Goal: Task Accomplishment & Management: Manage account settings

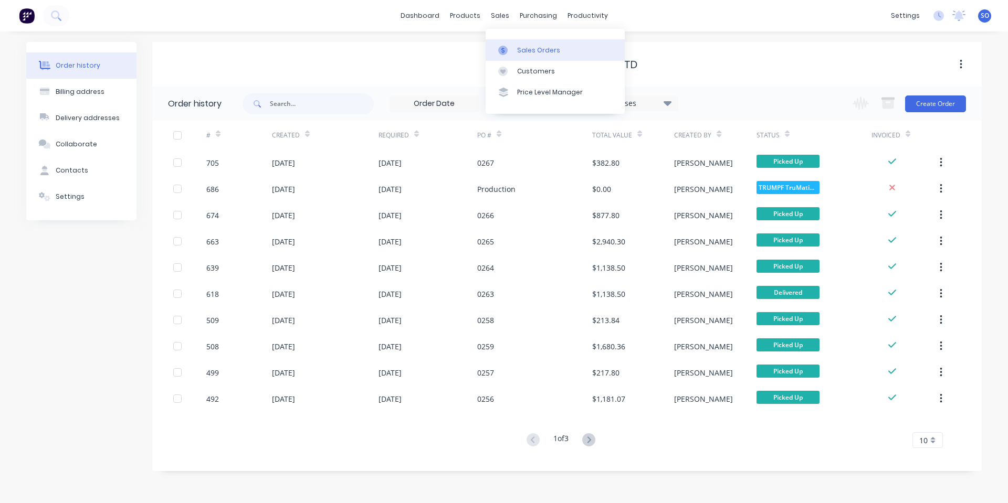
click at [500, 49] on icon at bounding box center [502, 50] width 9 height 9
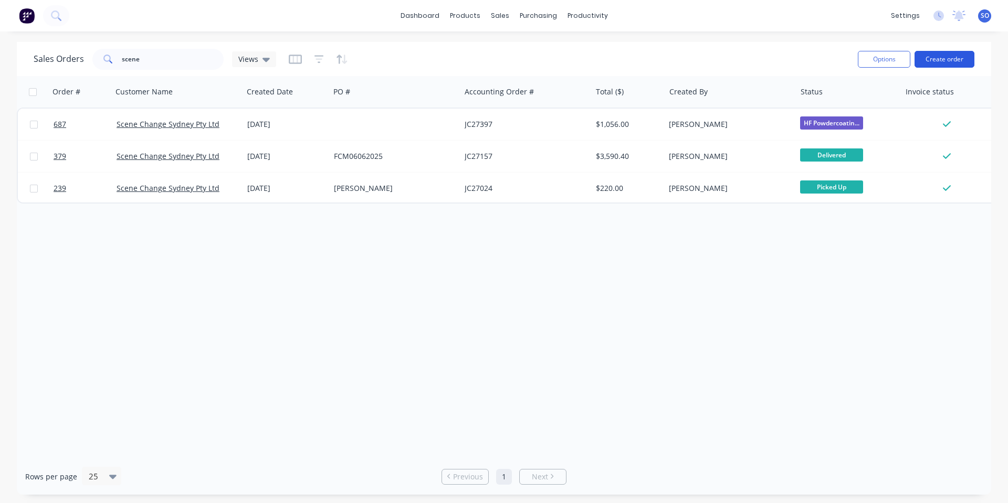
click at [954, 60] on button "Create order" at bounding box center [944, 59] width 60 height 17
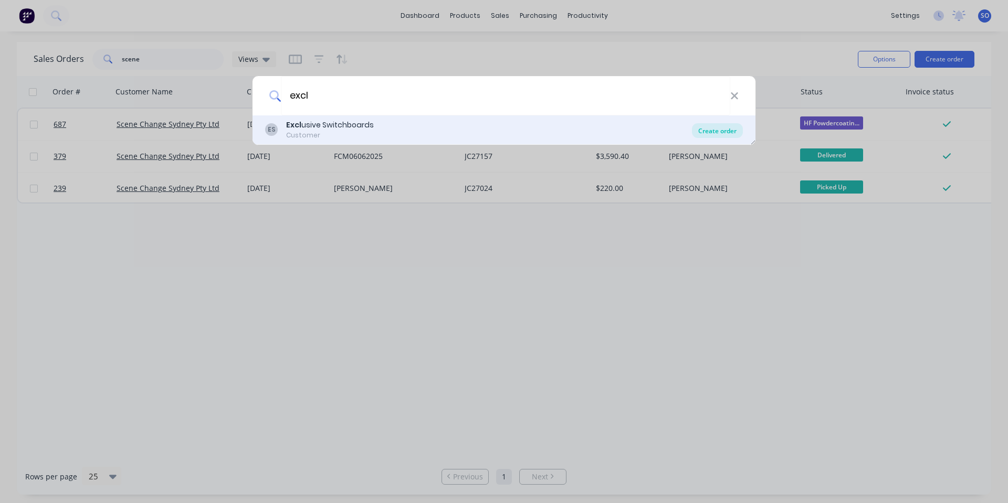
type input "excl"
click at [723, 131] on div "Create order" at bounding box center [717, 130] width 51 height 15
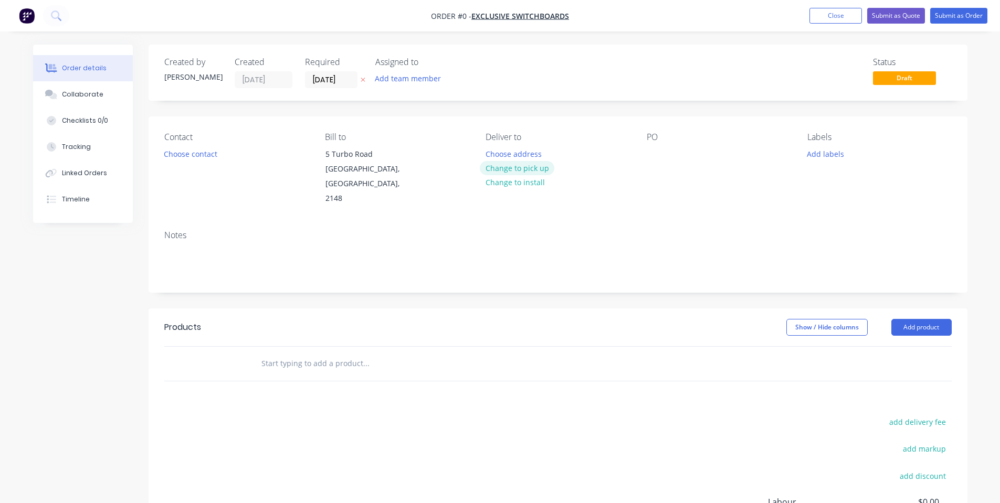
click at [546, 167] on button "Change to pick up" at bounding box center [517, 168] width 75 height 14
click at [176, 161] on div "Contact Choose contact" at bounding box center [236, 169] width 144 height 74
click at [180, 155] on button "Choose contact" at bounding box center [190, 153] width 65 height 14
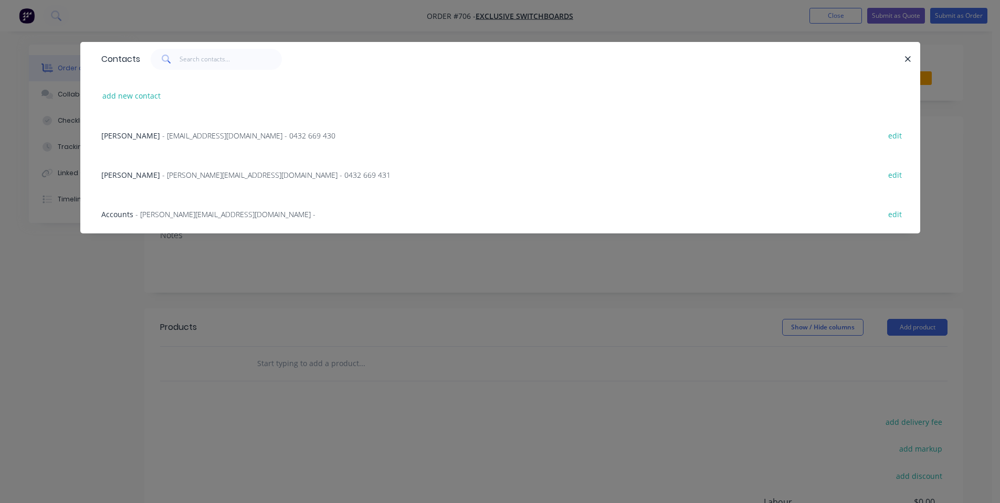
click at [184, 144] on div "[PERSON_NAME] - [EMAIL_ADDRESS][DOMAIN_NAME] - 0432 669 430 edit" at bounding box center [500, 134] width 808 height 39
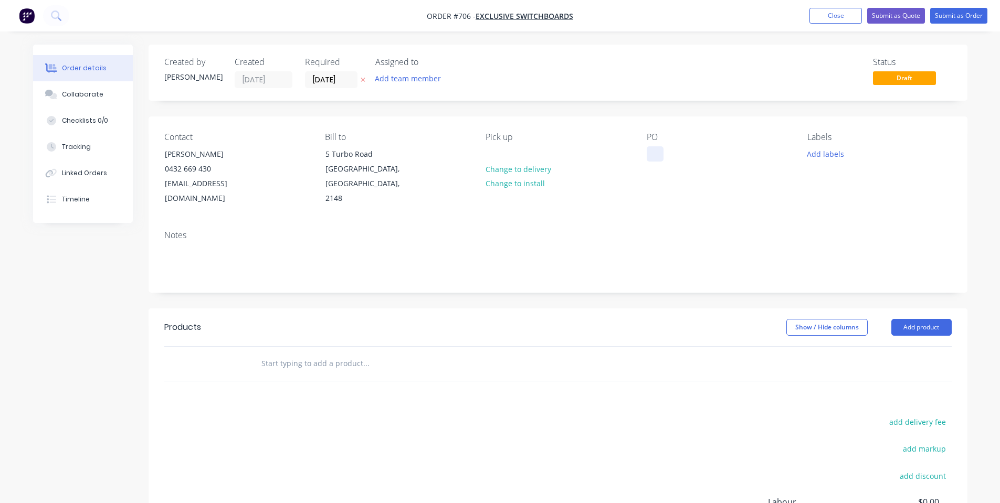
click at [651, 155] on div at bounding box center [655, 153] width 17 height 15
click at [747, 182] on div "PO 1000 [PERSON_NAME]" at bounding box center [719, 169] width 144 height 74
click at [842, 157] on button "Add labels" at bounding box center [826, 153] width 48 height 14
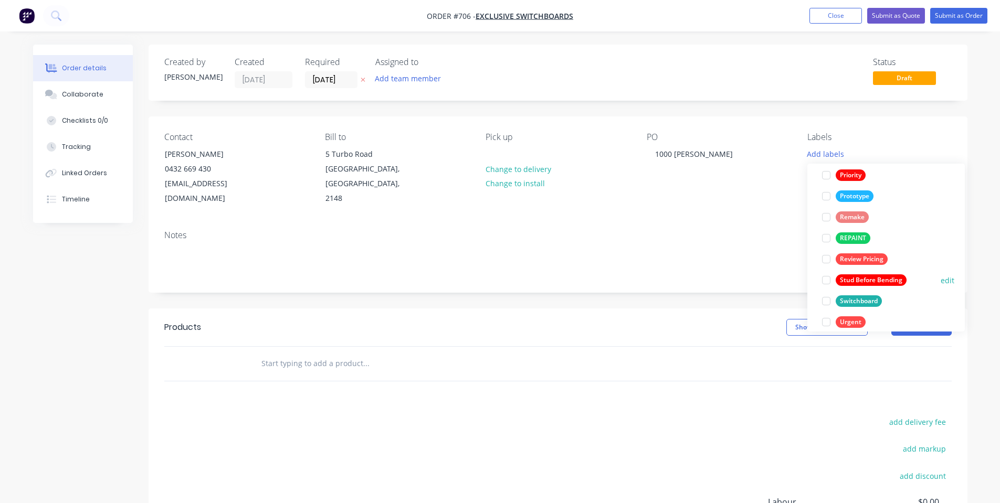
scroll to position [273, 0]
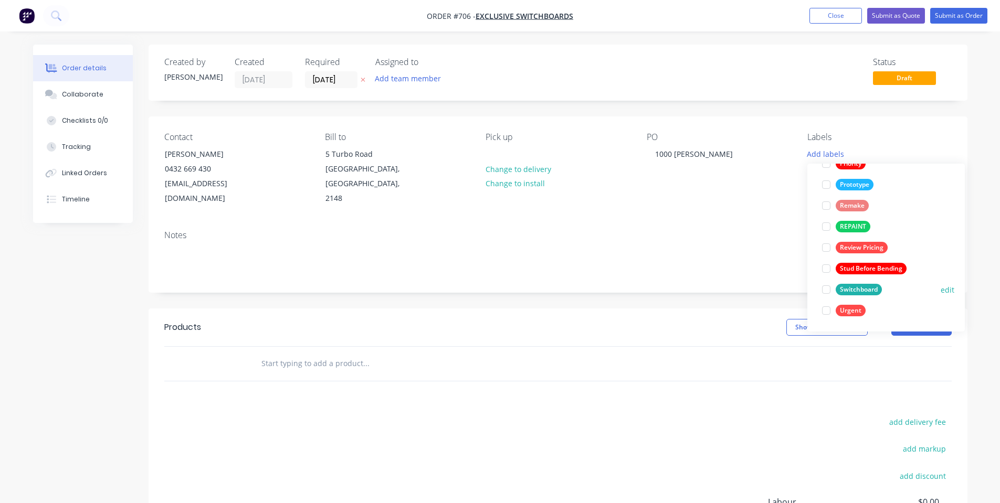
click at [849, 286] on div "Switchboard" at bounding box center [859, 290] width 46 height 12
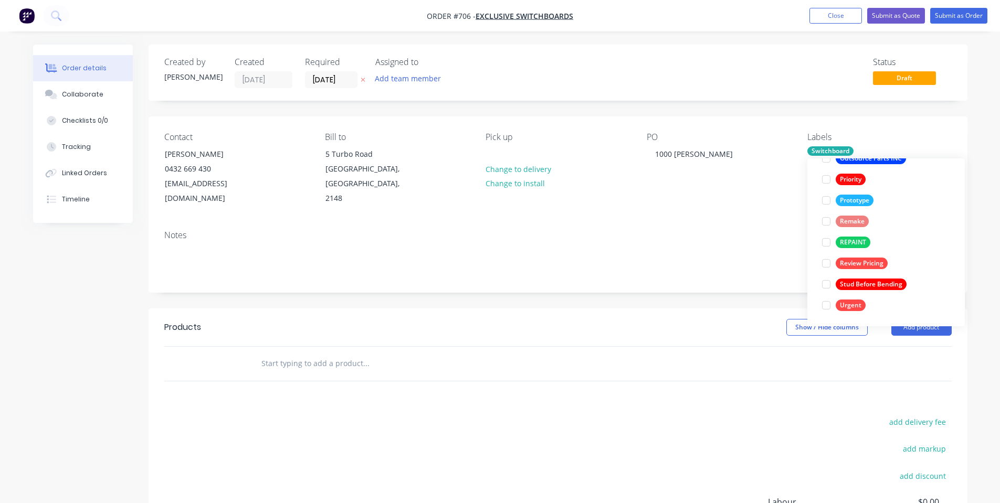
scroll to position [0, 0]
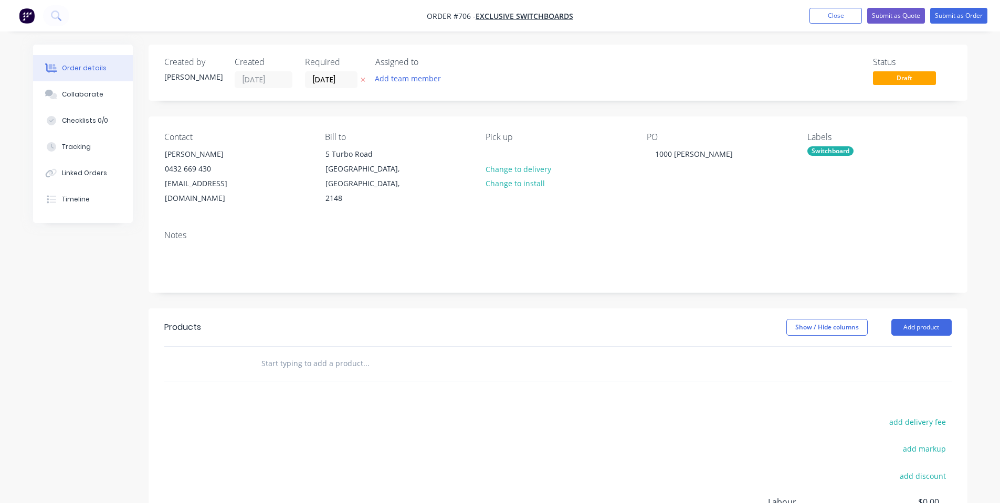
drag, startPoint x: 553, startPoint y: 63, endPoint x: 522, endPoint y: 77, distance: 33.4
click at [550, 66] on div "Status Draft" at bounding box center [715, 72] width 471 height 31
click at [312, 82] on input "[DATE]" at bounding box center [330, 80] width 51 height 16
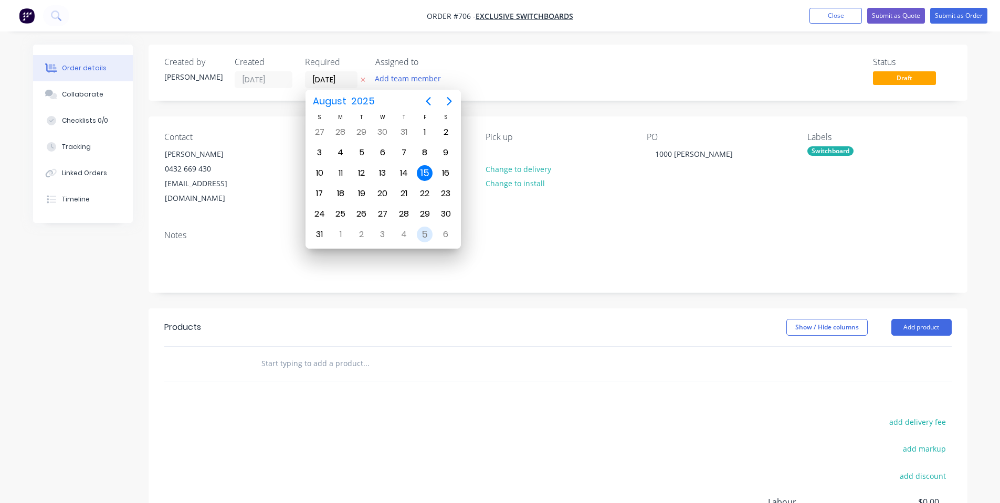
click at [428, 234] on div "5" at bounding box center [425, 235] width 16 height 16
type input "[DATE]"
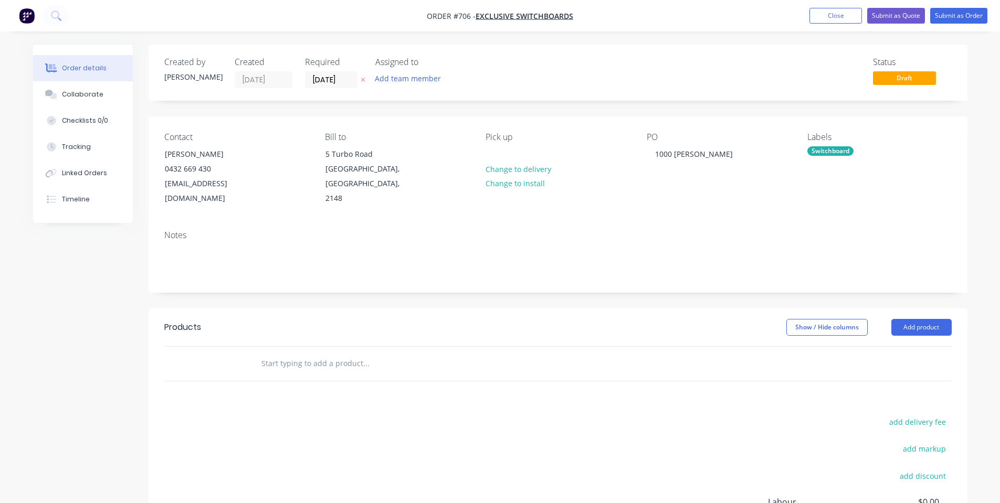
click at [312, 356] on input "text" at bounding box center [366, 363] width 210 height 21
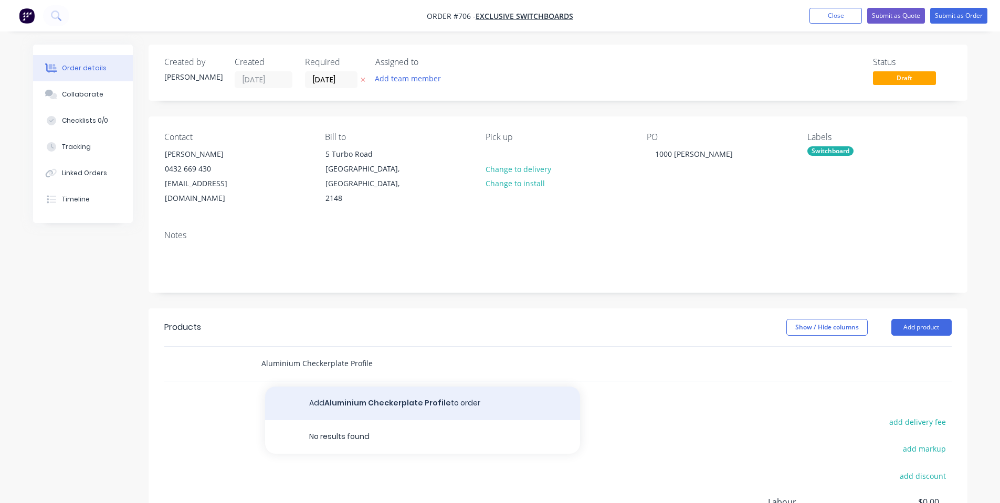
type input "Aluminium Checkerplate Profile"
click at [341, 387] on button "Add Aluminium Checkerplate Profile to order" at bounding box center [422, 404] width 315 height 34
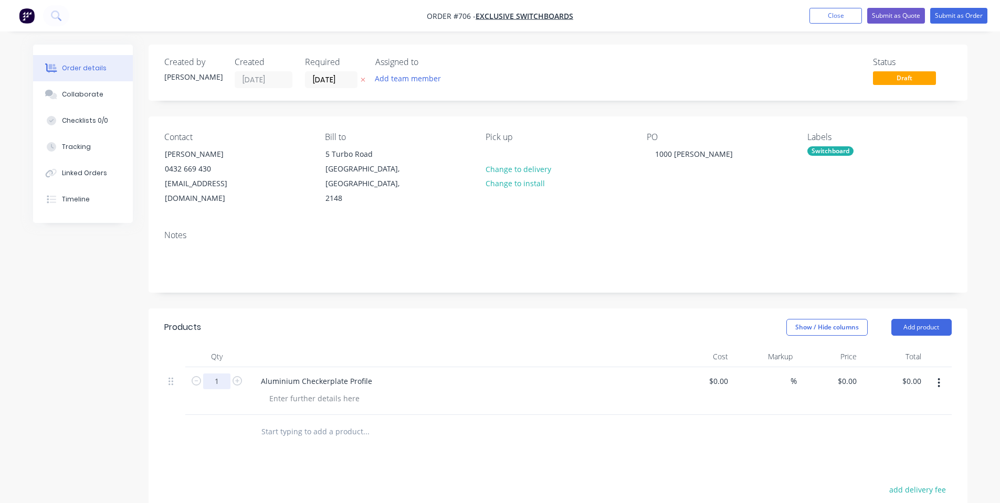
click at [221, 374] on input "1" at bounding box center [216, 382] width 27 height 16
type input "10"
click at [851, 374] on input "0" at bounding box center [849, 381] width 24 height 15
type input "$78.60"
type input "$786.00"
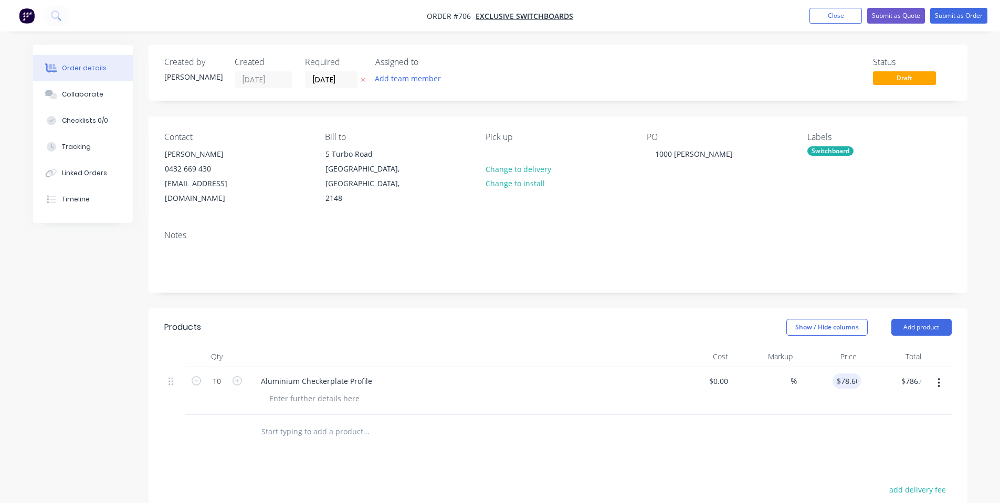
click at [662, 325] on header "Products Show / Hide columns Add product" at bounding box center [558, 328] width 819 height 38
click at [932, 319] on button "Add product" at bounding box center [921, 327] width 60 height 17
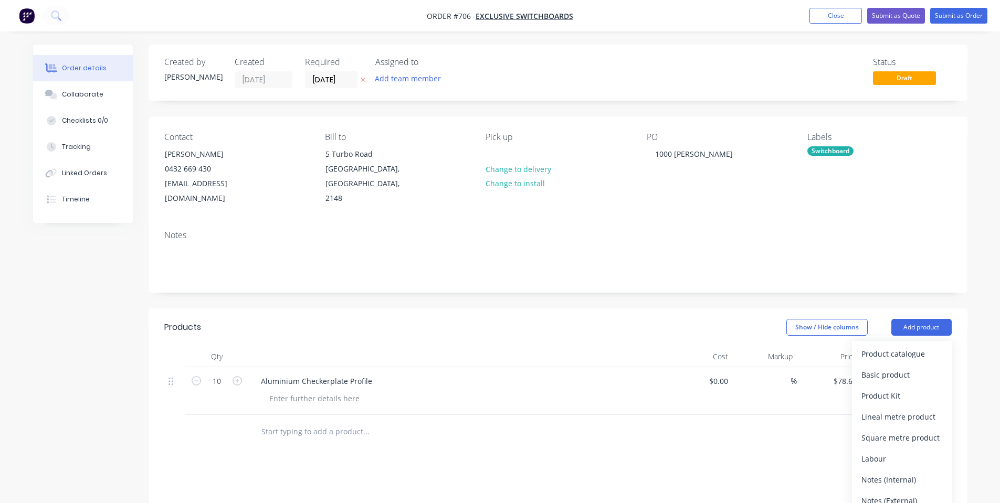
click at [540, 440] on div "Products Show / Hide columns Add product Product catalogue Basic product Produc…" at bounding box center [558, 505] width 819 height 393
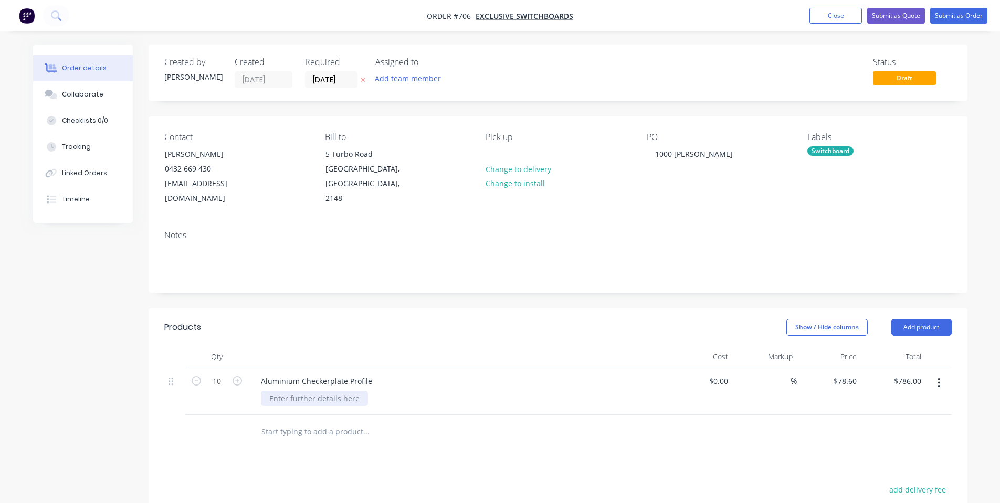
click at [293, 391] on div at bounding box center [314, 398] width 107 height 15
click at [941, 319] on button "Add product" at bounding box center [921, 327] width 60 height 17
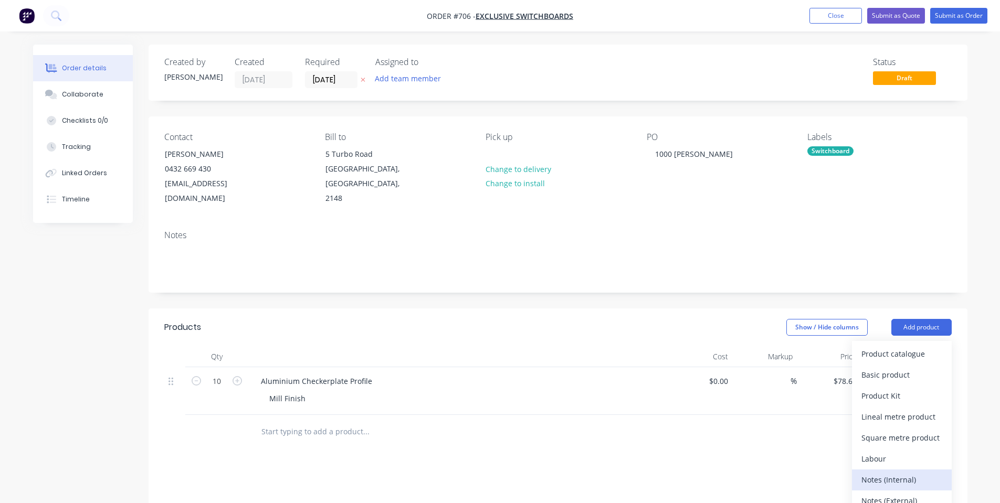
click at [900, 472] on div "Notes (Internal)" at bounding box center [901, 479] width 81 height 15
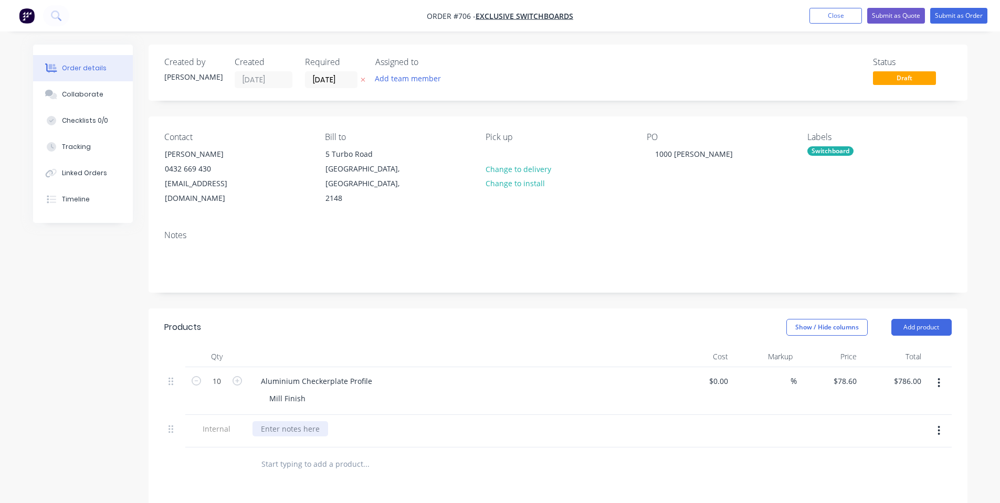
click at [302, 421] on div at bounding box center [290, 428] width 76 height 15
click at [266, 320] on div "Products" at bounding box center [247, 327] width 167 height 17
click at [84, 92] on div "Collaborate" at bounding box center [82, 94] width 41 height 9
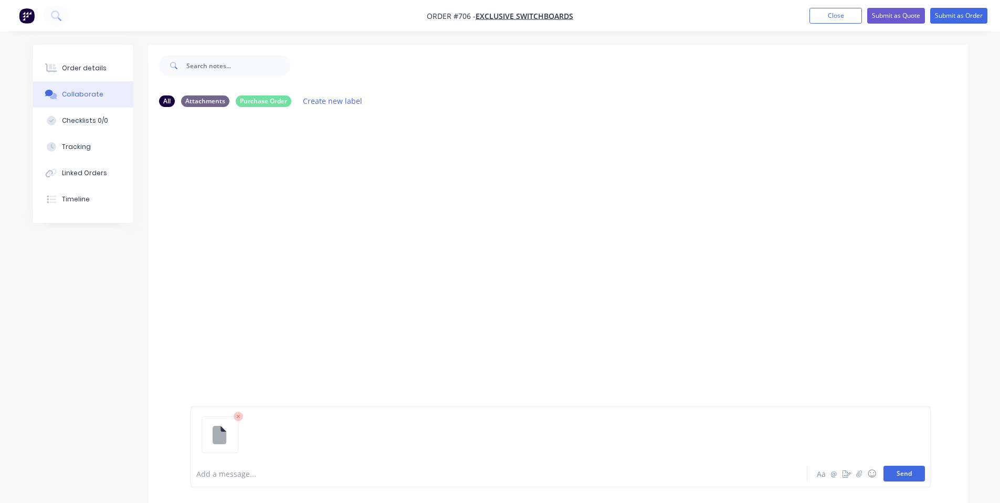
click at [910, 479] on button "Send" at bounding box center [903, 474] width 41 height 16
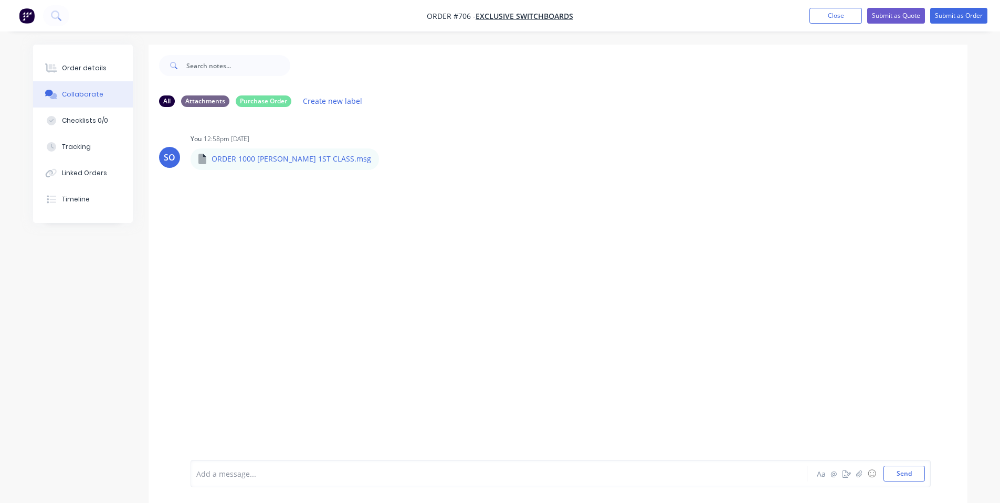
click at [67, 87] on button "Collaborate" at bounding box center [83, 94] width 100 height 26
click at [75, 74] on button "Order details" at bounding box center [83, 68] width 100 height 26
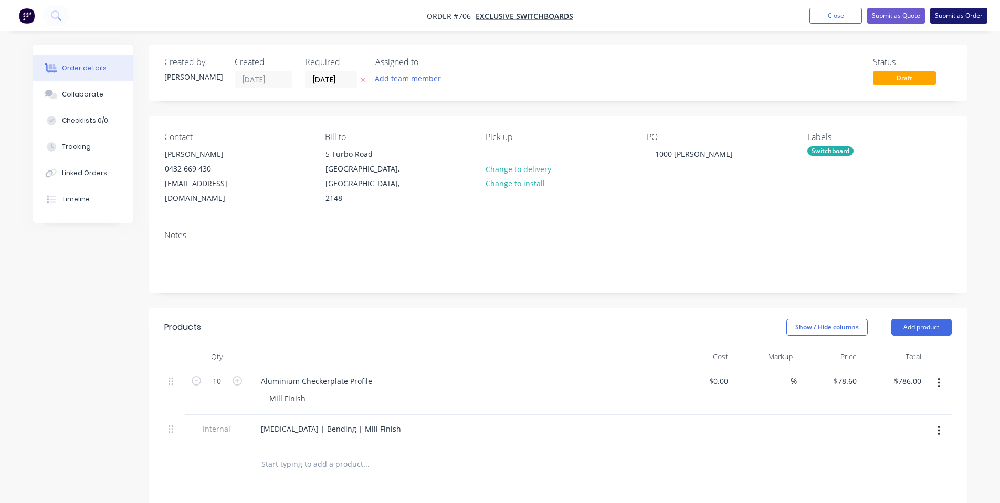
click at [962, 16] on button "Submit as Order" at bounding box center [958, 16] width 57 height 16
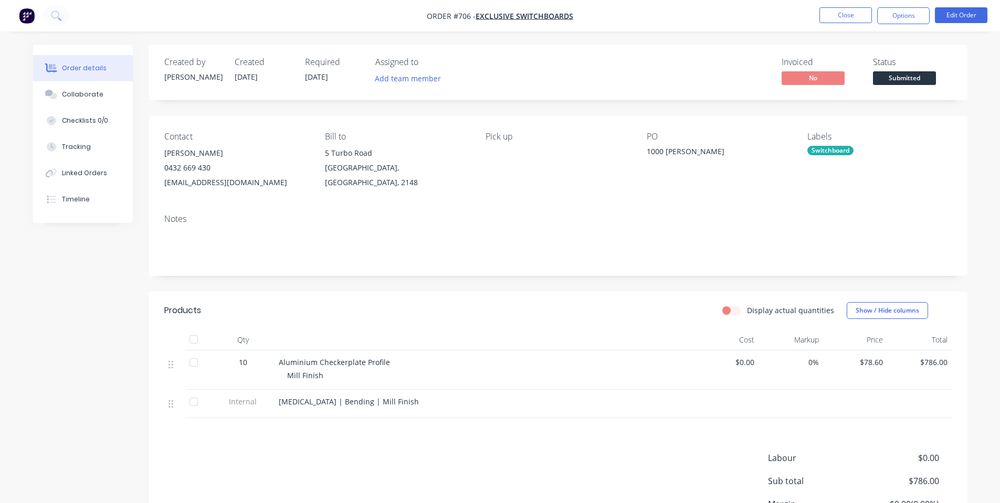
click at [921, 82] on span "Submitted" at bounding box center [904, 77] width 63 height 13
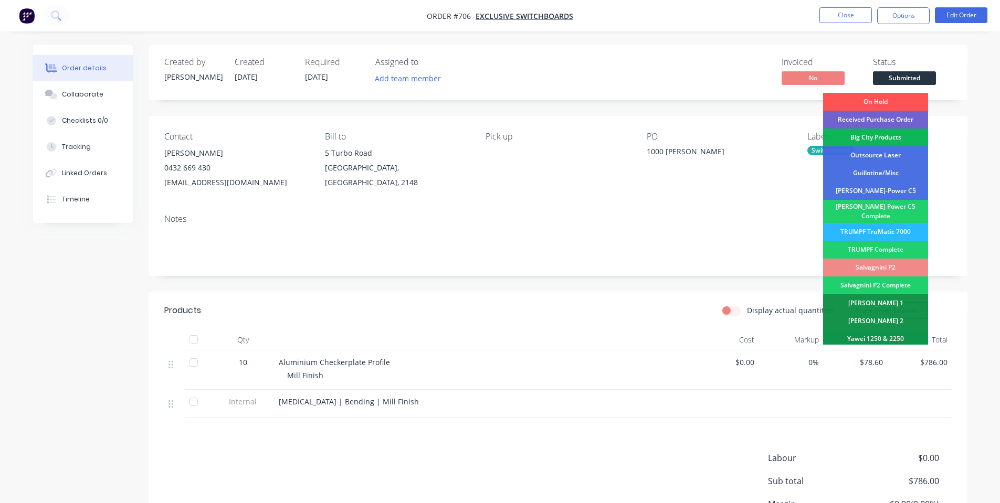
click at [908, 118] on div "Received Purchase Order" at bounding box center [875, 120] width 105 height 18
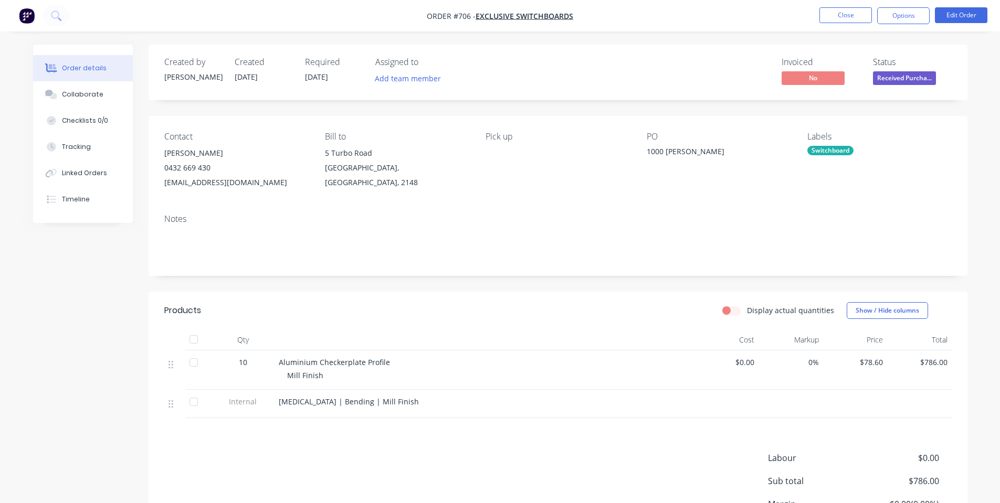
drag, startPoint x: 905, startPoint y: 8, endPoint x: 906, endPoint y: 26, distance: 17.9
click at [905, 11] on button "Options" at bounding box center [903, 15] width 52 height 17
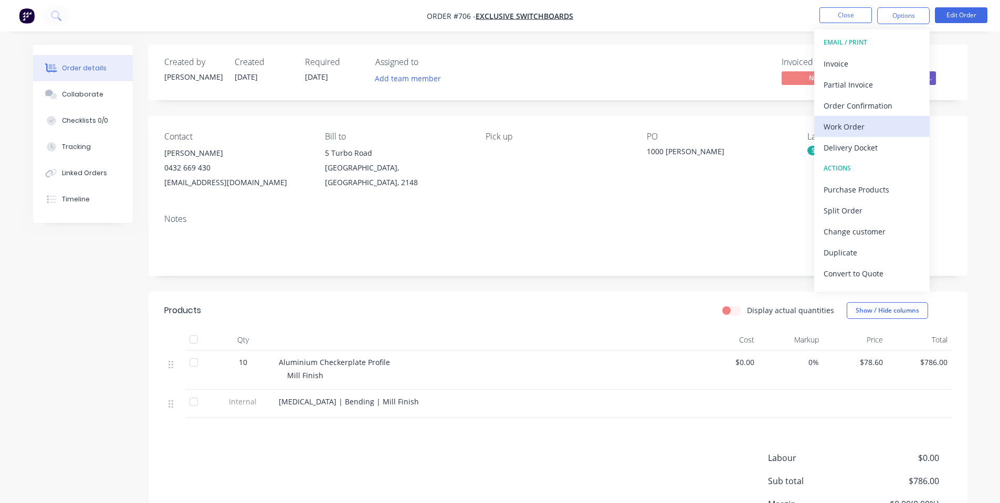
click at [881, 120] on div "Work Order" at bounding box center [872, 126] width 97 height 15
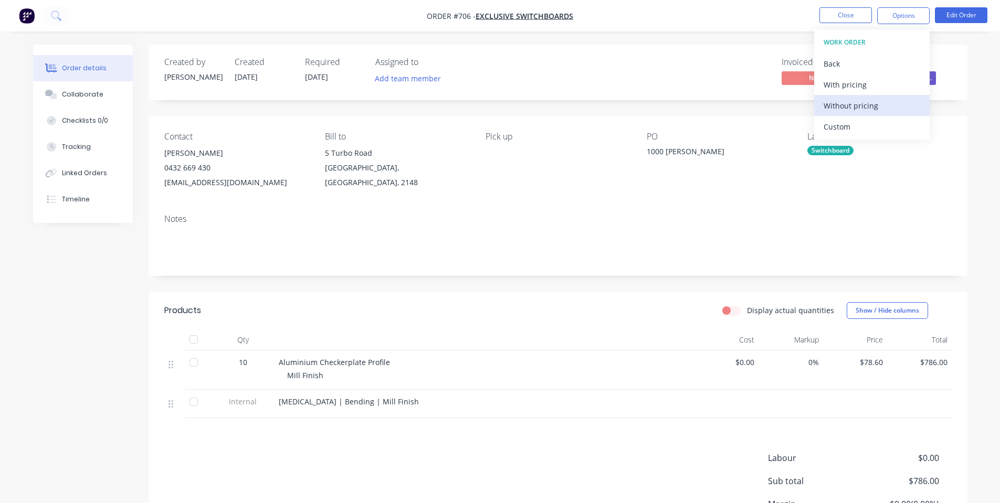
click at [871, 102] on div "Without pricing" at bounding box center [872, 105] width 97 height 15
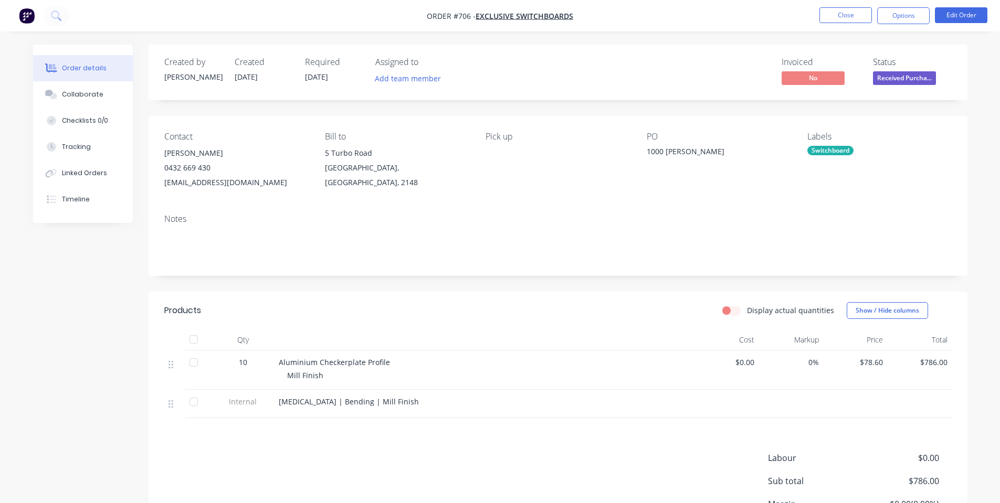
drag, startPoint x: 445, startPoint y: 111, endPoint x: 824, endPoint y: 10, distance: 392.1
click at [446, 111] on div "Created by [PERSON_NAME] Created [DATE] Required [DATE] Assigned to Add team me…" at bounding box center [558, 317] width 819 height 545
click at [826, 18] on button "Close" at bounding box center [845, 15] width 52 height 16
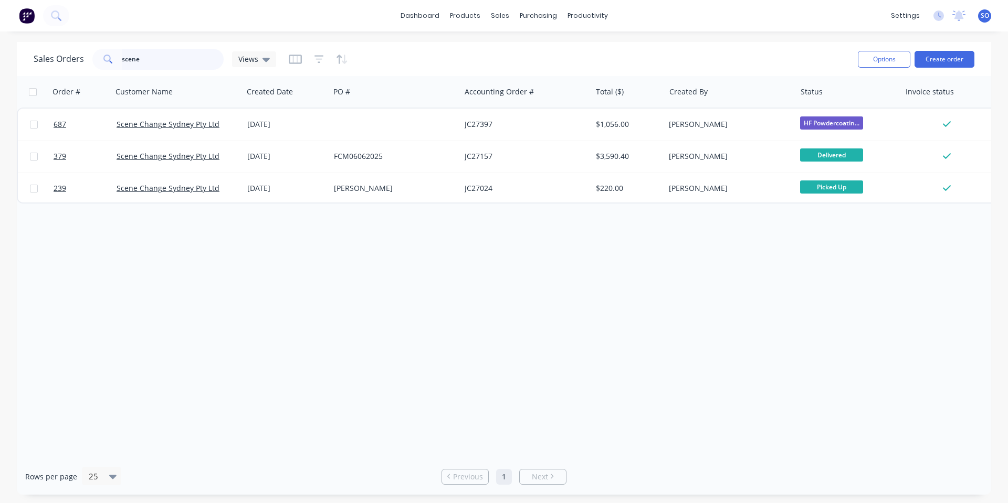
drag, startPoint x: 156, startPoint y: 60, endPoint x: 0, endPoint y: 74, distance: 156.5
click at [0, 72] on div "Sales Orders scene Views Options Create order Order # Customer Name Created Dat…" at bounding box center [504, 268] width 1008 height 453
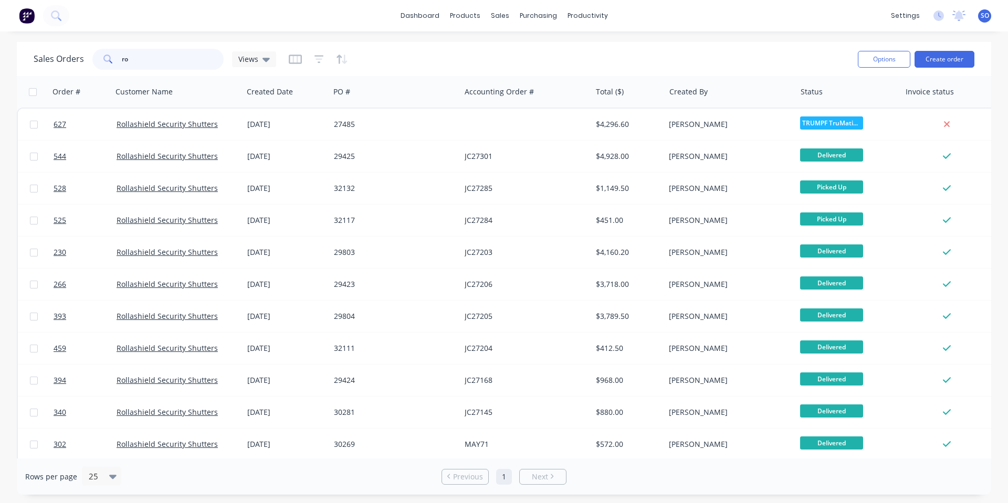
type input "r"
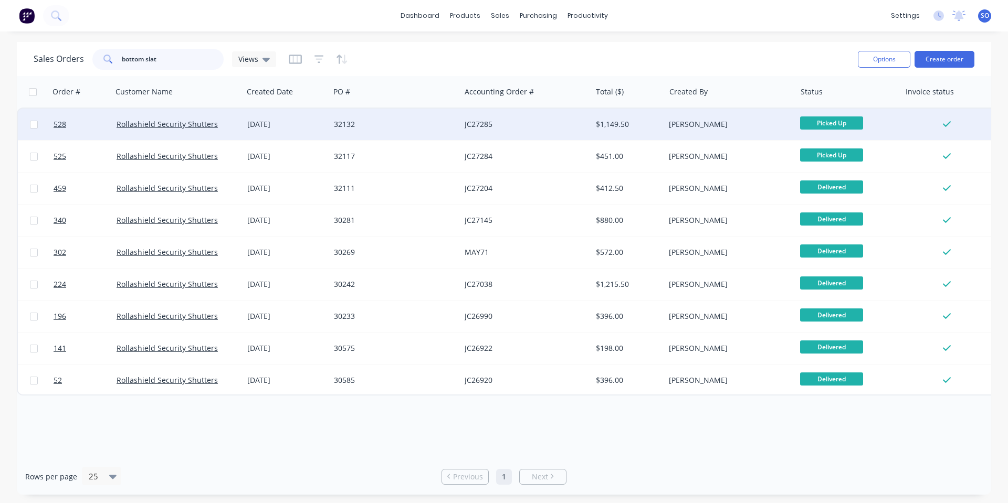
type input "bottom slat"
click at [416, 114] on div "32132" at bounding box center [395, 124] width 131 height 31
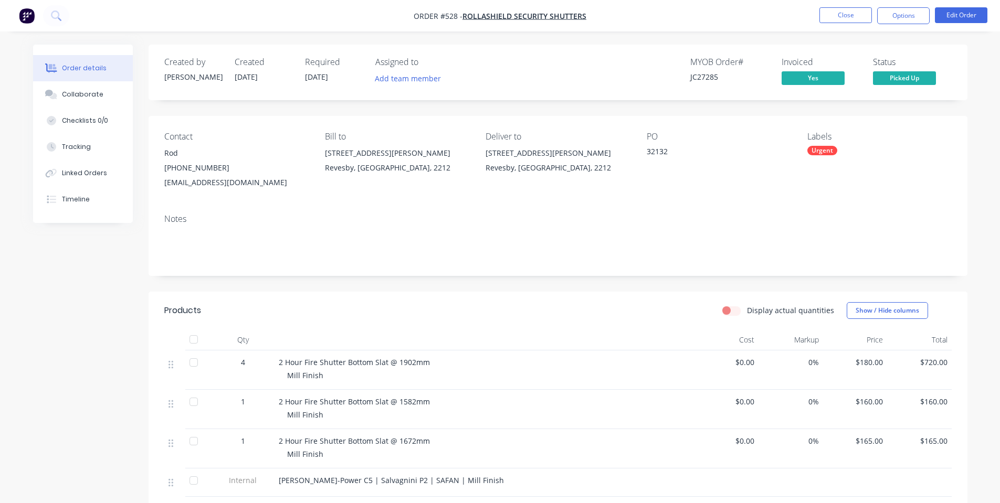
click at [424, 367] on span "2 Hour Fire Shutter Bottom Slat @ 1902mm" at bounding box center [354, 362] width 151 height 10
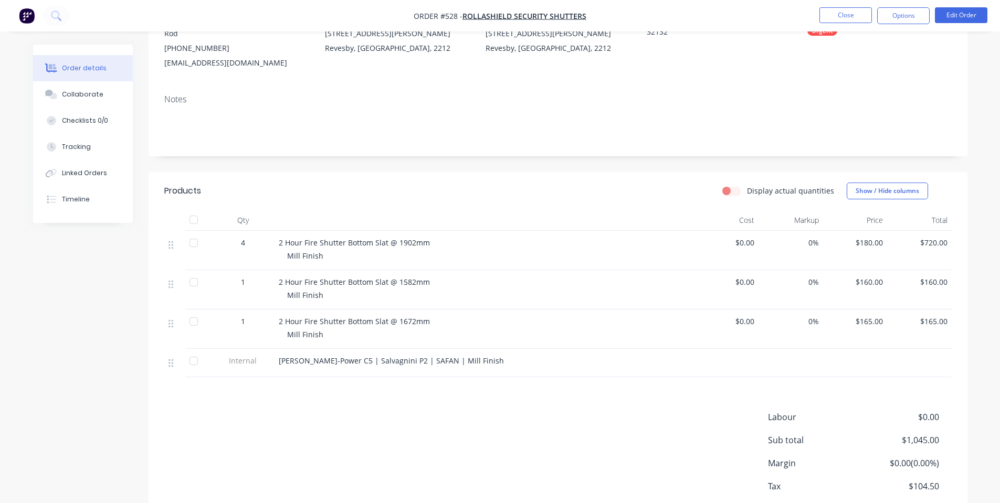
scroll to position [140, 0]
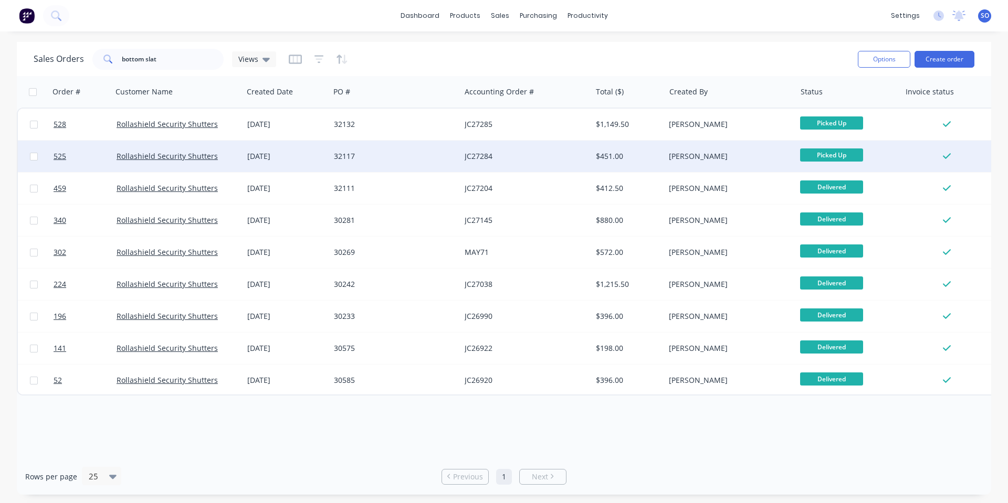
click at [318, 171] on div "[DATE]" at bounding box center [286, 156] width 87 height 31
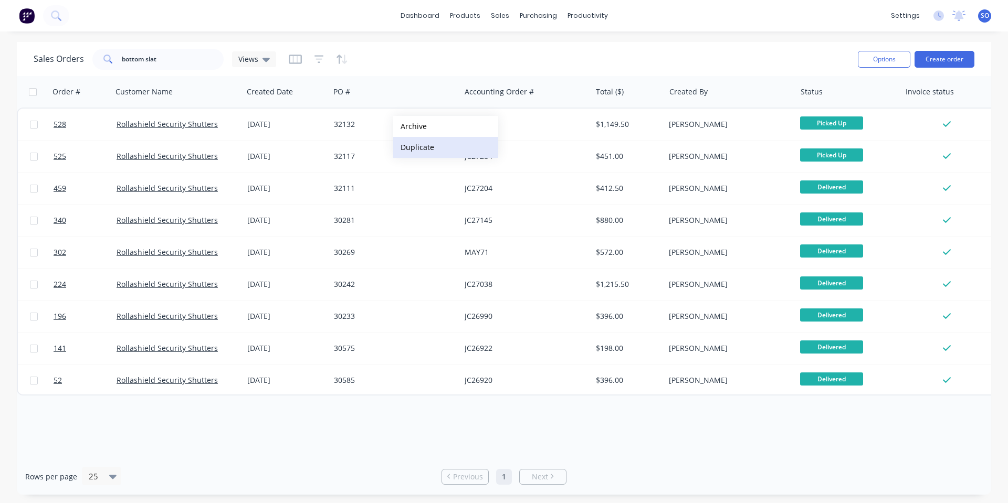
click at [407, 153] on button "Duplicate" at bounding box center [445, 147] width 105 height 21
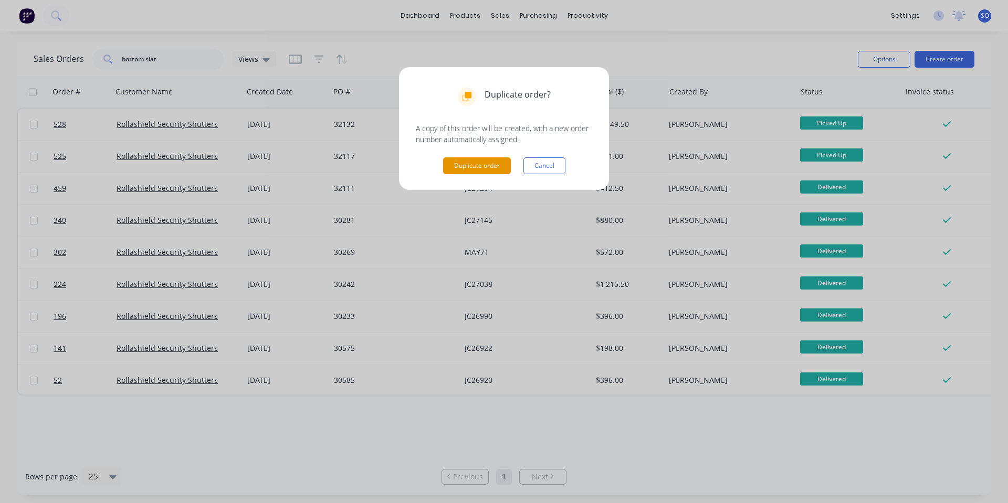
click at [495, 160] on button "Duplicate order" at bounding box center [477, 165] width 68 height 17
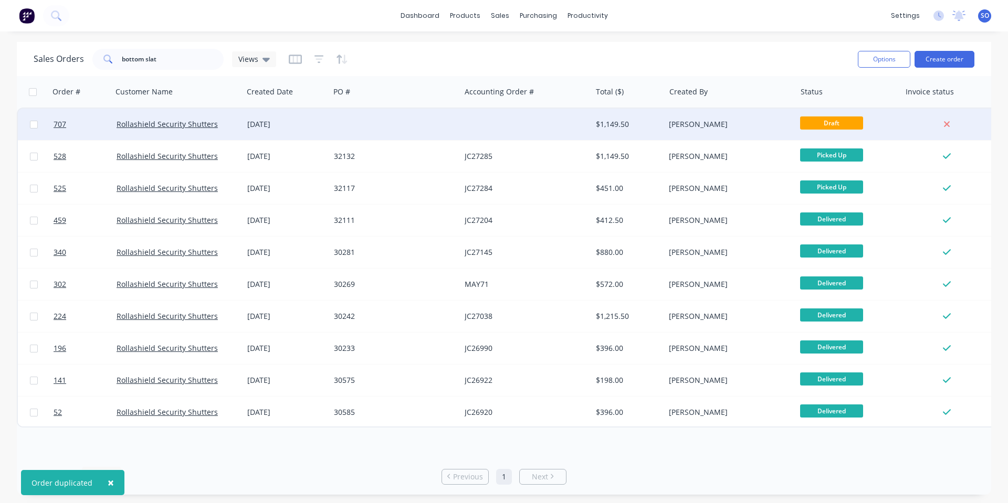
click at [322, 126] on div "[DATE]" at bounding box center [286, 124] width 78 height 10
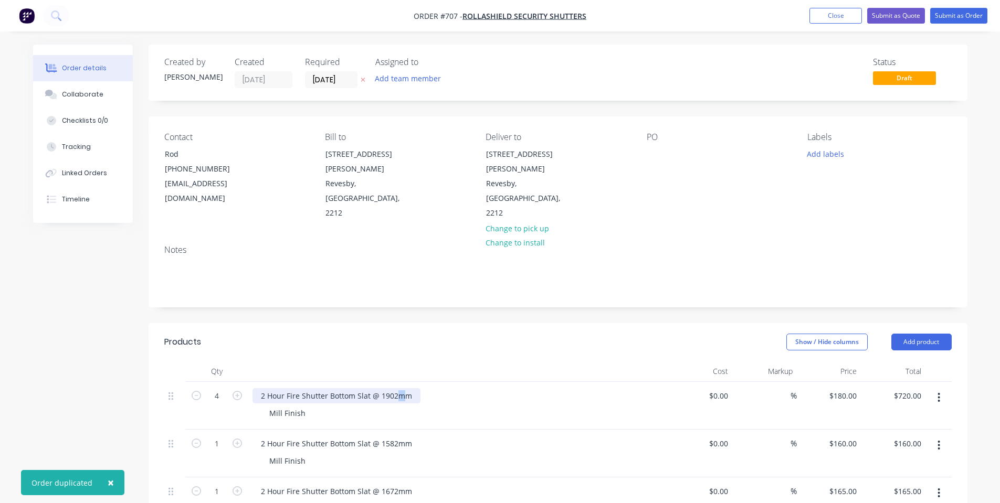
click at [391, 388] on div "2 Hour Fire Shutter Bottom Slat @ 1902mm" at bounding box center [336, 395] width 168 height 15
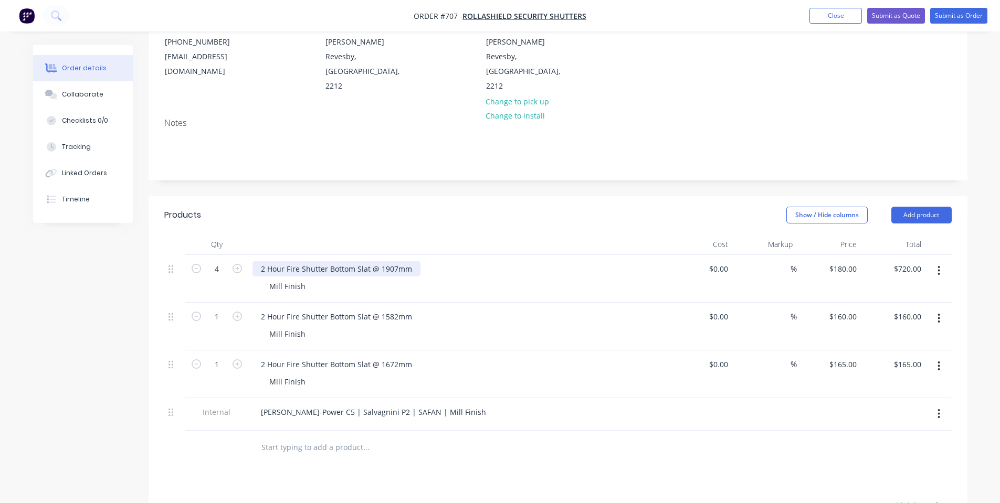
scroll to position [140, 0]
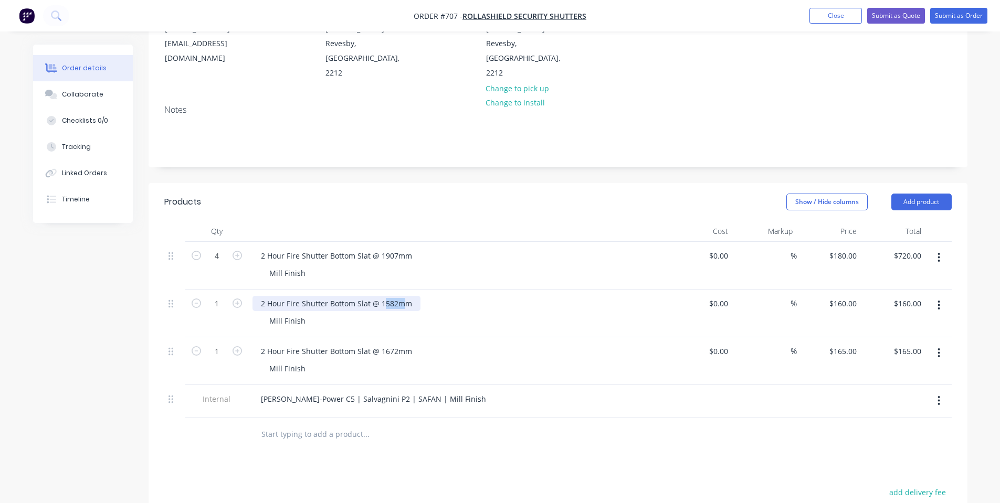
drag, startPoint x: 395, startPoint y: 275, endPoint x: 381, endPoint y: 276, distance: 14.2
click at [381, 296] on div "2 Hour Fire Shutter Bottom Slat @ 1582mm" at bounding box center [336, 303] width 168 height 15
click at [470, 313] on div "Mill Finish" at bounding box center [462, 320] width 403 height 15
click at [943, 344] on button "button" at bounding box center [938, 353] width 25 height 19
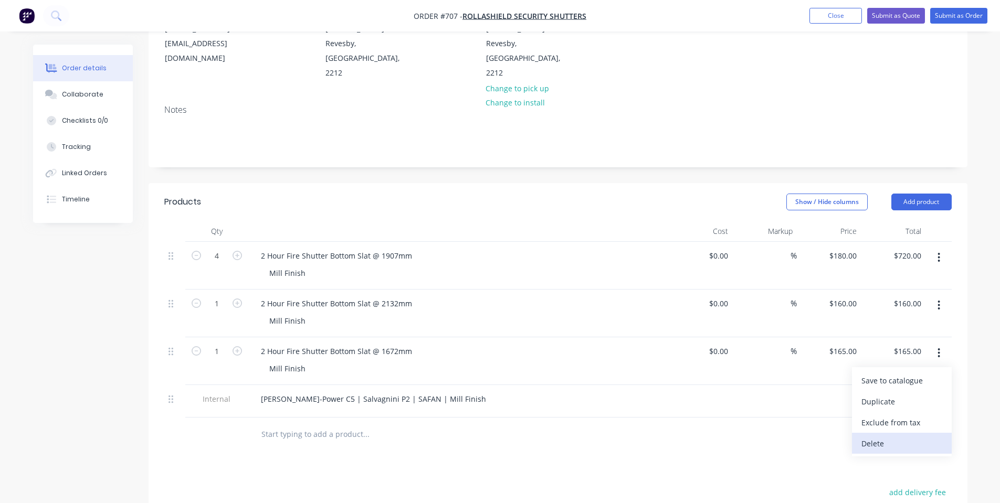
click at [899, 436] on div "Delete" at bounding box center [901, 443] width 81 height 15
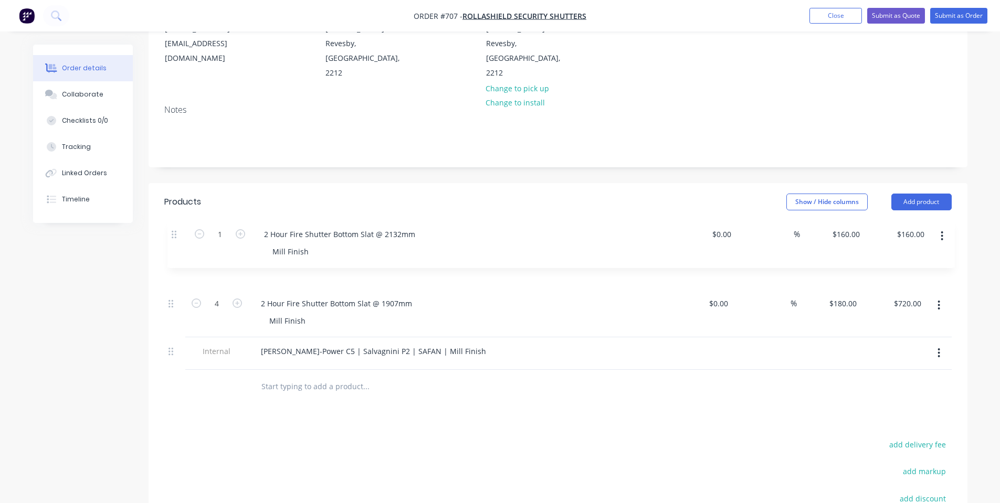
drag, startPoint x: 175, startPoint y: 275, endPoint x: 178, endPoint y: 231, distance: 43.2
click at [178, 242] on div "4 2 Hour Fire Shutter Bottom Slat @ 1907mm Mill Finish $0.00 $0.00 % $180.00 $1…" at bounding box center [557, 306] width 787 height 128
click at [217, 248] on input "1" at bounding box center [216, 256] width 27 height 16
click at [213, 264] on input "4" at bounding box center [216, 256] width 27 height 16
type input "1"
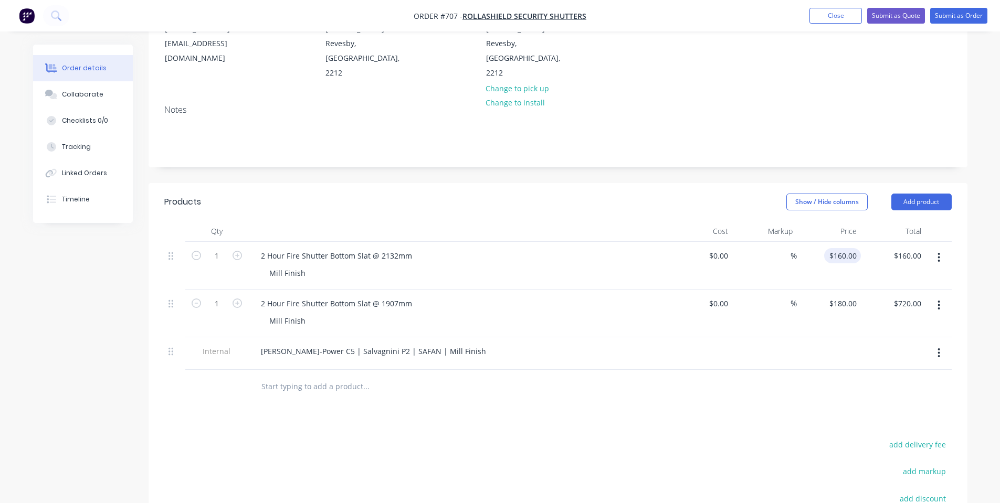
type input "160"
type input "$180.00"
click at [851, 248] on input "160" at bounding box center [852, 255] width 18 height 15
type input "$200.00"
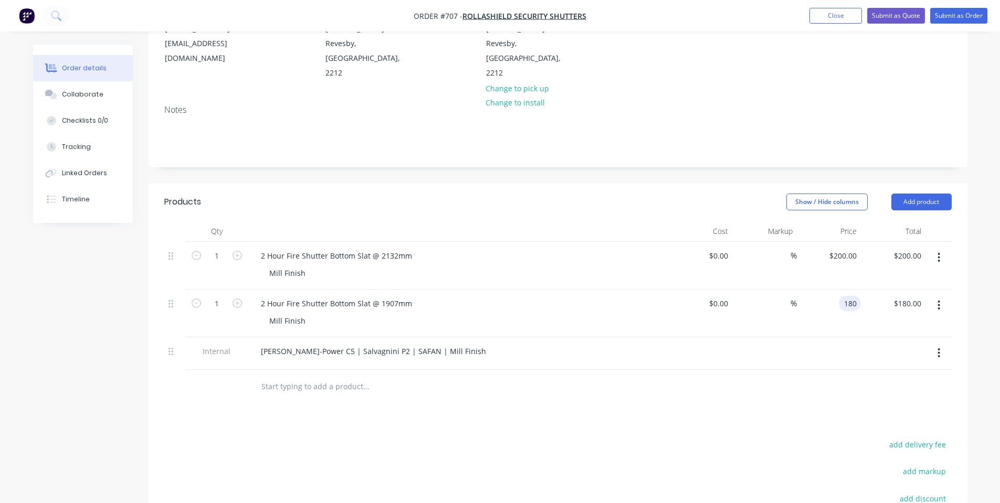
type input "$180.00"
click at [820, 303] on div "$180.00 $180.00" at bounding box center [829, 314] width 65 height 48
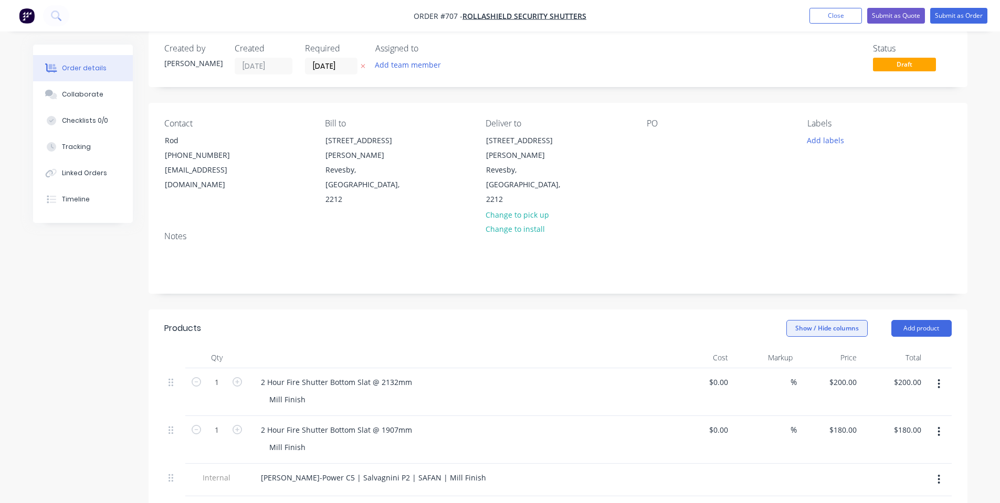
scroll to position [0, 0]
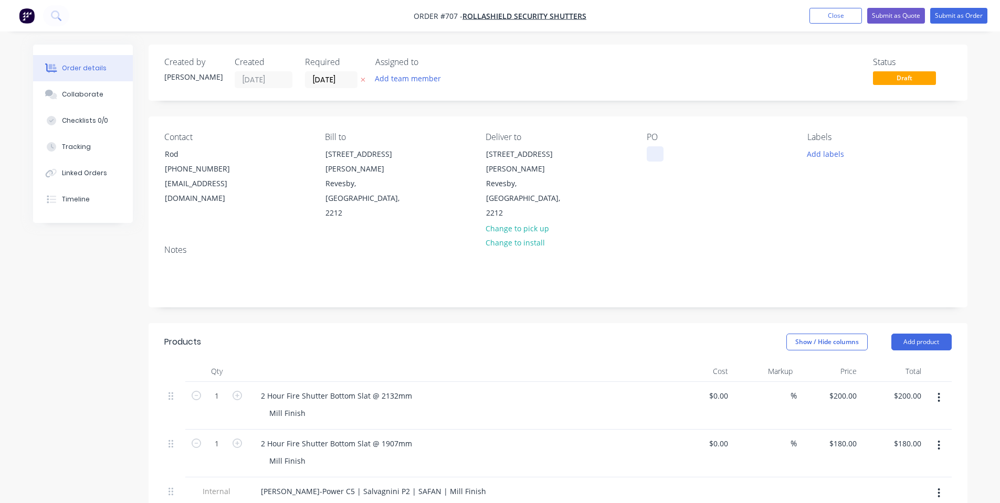
click at [646, 149] on div "Contact Rod [PHONE_NUMBER] [EMAIL_ADDRESS][DOMAIN_NAME] Bill to [STREET_ADDRESS…" at bounding box center [558, 177] width 819 height 120
click at [651, 148] on div at bounding box center [655, 153] width 17 height 15
click at [661, 157] on div at bounding box center [655, 153] width 17 height 15
click at [826, 152] on button "Add labels" at bounding box center [826, 153] width 48 height 14
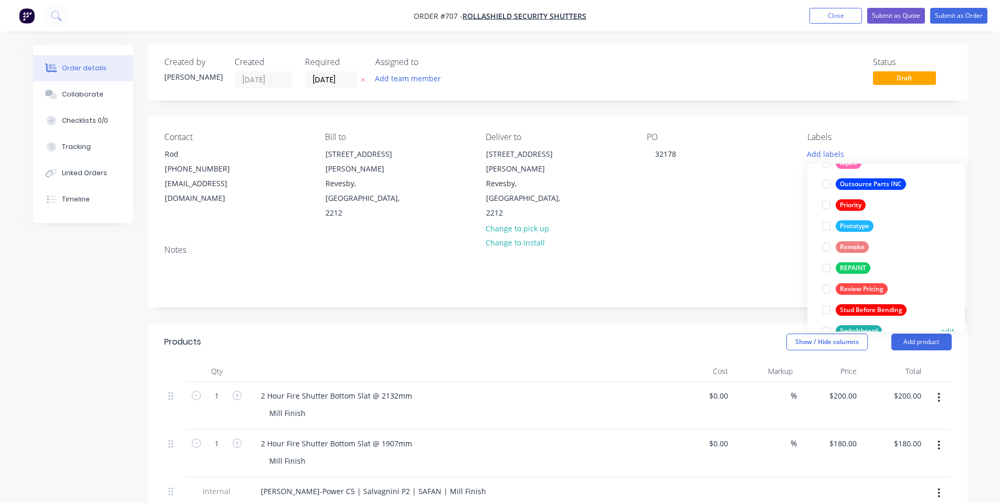
scroll to position [273, 0]
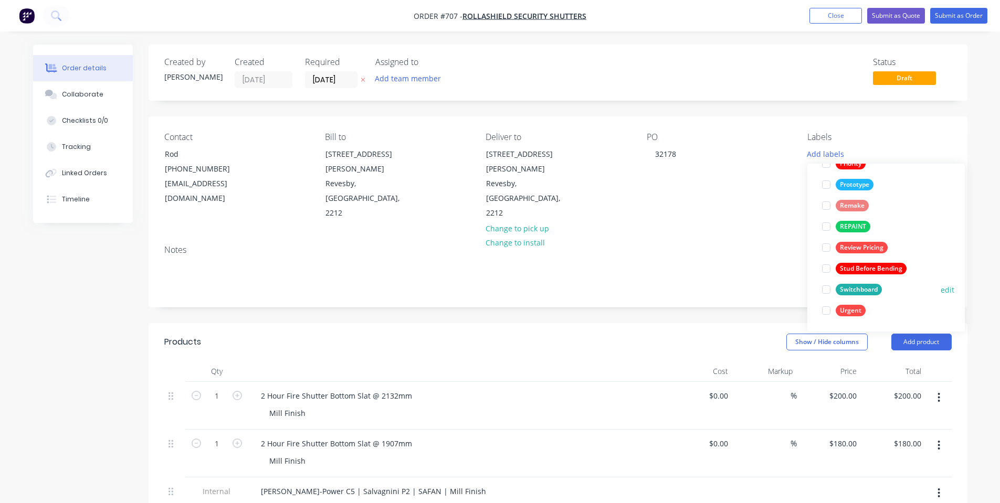
click at [855, 293] on div "Switchboard" at bounding box center [859, 290] width 46 height 12
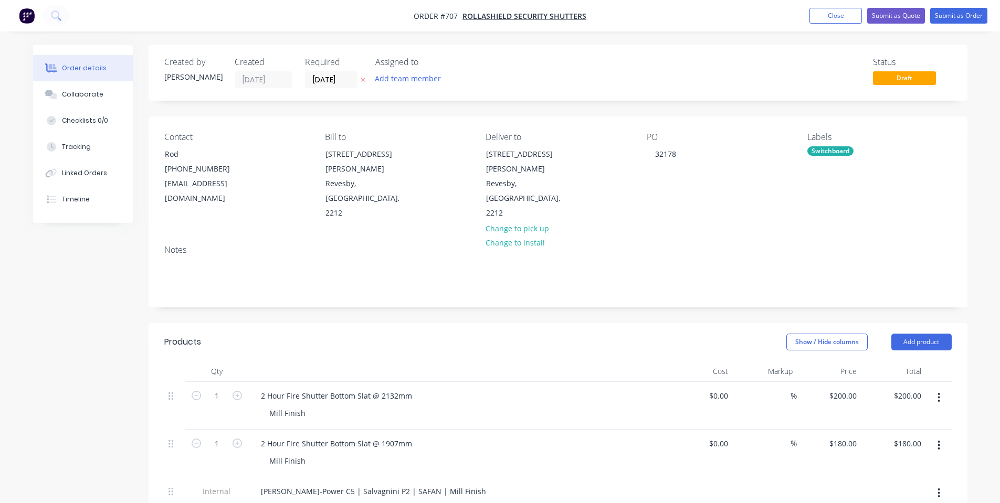
click at [674, 76] on div "Status Draft" at bounding box center [715, 72] width 471 height 31
click at [324, 73] on input "[DATE]" at bounding box center [330, 80] width 51 height 16
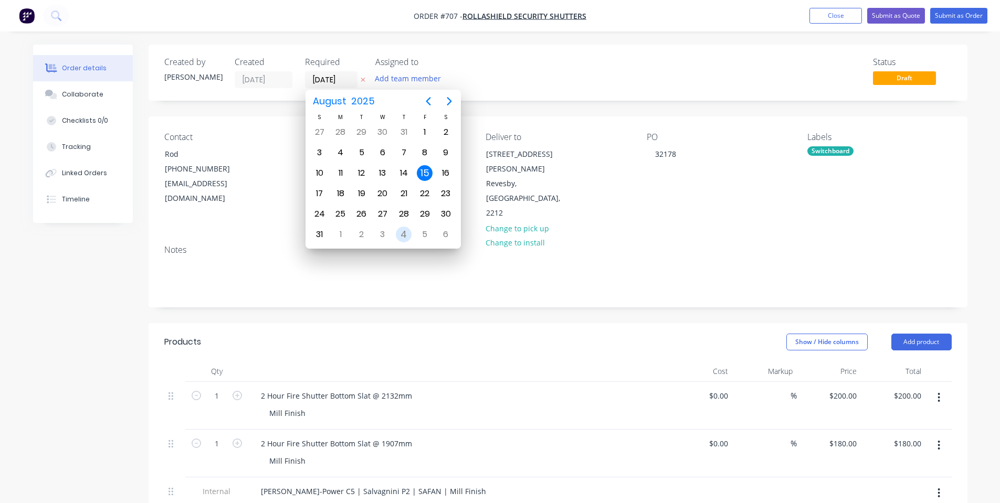
click at [402, 230] on div "4" at bounding box center [404, 235] width 16 height 16
type input "[DATE]"
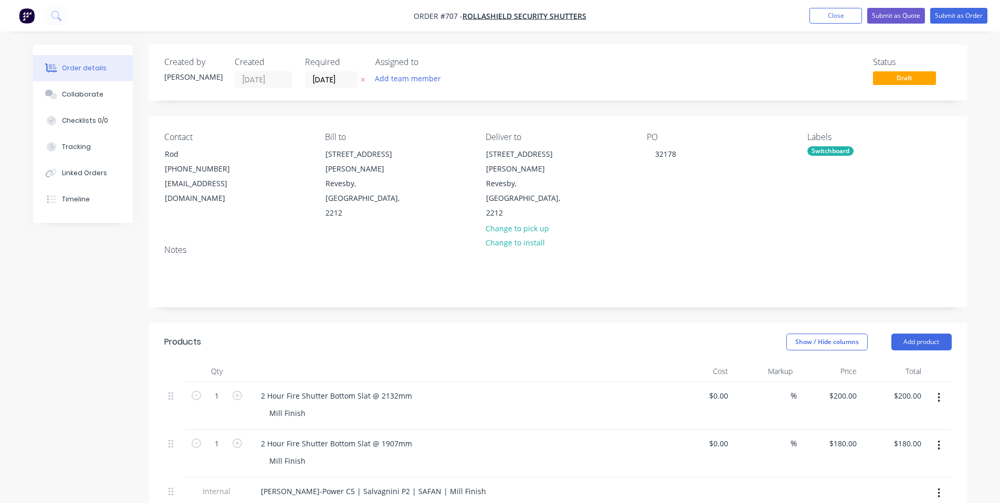
click at [531, 70] on div "Status Draft" at bounding box center [715, 72] width 471 height 31
click at [88, 90] on div "Collaborate" at bounding box center [82, 94] width 41 height 9
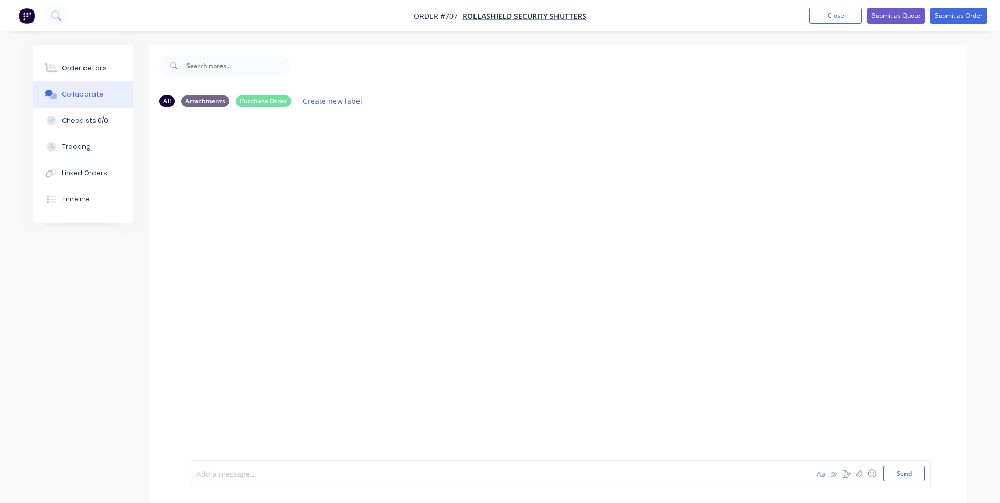
click at [263, 479] on div at bounding box center [470, 474] width 546 height 11
drag, startPoint x: 69, startPoint y: 65, endPoint x: 226, endPoint y: 454, distance: 418.9
click at [237, 434] on div "Order details Collaborate Checklists 0/0 Tracking Linked Orders Timeline Order …" at bounding box center [500, 282] width 955 height 474
drag, startPoint x: 220, startPoint y: 478, endPoint x: 228, endPoint y: 456, distance: 22.9
click at [220, 478] on div at bounding box center [470, 474] width 546 height 11
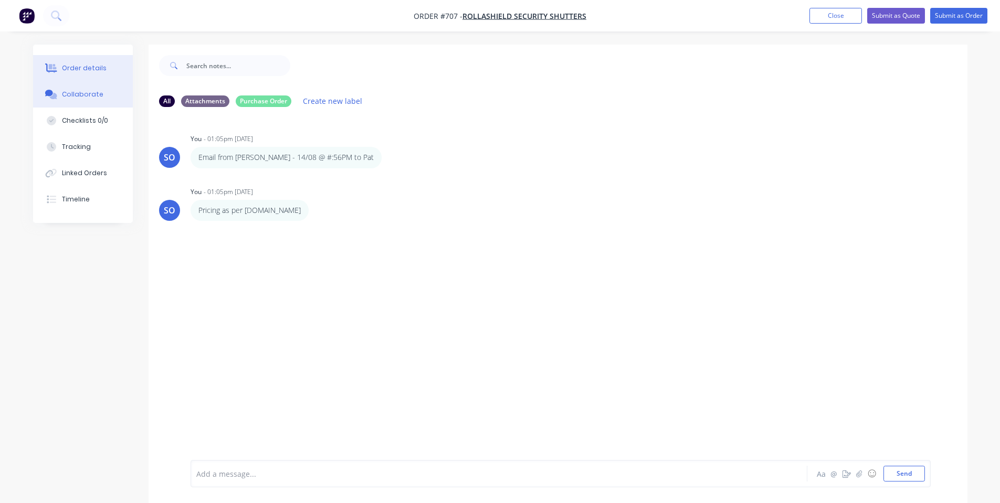
click at [58, 63] on button "Order details" at bounding box center [83, 68] width 100 height 26
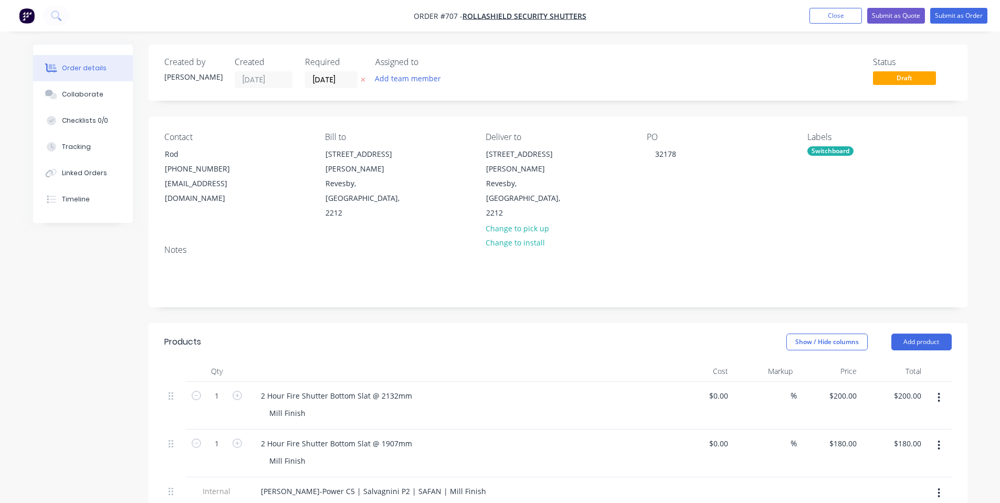
click at [407, 334] on div "Show / Hide columns Add product" at bounding box center [641, 342] width 620 height 17
drag, startPoint x: 939, startPoint y: 18, endPoint x: 294, endPoint y: 90, distance: 648.0
click at [283, 96] on div "Order #707 - Rollashield Security Shutters Add product Close Submit as Quote Su…" at bounding box center [500, 406] width 1000 height 812
click at [318, 77] on input "[DATE]" at bounding box center [330, 80] width 51 height 16
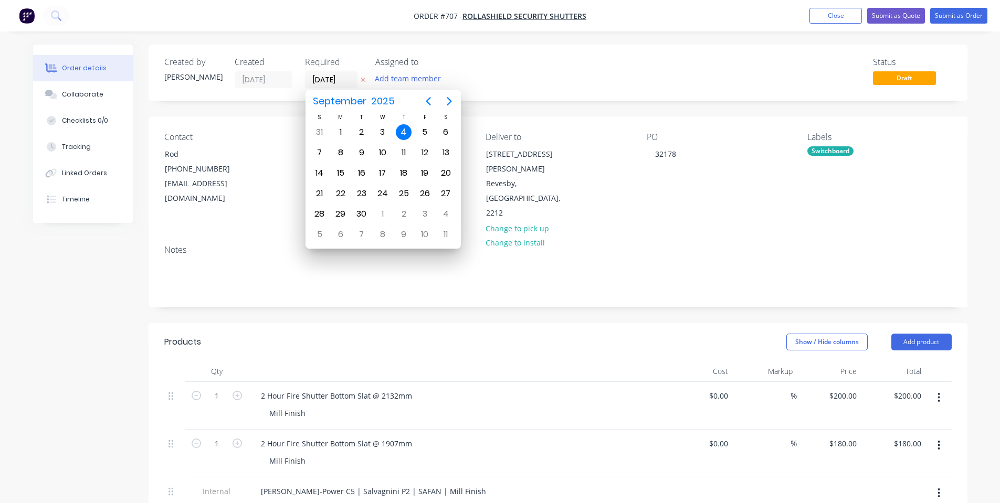
click at [516, 81] on div "Status Draft" at bounding box center [715, 72] width 471 height 31
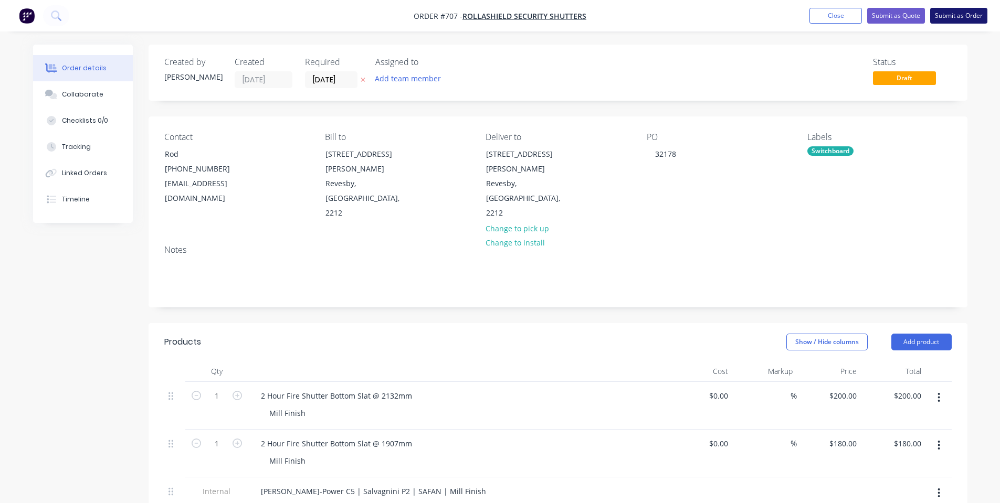
click at [939, 16] on button "Submit as Order" at bounding box center [958, 16] width 57 height 16
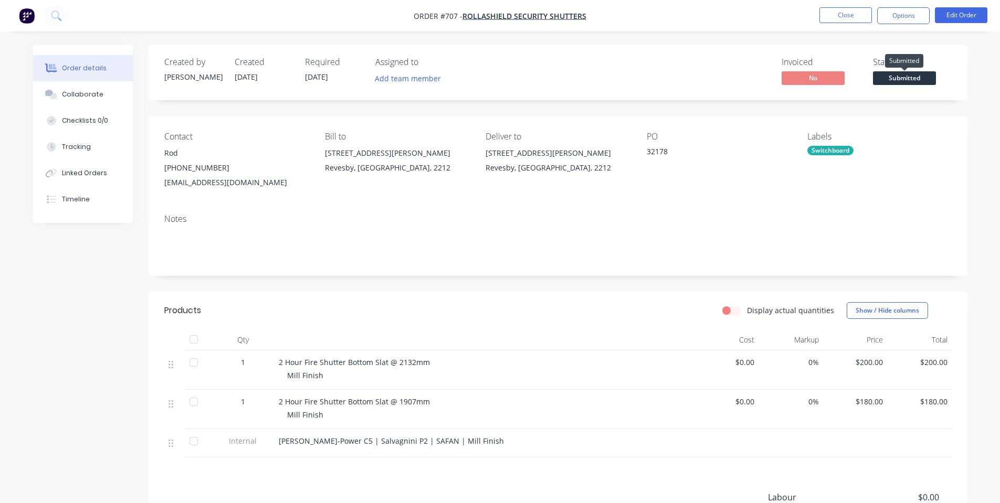
drag, startPoint x: 937, startPoint y: 29, endPoint x: 904, endPoint y: 85, distance: 65.2
click at [904, 84] on span "Submitted" at bounding box center [904, 77] width 63 height 13
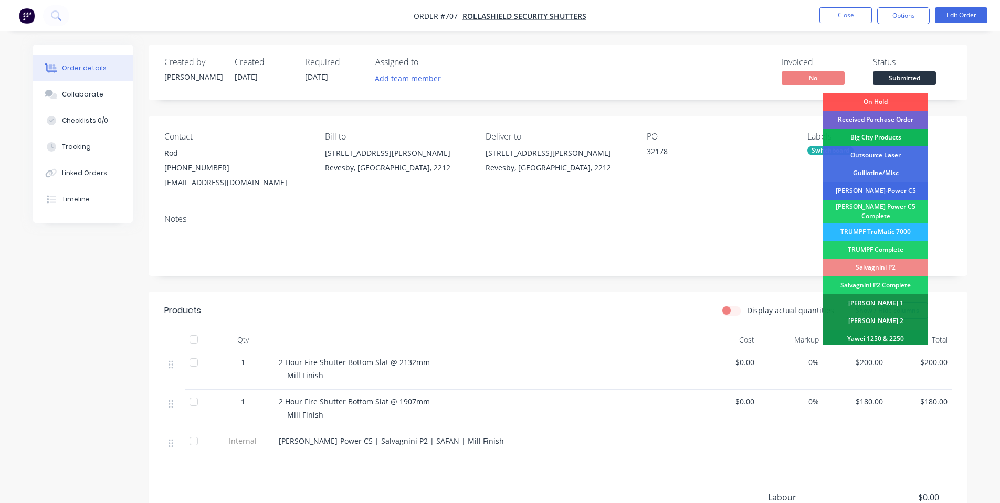
click at [904, 186] on div "[PERSON_NAME]-Power C5" at bounding box center [875, 191] width 105 height 18
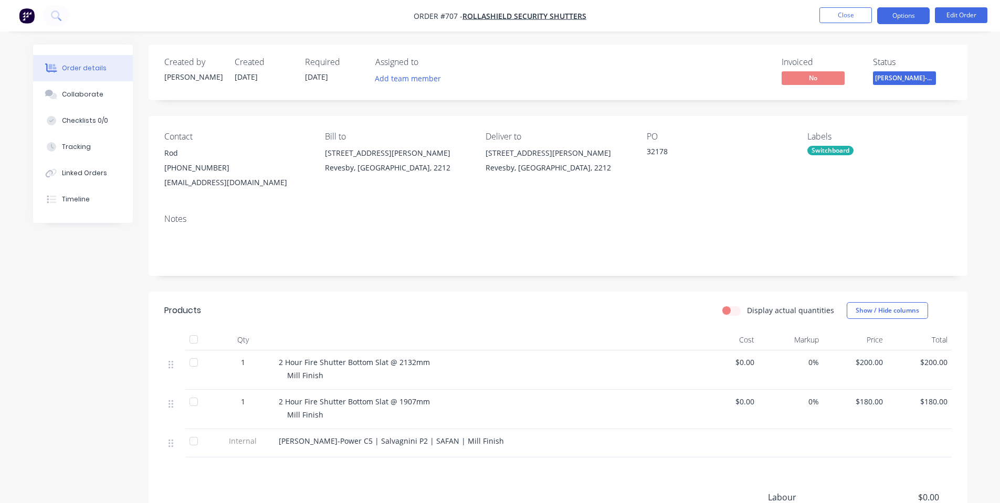
click at [900, 13] on button "Options" at bounding box center [903, 15] width 52 height 17
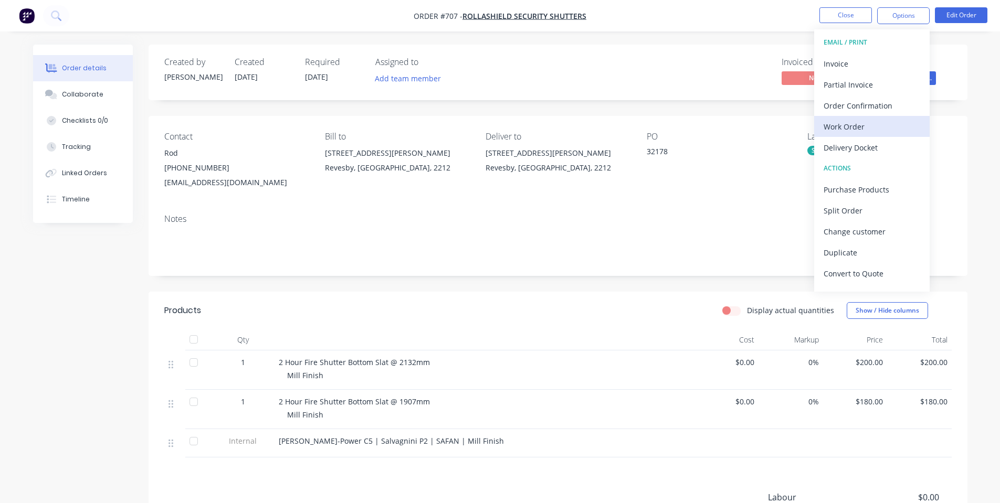
click at [874, 130] on div "Work Order" at bounding box center [872, 126] width 97 height 15
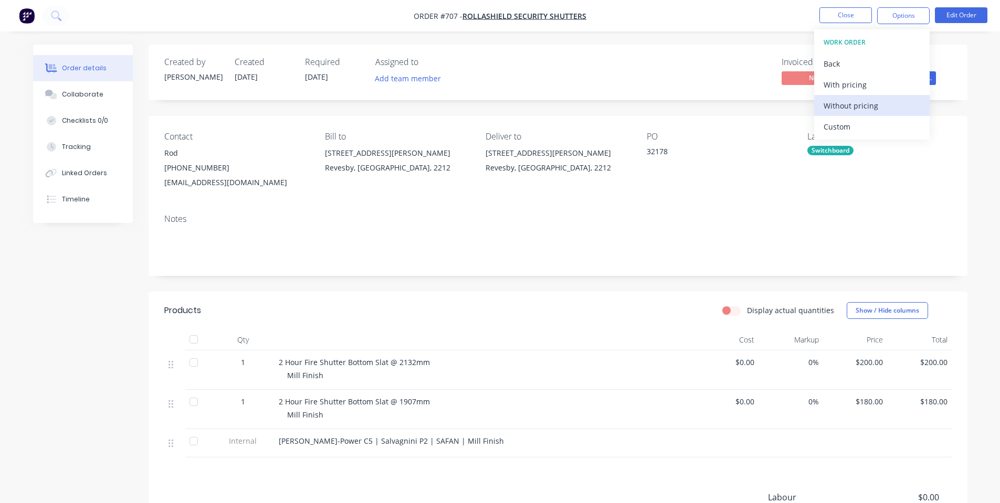
click at [866, 108] on div "Without pricing" at bounding box center [872, 105] width 97 height 15
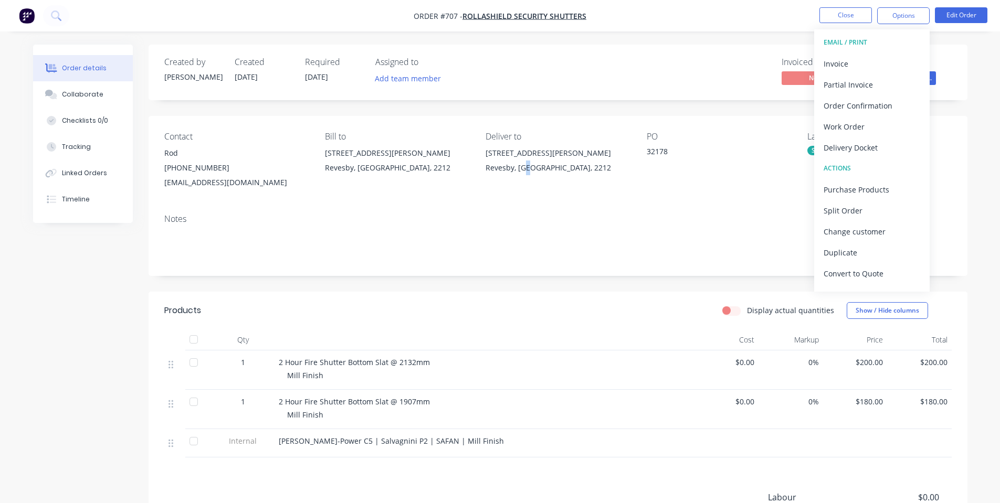
click at [533, 192] on div "Contact Rod [PHONE_NUMBER] [EMAIL_ADDRESS][DOMAIN_NAME] Bill to [STREET_ADDRESS…" at bounding box center [558, 161] width 819 height 90
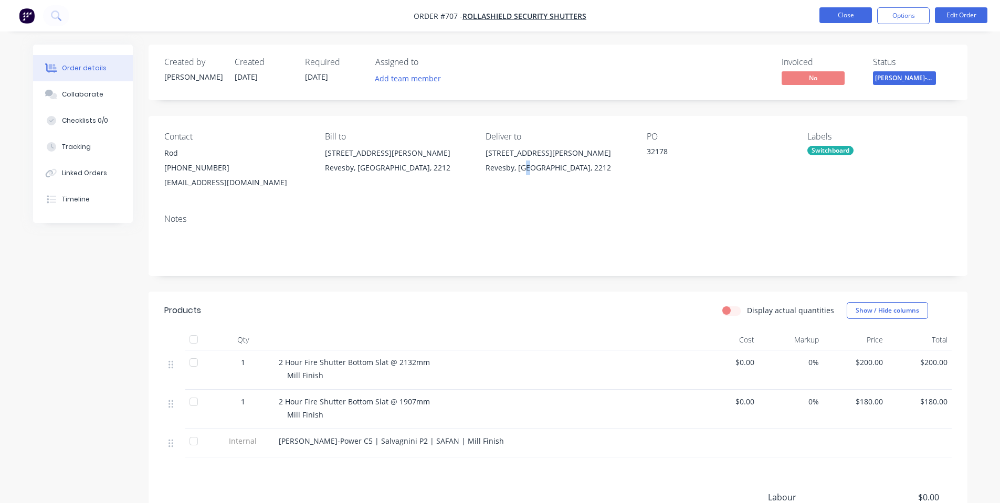
click at [835, 22] on button "Close" at bounding box center [845, 15] width 52 height 16
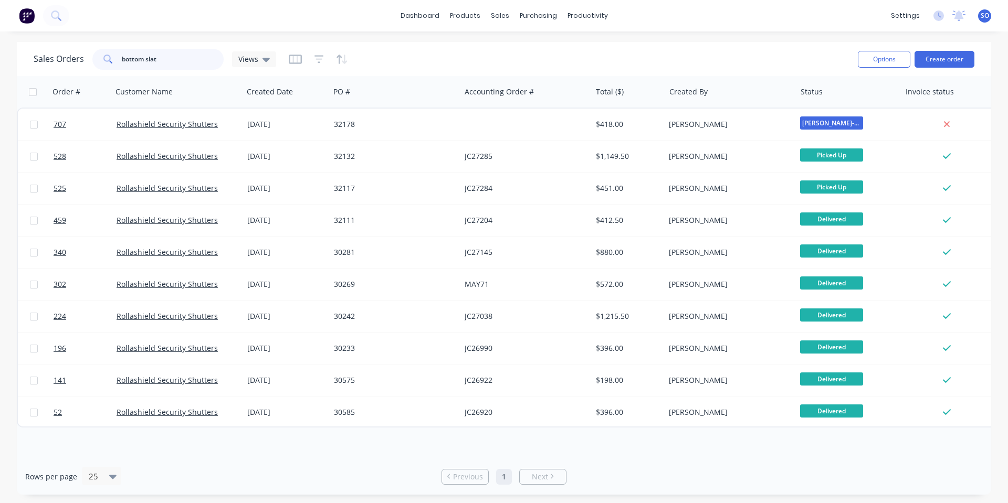
drag, startPoint x: 163, startPoint y: 57, endPoint x: 0, endPoint y: 70, distance: 163.7
click at [0, 70] on div "Sales Orders bottom slat Views Options Create order Order # Customer Name Creat…" at bounding box center [504, 268] width 1008 height 453
click at [939, 60] on button "Create order" at bounding box center [944, 59] width 60 height 17
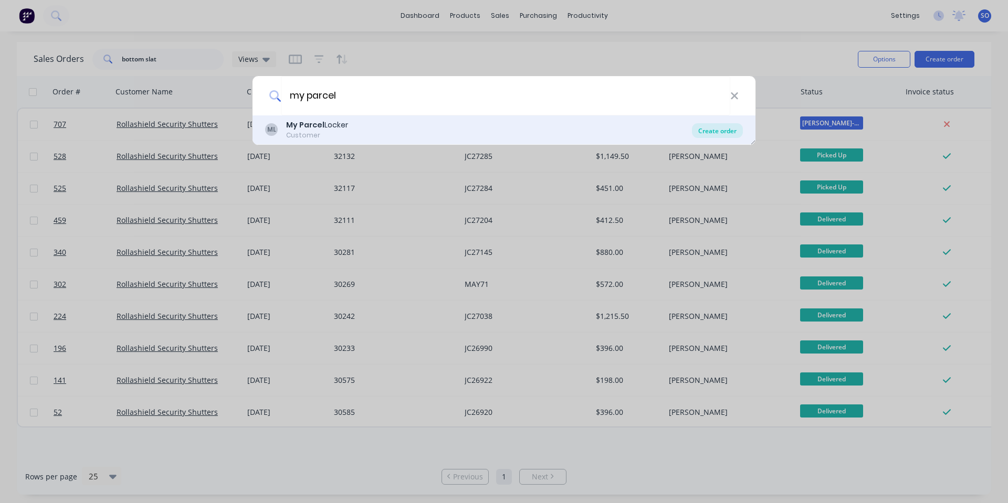
type input "my parcel"
click at [724, 131] on div "Create order" at bounding box center [717, 130] width 51 height 15
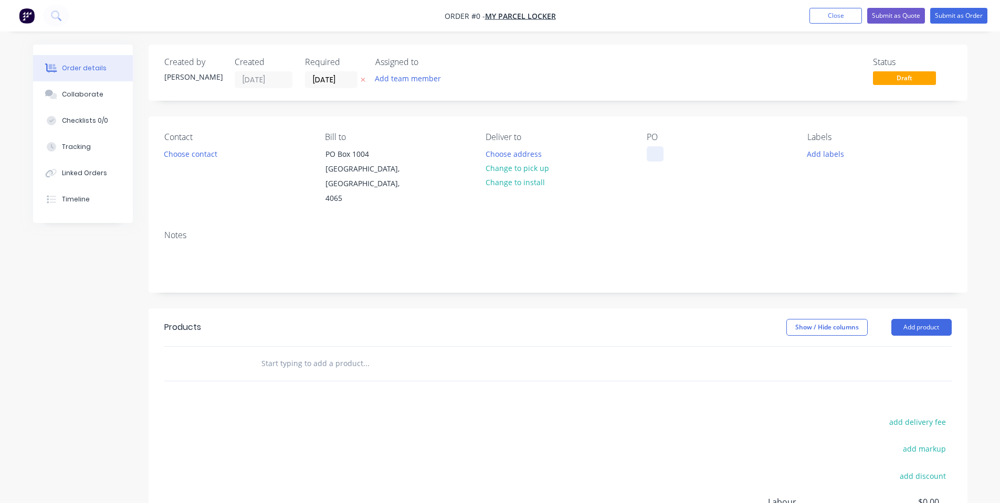
click at [662, 153] on div at bounding box center [655, 153] width 17 height 15
click at [504, 171] on div "Order details Collaborate Checklists 0/0 Tracking Linked Orders Timeline Order …" at bounding box center [500, 347] width 955 height 605
drag, startPoint x: 147, startPoint y: 160, endPoint x: 193, endPoint y: 153, distance: 46.1
click at [148, 160] on div "Order details Collaborate Checklists 0/0 Tracking Linked Orders Timeline" at bounding box center [90, 134] width 115 height 178
click at [193, 153] on button "Choose contact" at bounding box center [190, 153] width 65 height 14
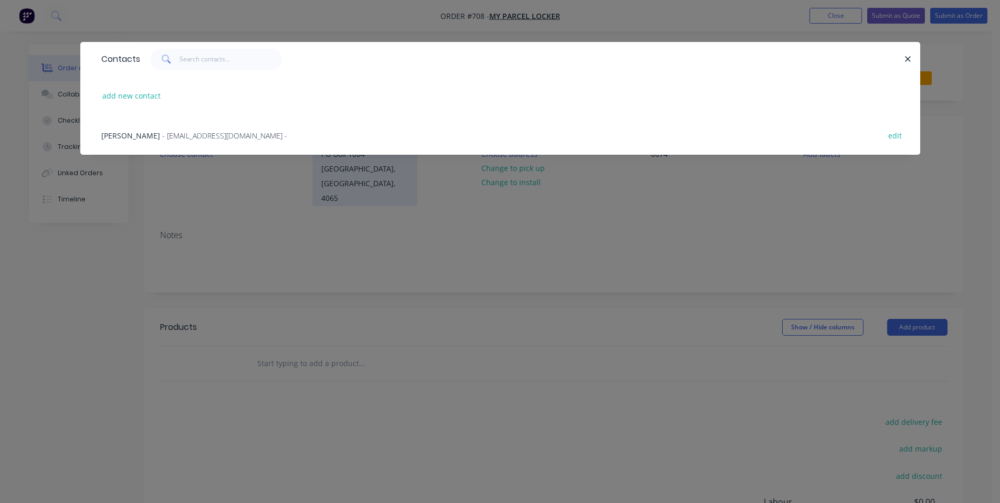
drag, startPoint x: 181, startPoint y: 136, endPoint x: 417, endPoint y: 177, distance: 240.3
click at [181, 137] on span "- [EMAIL_ADDRESS][DOMAIN_NAME] -" at bounding box center [224, 136] width 125 height 10
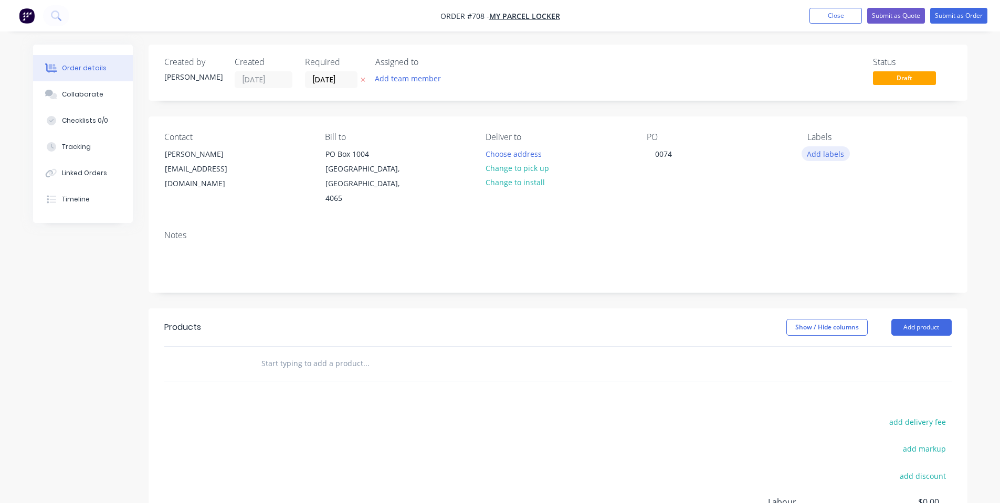
click at [809, 154] on button "Add labels" at bounding box center [826, 153] width 48 height 14
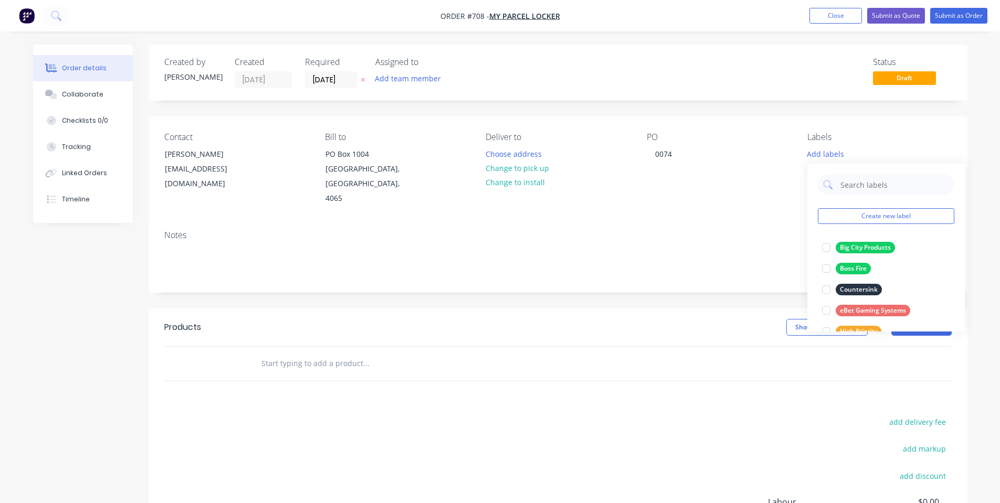
click at [761, 194] on div "Contact [PERSON_NAME] [EMAIL_ADDRESS][DOMAIN_NAME] [PERSON_NAME] to [STREET_ADD…" at bounding box center [558, 170] width 819 height 106
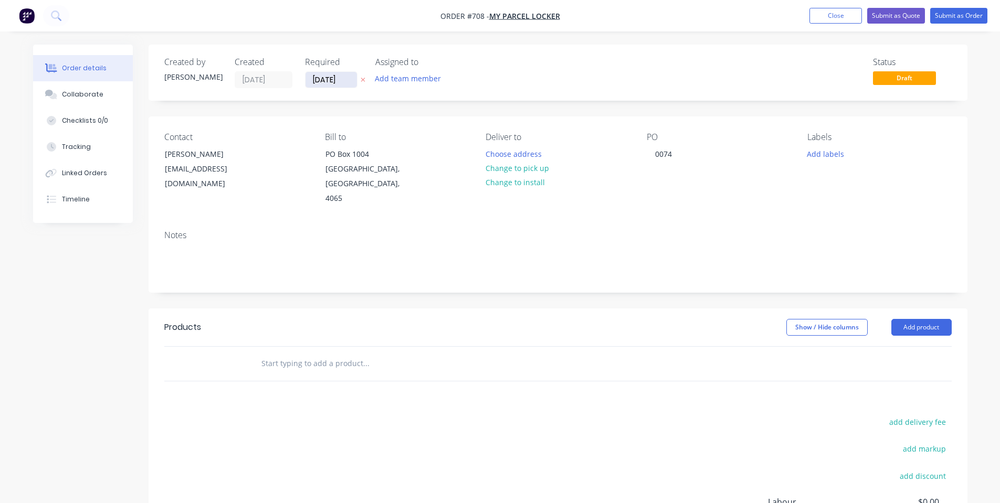
click at [341, 79] on input "[DATE]" at bounding box center [330, 80] width 51 height 16
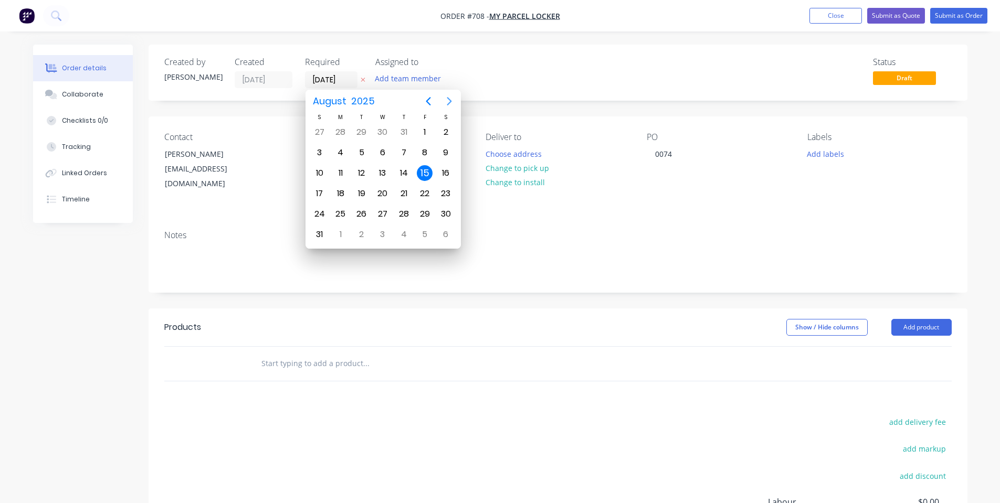
click at [453, 100] on icon "Next page" at bounding box center [449, 101] width 13 height 13
click at [343, 157] on div "8" at bounding box center [341, 153] width 16 height 16
type input "[DATE]"
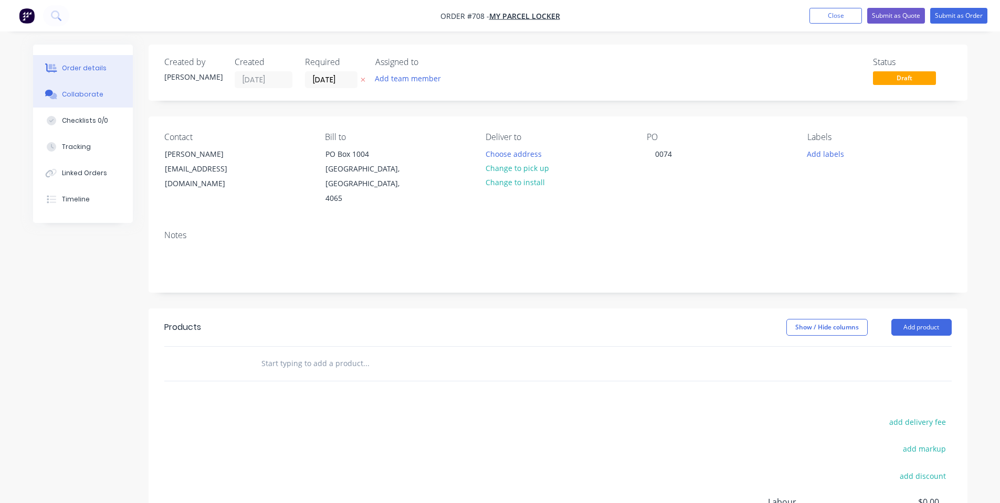
click at [40, 90] on button "Collaborate" at bounding box center [83, 94] width 100 height 26
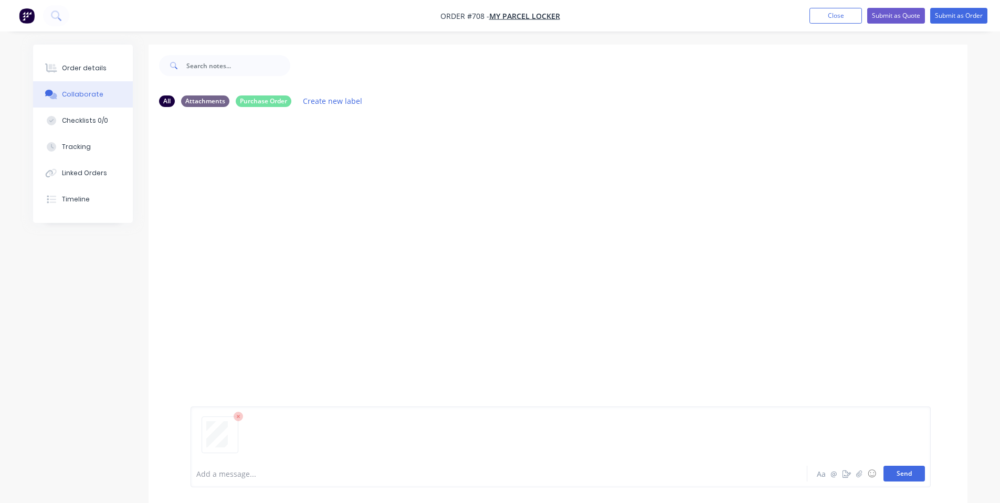
click at [913, 466] on button "Send" at bounding box center [903, 474] width 41 height 16
click at [85, 63] on button "Order details" at bounding box center [83, 68] width 100 height 26
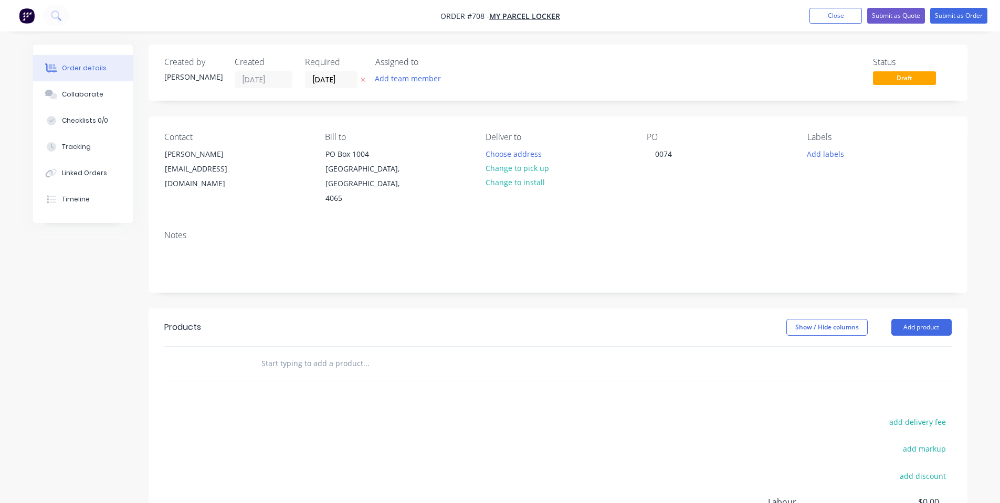
click at [350, 353] on input "text" at bounding box center [366, 363] width 210 height 21
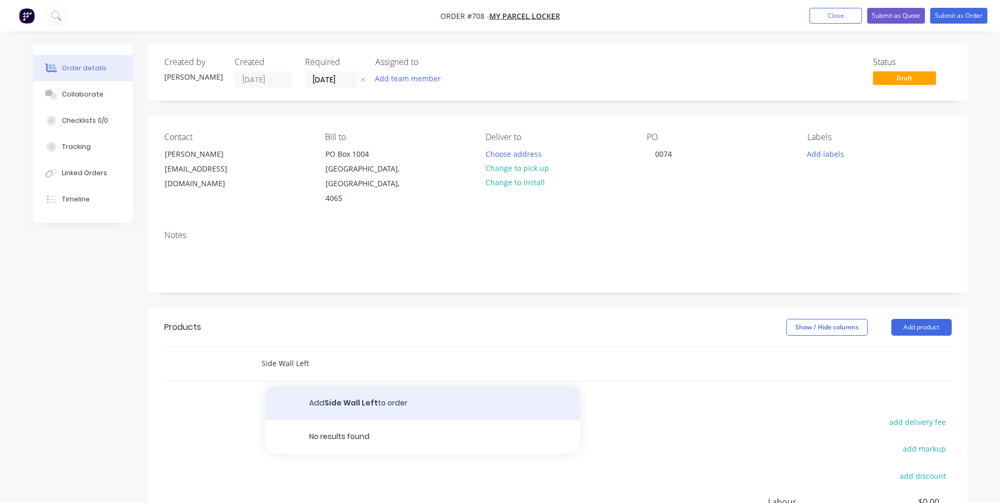
type input "Side Wall Left"
click at [430, 387] on button "Add Side Wall Left to order" at bounding box center [422, 404] width 315 height 34
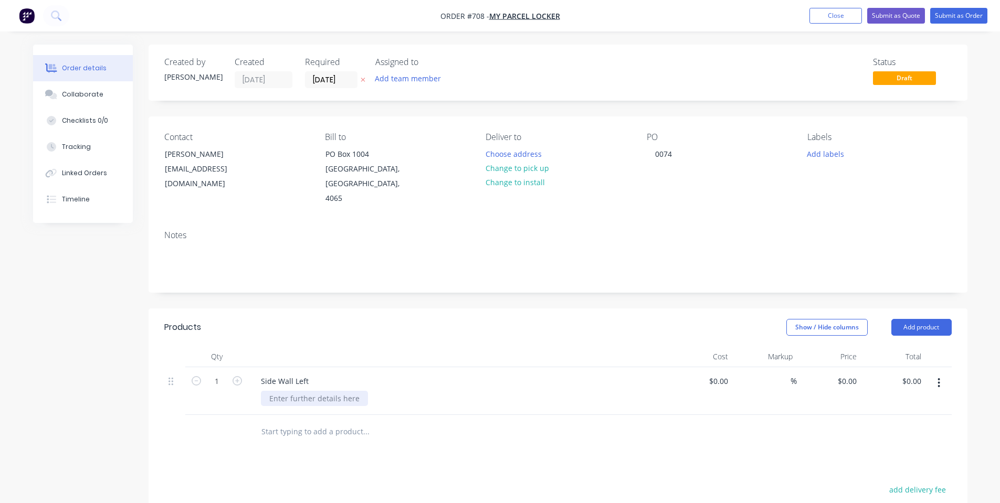
click at [341, 391] on div at bounding box center [314, 398] width 107 height 15
click at [337, 421] on input "text" at bounding box center [366, 431] width 210 height 21
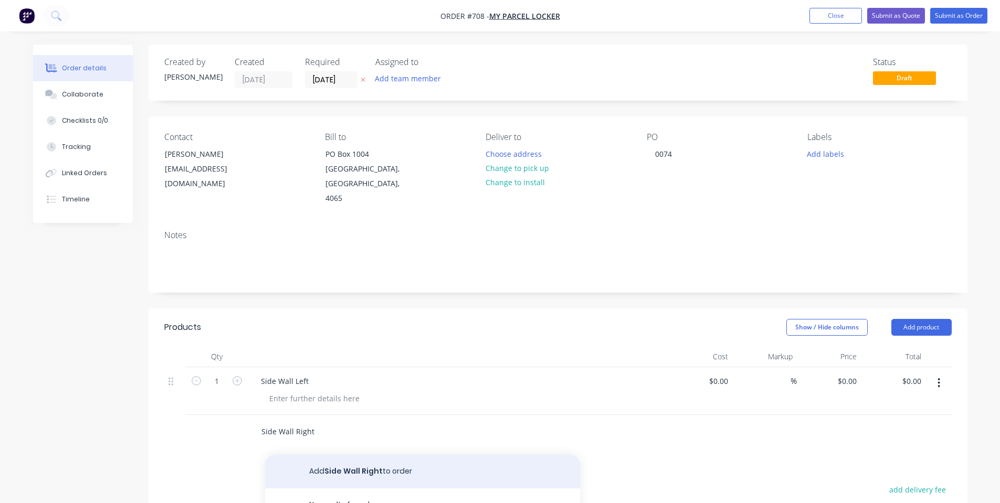
type input "Side Wall Right"
click at [335, 455] on button "Add Side Wall Right to order" at bounding box center [422, 472] width 315 height 34
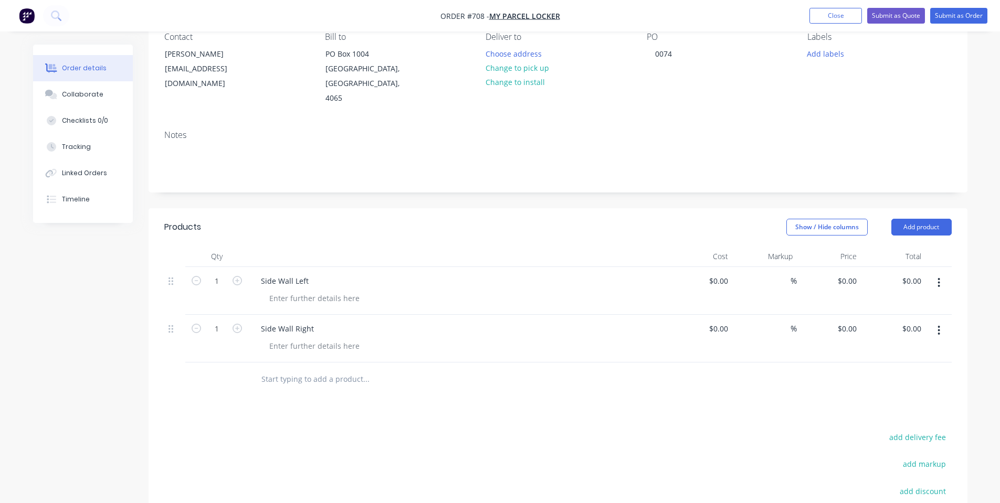
scroll to position [140, 0]
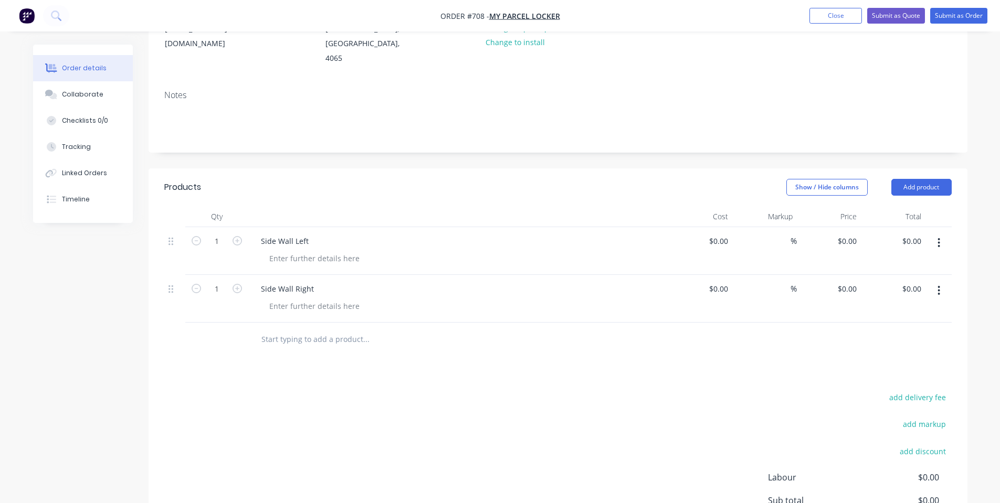
click at [325, 329] on input "text" at bounding box center [366, 339] width 210 height 21
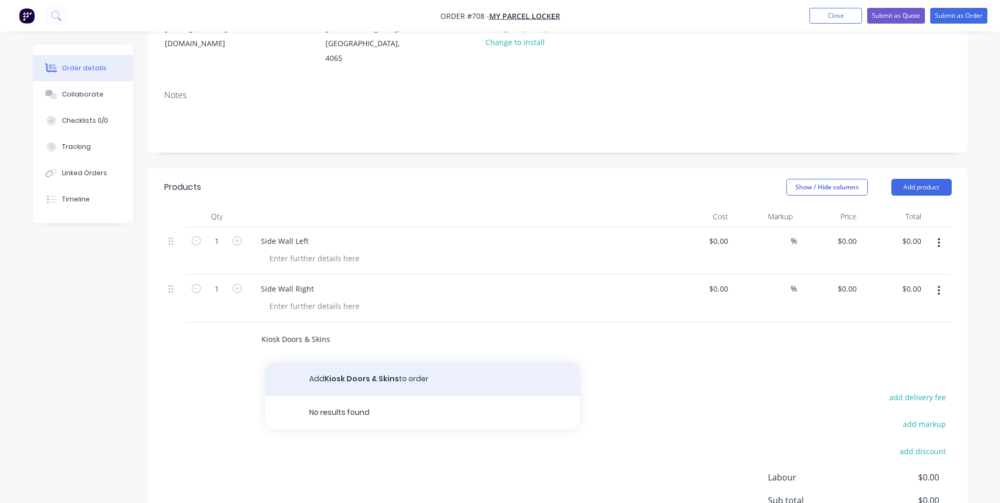
type input "Kiosk Doors & Skins"
click at [323, 370] on button "Add Kiosk Doors & Skins to order" at bounding box center [422, 380] width 315 height 34
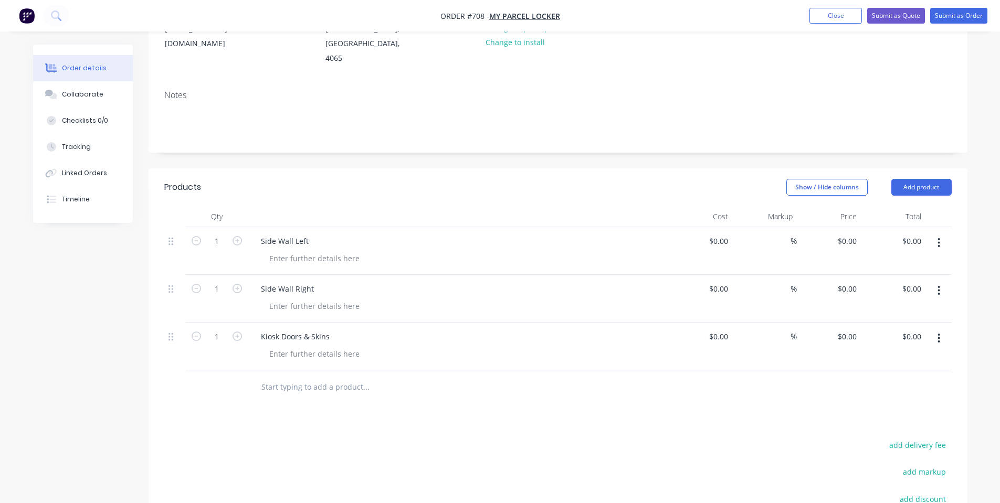
click at [201, 331] on div "1" at bounding box center [216, 347] width 63 height 48
click at [216, 249] on input "1" at bounding box center [216, 242] width 27 height 16
type input "10"
click at [207, 249] on input "1" at bounding box center [216, 242] width 27 height 16
type input "15"
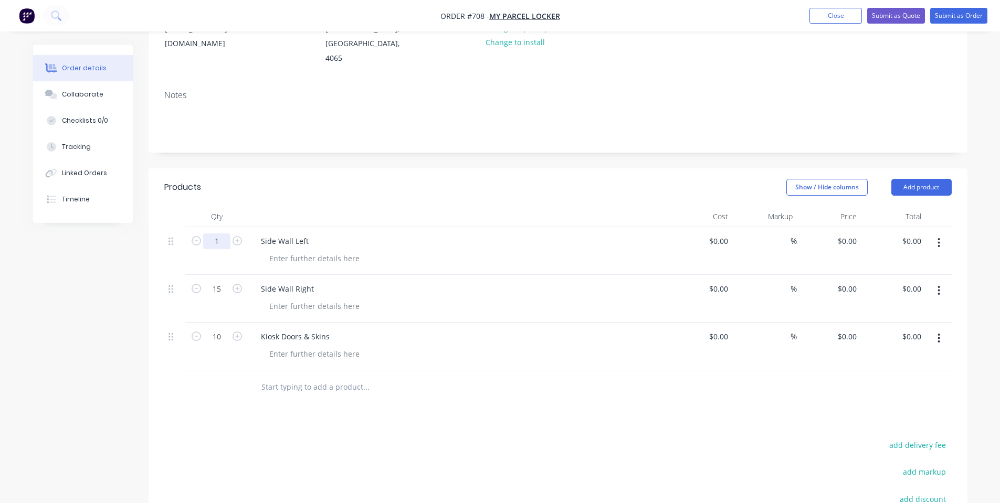
click at [222, 234] on input "1" at bounding box center [216, 242] width 27 height 16
type input "11"
click at [276, 183] on header "Products Show / Hide columns Add product" at bounding box center [558, 187] width 819 height 38
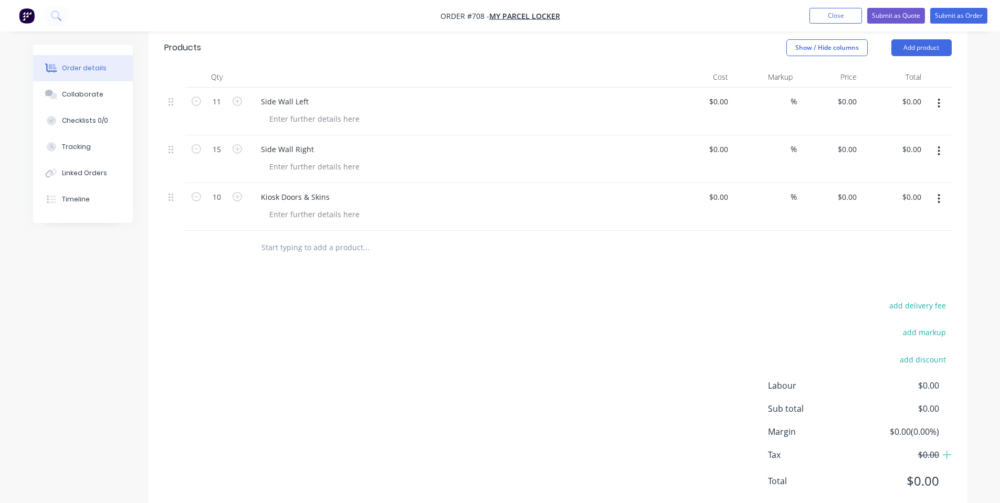
click at [330, 237] on input "text" at bounding box center [366, 247] width 210 height 21
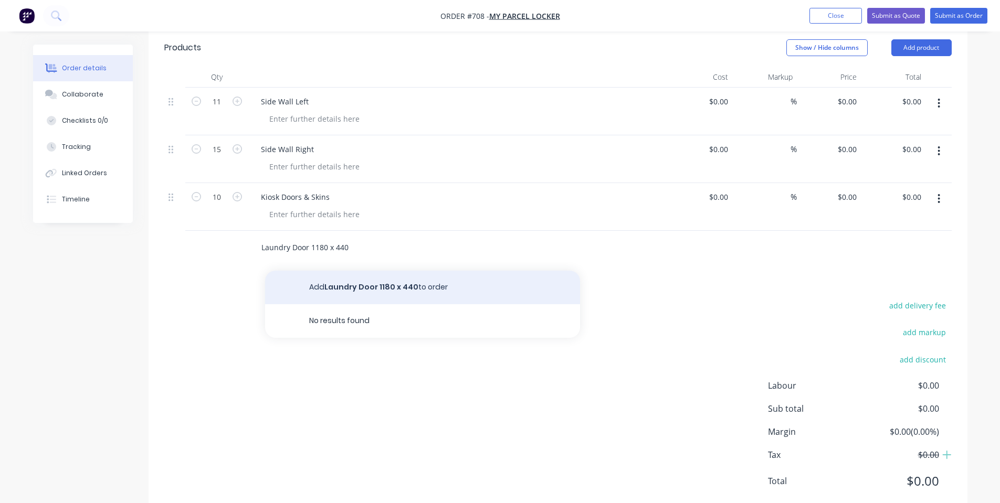
type input "Laundry Door 1180 x 440"
click at [326, 271] on button "Add Laundry Door 1180 x 440 to order" at bounding box center [422, 288] width 315 height 34
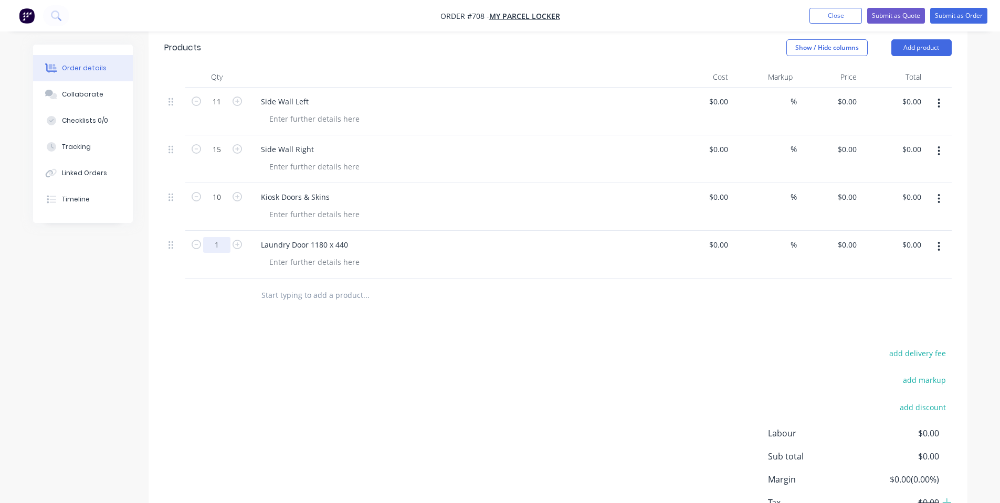
click at [220, 110] on input "1" at bounding box center [216, 102] width 27 height 16
type input "10"
click at [322, 285] on input "text" at bounding box center [366, 295] width 210 height 21
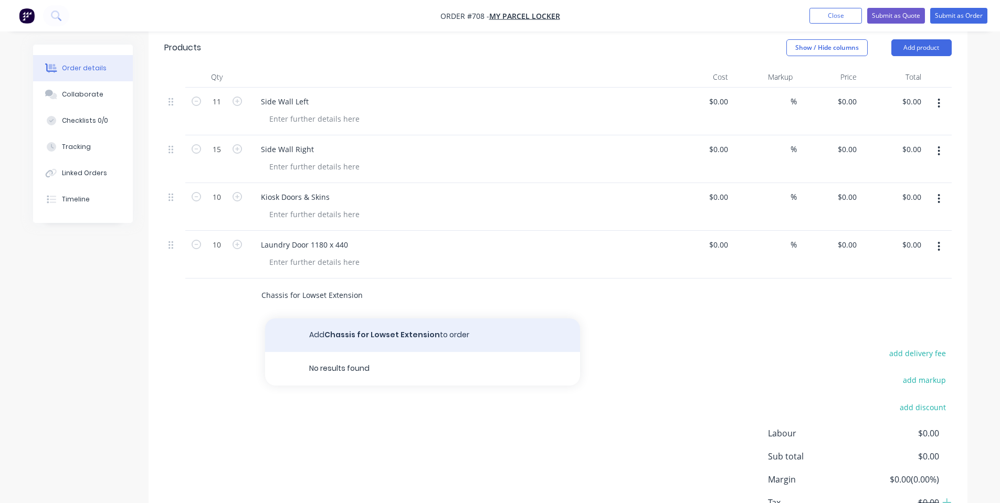
type input "Chassis for Lowset Extension"
click at [326, 319] on button "Add Chassis for Lowset Extension to order" at bounding box center [422, 336] width 315 height 34
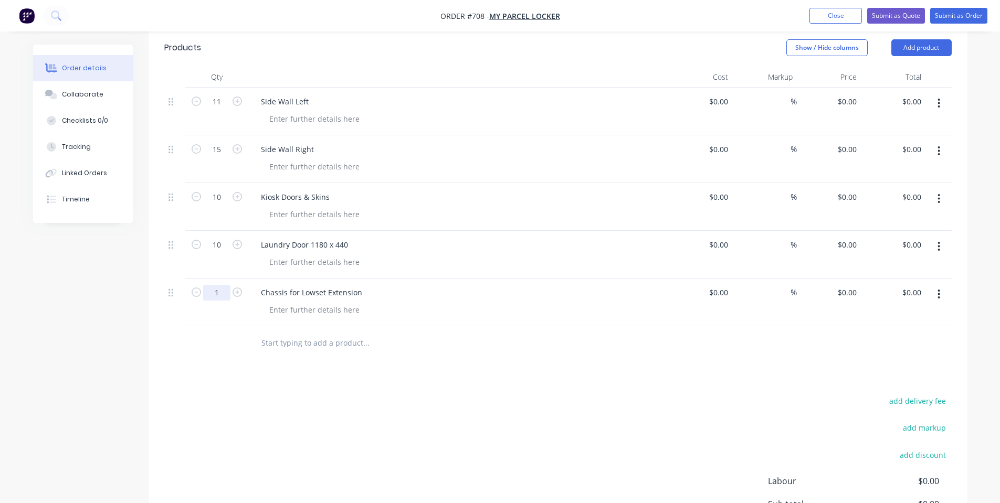
click at [222, 110] on input "1" at bounding box center [216, 102] width 27 height 16
type input "26"
drag, startPoint x: 314, startPoint y: 379, endPoint x: 317, endPoint y: 373, distance: 7.5
click at [314, 394] on div "add delivery fee add markup add discount Labour $0.00 Sub total $0.00 Margin $0…" at bounding box center [557, 495] width 787 height 203
click at [318, 326] on div at bounding box center [437, 343] width 378 height 34
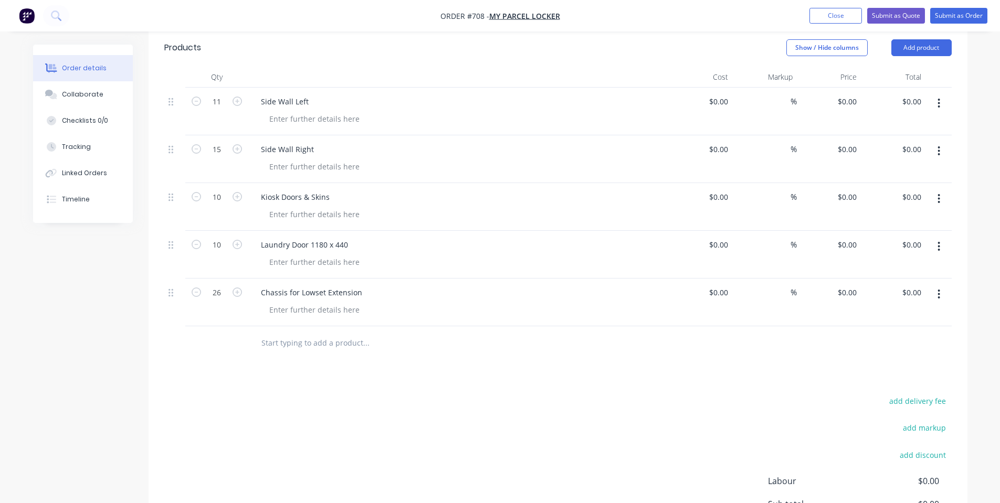
click at [318, 333] on input "text" at bounding box center [366, 343] width 210 height 21
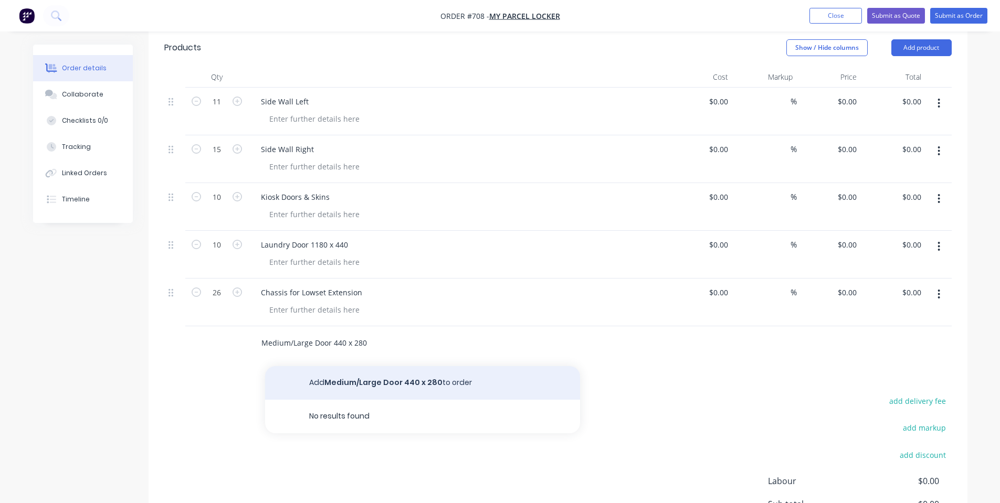
type input "Medium/Large Door 440 x 280"
click at [336, 366] on button "Add Medium/Large Door 440 x 280 to order" at bounding box center [422, 383] width 315 height 34
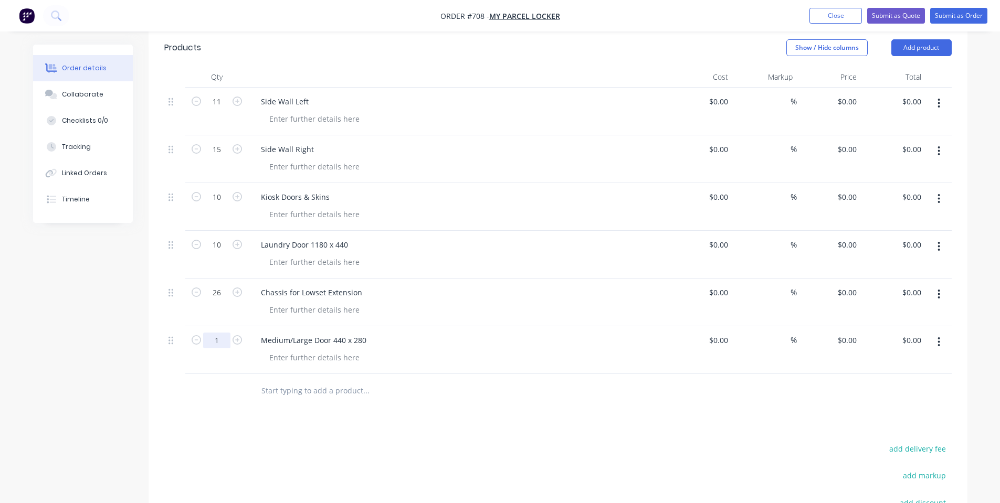
click at [215, 110] on input "1" at bounding box center [216, 102] width 27 height 16
click at [233, 336] on div "54" at bounding box center [216, 350] width 63 height 48
type input "24"
click at [301, 381] on input "text" at bounding box center [366, 391] width 210 height 21
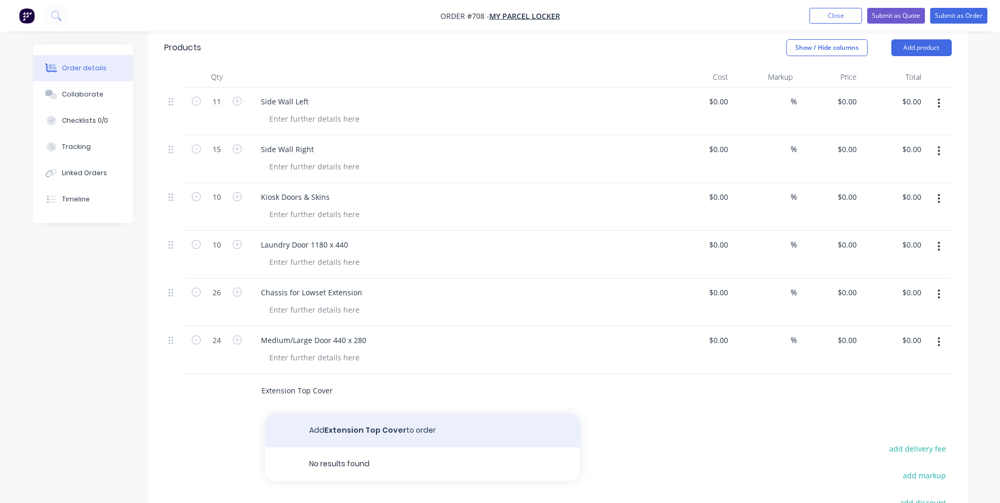
type input "Extension Top Cover"
click at [312, 414] on button "Add Extension Top Cover to order" at bounding box center [422, 431] width 315 height 34
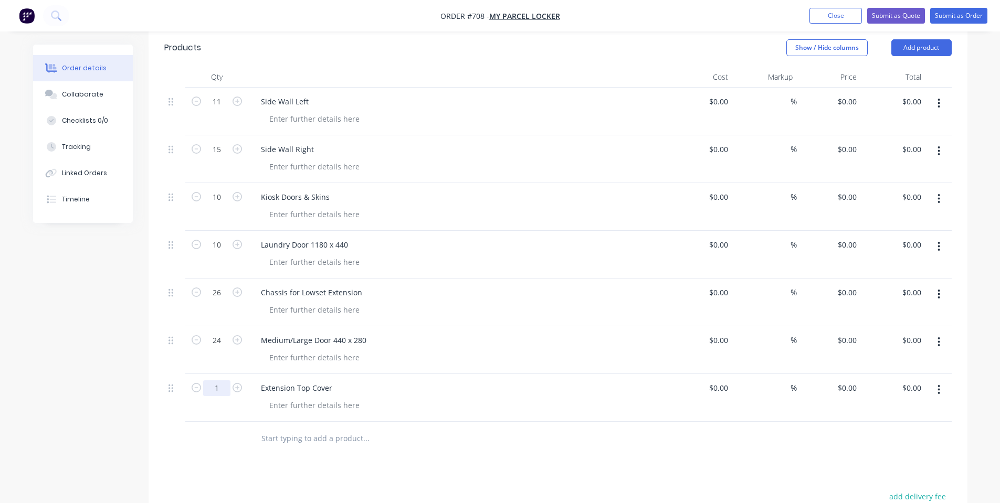
click at [220, 110] on input "1" at bounding box center [216, 102] width 27 height 16
type input "54"
drag, startPoint x: 272, startPoint y: 414, endPoint x: 282, endPoint y: 423, distance: 13.4
click at [277, 428] on input "text" at bounding box center [366, 438] width 210 height 21
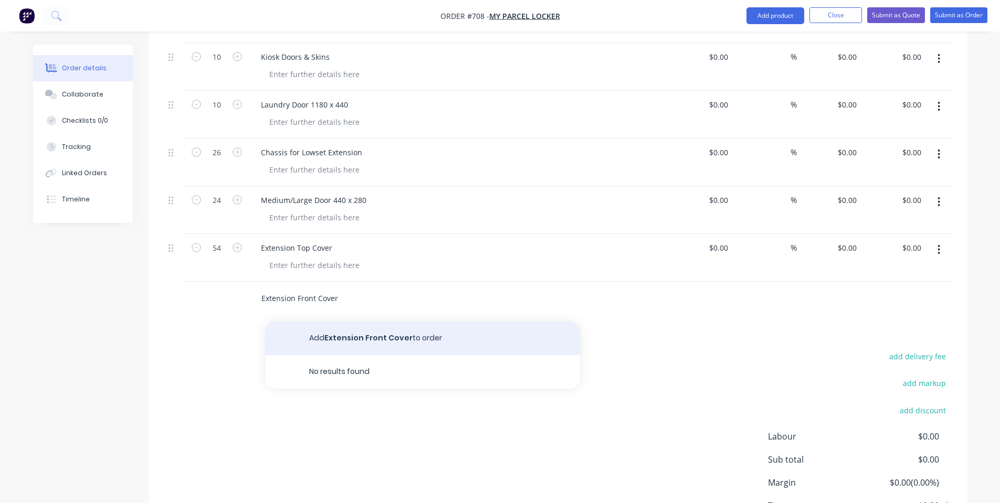
type input "Extension Front Cover"
click at [355, 325] on button "Add Extension Front Cover to order" at bounding box center [422, 339] width 315 height 34
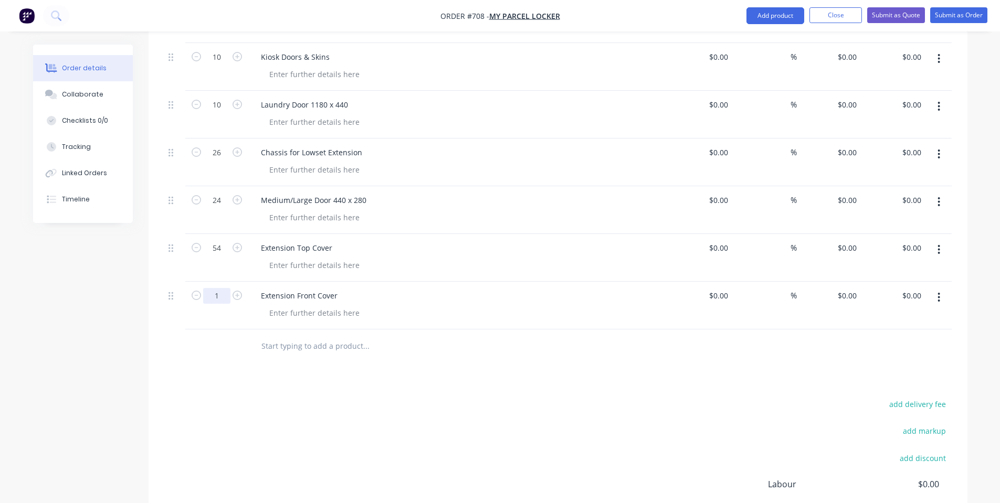
type input "40"
click at [273, 336] on input "text" at bounding box center [366, 346] width 210 height 21
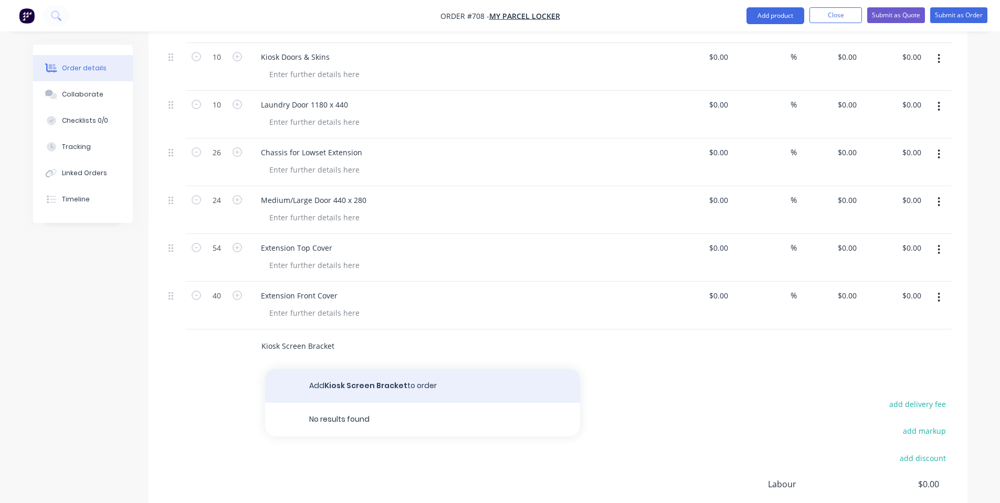
type input "Kiosk Screen Bracket"
click at [303, 374] on button "Add Kiosk Screen Bracket to order" at bounding box center [422, 387] width 315 height 34
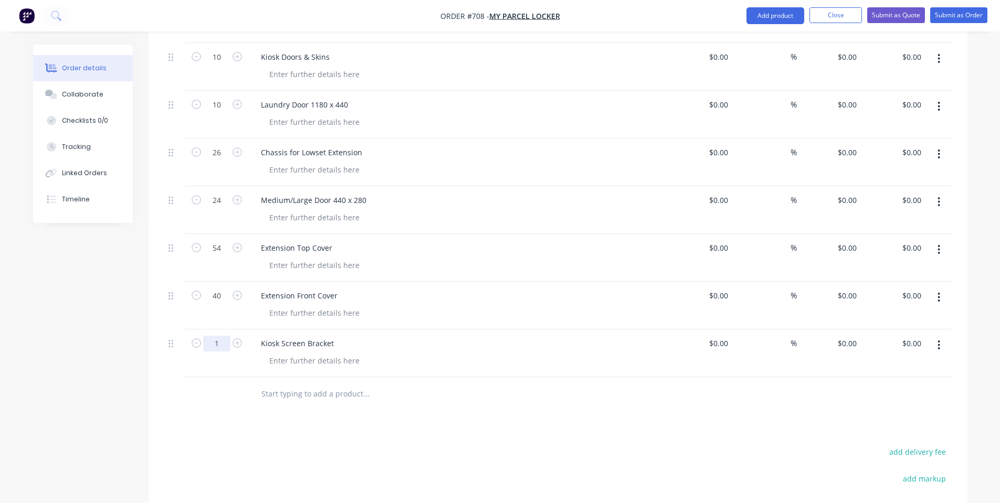
type input "5"
click at [317, 385] on input "text" at bounding box center [366, 394] width 210 height 21
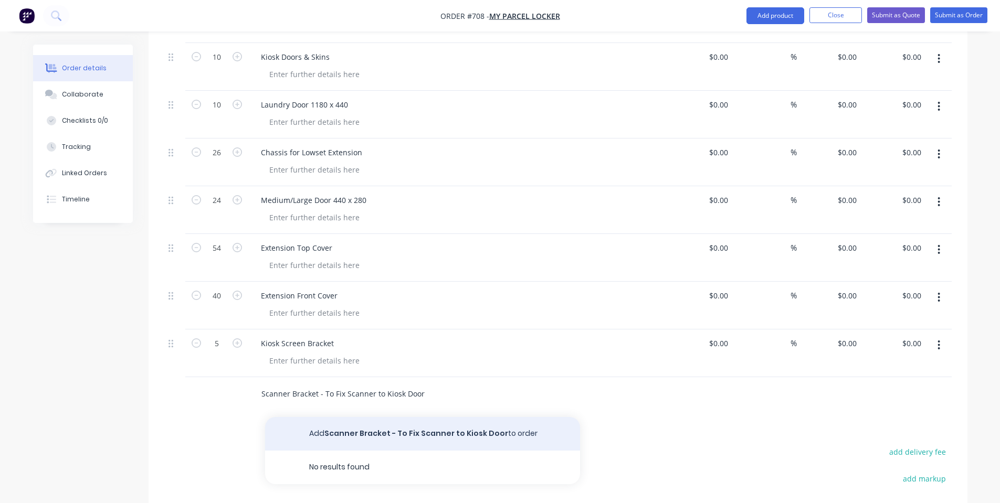
type input "Scanner Bracket - To Fix Scanner to Kiosk Door"
click at [317, 417] on button "Add Scanner Bracket - To Fix Scanner to Kiosk Door to order" at bounding box center [422, 434] width 315 height 34
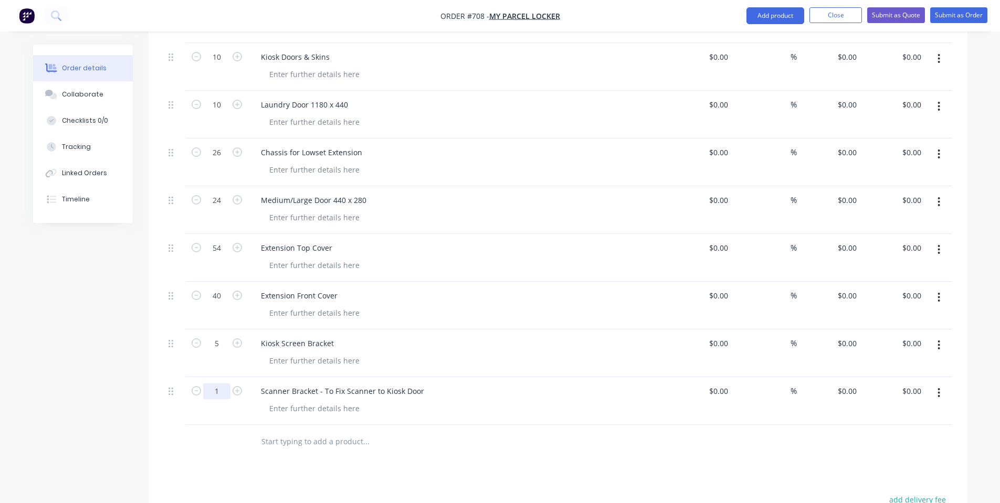
type input "5"
click at [286, 434] on input "text" at bounding box center [366, 441] width 210 height 21
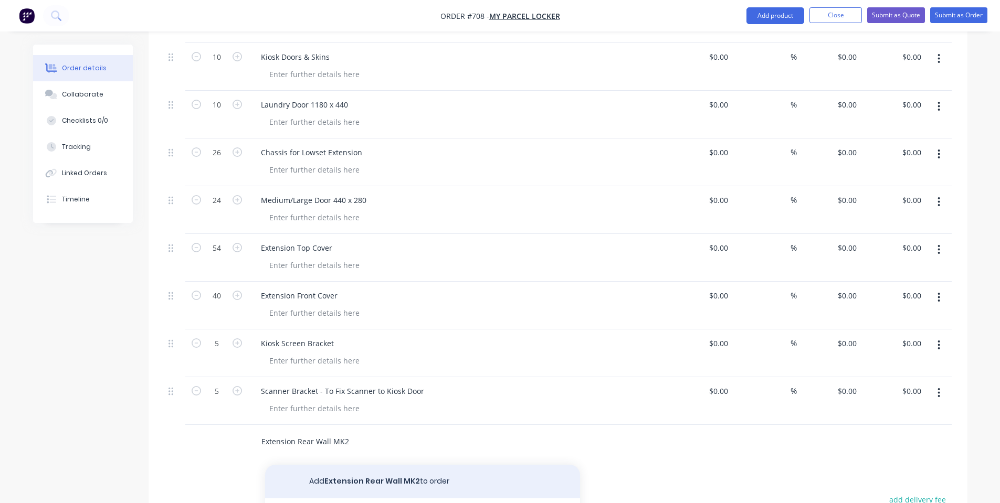
type input "Extension Rear Wall MK2"
click at [328, 465] on button "Add Extension Rear Wall MK2 to order" at bounding box center [422, 482] width 315 height 34
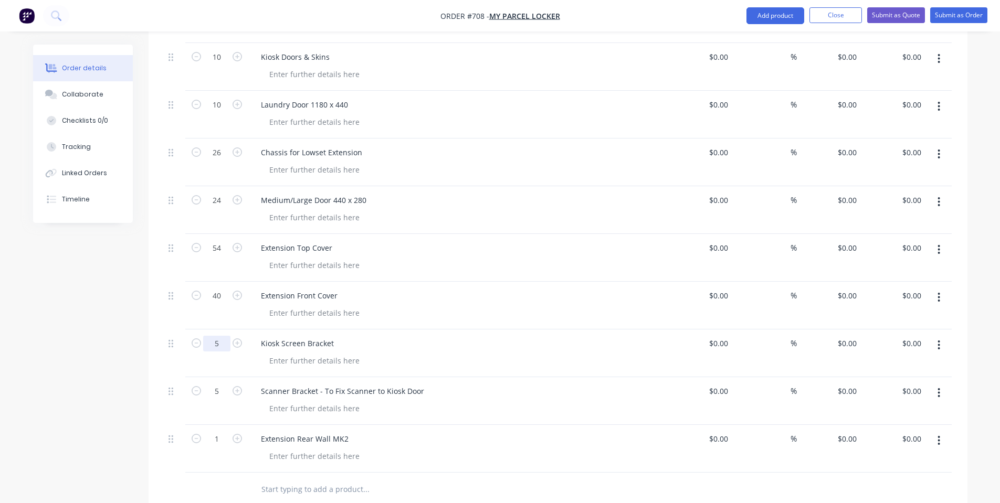
type input "20"
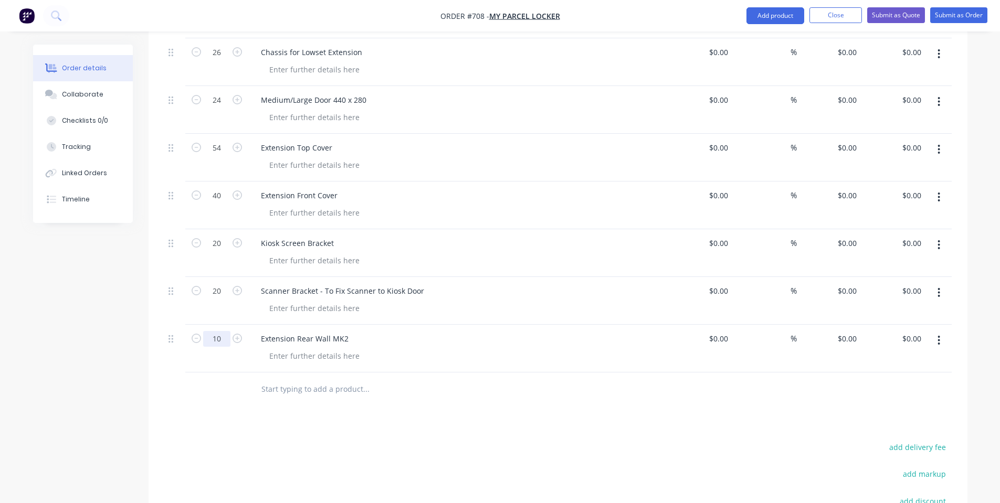
scroll to position [560, 0]
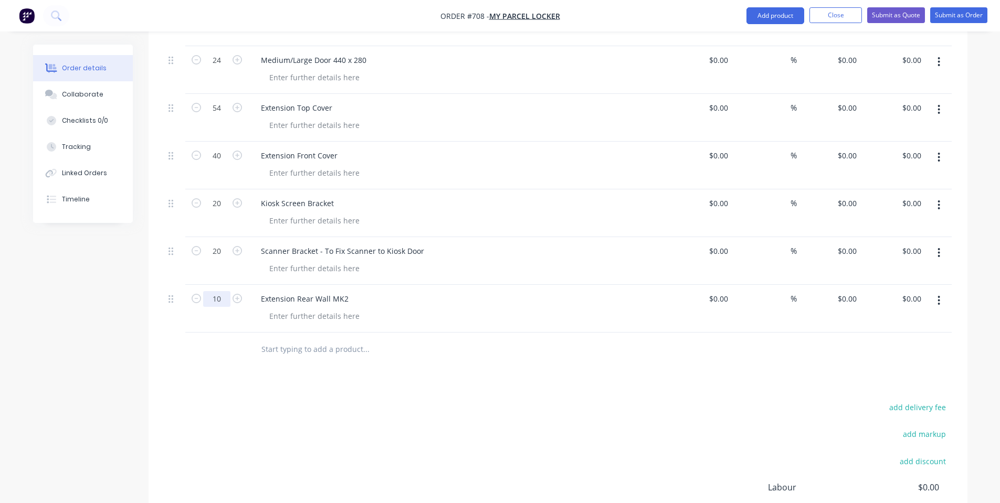
type input "10"
click at [304, 339] on input "text" at bounding box center [366, 349] width 210 height 21
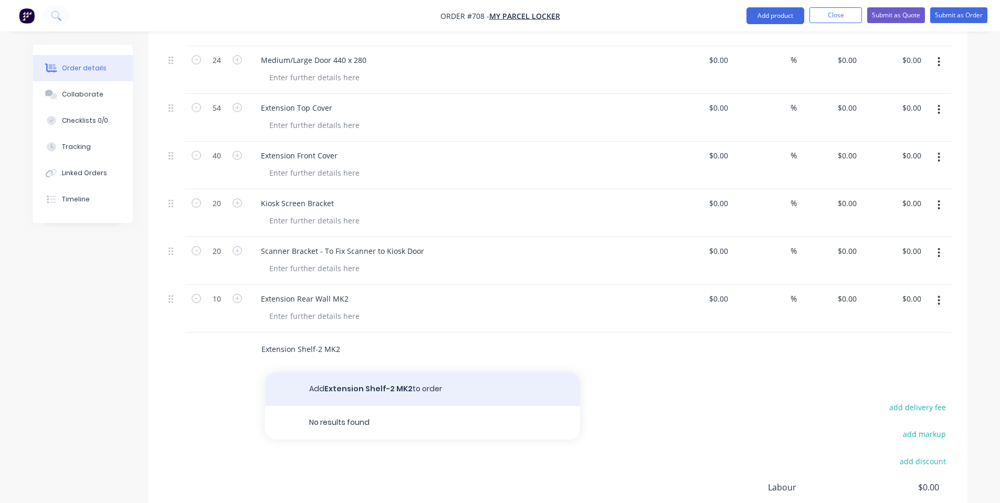
type input "Extension Shelf-2 MK2"
click at [339, 373] on button "Add Extension Shelf-2 MK2 to order" at bounding box center [422, 390] width 315 height 34
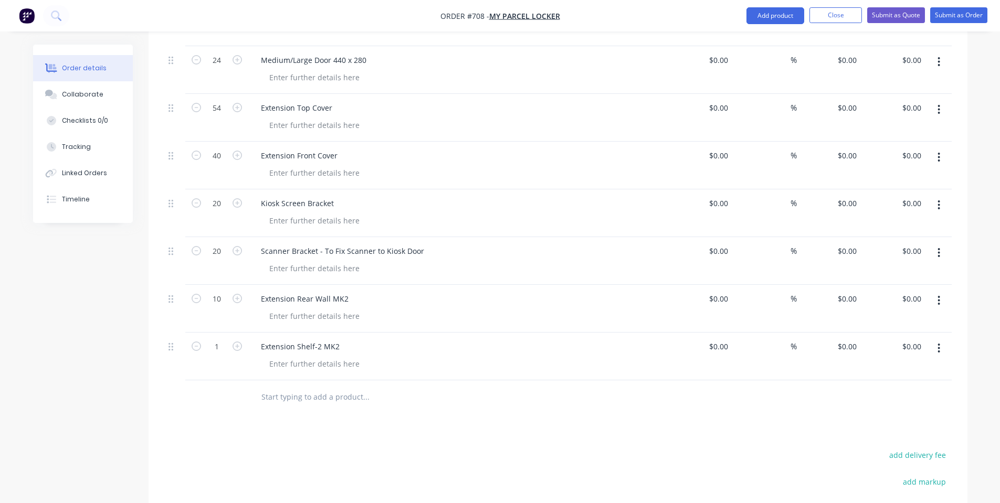
click at [553, 356] on div at bounding box center [462, 363] width 403 height 15
click at [549, 356] on div at bounding box center [462, 363] width 403 height 15
click at [427, 391] on input "text" at bounding box center [366, 397] width 210 height 21
type input "15"
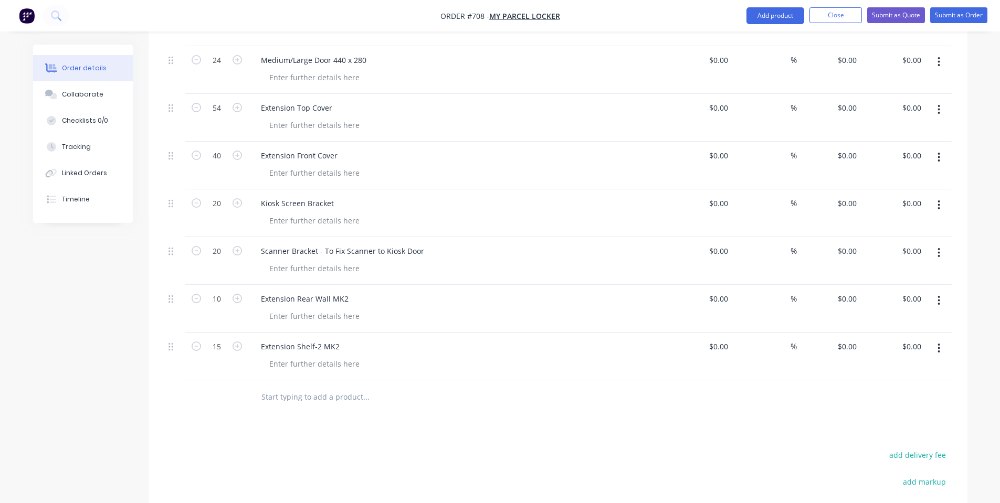
drag, startPoint x: 247, startPoint y: 377, endPoint x: 260, endPoint y: 383, distance: 14.6
click at [250, 381] on div at bounding box center [557, 398] width 787 height 34
click at [266, 387] on input "text" at bounding box center [366, 397] width 210 height 21
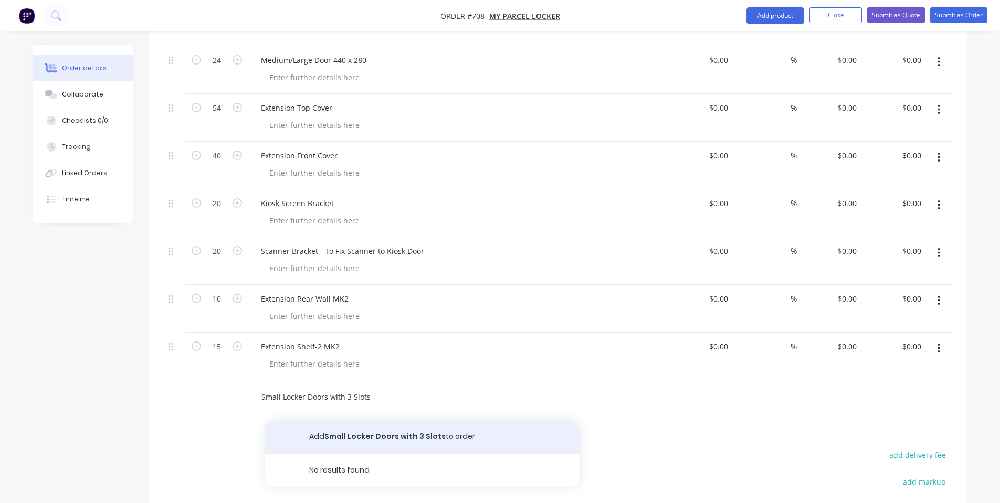
type input "Small Locker Doors with 3 Slots"
click at [353, 420] on button "Add Small Locker Doors with 3 Slots to order" at bounding box center [422, 437] width 315 height 34
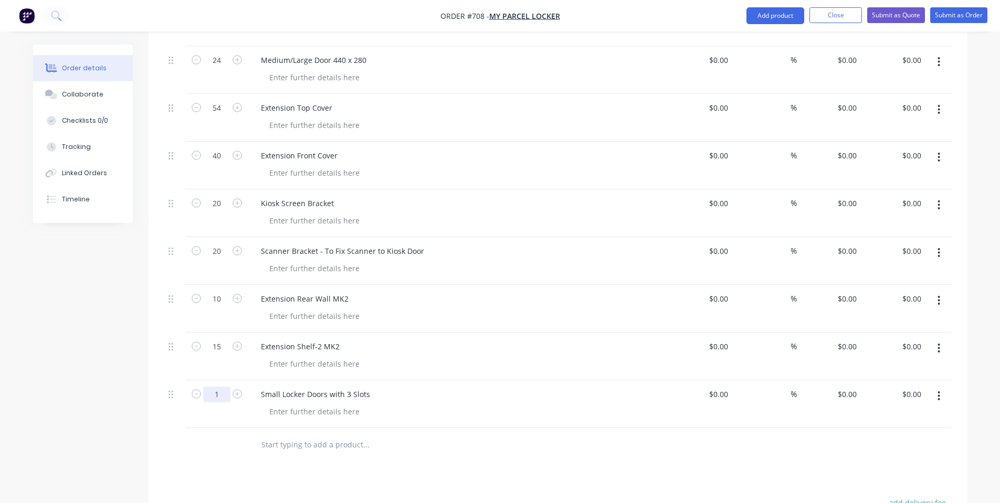
type input "200"
click at [842, 381] on div "0 $0.00" at bounding box center [829, 405] width 65 height 48
type input "14"
type input "0"
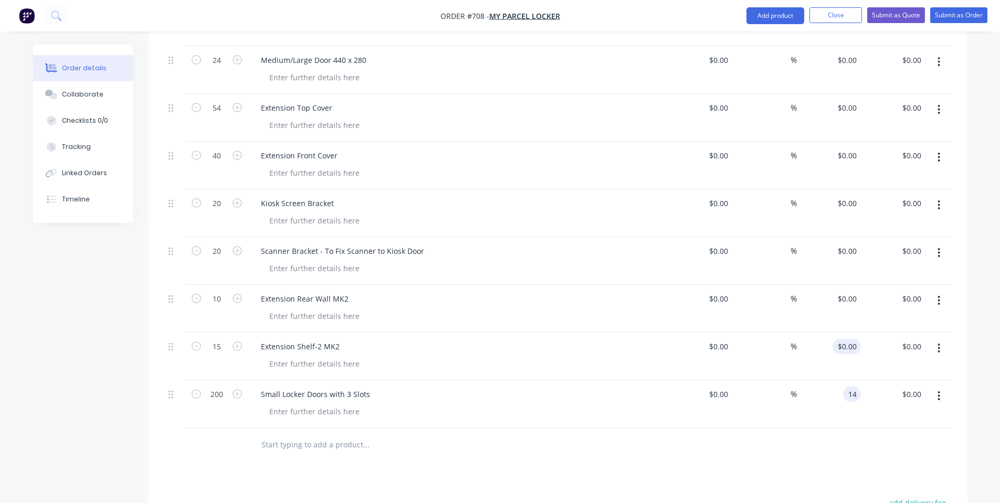
type input "$14.00"
type input "$2,800.00"
click at [852, 339] on input "0" at bounding box center [849, 346] width 24 height 15
type input "20"
type input "0"
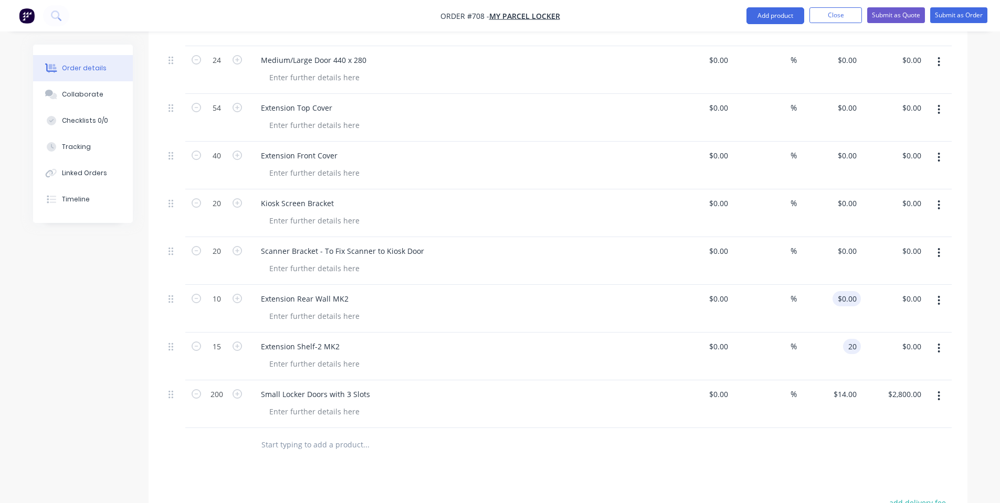
type input "$20.00"
type input "$300.00"
click at [847, 291] on div "0 $0.00" at bounding box center [846, 298] width 28 height 15
type input "32"
type input "0"
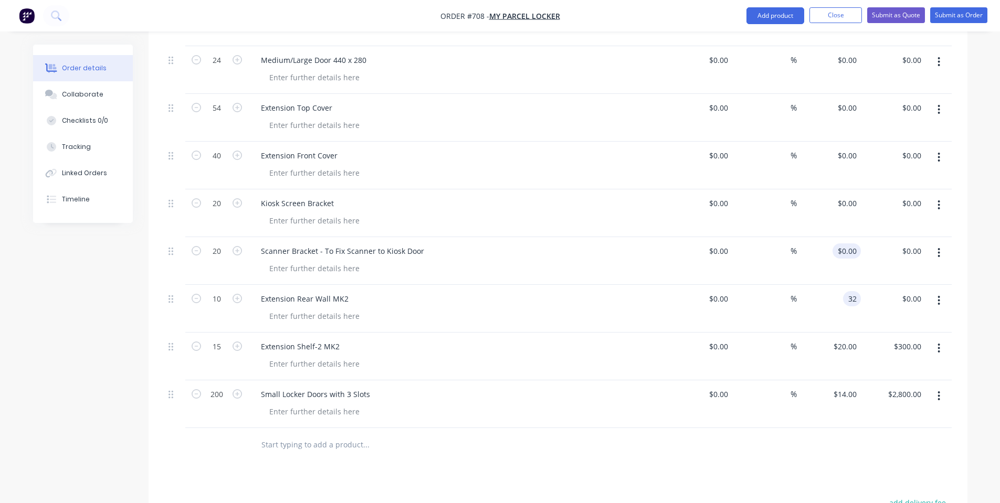
type input "$32.00"
type input "$320.00"
drag, startPoint x: 855, startPoint y: 229, endPoint x: 853, endPoint y: 220, distance: 9.5
click at [854, 244] on input "0" at bounding box center [849, 251] width 24 height 15
type input "5"
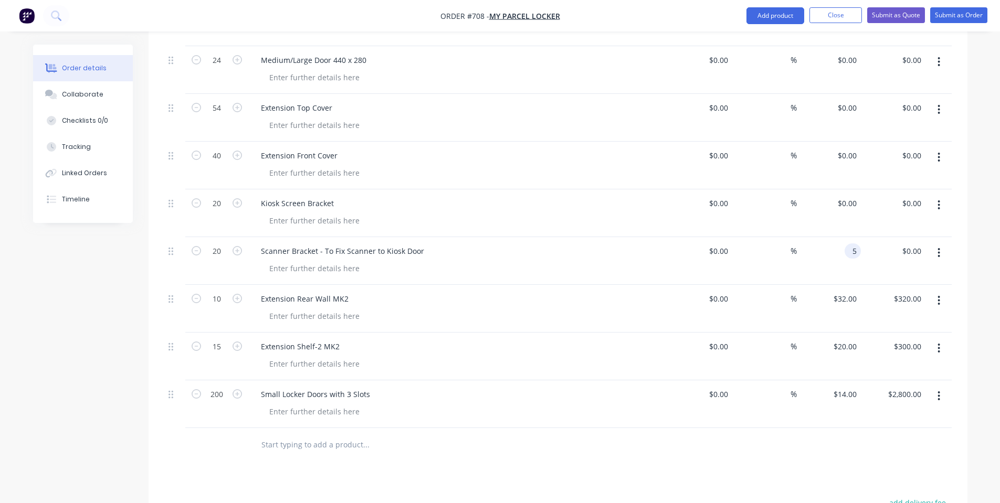
type input "0"
type input "$5.00"
type input "$100.00"
click at [850, 196] on input "0" at bounding box center [849, 203] width 24 height 15
type input "5"
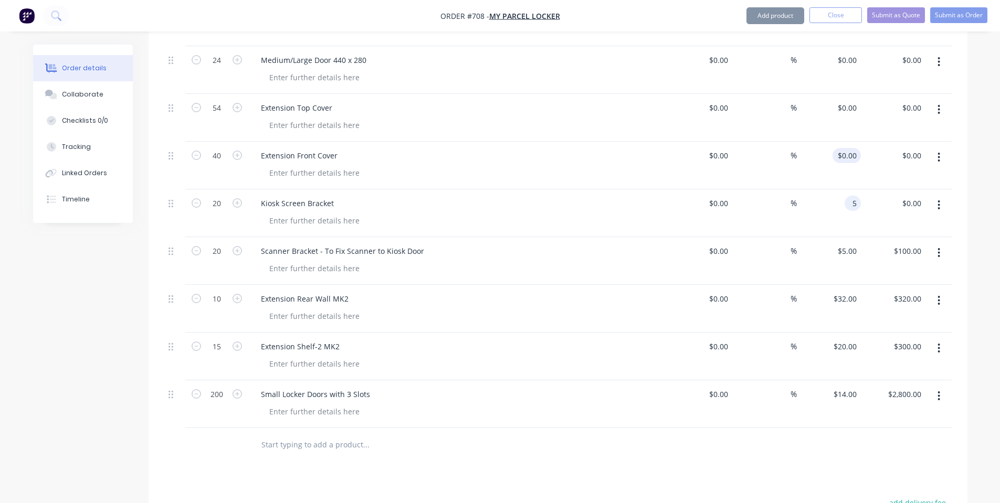
type input "0"
type input "$5.00"
type input "$100.00"
click at [855, 148] on input "0" at bounding box center [855, 155] width 12 height 15
type input "19"
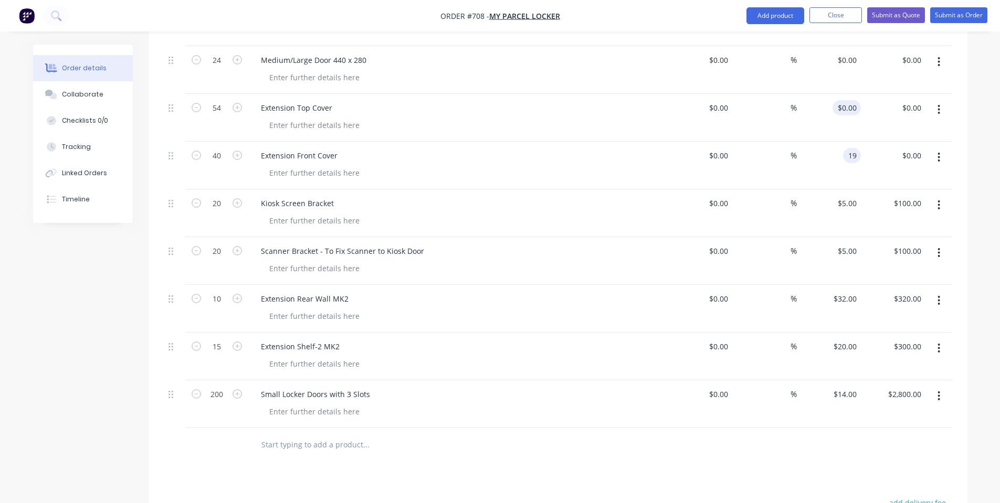
type input "0"
type input "$19.00"
type input "$760.00"
click at [853, 100] on input "0" at bounding box center [849, 107] width 24 height 15
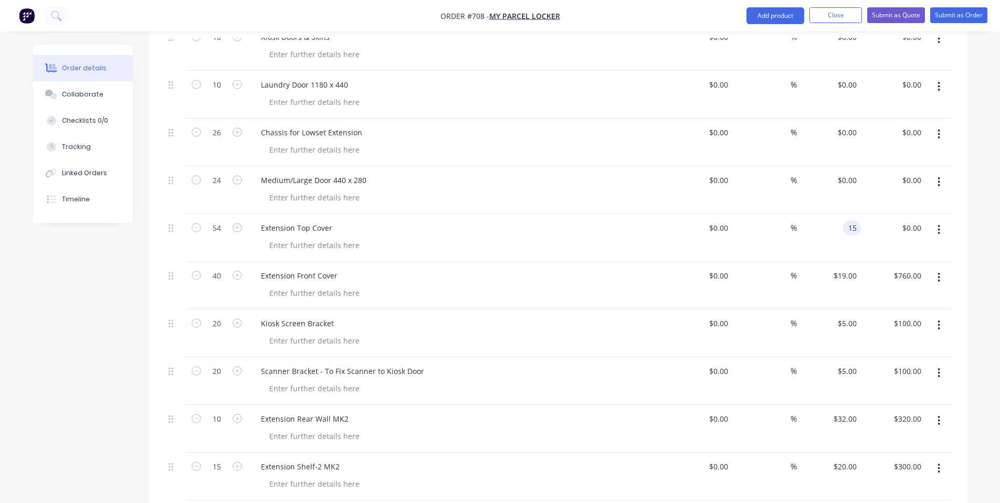
scroll to position [420, 0]
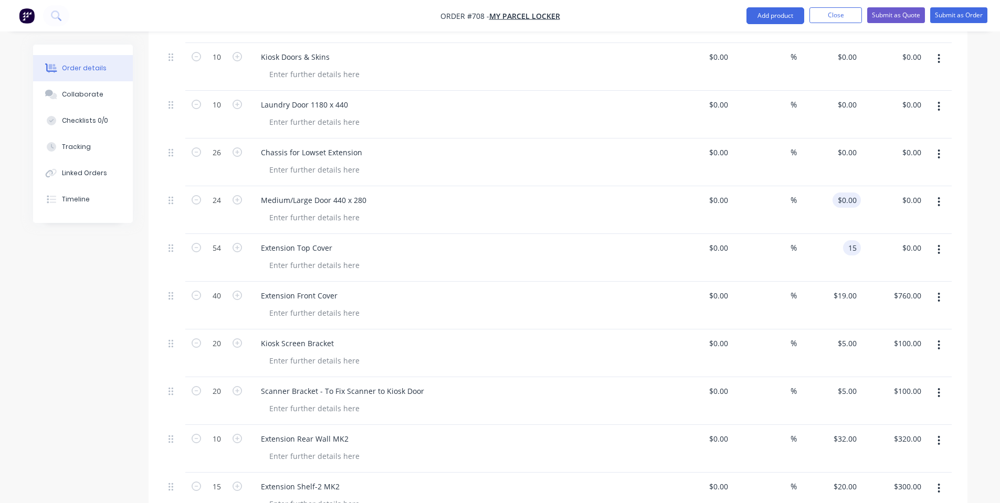
type input "15"
type input "0"
type input "$15.00"
type input "$810.00"
click at [853, 193] on input "0" at bounding box center [849, 200] width 24 height 15
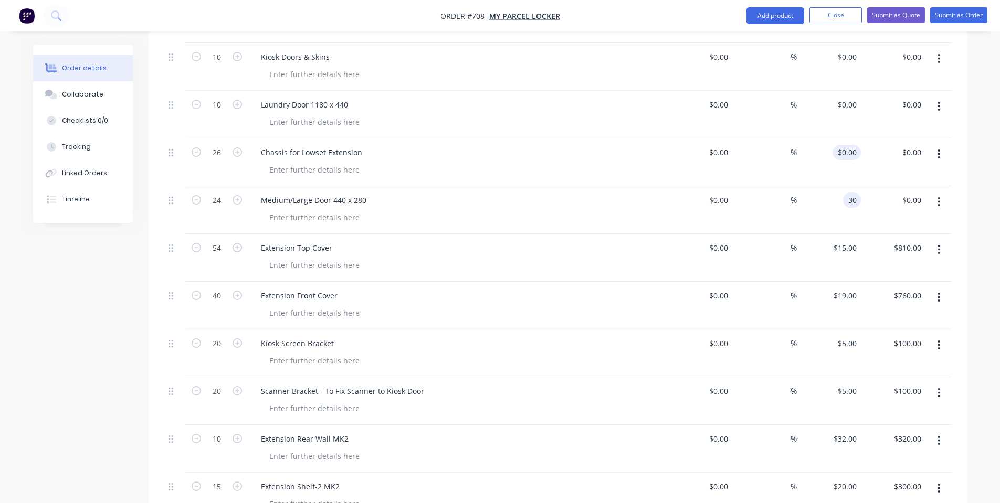
type input "30"
type input "0"
type input "$30.00"
type input "$720.00"
click at [857, 145] on input "0" at bounding box center [849, 152] width 24 height 15
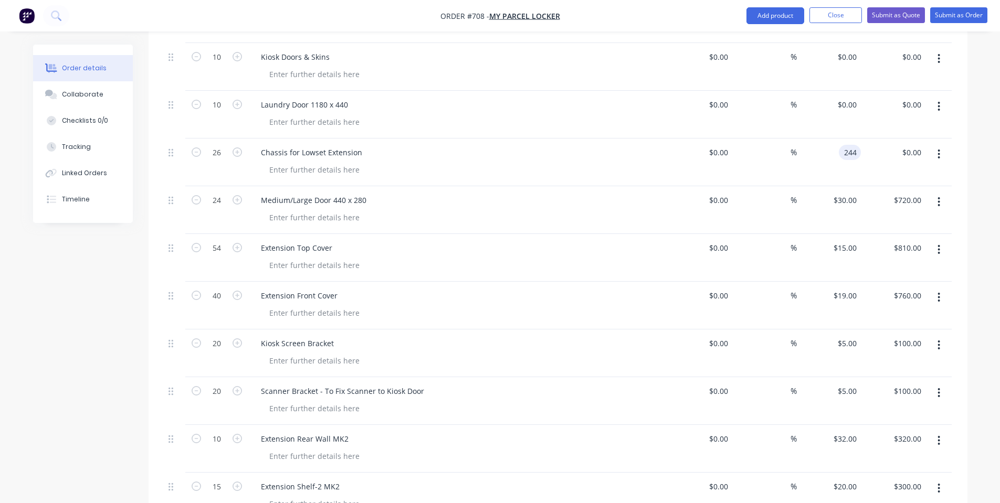
scroll to position [280, 0]
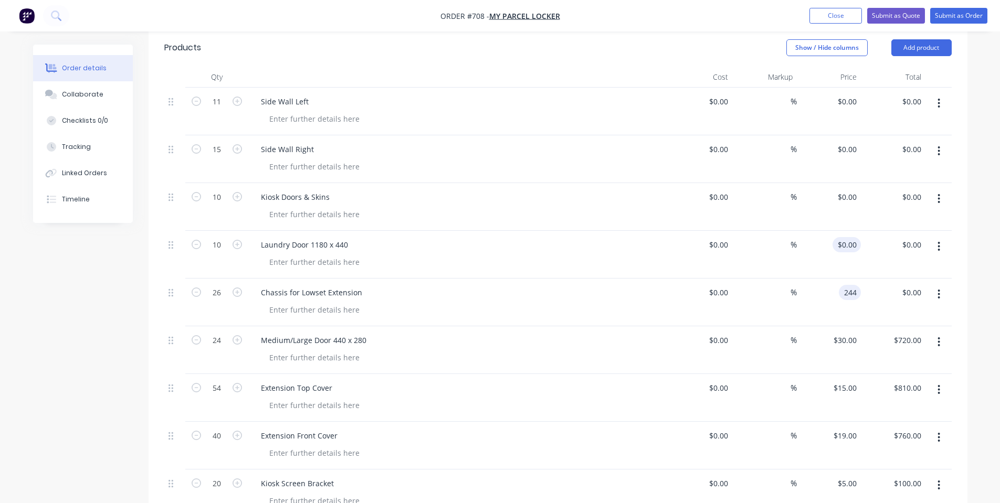
type input "244"
click at [841, 231] on div "$0.00 $0.00" at bounding box center [829, 255] width 65 height 48
type input "0"
type input "$244.00"
type input "$6,344.00"
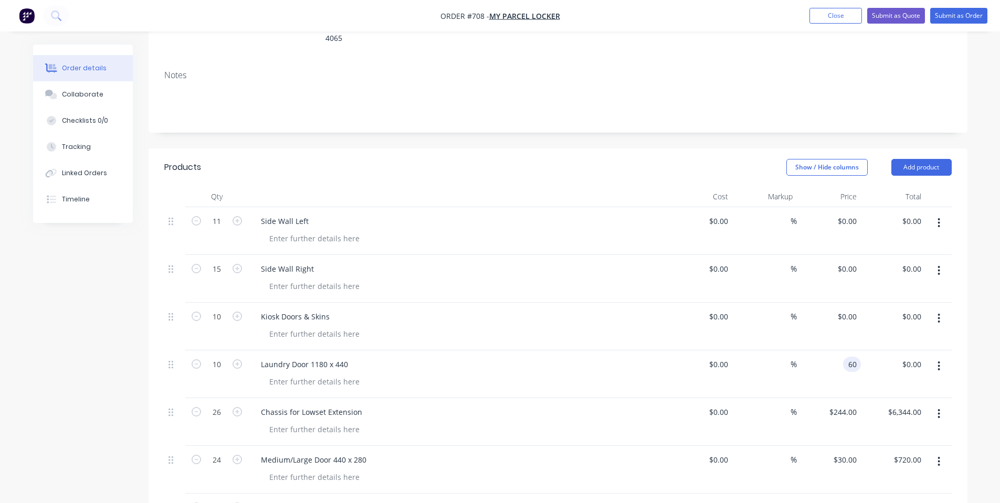
scroll to position [140, 0]
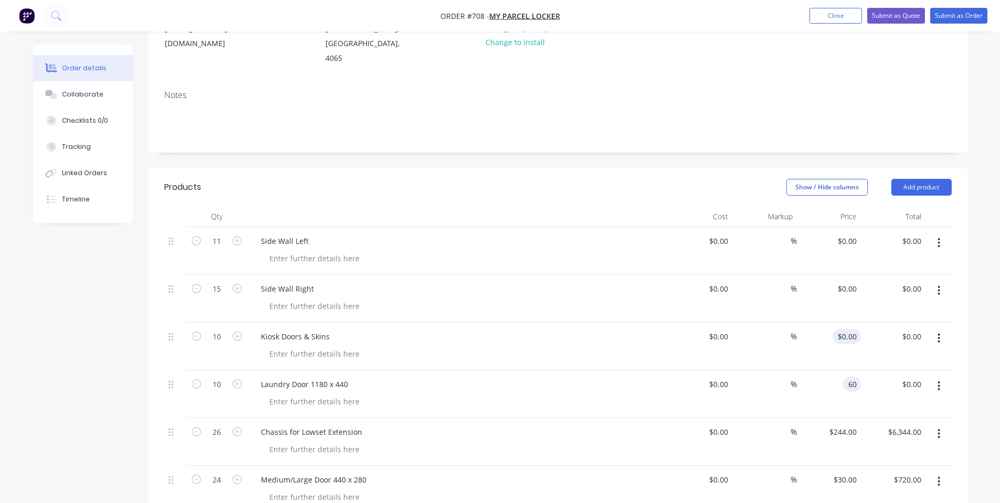
type input "60"
type input "0"
type input "$60.00"
type input "$600.00"
click at [846, 329] on div "0 $0.00" at bounding box center [846, 336] width 28 height 15
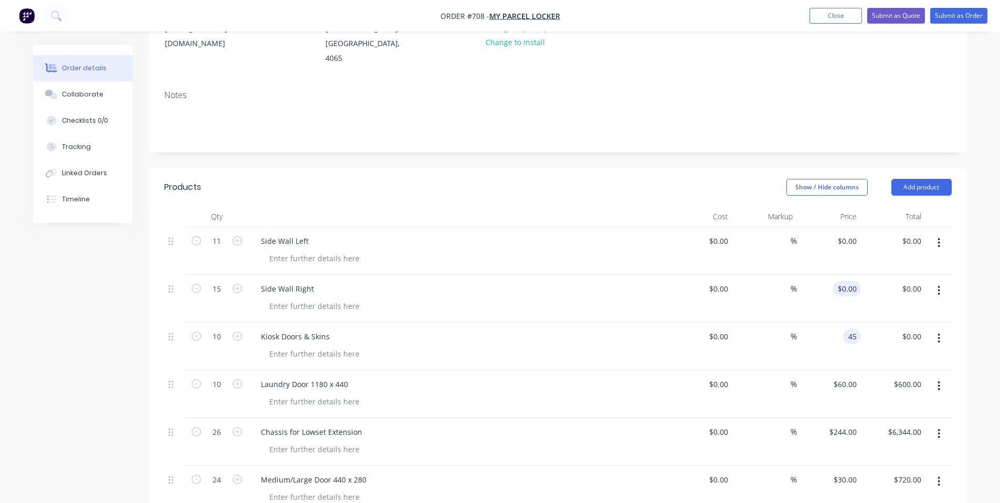
type input "45"
type input "0"
type input "$45.00"
type input "$450.00"
click at [851, 281] on input "0" at bounding box center [855, 288] width 12 height 15
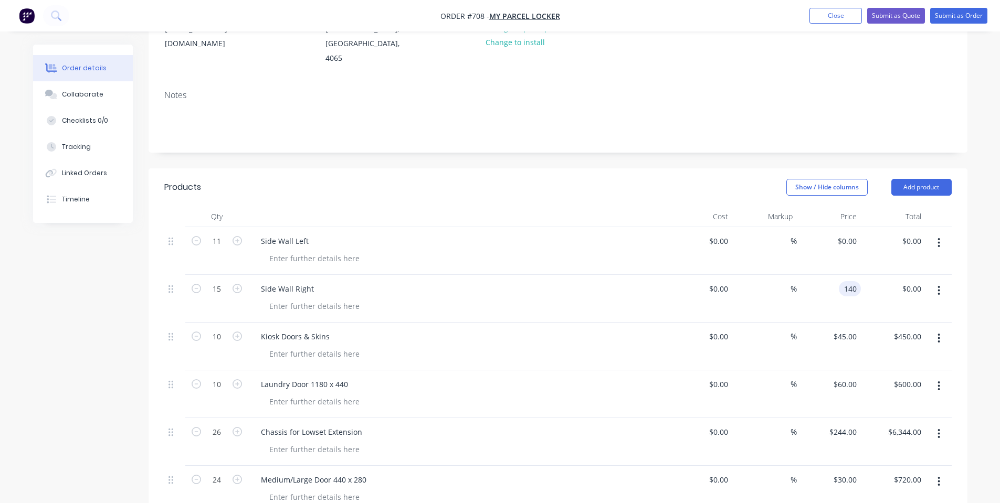
type input "140"
type input "0"
type input "$140.00"
type input "$2,100.00"
click at [841, 227] on div "0 0" at bounding box center [829, 251] width 65 height 48
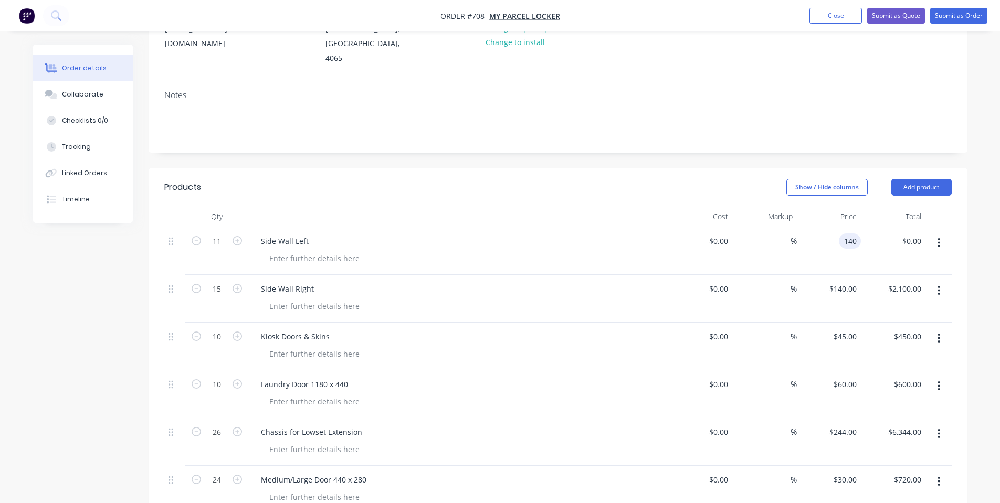
type input "$140.00"
type input "$1,540.00"
click at [673, 227] on div "$0.00 $0.00" at bounding box center [700, 251] width 65 height 48
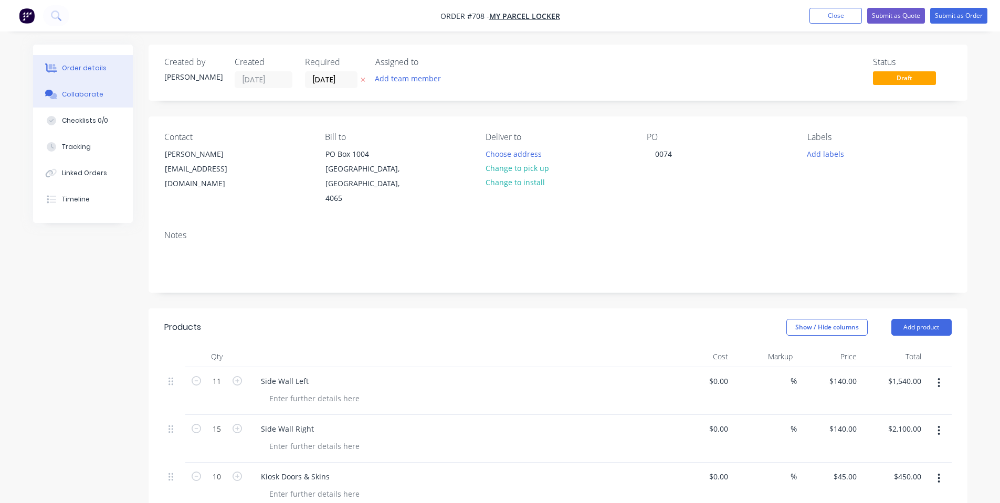
click at [88, 93] on div "Collaborate" at bounding box center [82, 94] width 41 height 9
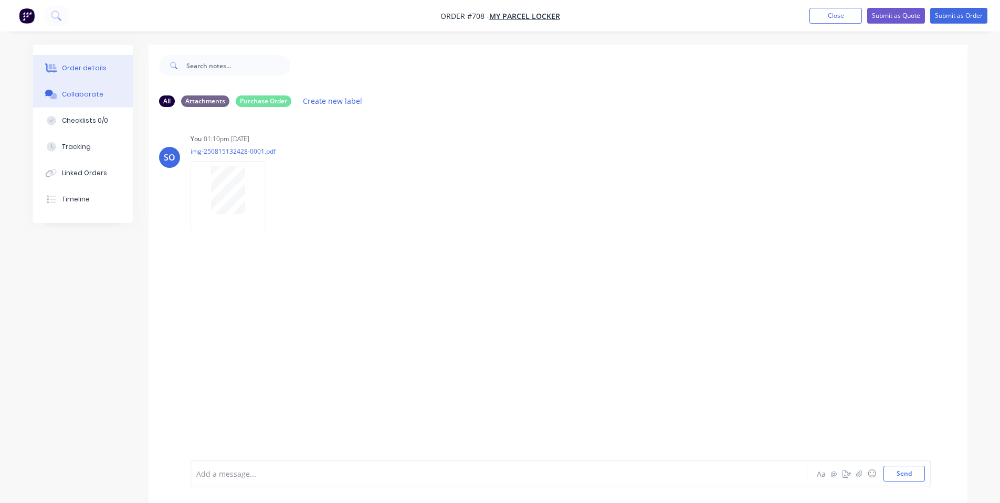
click at [87, 56] on button "Order details" at bounding box center [83, 68] width 100 height 26
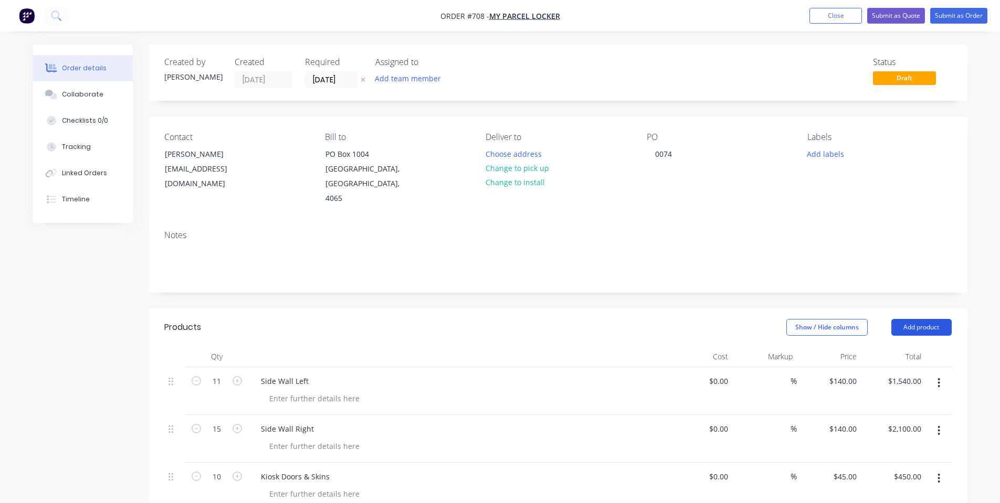
click at [927, 319] on button "Add product" at bounding box center [921, 327] width 60 height 17
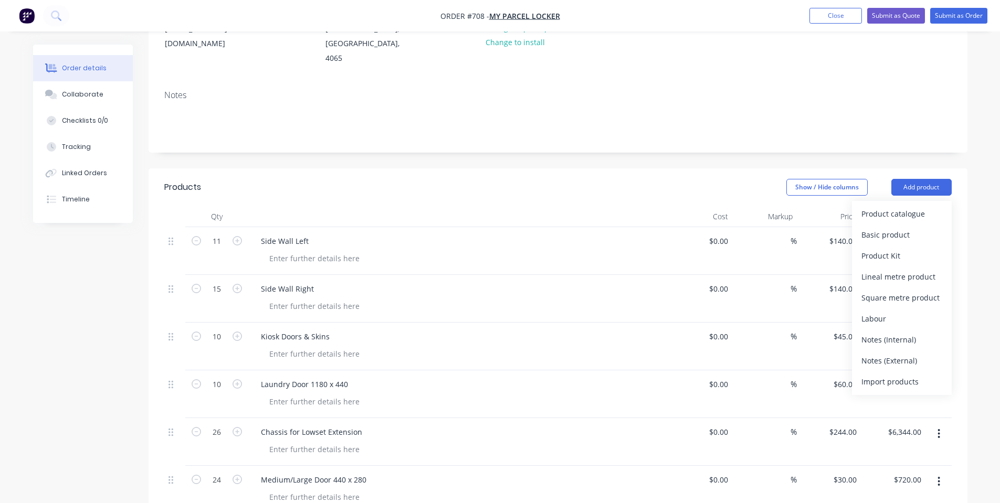
drag, startPoint x: 908, startPoint y: 331, endPoint x: 694, endPoint y: 377, distance: 218.6
click at [908, 332] on div "Notes (Internal)" at bounding box center [901, 339] width 81 height 15
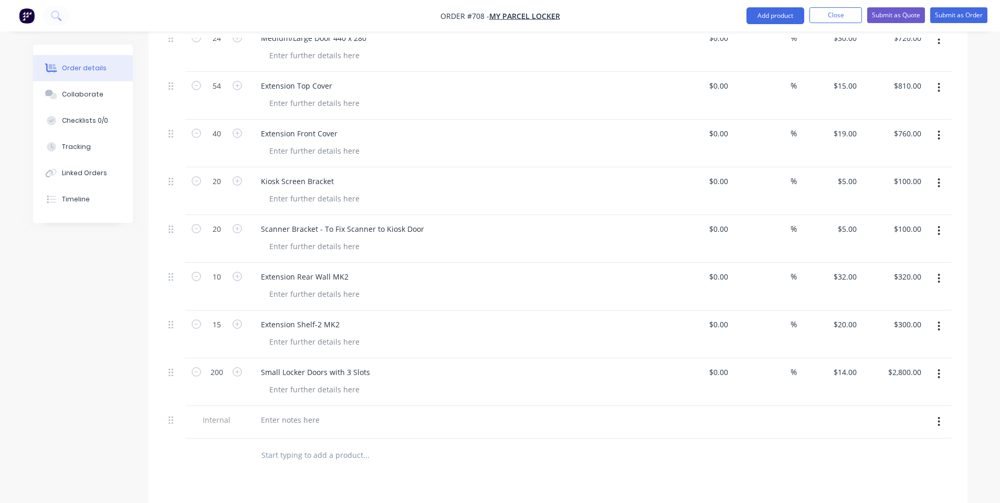
scroll to position [700, 0]
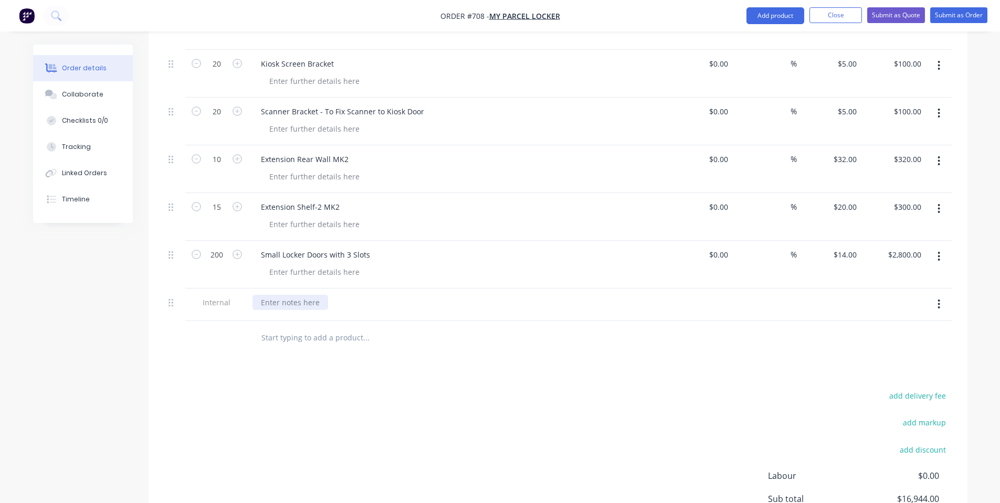
drag, startPoint x: 266, startPoint y: 328, endPoint x: 280, endPoint y: 281, distance: 48.3
click at [266, 328] on input "text" at bounding box center [366, 338] width 210 height 21
click at [281, 289] on div at bounding box center [458, 305] width 420 height 33
click at [283, 295] on div at bounding box center [290, 302] width 76 height 15
click at [351, 389] on div "add delivery fee add markup add discount Labour $0.00 Sub total $16,944.00 Marg…" at bounding box center [557, 490] width 787 height 203
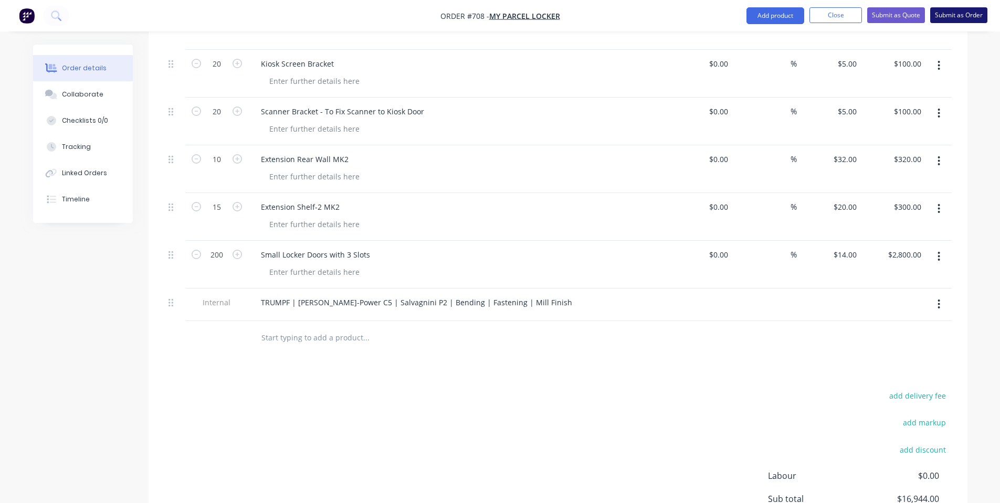
click at [968, 12] on button "Submit as Order" at bounding box center [958, 15] width 57 height 16
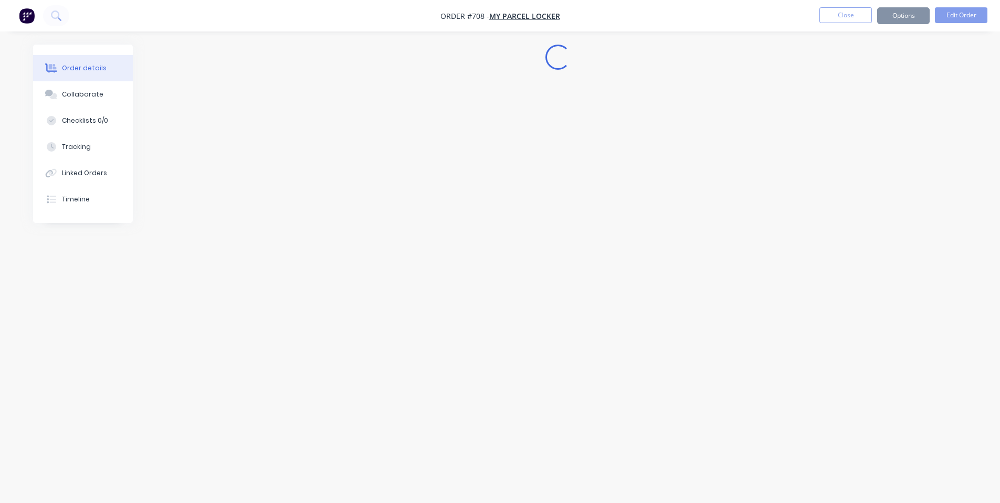
scroll to position [0, 0]
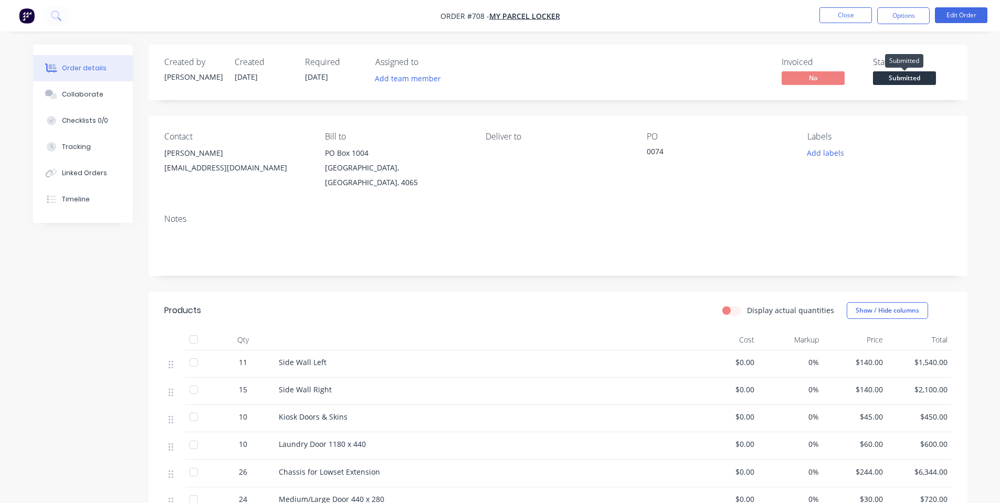
click at [892, 76] on span "Submitted" at bounding box center [904, 77] width 63 height 13
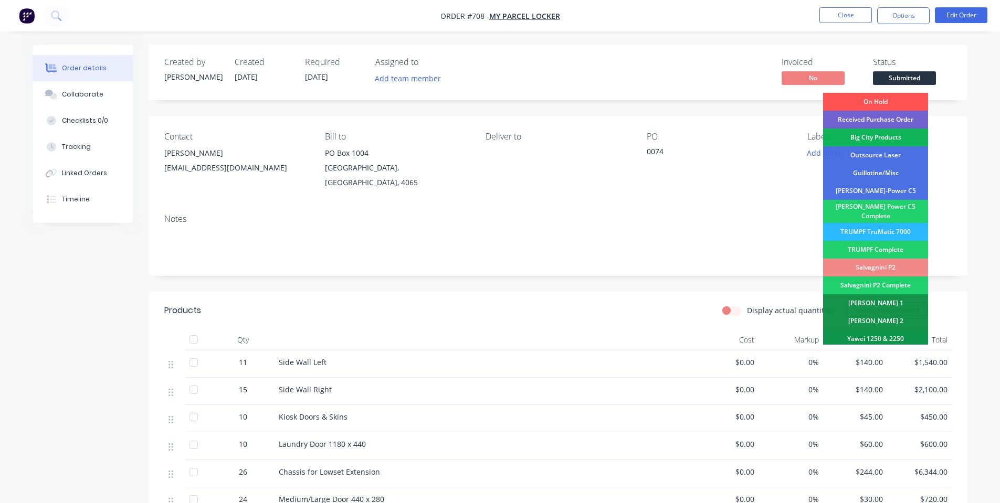
drag, startPoint x: 890, startPoint y: 118, endPoint x: 902, endPoint y: 55, distance: 63.5
click at [891, 117] on div "Received Purchase Order" at bounding box center [875, 120] width 105 height 18
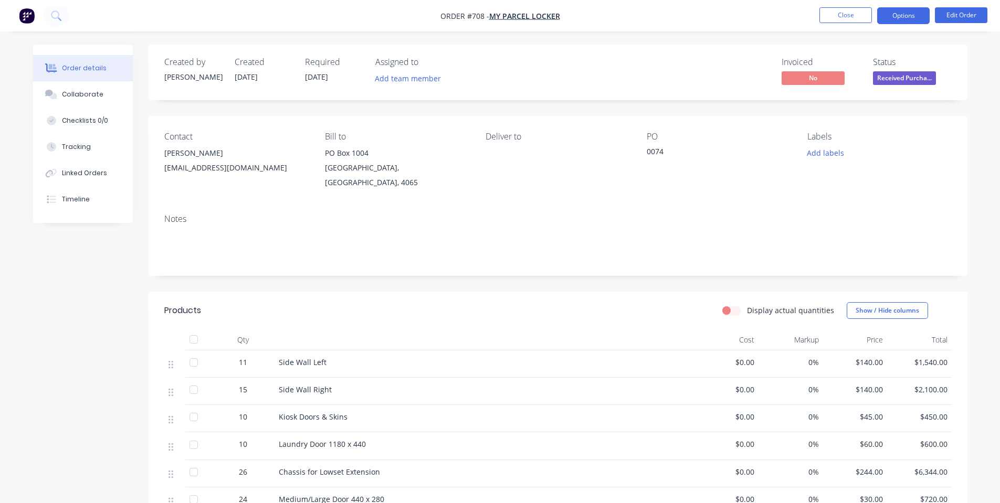
click at [901, 15] on button "Options" at bounding box center [903, 15] width 52 height 17
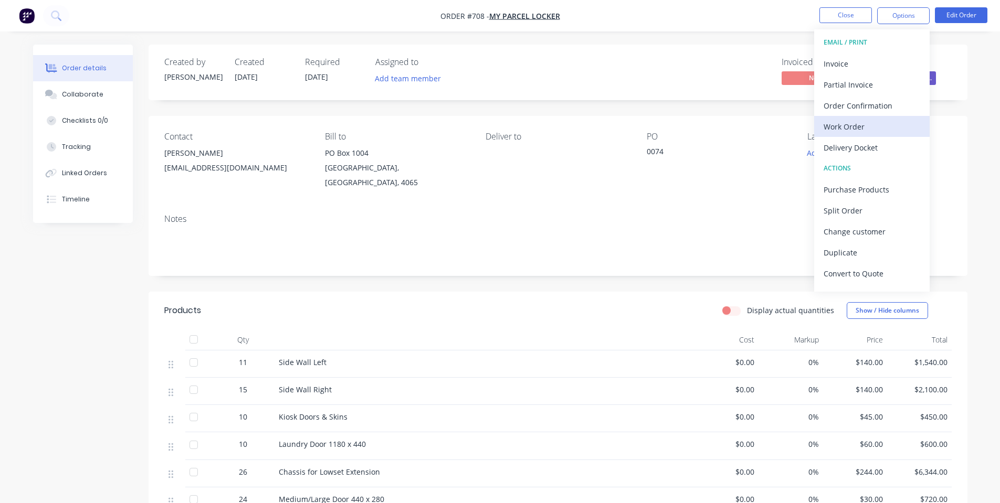
click at [860, 124] on div "Work Order" at bounding box center [872, 126] width 97 height 15
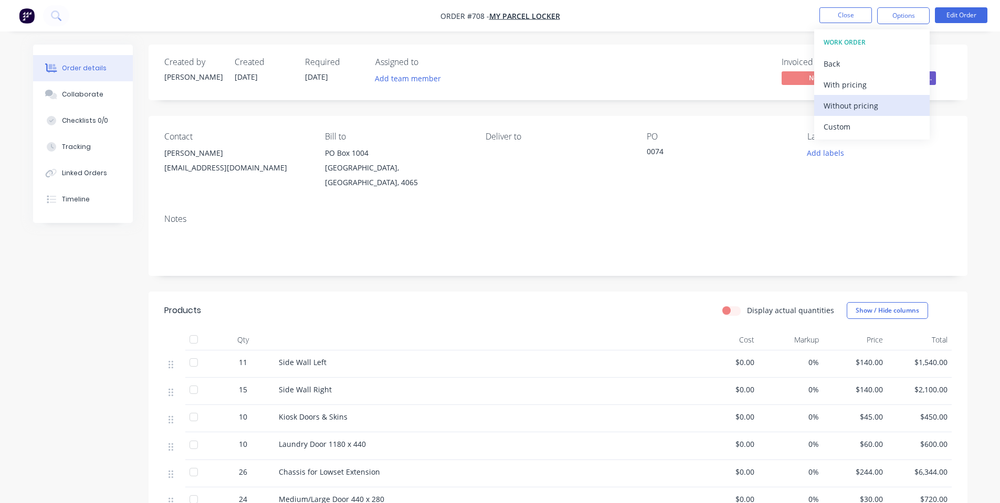
click at [862, 112] on div "Without pricing" at bounding box center [872, 105] width 97 height 15
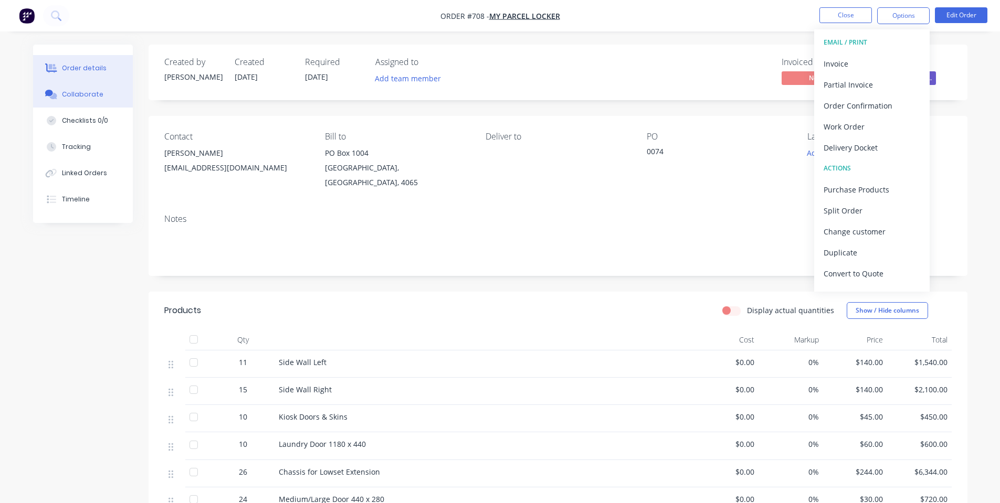
click at [111, 100] on button "Collaborate" at bounding box center [83, 94] width 100 height 26
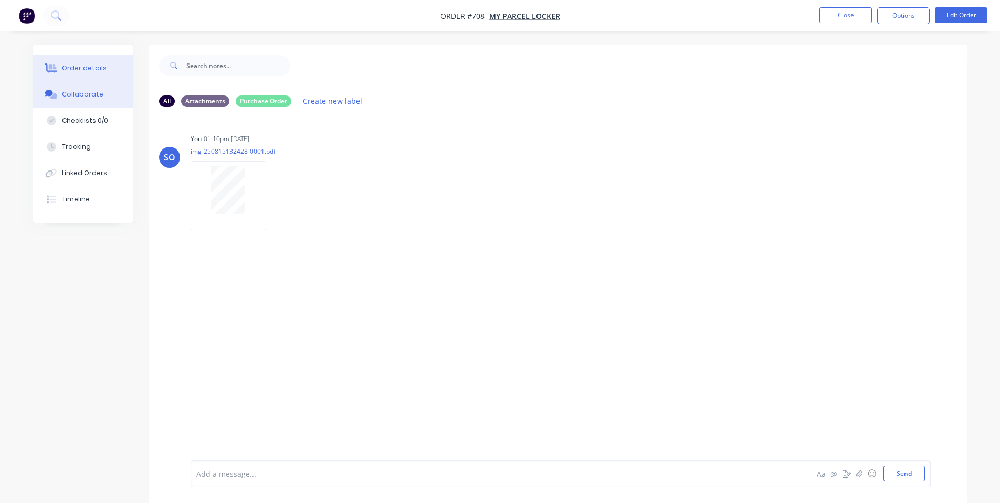
click at [100, 72] on div "Order details" at bounding box center [84, 68] width 45 height 9
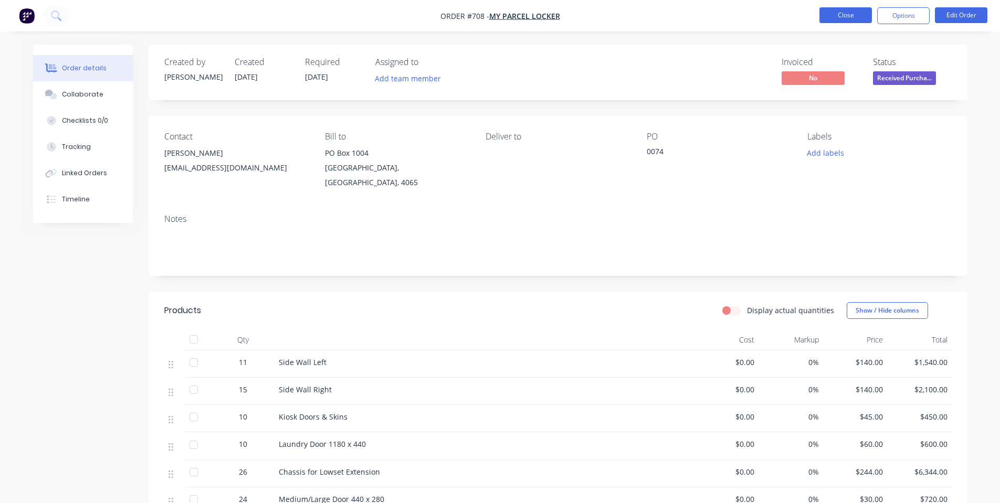
click at [829, 15] on button "Close" at bounding box center [845, 15] width 52 height 16
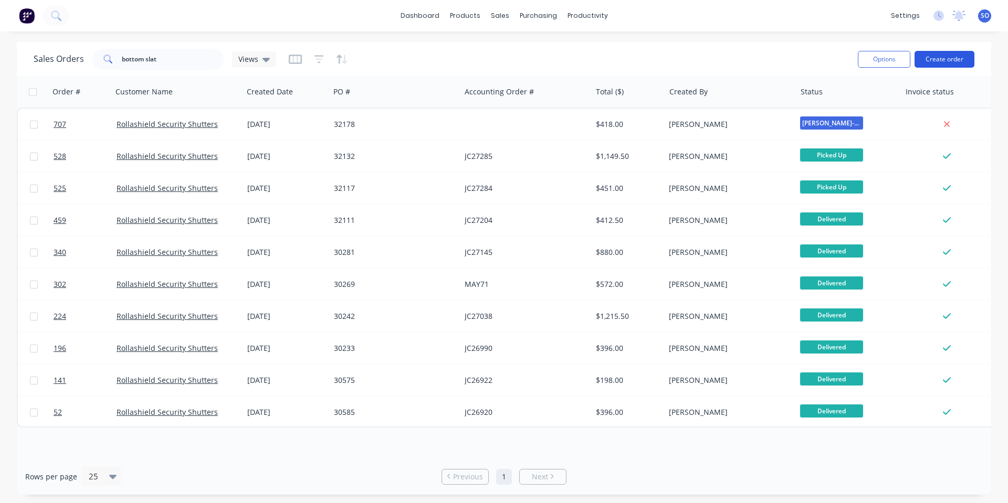
click at [935, 52] on button "Create order" at bounding box center [944, 59] width 60 height 17
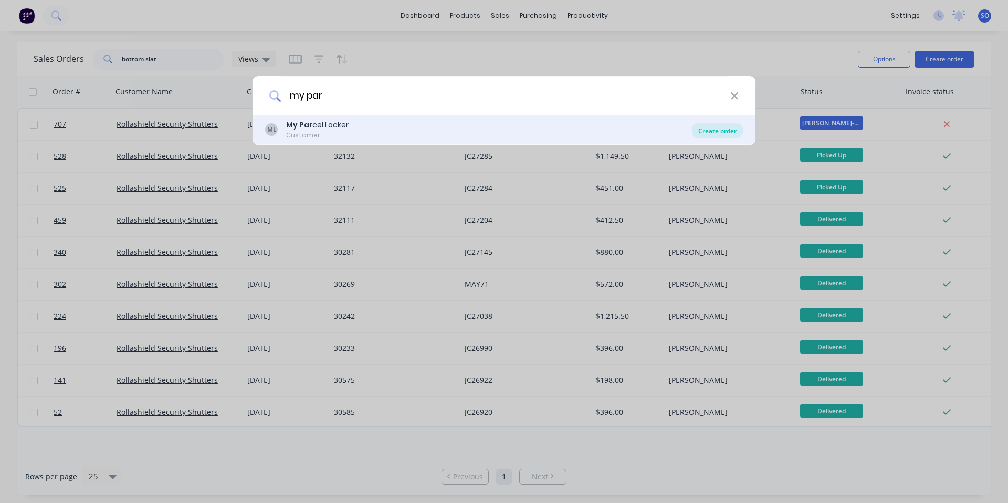
type input "my par"
click at [736, 129] on div "Create order" at bounding box center [717, 130] width 51 height 15
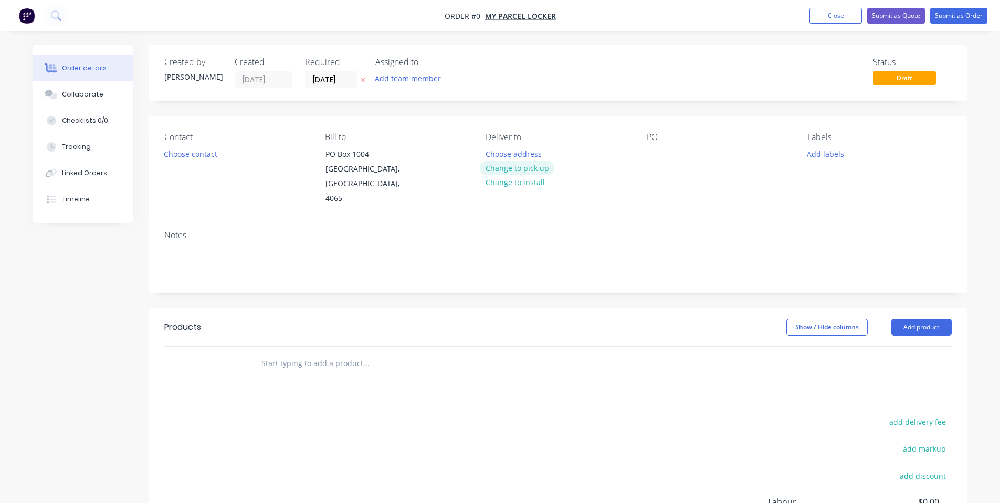
click at [486, 168] on button "Change to pick up" at bounding box center [517, 168] width 75 height 14
click at [219, 154] on button "Choose contact" at bounding box center [190, 153] width 65 height 14
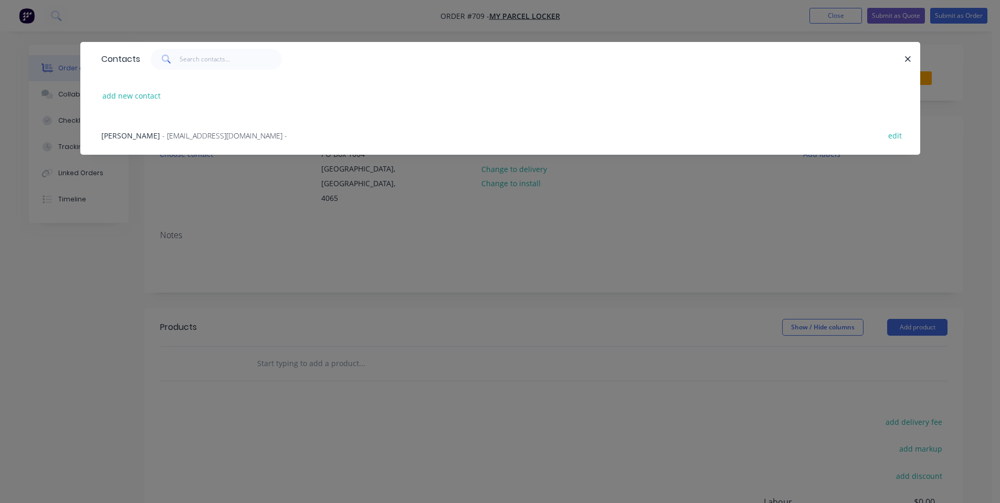
click at [210, 138] on span "- [EMAIL_ADDRESS][DOMAIN_NAME] -" at bounding box center [224, 136] width 125 height 10
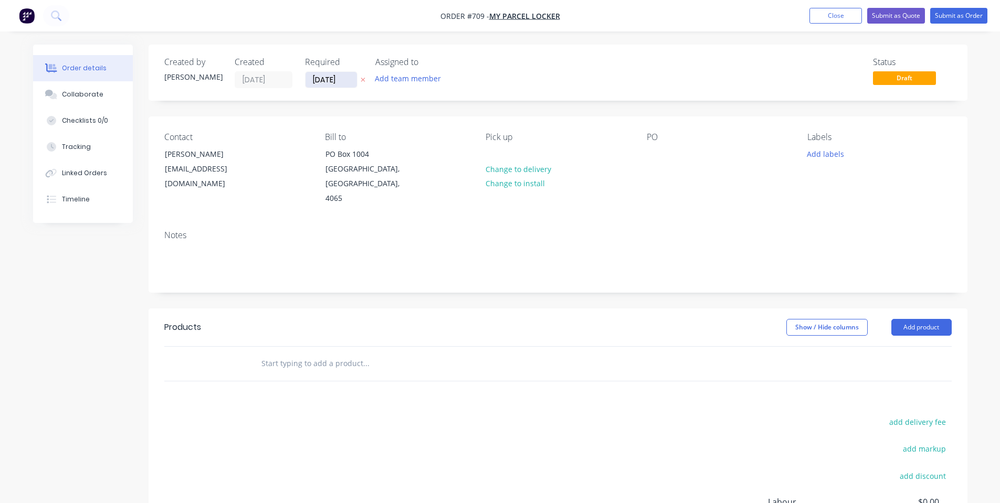
click at [325, 73] on input "[DATE]" at bounding box center [330, 80] width 51 height 16
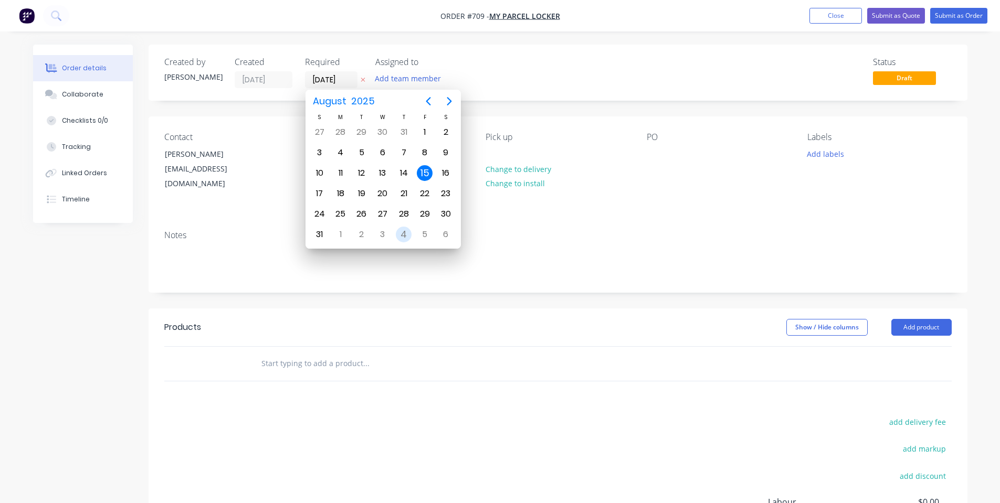
click at [402, 235] on div "4" at bounding box center [404, 235] width 16 height 16
type input "[DATE]"
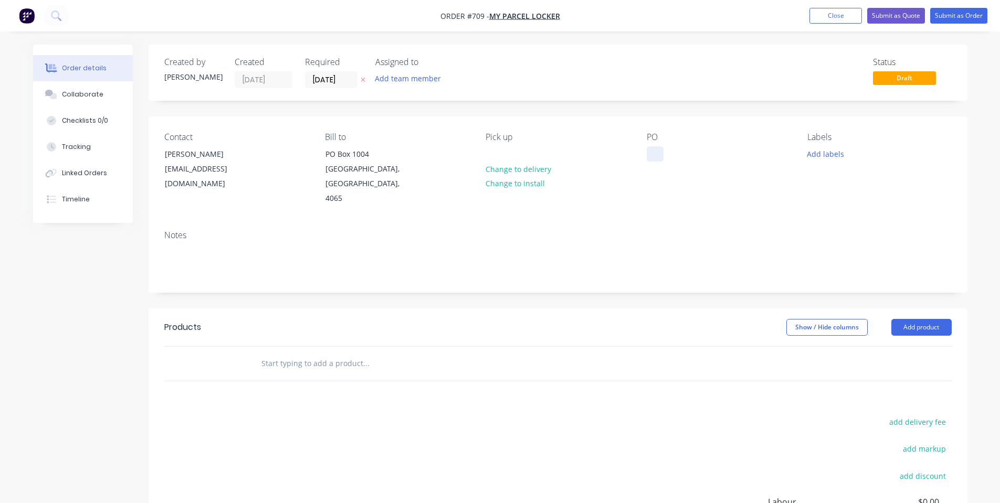
click at [650, 153] on div at bounding box center [655, 153] width 17 height 15
click at [95, 105] on button "Collaborate" at bounding box center [83, 94] width 100 height 26
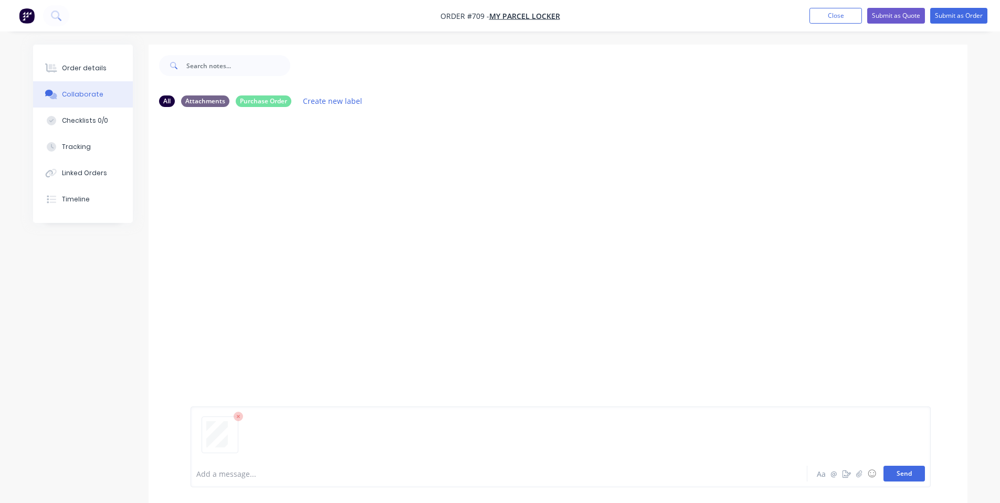
click at [906, 474] on button "Send" at bounding box center [903, 474] width 41 height 16
click at [68, 66] on div "Order details" at bounding box center [84, 68] width 45 height 9
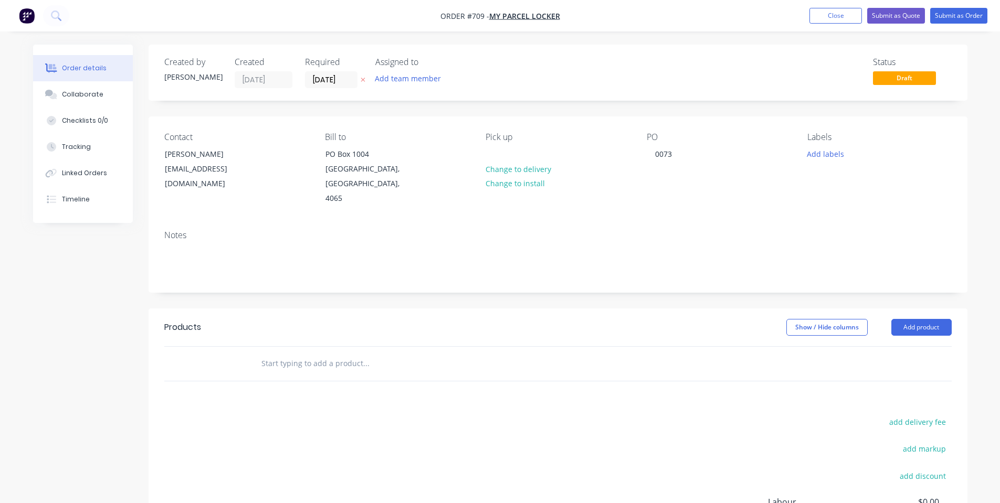
drag, startPoint x: 316, startPoint y: 357, endPoint x: 310, endPoint y: 354, distance: 6.6
click at [313, 357] on input "text" at bounding box center [366, 363] width 210 height 21
click at [110, 96] on button "Collaborate" at bounding box center [83, 94] width 100 height 26
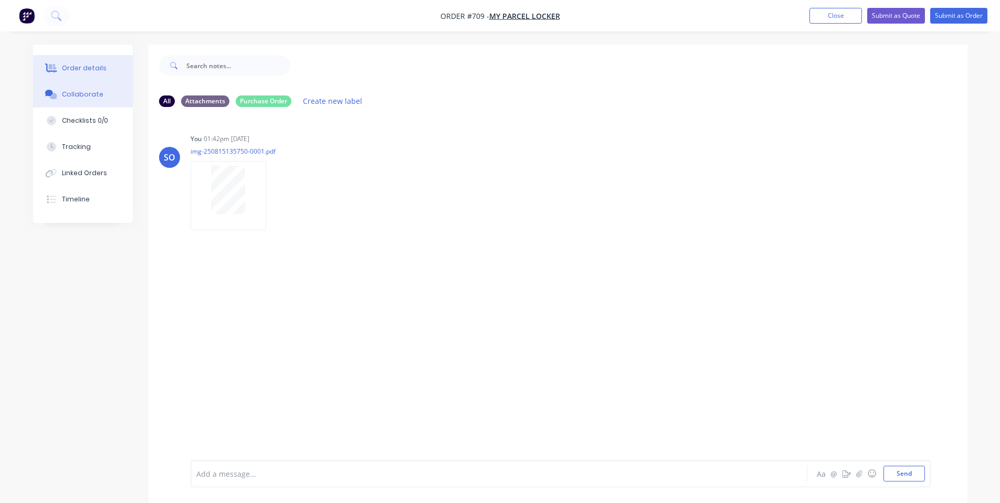
click at [67, 67] on div "Order details" at bounding box center [84, 68] width 45 height 9
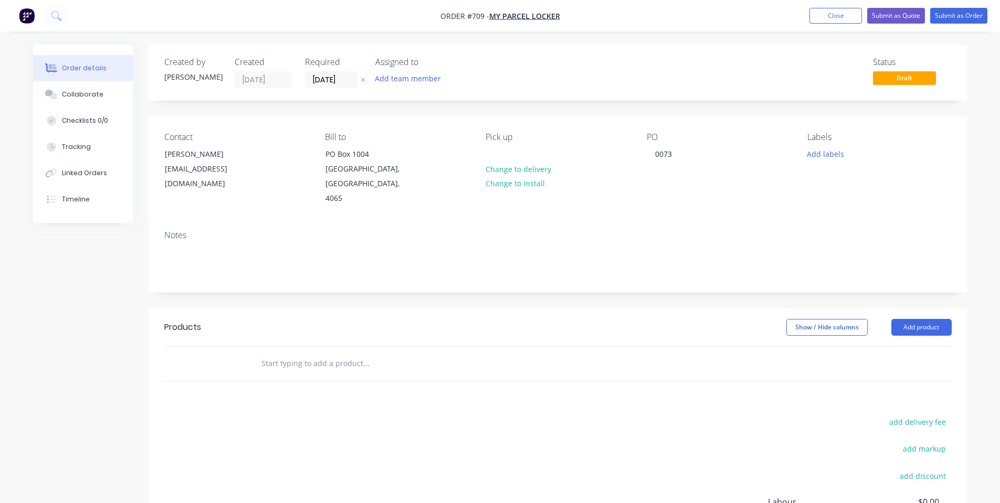
click at [322, 353] on input "text" at bounding box center [366, 363] width 210 height 21
paste input "Plinth 50mm high on one end and 165mm high on the other end & 620mm deep in 2 p…"
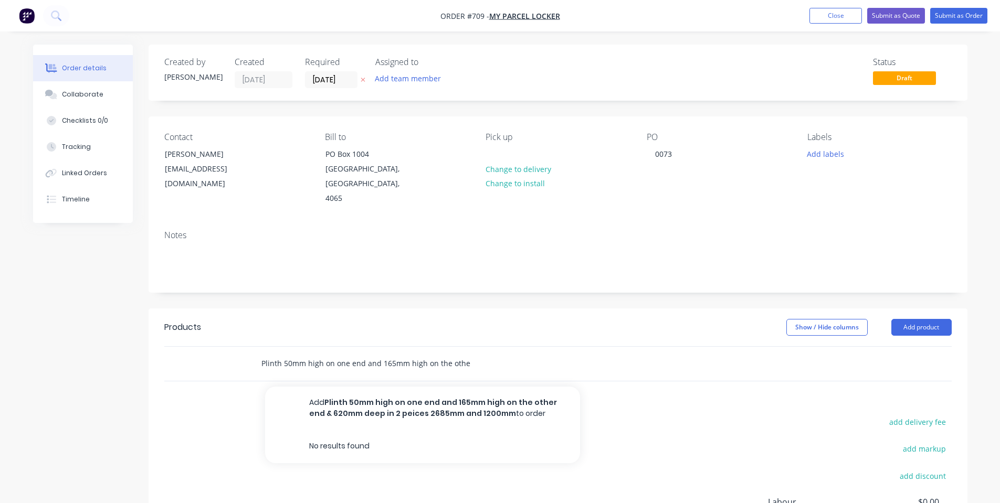
drag, startPoint x: 336, startPoint y: 349, endPoint x: 183, endPoint y: 355, distance: 153.4
click at [115, 353] on div "Created by [PERSON_NAME] Created [DATE] Required [DATE] Assigned to Add team me…" at bounding box center [500, 347] width 934 height 605
click at [336, 353] on input "Plinth 50mm high on one end and 165mm high on the other end & 620mm deep in 2 p…" at bounding box center [366, 363] width 210 height 21
click at [310, 353] on input "Plinth 50mm high on one end and 165mm high on the other end & 620mm deep in 2 p…" at bounding box center [366, 363] width 210 height 21
drag, startPoint x: 380, startPoint y: 352, endPoint x: 326, endPoint y: 345, distance: 53.9
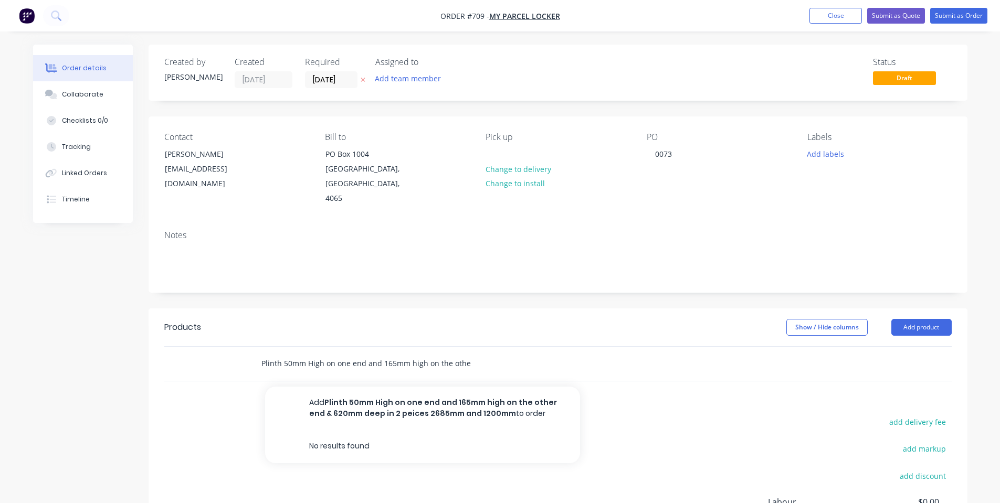
click at [326, 353] on input "Plinth 50mm High on one end and 165mm high on the other end & 620mm deep in 2 p…" at bounding box center [366, 363] width 210 height 21
drag, startPoint x: 428, startPoint y: 355, endPoint x: 479, endPoint y: 350, distance: 51.7
click at [492, 353] on div "Plinth 50mm High One End | 165mm High on Other End & 620mm deep in 2 peices 268…" at bounding box center [409, 363] width 315 height 21
click at [411, 353] on input "Plinth 50mm High One End | 165mm High on Other End & 620mm deep in 2 peices 268…" at bounding box center [366, 363] width 210 height 21
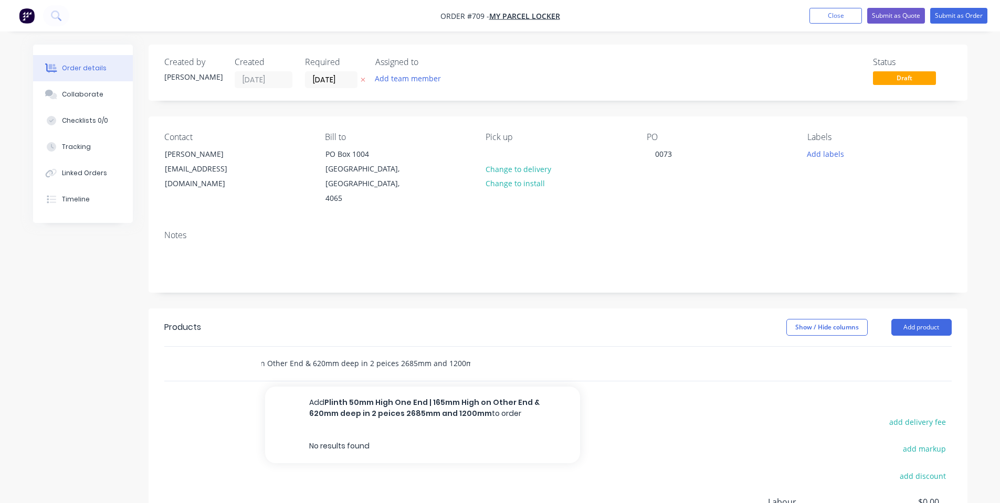
drag, startPoint x: 301, startPoint y: 352, endPoint x: 306, endPoint y: 348, distance: 6.4
click at [306, 353] on input "Plinth 50mm High One End | 165mm High on Other End & 620mm deep in 2 peices 268…" at bounding box center [366, 363] width 210 height 21
drag, startPoint x: 501, startPoint y: 343, endPoint x: 516, endPoint y: 343, distance: 15.2
click at [516, 353] on div "Plinth 50mm High One End | 165mm High on Other End | 620mm Deep in 2 Pieces 268…" at bounding box center [409, 363] width 315 height 21
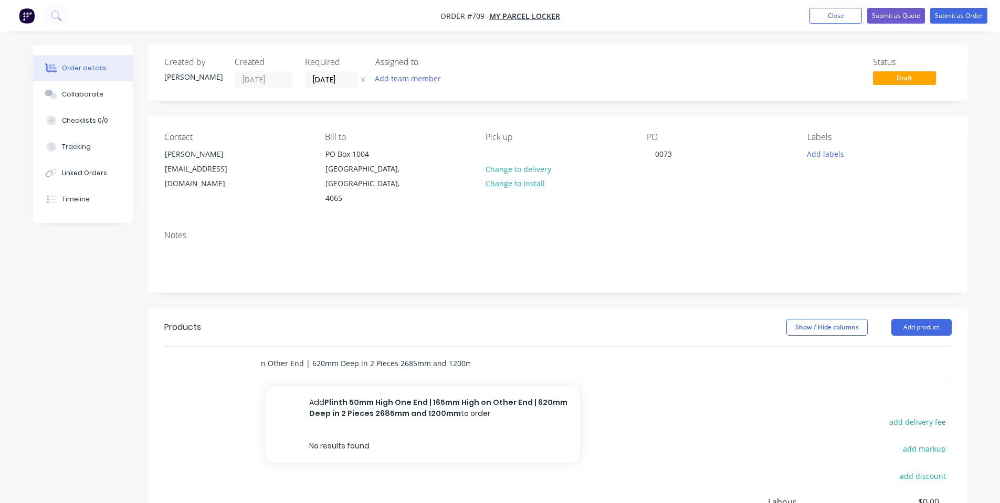
type input "Plinth 50mm High One End | 165mm High on Other End | 620mm Deep in 2 Pieces 268…"
click at [507, 353] on div "Plinth 50mm High One End | 165mm High on Other End | 620mm Deep in 2 Pieces 268…" at bounding box center [409, 363] width 315 height 21
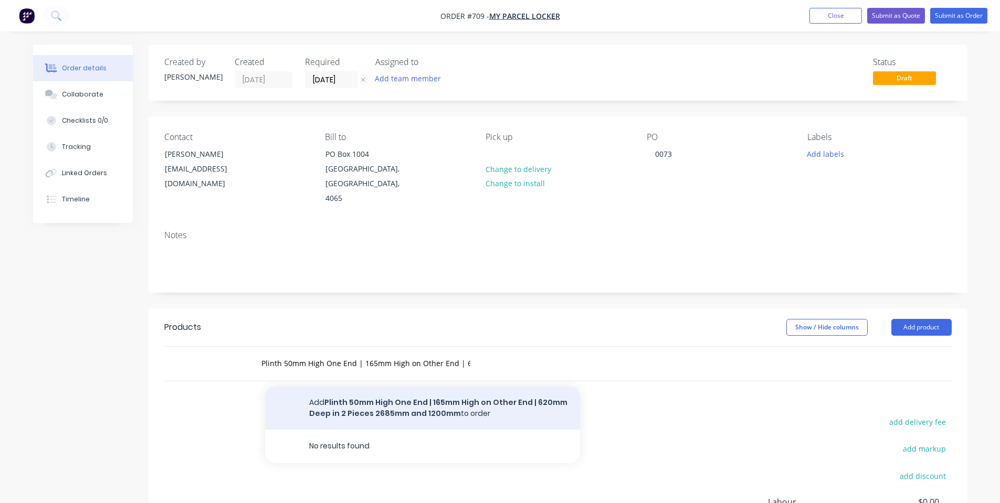
click at [478, 387] on button "Add Plinth 50mm High One End | 165mm High on Other End | 620mm Deep in 2 Pieces…" at bounding box center [422, 408] width 315 height 43
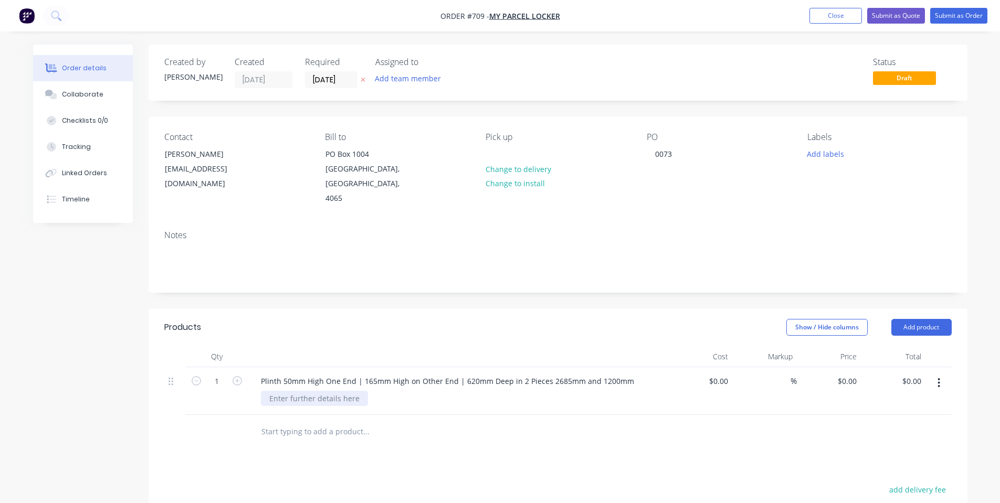
click at [322, 391] on div at bounding box center [314, 398] width 107 height 15
click at [841, 367] on div "0 0" at bounding box center [829, 391] width 65 height 48
type input "$1,700.00"
click at [798, 415] on div at bounding box center [557, 432] width 787 height 34
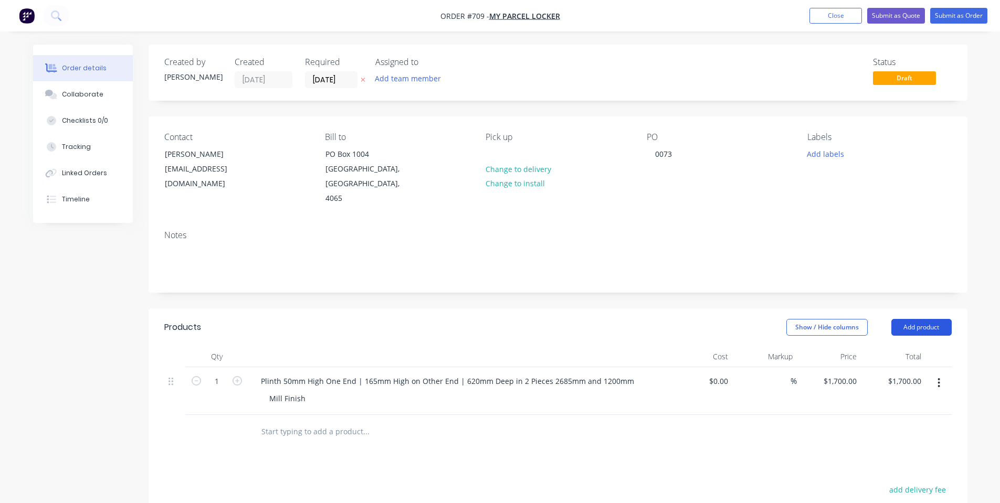
click at [916, 319] on button "Add product" at bounding box center [921, 327] width 60 height 17
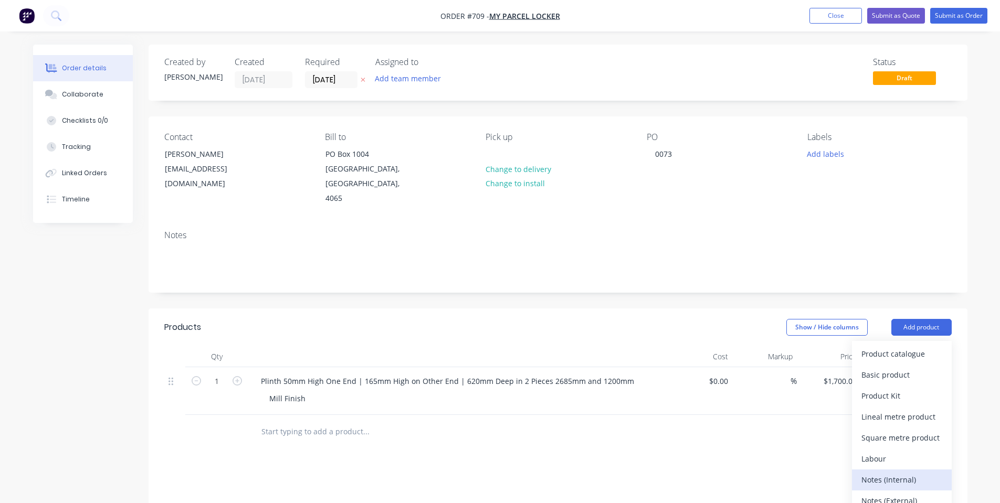
click at [893, 472] on div "Notes (Internal)" at bounding box center [901, 479] width 81 height 15
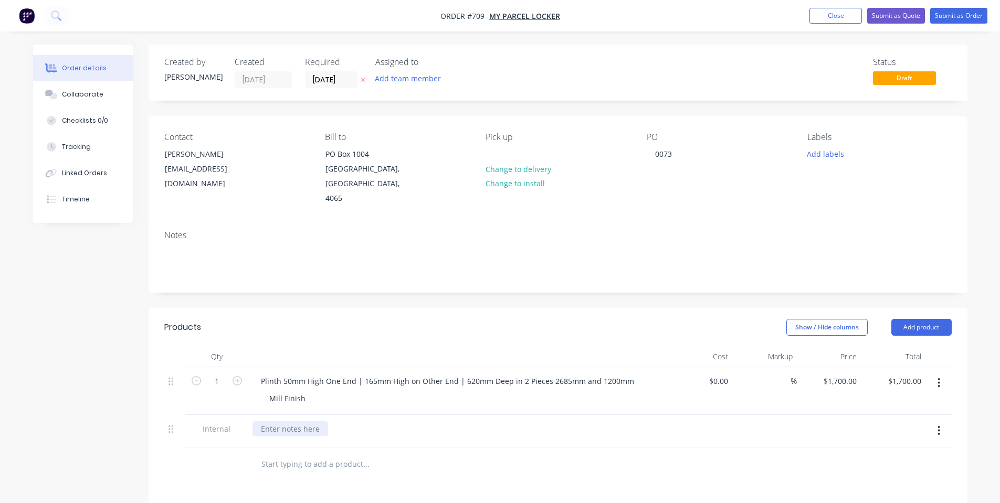
click at [298, 421] on div at bounding box center [290, 428] width 76 height 15
click at [235, 319] on div "Products" at bounding box center [247, 327] width 167 height 17
click at [940, 18] on button "Submit as Order" at bounding box center [958, 16] width 57 height 16
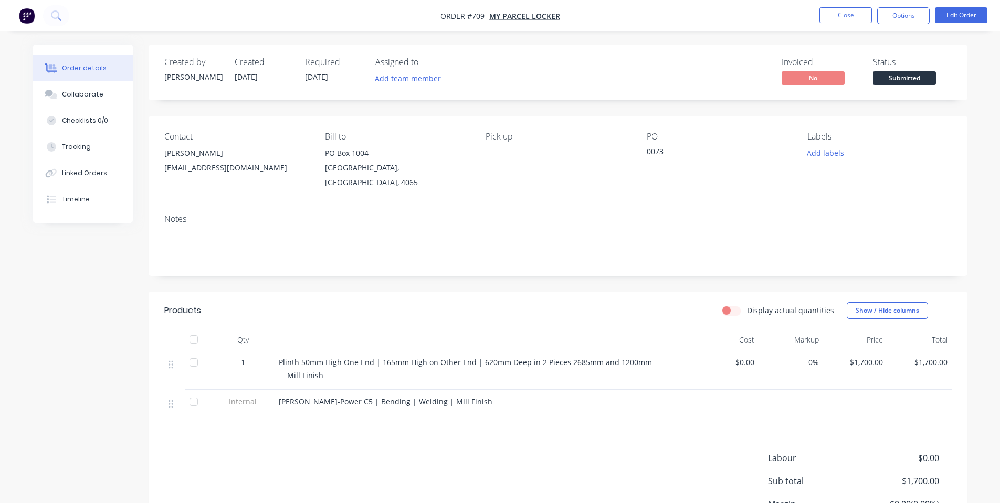
drag, startPoint x: 940, startPoint y: 72, endPoint x: 916, endPoint y: 79, distance: 25.0
click at [940, 72] on div "Status Submitted" at bounding box center [912, 72] width 79 height 30
click at [916, 79] on span "Submitted" at bounding box center [904, 77] width 63 height 13
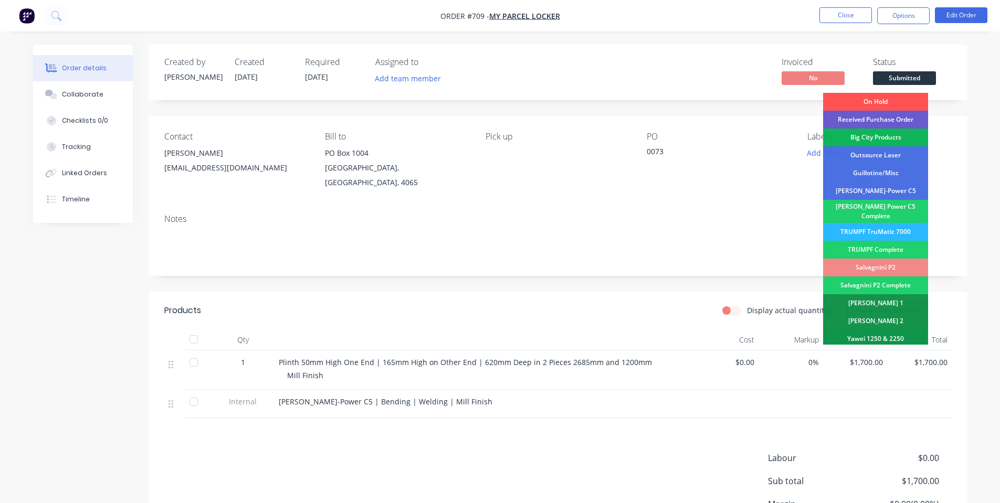
click at [909, 119] on div "Received Purchase Order" at bounding box center [875, 120] width 105 height 18
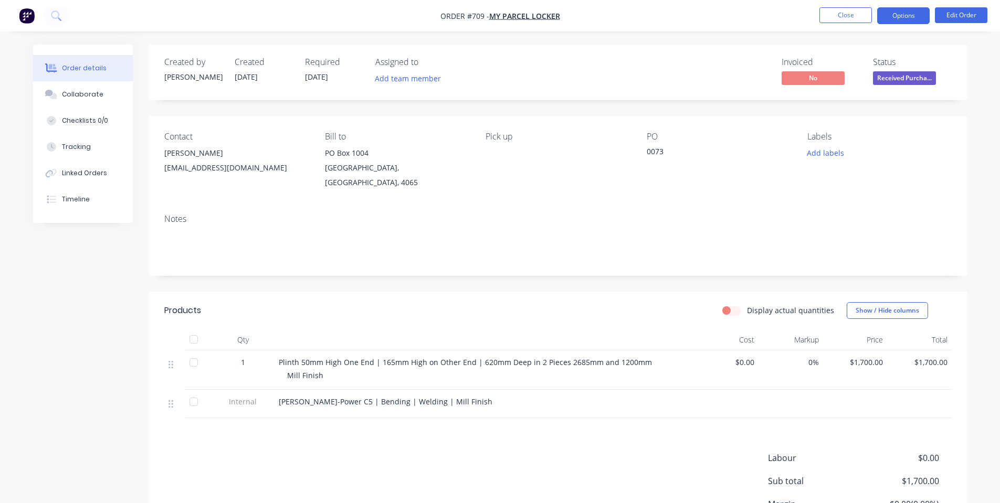
click at [886, 22] on button "Options" at bounding box center [903, 15] width 52 height 17
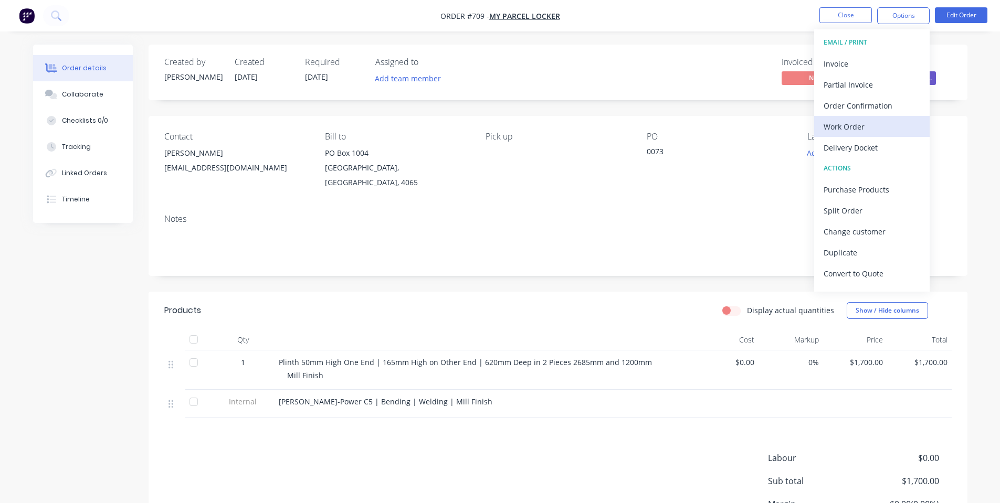
click at [876, 133] on div "Work Order" at bounding box center [872, 126] width 97 height 15
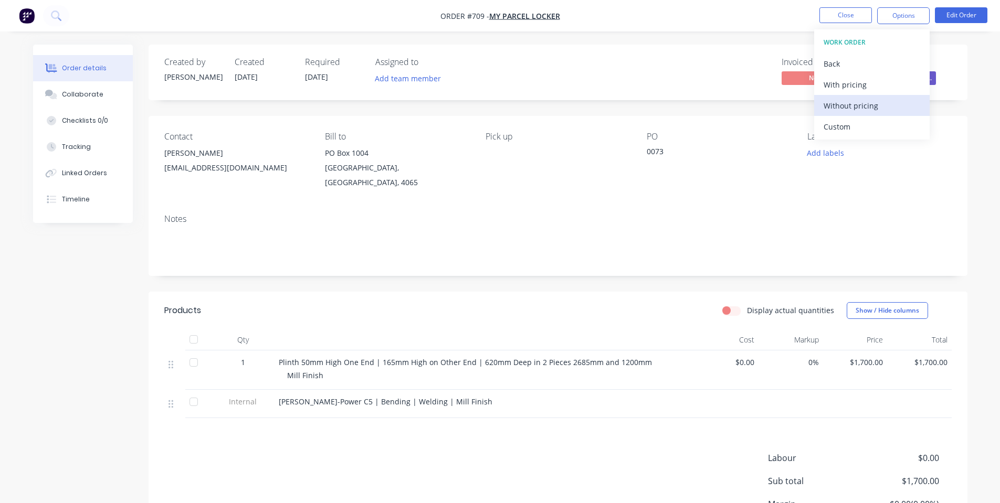
click at [845, 101] on div "Without pricing" at bounding box center [872, 105] width 97 height 15
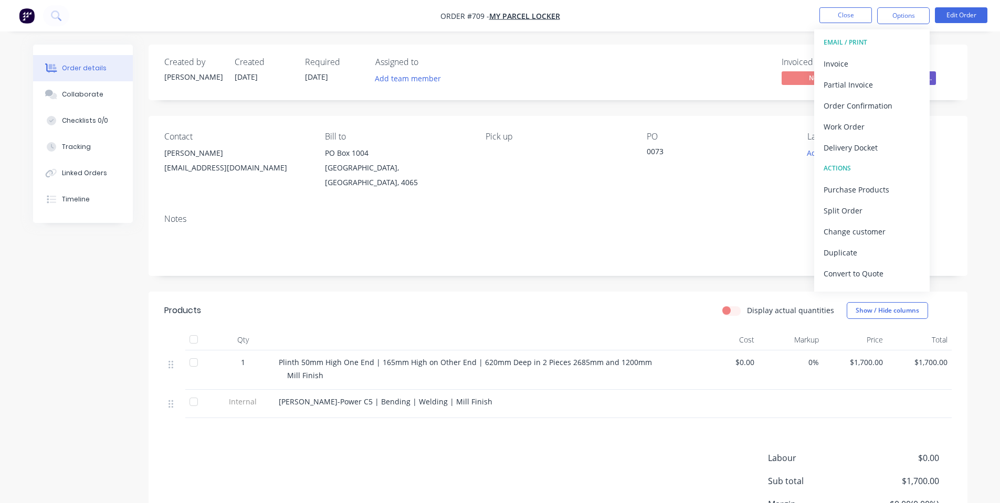
click at [372, 17] on nav "Order #709 - My Parcel Locker Close Options EMAIL / PRINT Invoice Partial Invoi…" at bounding box center [500, 15] width 1000 height 31
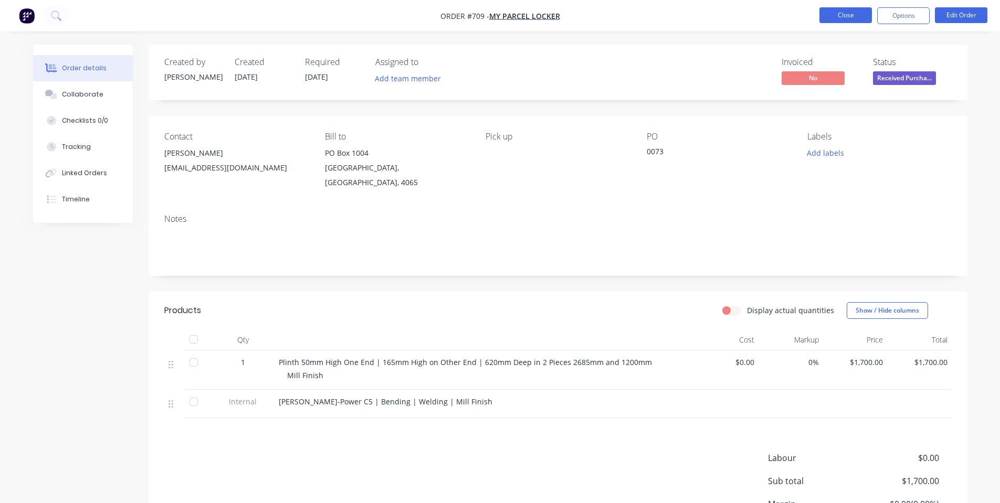
click at [864, 11] on button "Close" at bounding box center [845, 15] width 52 height 16
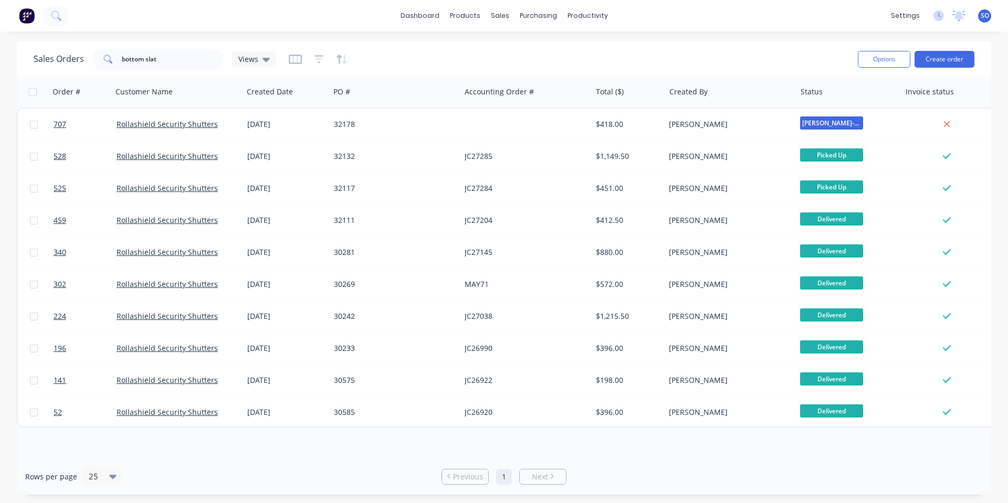
click at [486, 60] on div "Sales Orders bottom slat Views" at bounding box center [442, 59] width 816 height 26
click at [498, 57] on link "Sales Orders" at bounding box center [555, 49] width 139 height 21
click at [386, 48] on div "Sales Orders bottom slat Views" at bounding box center [442, 59] width 816 height 26
click at [959, 54] on button "Create order" at bounding box center [944, 59] width 60 height 17
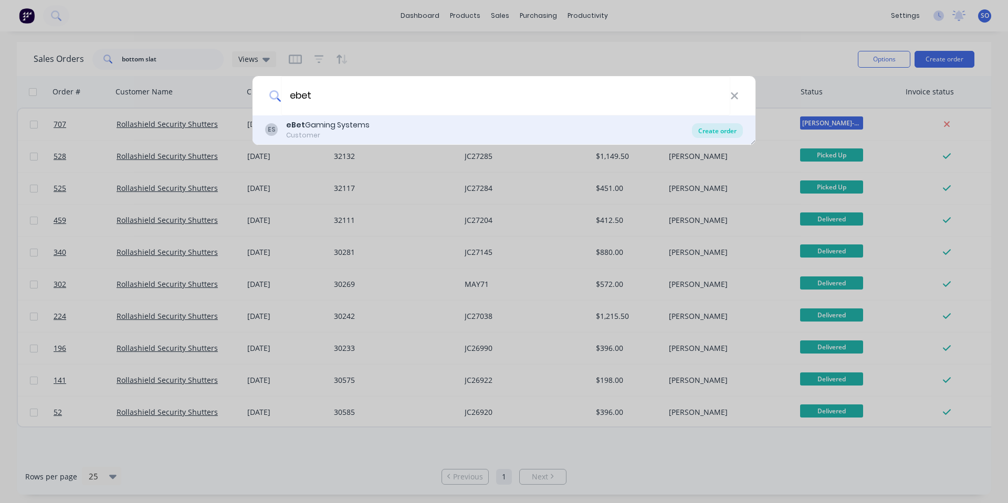
type input "ebet"
click at [702, 132] on div "Create order" at bounding box center [717, 130] width 51 height 15
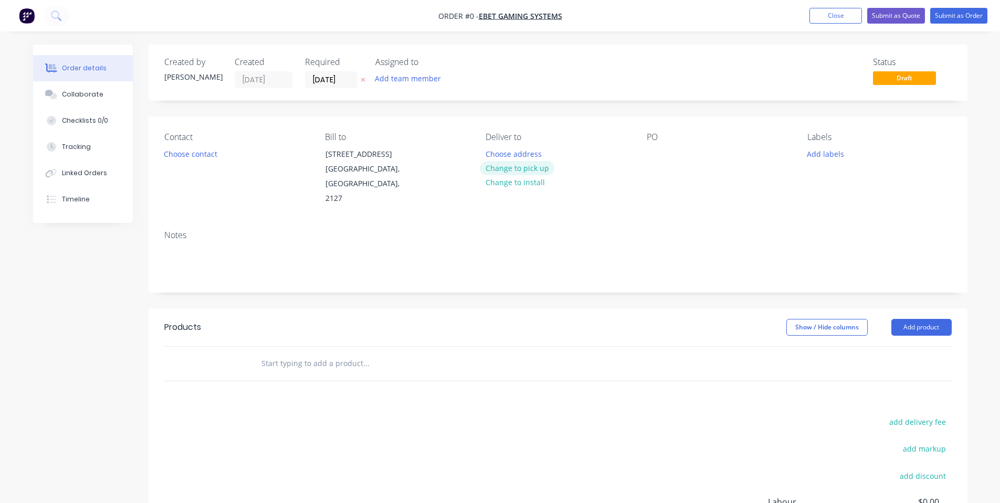
click at [510, 175] on div "Choose address Change to pick up Change to install" at bounding box center [517, 167] width 75 height 43
click at [501, 170] on button "Change to pick up" at bounding box center [517, 168] width 75 height 14
click at [197, 155] on button "Choose contact" at bounding box center [190, 153] width 65 height 14
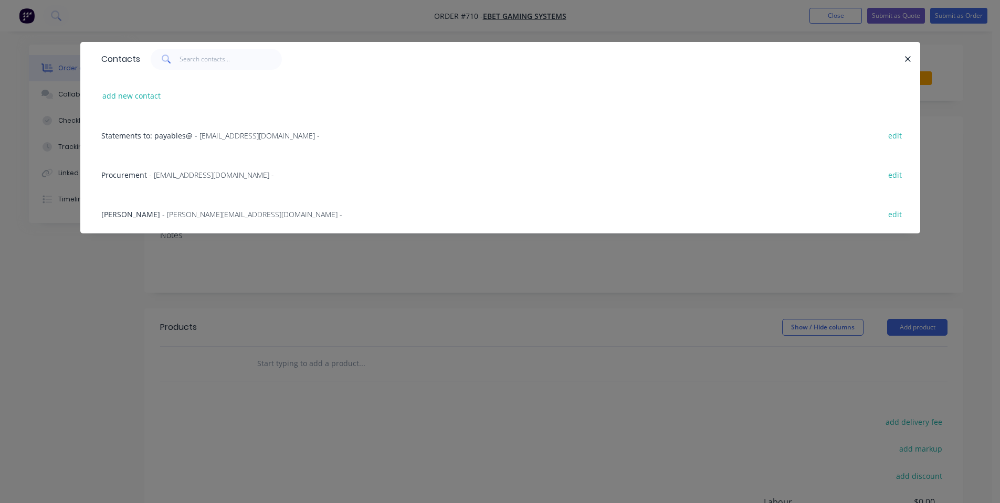
click at [223, 172] on span "- [EMAIL_ADDRESS][DOMAIN_NAME] -" at bounding box center [211, 175] width 125 height 10
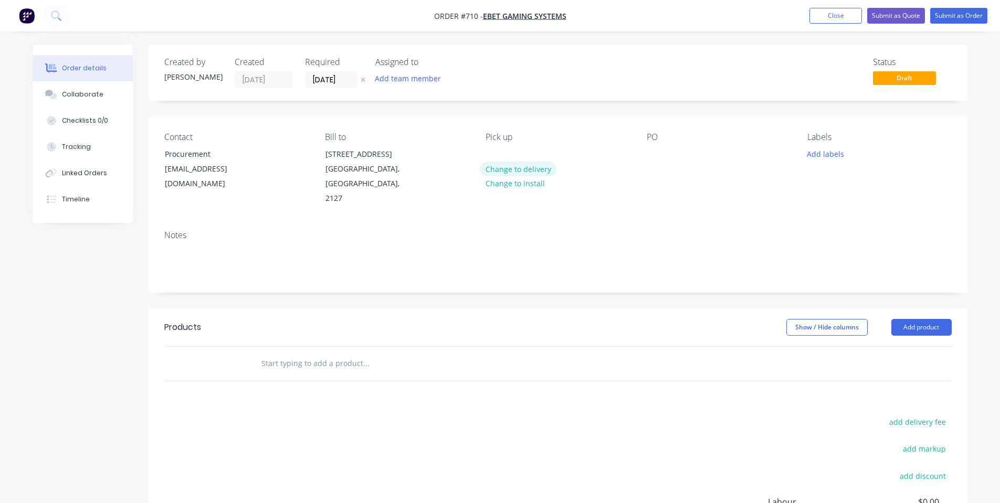
click at [501, 170] on button "Change to delivery" at bounding box center [518, 169] width 77 height 14
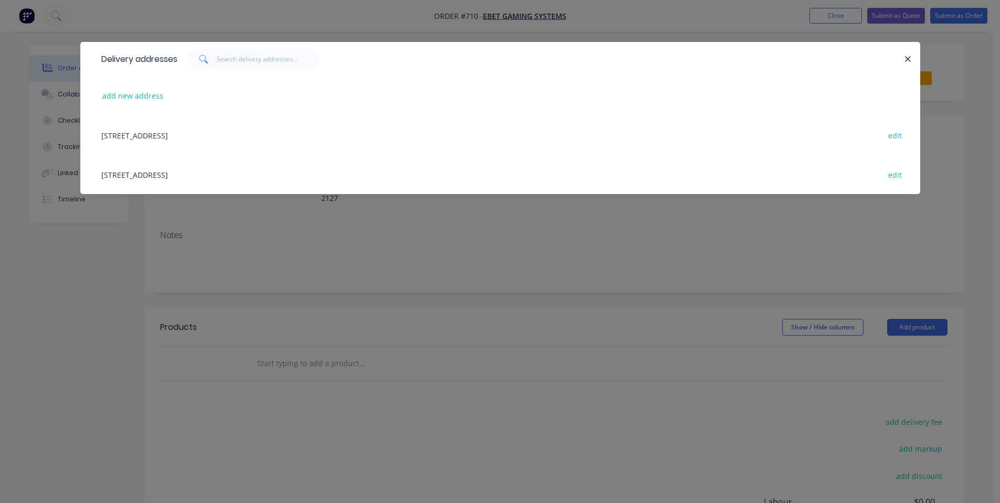
click at [195, 140] on div "[STREET_ADDRESS] edit" at bounding box center [500, 134] width 808 height 39
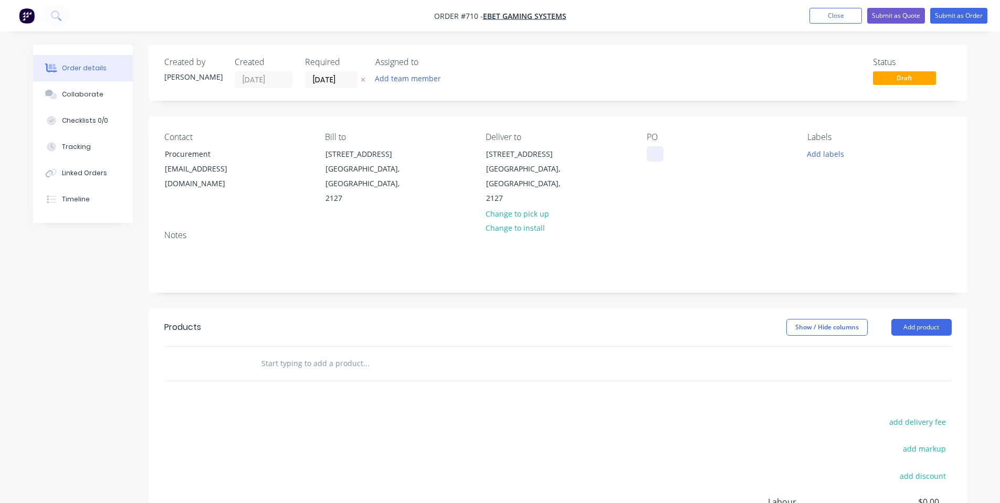
click at [653, 155] on div at bounding box center [655, 153] width 17 height 15
drag, startPoint x: 814, startPoint y: 224, endPoint x: 817, endPoint y: 204, distance: 20.6
click at [814, 222] on div "Notes" at bounding box center [558, 257] width 819 height 70
click at [835, 164] on div "Labels Add labels" at bounding box center [879, 169] width 144 height 74
click at [835, 153] on button "Add labels" at bounding box center [826, 153] width 48 height 14
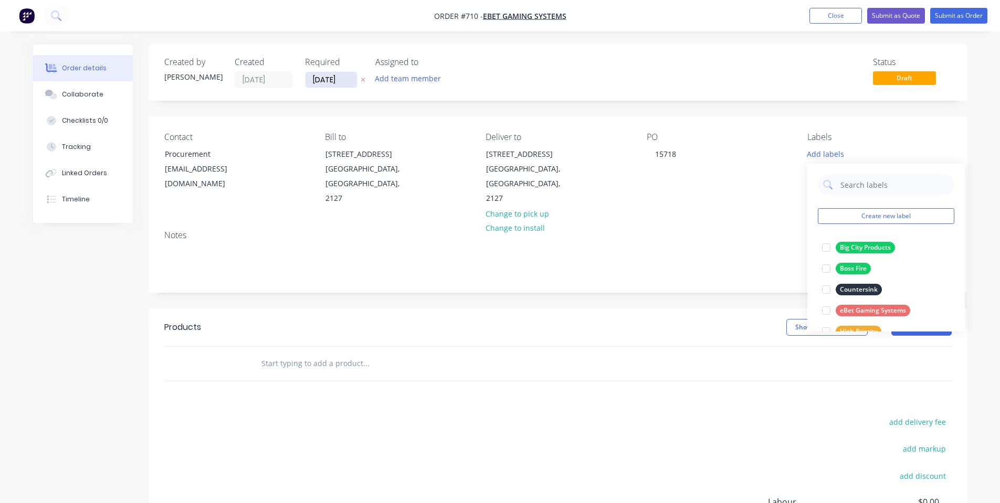
click at [324, 83] on input "[DATE]" at bounding box center [330, 80] width 51 height 16
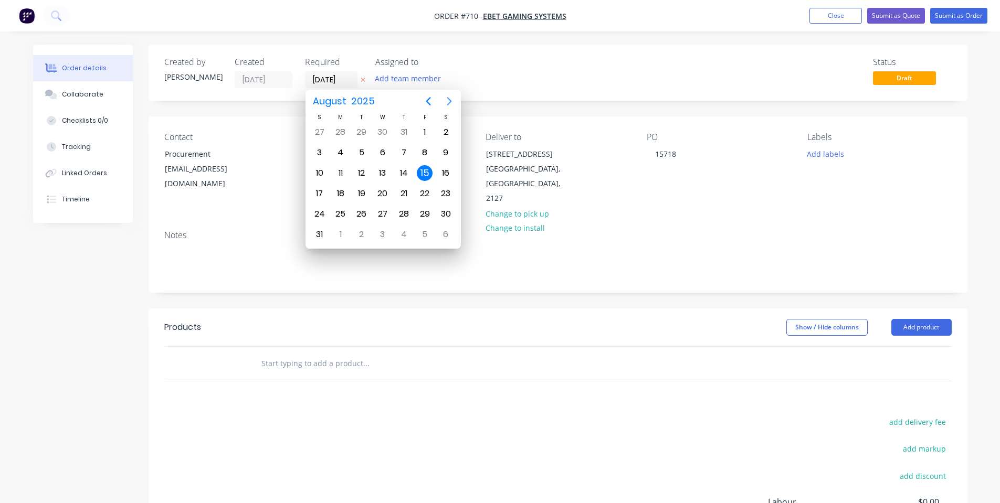
click at [447, 99] on icon "Next page" at bounding box center [449, 101] width 13 height 13
click at [400, 153] on div "11" at bounding box center [404, 153] width 16 height 16
type input "[DATE]"
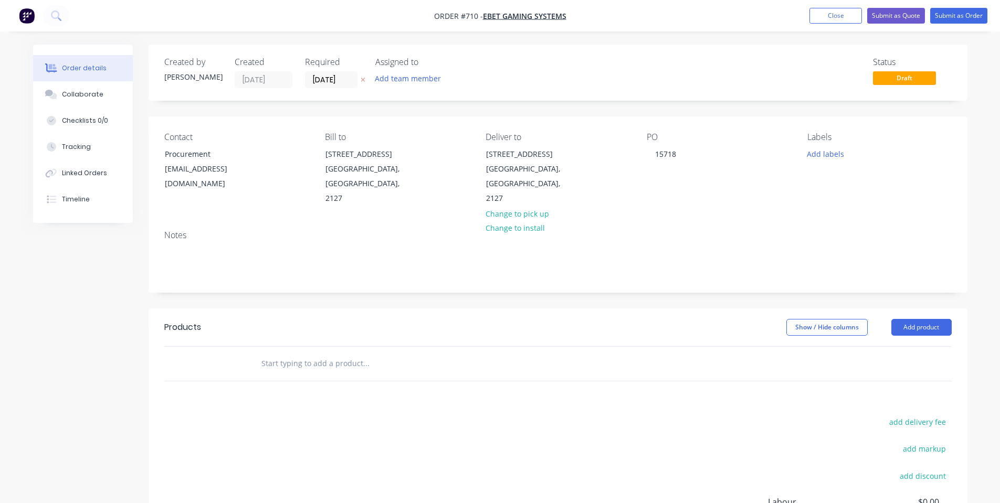
click at [541, 74] on div "Status Draft" at bounding box center [715, 72] width 471 height 31
click at [80, 85] on button "Collaborate" at bounding box center [83, 94] width 100 height 26
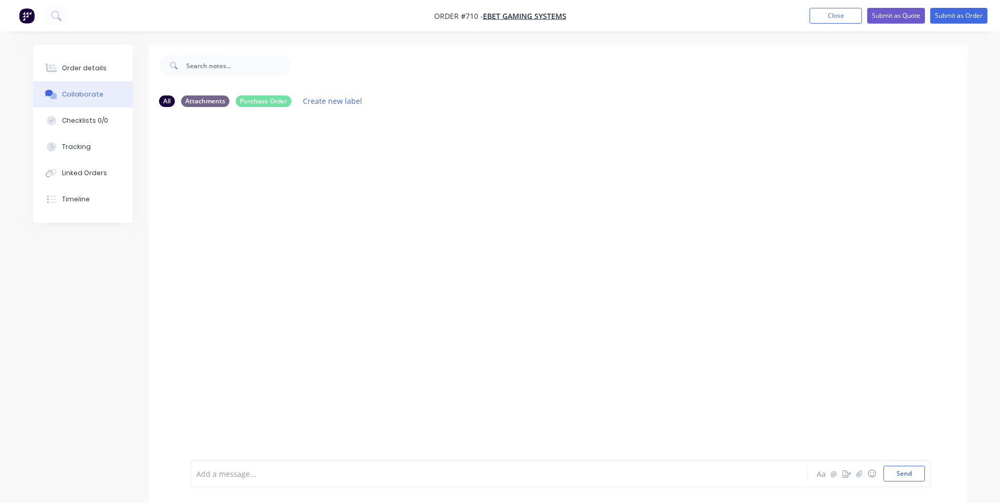
click at [585, 325] on div at bounding box center [558, 287] width 819 height 345
click at [892, 473] on button "Send" at bounding box center [903, 474] width 41 height 16
click at [76, 64] on div "Order details" at bounding box center [84, 68] width 45 height 9
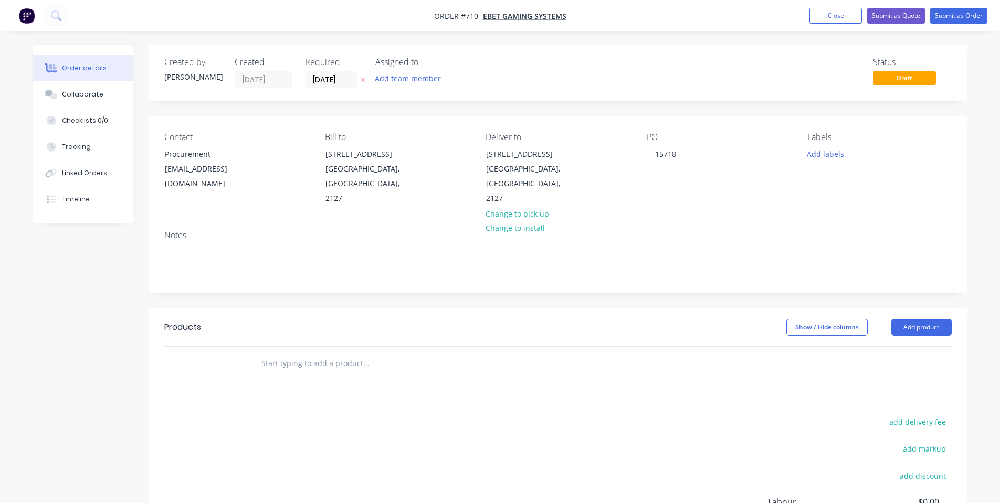
click at [303, 353] on input "text" at bounding box center [366, 363] width 210 height 21
type input "S"
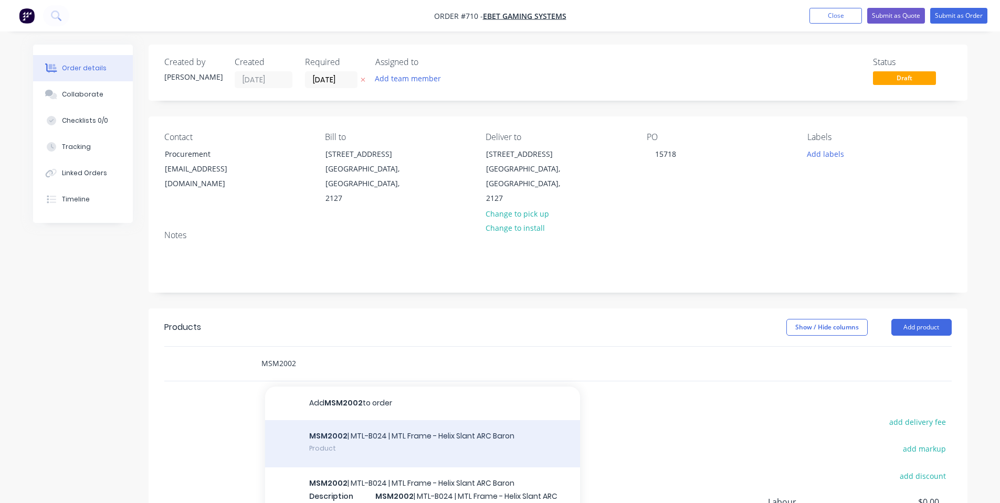
type input "MSM2002"
click at [362, 435] on div "MSM2002 | MTL-B024 | MTL Frame - Helix Slant ARC Baron Product" at bounding box center [422, 443] width 315 height 47
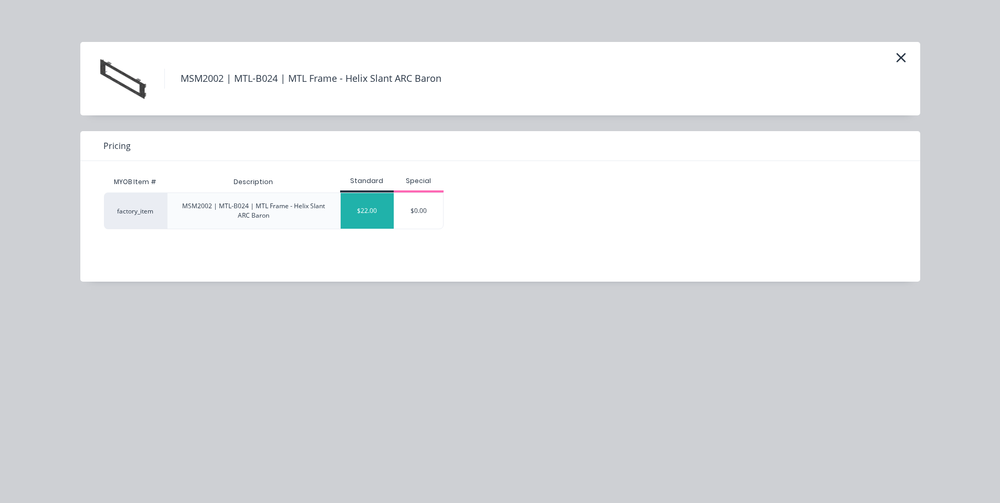
click at [363, 203] on div "$22.00" at bounding box center [367, 211] width 53 height 36
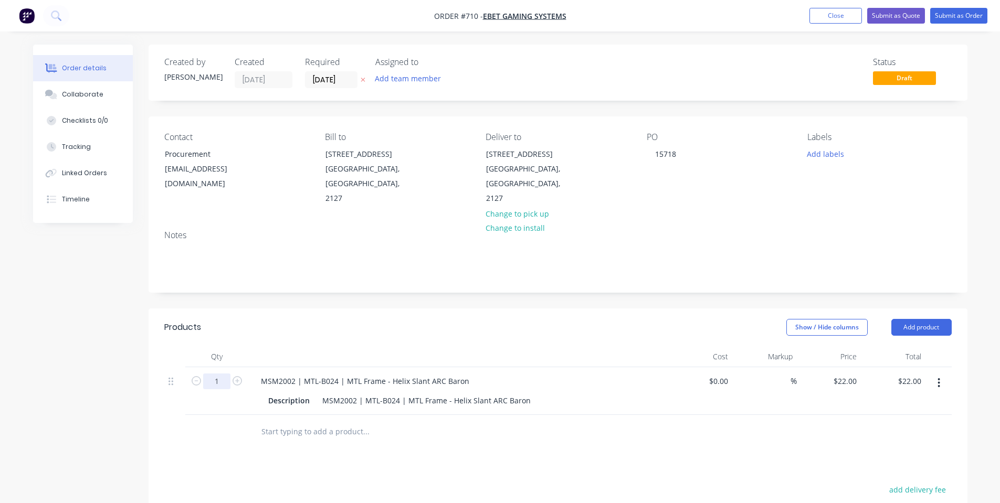
click at [222, 374] on input "1" at bounding box center [216, 382] width 27 height 16
type input "100"
type input "$2,200.00"
click at [376, 319] on div "Show / Hide columns Add product" at bounding box center [641, 327] width 620 height 17
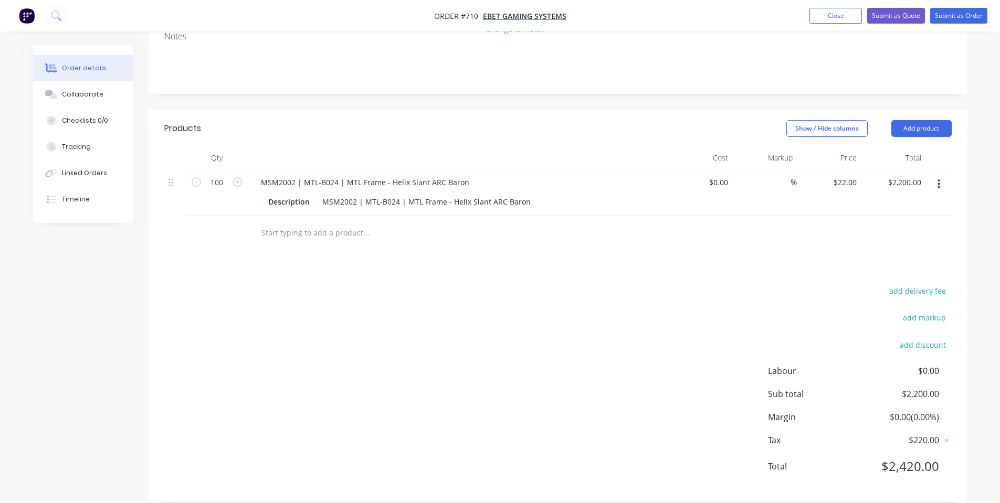
click at [418, 334] on div "add delivery fee add markup add discount Labour $0.00 Sub total $2,200.00 Margi…" at bounding box center [557, 385] width 787 height 203
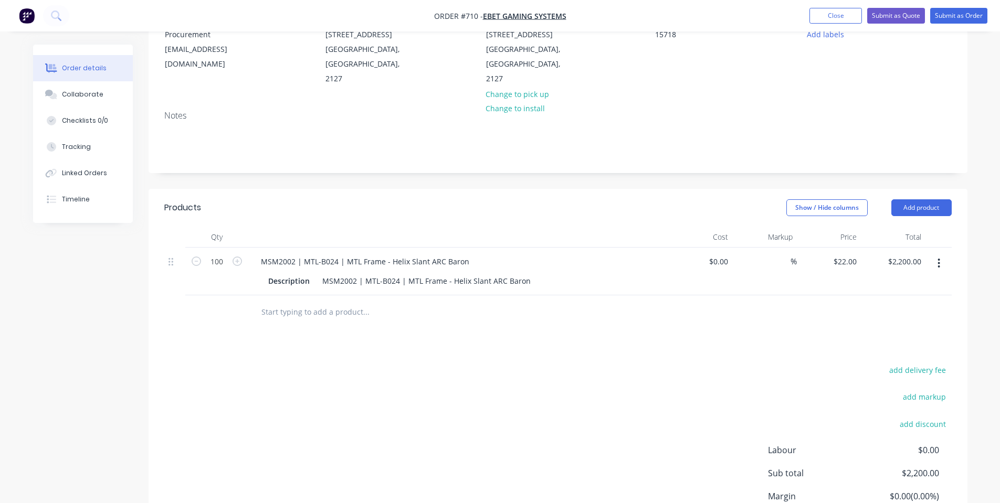
scroll to position [140, 0]
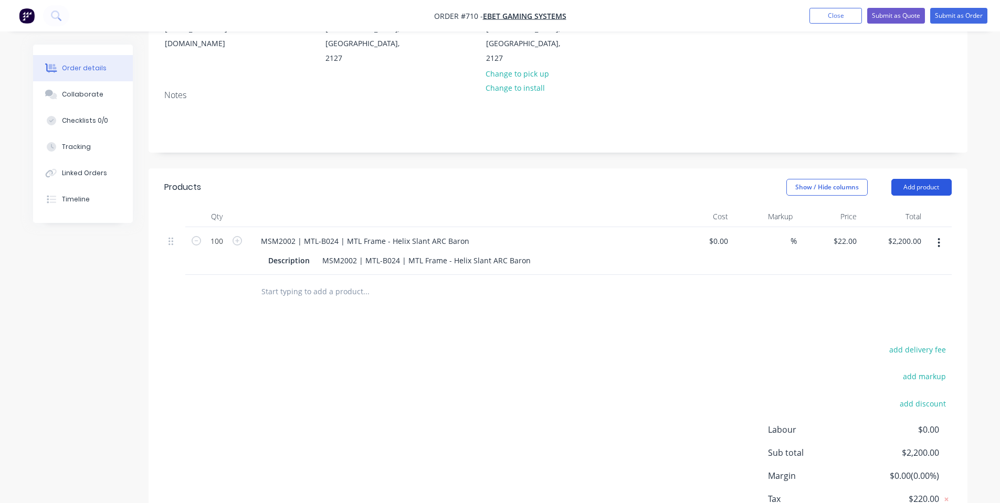
click at [936, 179] on button "Add product" at bounding box center [921, 187] width 60 height 17
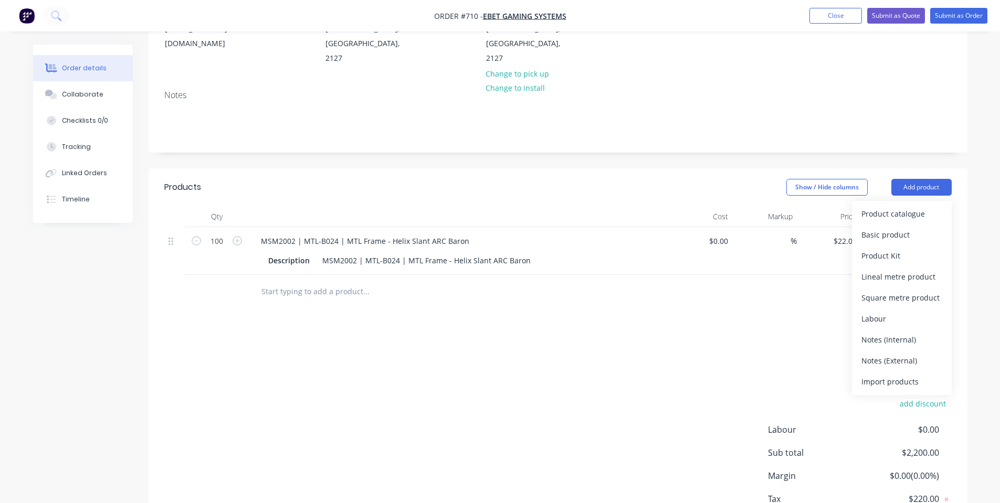
drag, startPoint x: 880, startPoint y: 330, endPoint x: 593, endPoint y: 357, distance: 288.4
click at [879, 332] on div "Notes (Internal)" at bounding box center [901, 339] width 81 height 15
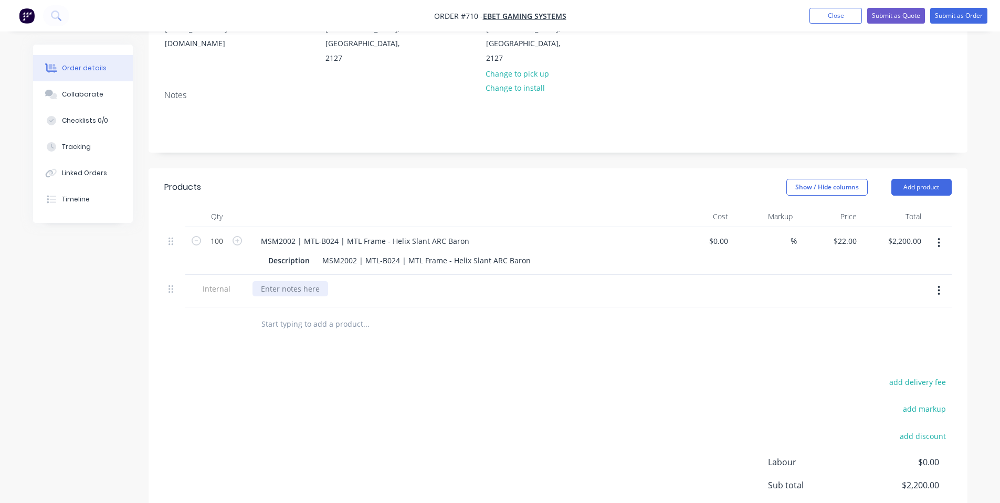
click at [281, 281] on div at bounding box center [290, 288] width 76 height 15
click at [835, 122] on div "Notes" at bounding box center [558, 117] width 819 height 70
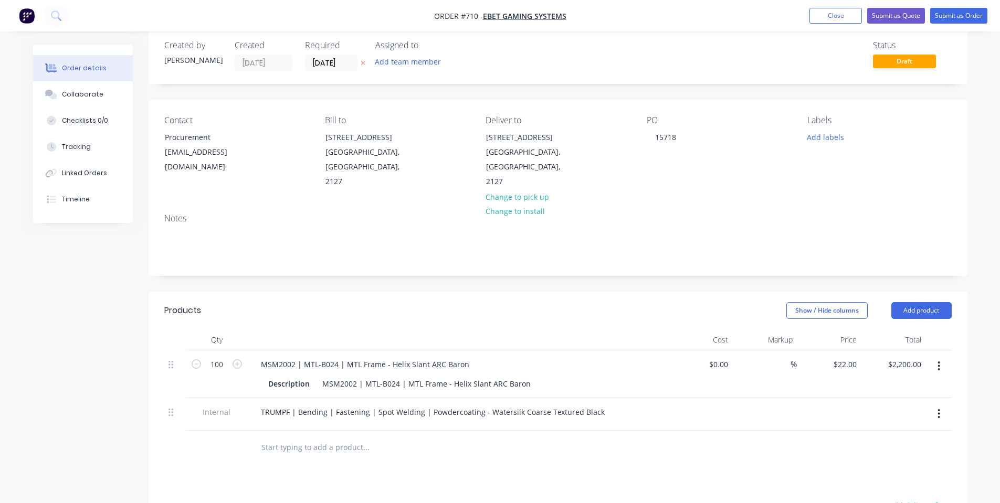
scroll to position [0, 0]
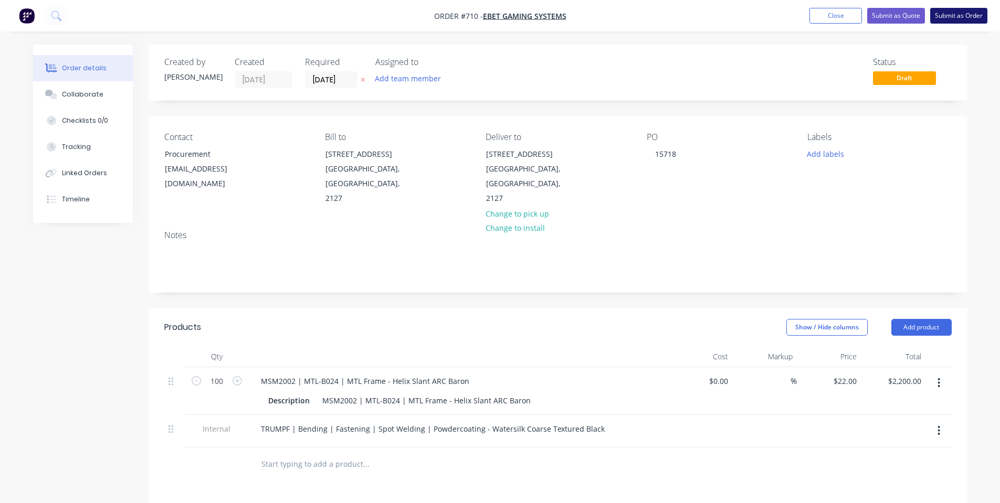
click at [971, 17] on button "Submit as Order" at bounding box center [958, 16] width 57 height 16
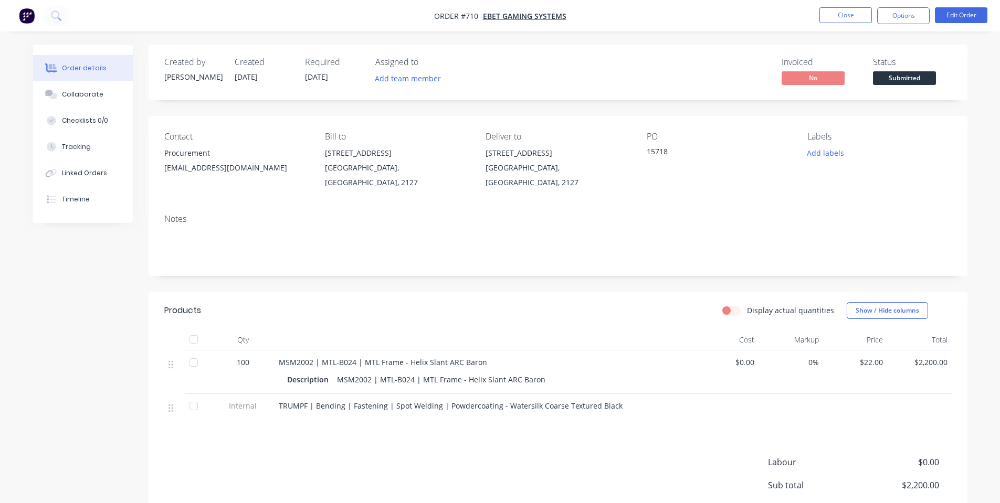
click at [895, 79] on span "Submitted" at bounding box center [904, 77] width 63 height 13
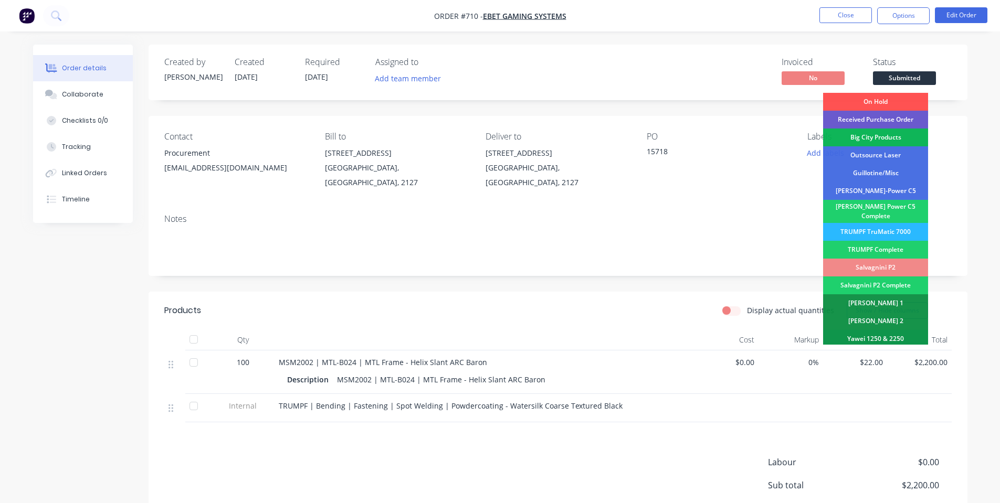
click at [906, 118] on div "Received Purchase Order" at bounding box center [875, 120] width 105 height 18
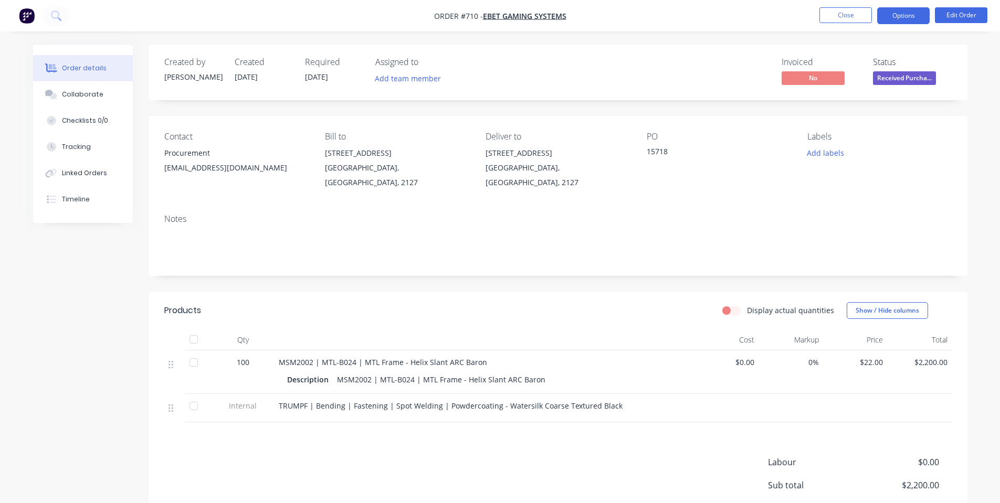
click at [904, 22] on button "Options" at bounding box center [903, 15] width 52 height 17
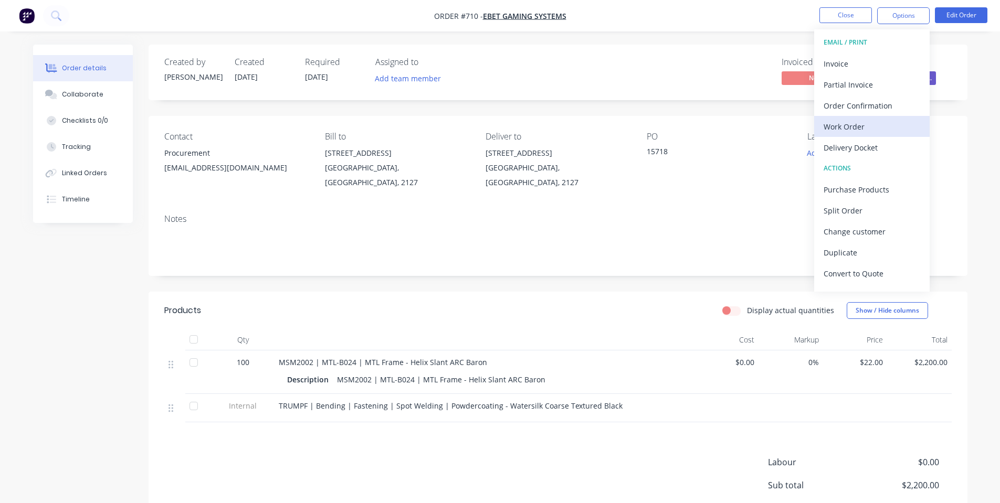
click at [864, 128] on div "Work Order" at bounding box center [872, 126] width 97 height 15
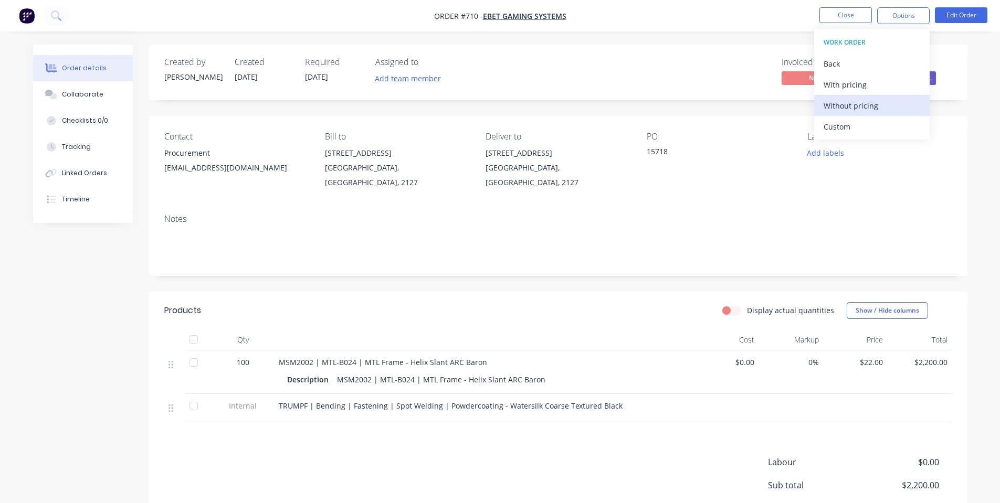
click at [860, 105] on div "Without pricing" at bounding box center [872, 105] width 97 height 15
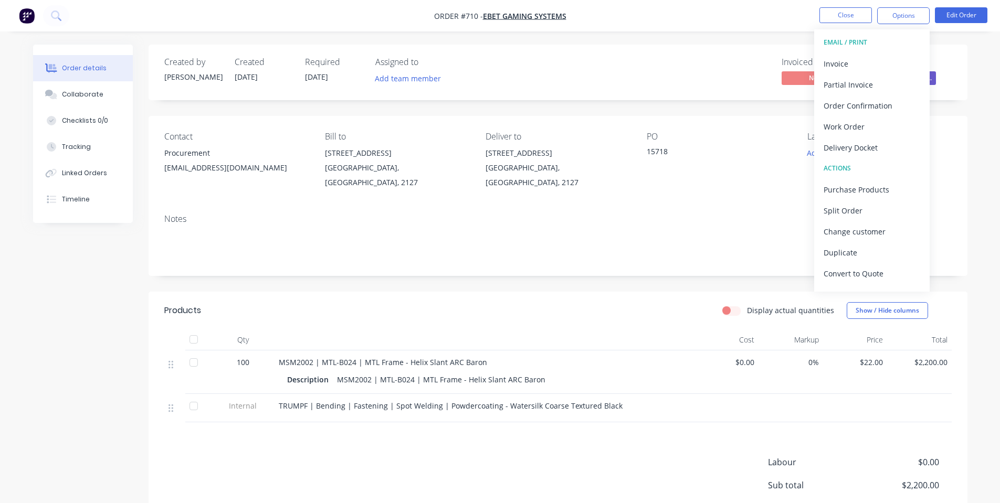
click at [363, 214] on div "Notes" at bounding box center [557, 219] width 787 height 10
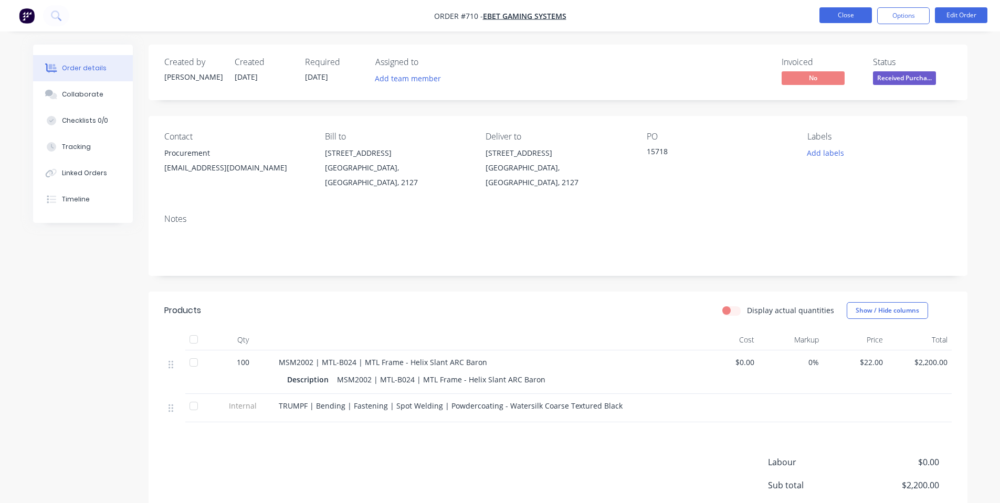
click at [850, 16] on button "Close" at bounding box center [845, 15] width 52 height 16
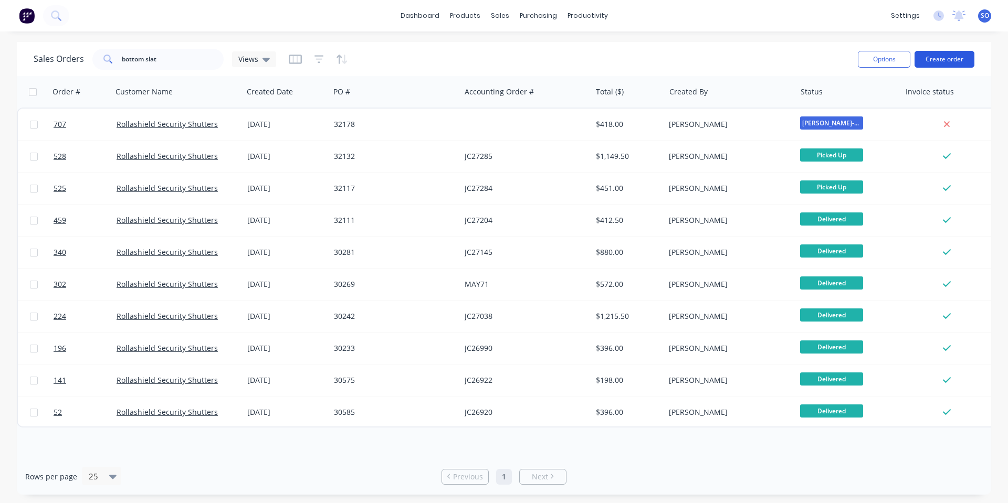
click at [964, 62] on button "Create order" at bounding box center [944, 59] width 60 height 17
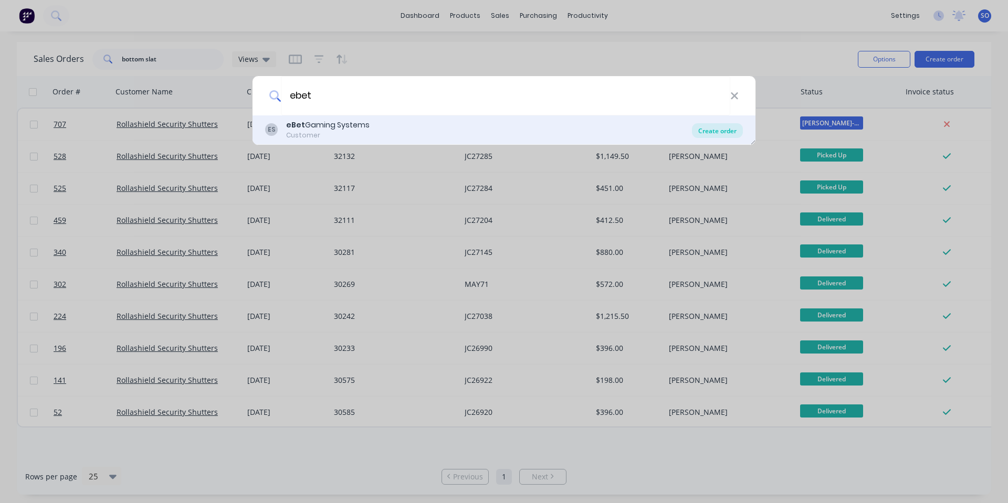
type input "ebet"
click at [719, 131] on div "Create order" at bounding box center [717, 130] width 51 height 15
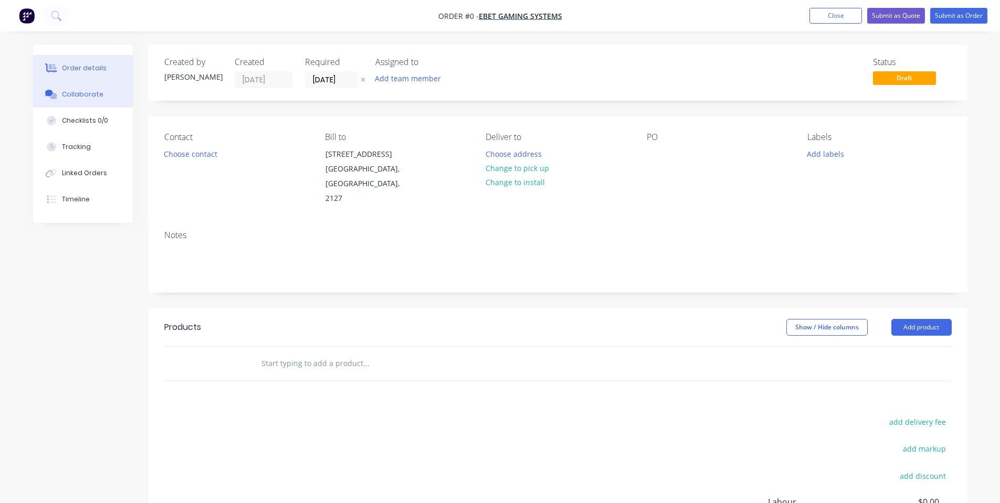
click at [54, 89] on button "Collaborate" at bounding box center [83, 94] width 100 height 26
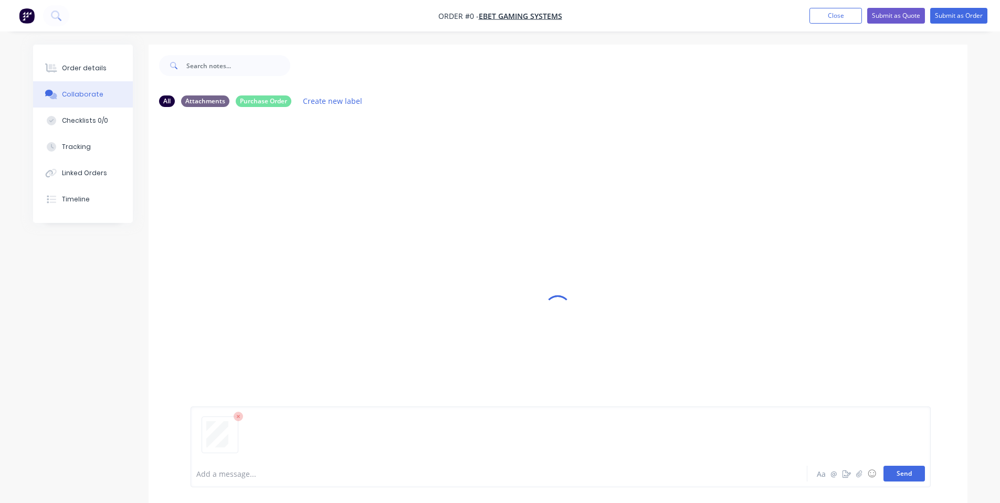
click at [912, 481] on button "Send" at bounding box center [903, 474] width 41 height 16
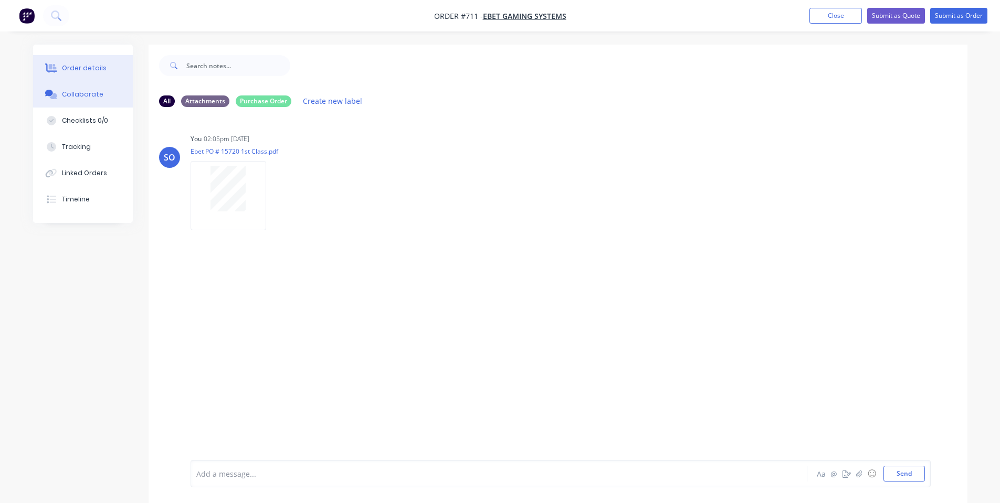
click at [90, 65] on div "Order details" at bounding box center [84, 68] width 45 height 9
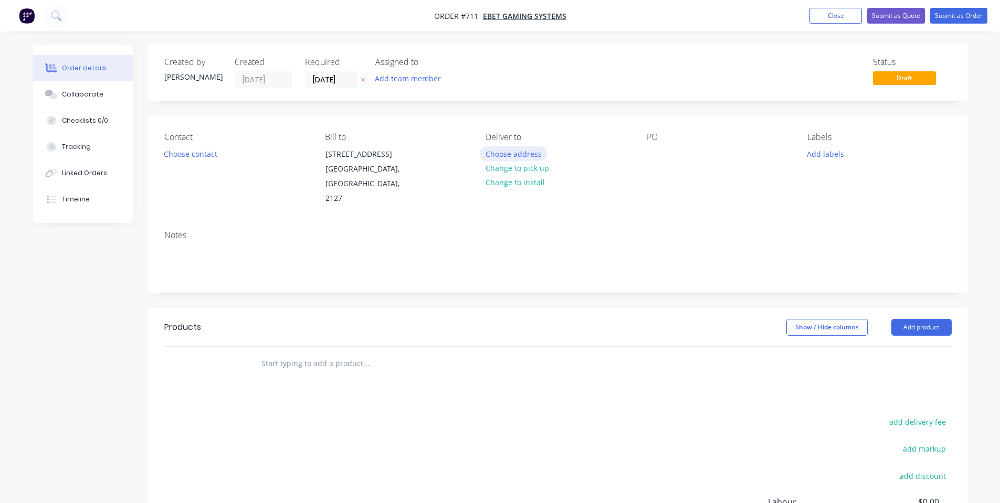
click at [513, 152] on button "Choose address" at bounding box center [513, 153] width 67 height 14
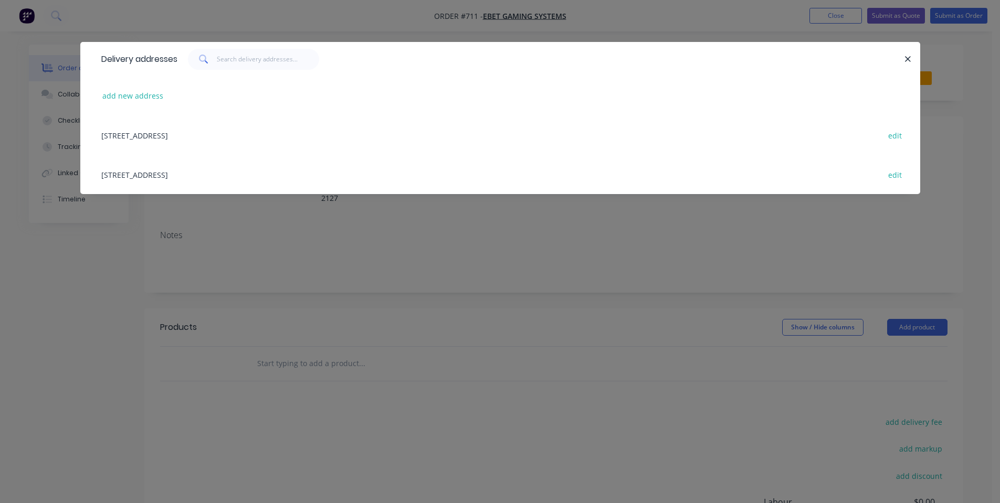
click at [166, 140] on div "[STREET_ADDRESS] edit" at bounding box center [500, 134] width 808 height 39
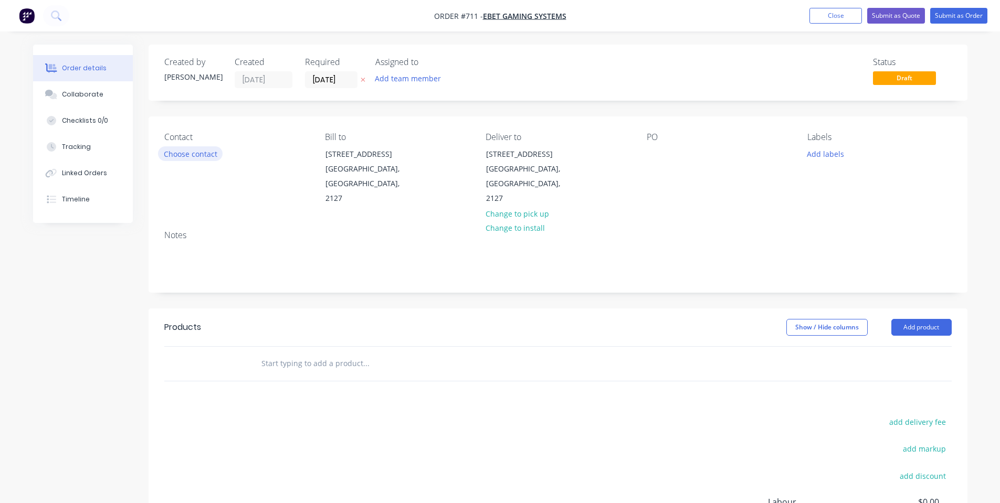
click at [183, 155] on button "Choose contact" at bounding box center [190, 153] width 65 height 14
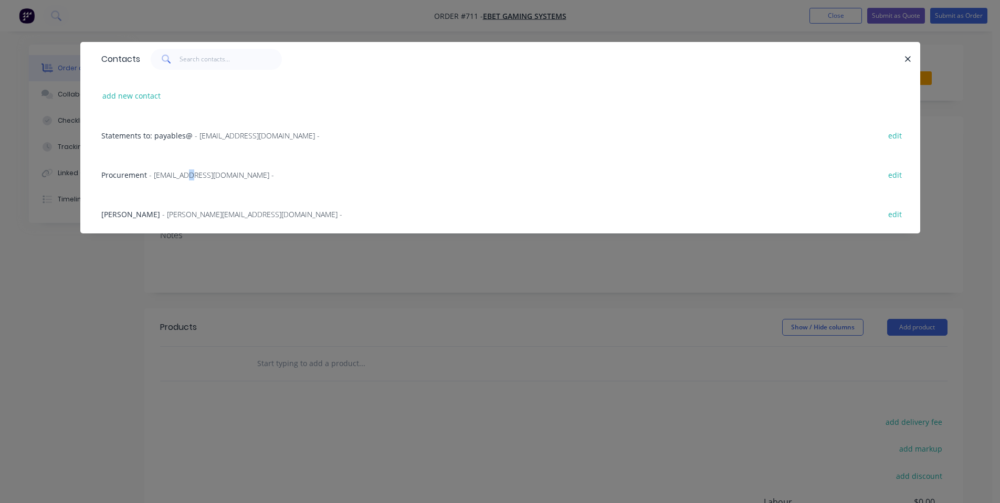
drag, startPoint x: 190, startPoint y: 170, endPoint x: 473, endPoint y: 170, distance: 283.4
click at [191, 170] on span "- [EMAIL_ADDRESS][DOMAIN_NAME] -" at bounding box center [211, 175] width 125 height 10
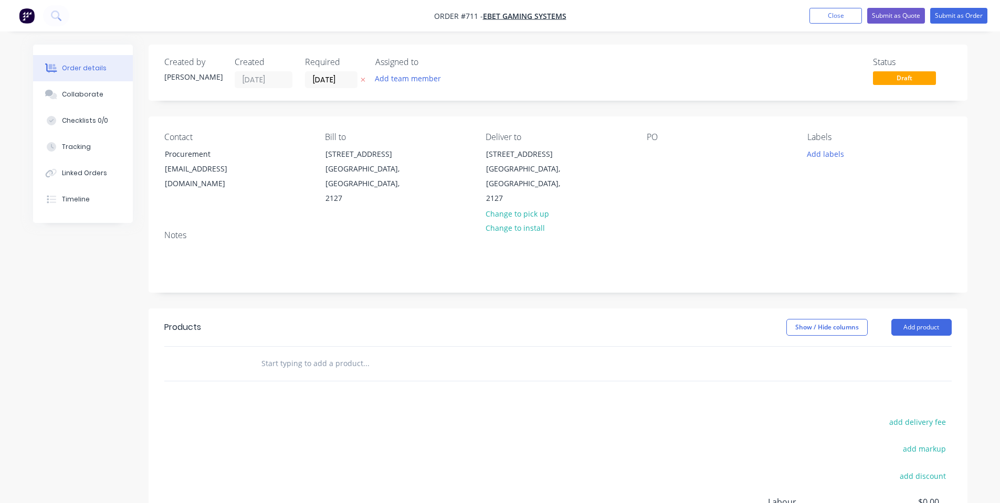
click at [664, 155] on div "PO" at bounding box center [719, 169] width 144 height 74
click at [658, 153] on div at bounding box center [655, 153] width 17 height 15
click at [816, 182] on div "Labels Add labels" at bounding box center [879, 169] width 144 height 74
click at [827, 150] on button "Add labels" at bounding box center [826, 153] width 48 height 14
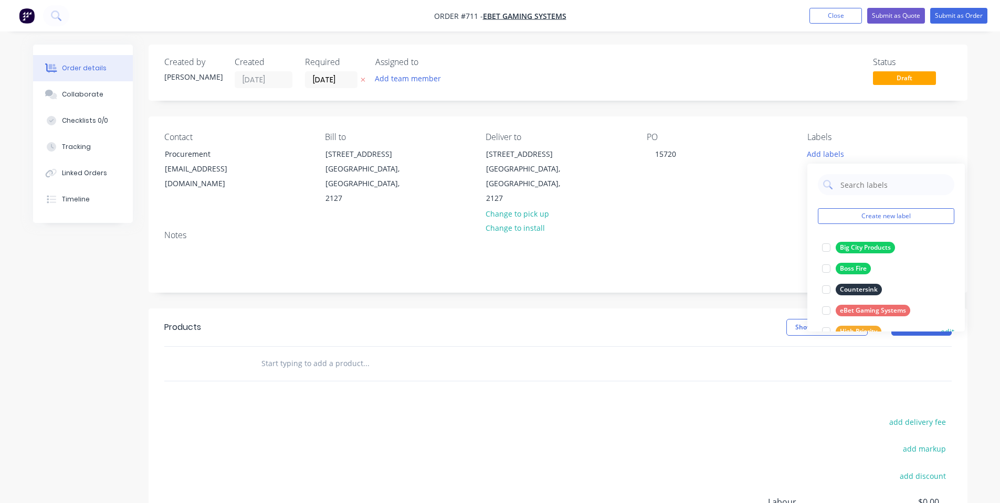
click at [851, 323] on div "High Priority edit" at bounding box center [886, 331] width 136 height 21
click at [847, 311] on div "eBet Gaming Systems" at bounding box center [873, 311] width 75 height 12
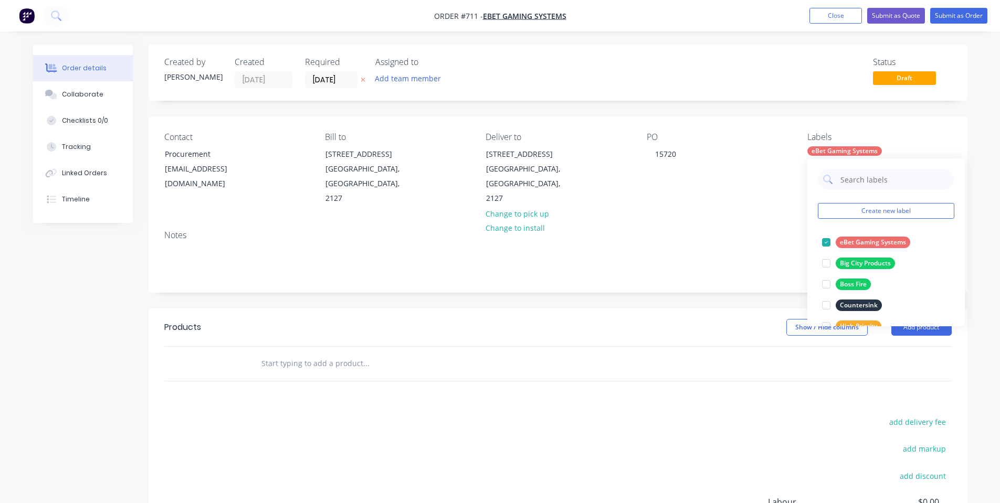
click at [710, 230] on div "Notes" at bounding box center [557, 235] width 787 height 10
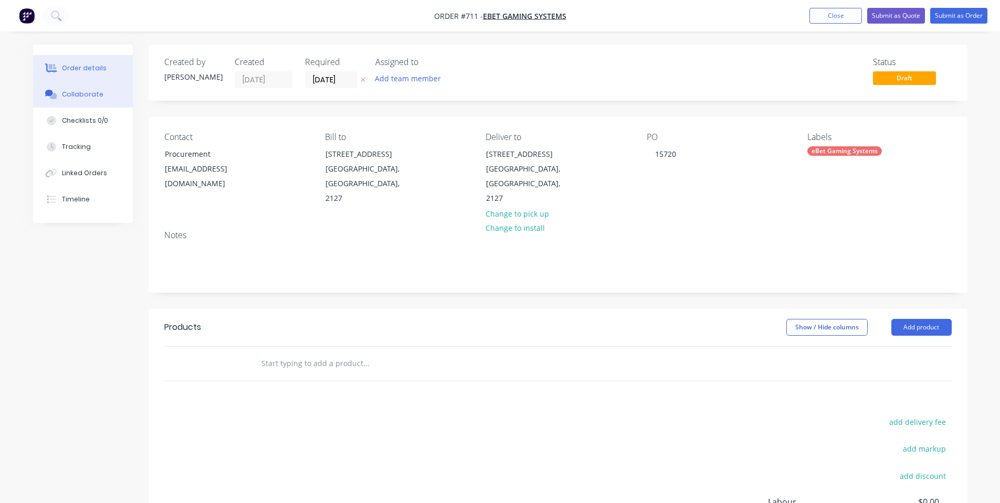
click at [109, 106] on button "Collaborate" at bounding box center [83, 94] width 100 height 26
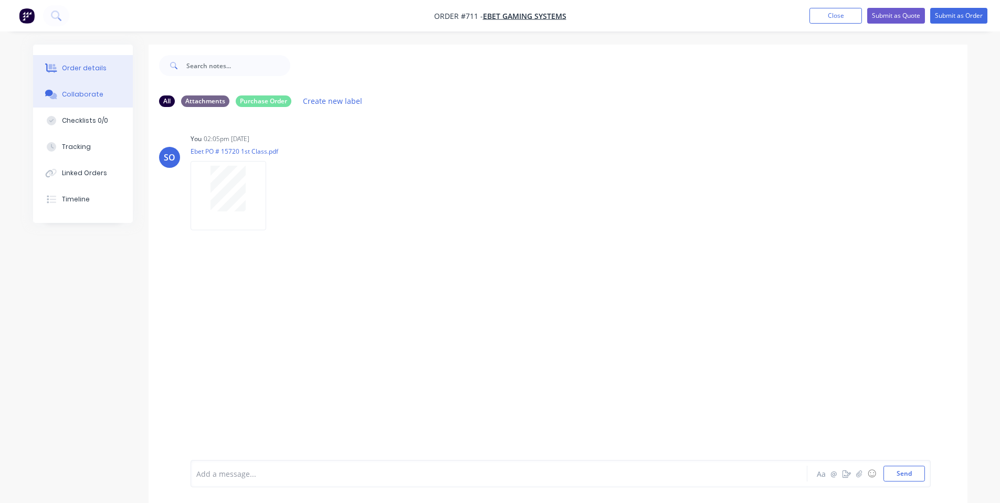
click at [88, 59] on button "Order details" at bounding box center [83, 68] width 100 height 26
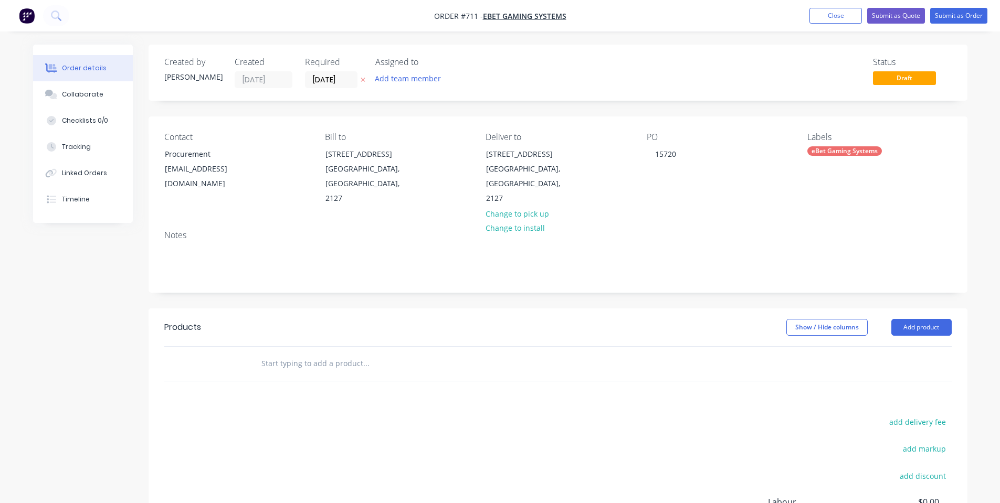
click at [344, 353] on input "text" at bounding box center [366, 363] width 210 height 21
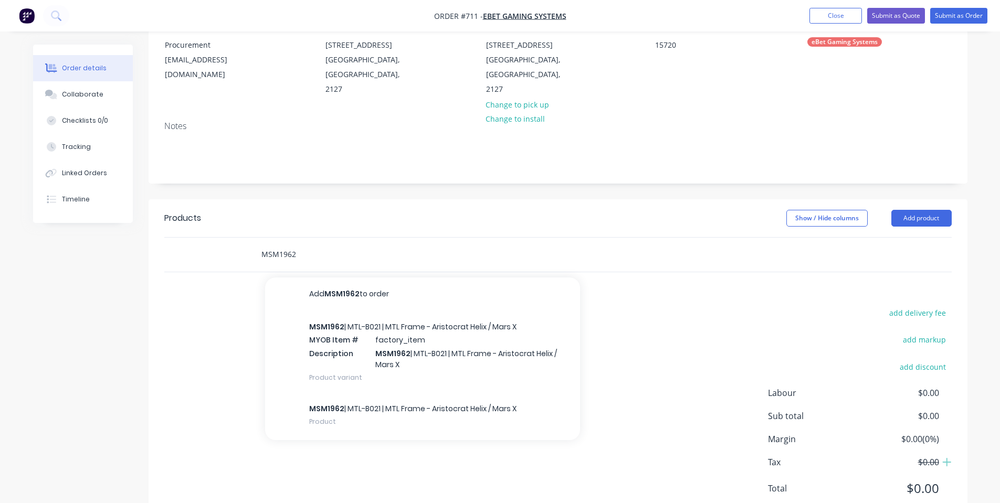
scroll to position [131, 0]
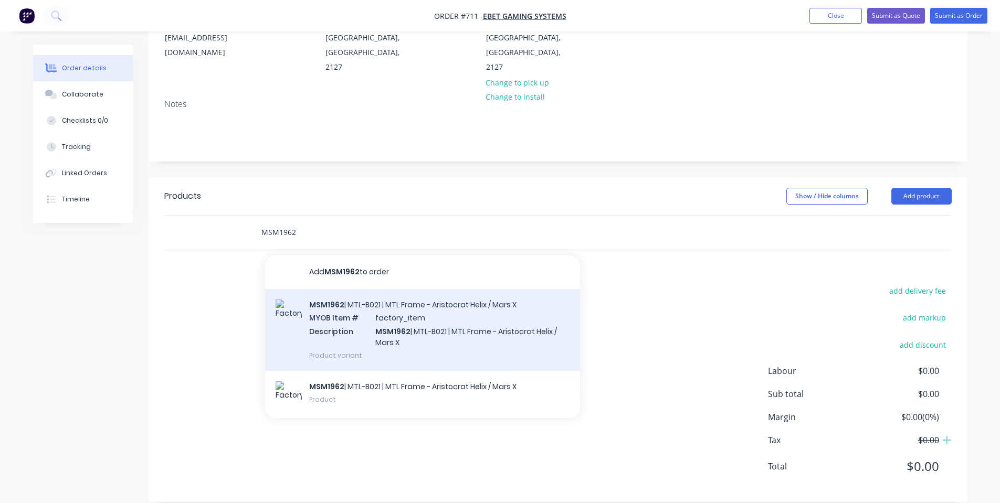
type input "MSM1962"
click at [359, 317] on div "MSM1962 | MTL-B021 | MTL Frame - Aristocrat Helix / Mars X MYOB Item # factory_…" at bounding box center [422, 330] width 315 height 82
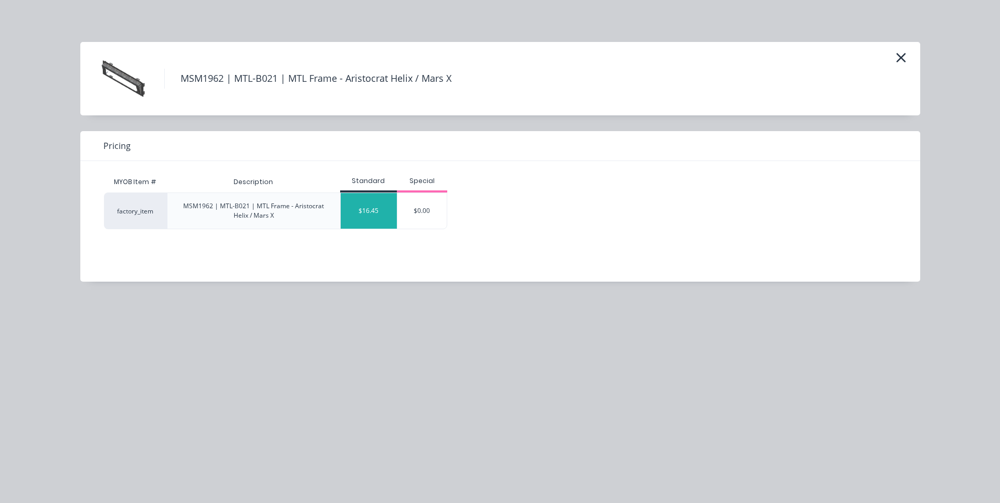
click at [382, 212] on div "$16.45" at bounding box center [369, 211] width 57 height 36
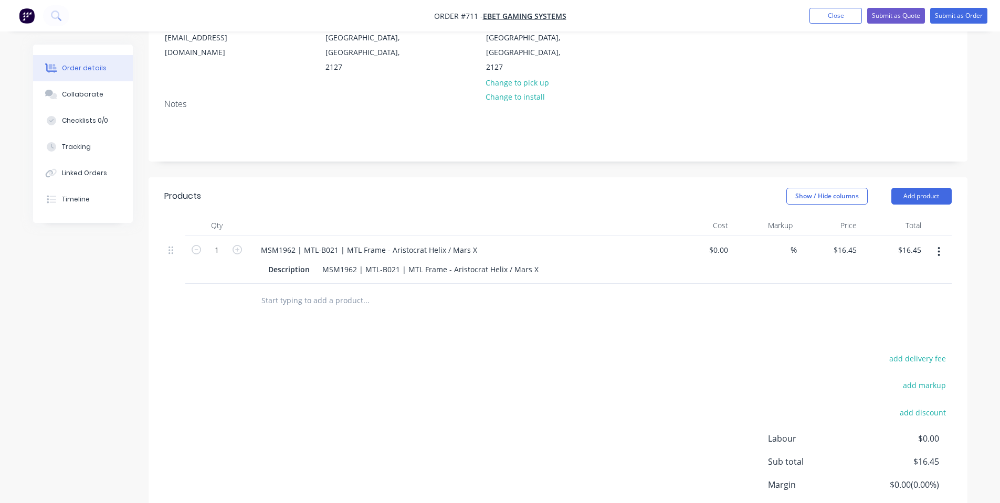
click at [217, 244] on div "1" at bounding box center [216, 260] width 63 height 48
click at [217, 242] on input "1" at bounding box center [216, 250] width 27 height 16
type input "100"
type input "$1,645.00"
drag, startPoint x: 823, startPoint y: 336, endPoint x: 830, endPoint y: 313, distance: 24.6
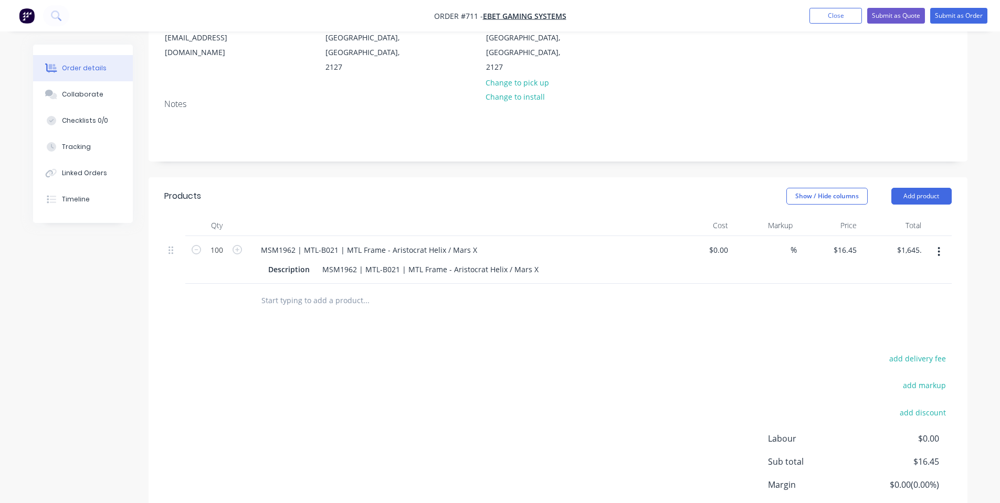
click at [823, 336] on div "Products Show / Hide columns Add product Qty Cost Markup Price Total 100 MSM196…" at bounding box center [558, 373] width 819 height 393
drag, startPoint x: 942, startPoint y: 182, endPoint x: 933, endPoint y: 194, distance: 15.0
click at [942, 188] on button "Add product" at bounding box center [921, 196] width 60 height 17
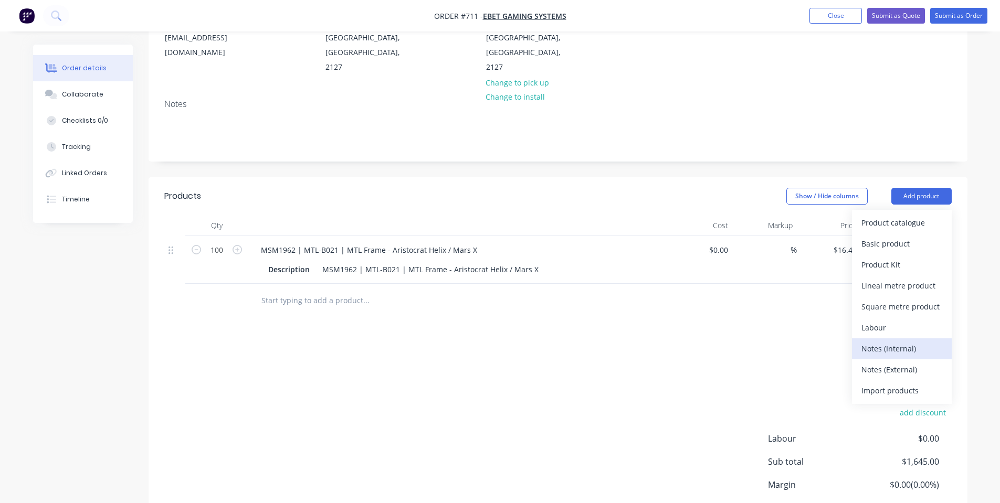
click at [872, 342] on button "Notes (Internal)" at bounding box center [902, 349] width 100 height 21
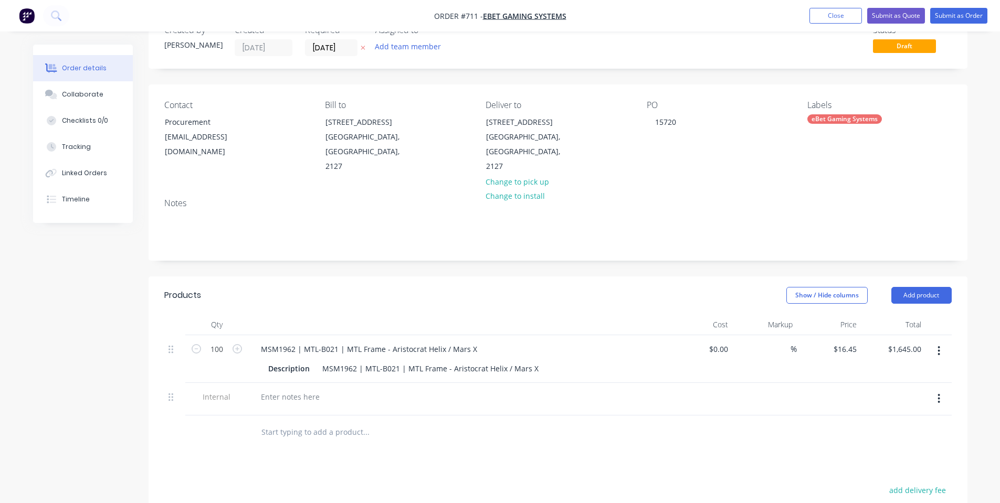
scroll to position [0, 0]
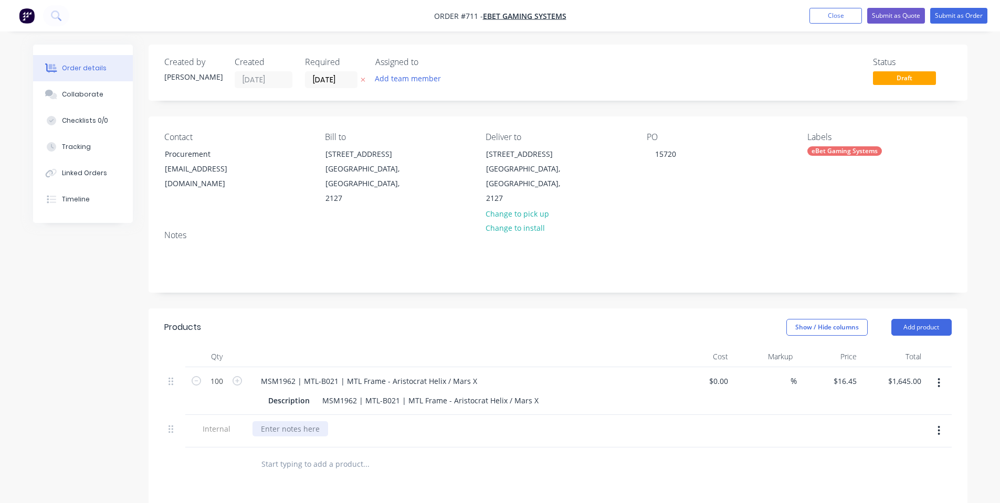
click at [290, 421] on div at bounding box center [290, 428] width 76 height 15
paste div
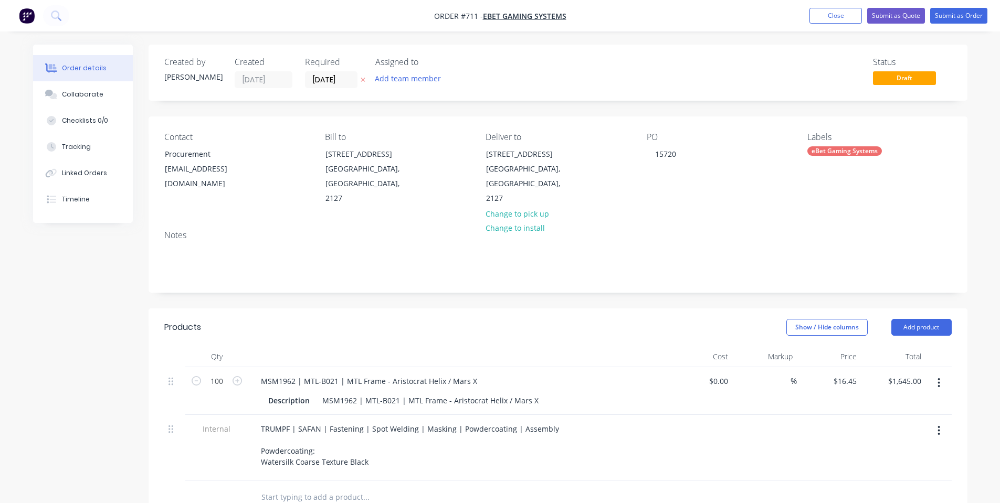
click at [346, 346] on div at bounding box center [458, 356] width 420 height 21
click at [85, 99] on button "Collaborate" at bounding box center [83, 94] width 100 height 26
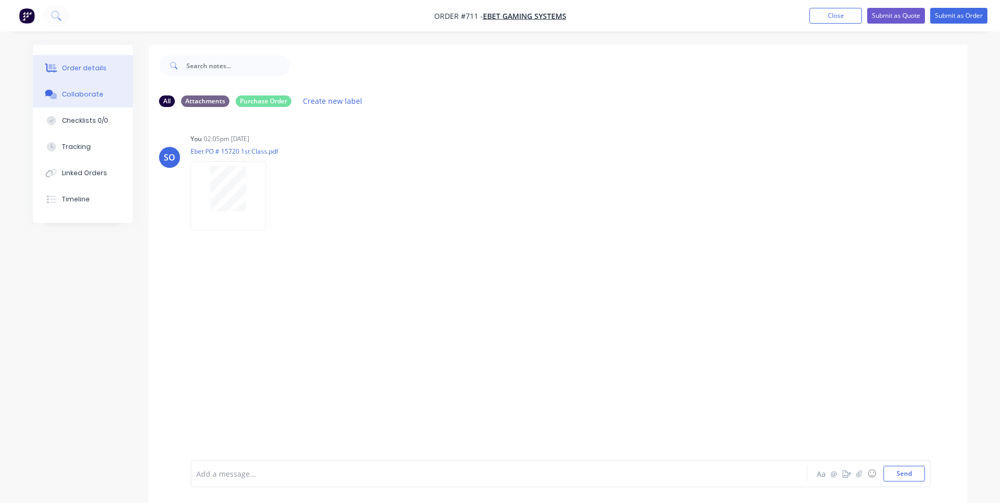
click at [84, 68] on div "Order details" at bounding box center [84, 68] width 45 height 9
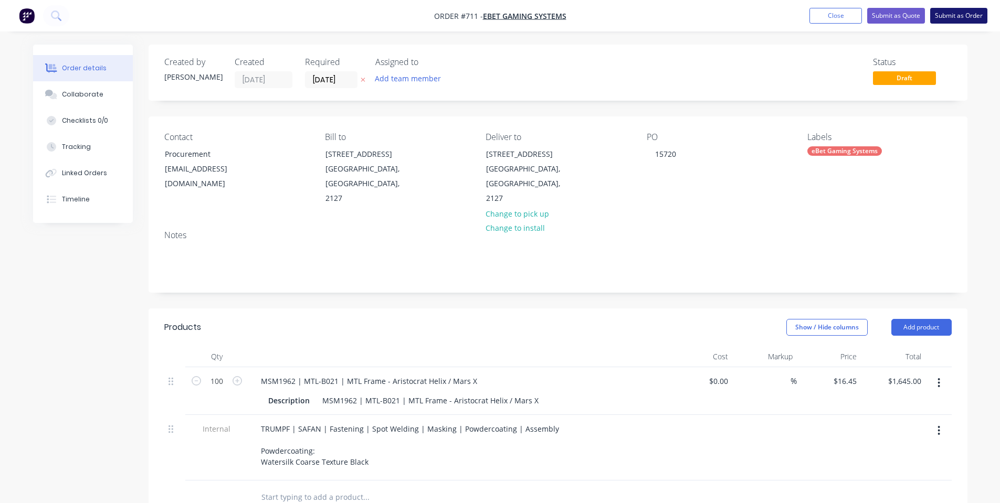
click at [955, 19] on button "Submit as Order" at bounding box center [958, 16] width 57 height 16
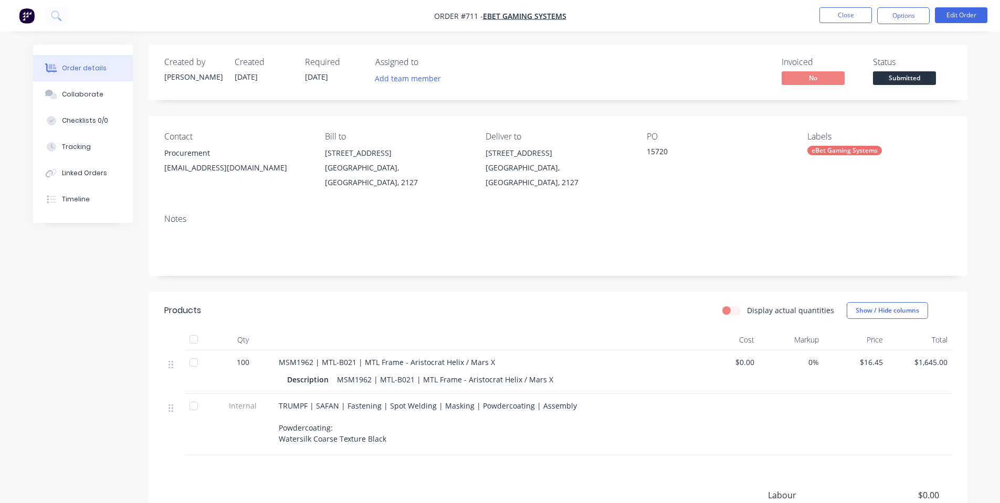
click at [929, 88] on div "Created by [PERSON_NAME] Created [DATE] Required [DATE] Assigned to Add team me…" at bounding box center [558, 73] width 819 height 56
click at [922, 73] on span "Submitted" at bounding box center [904, 77] width 63 height 13
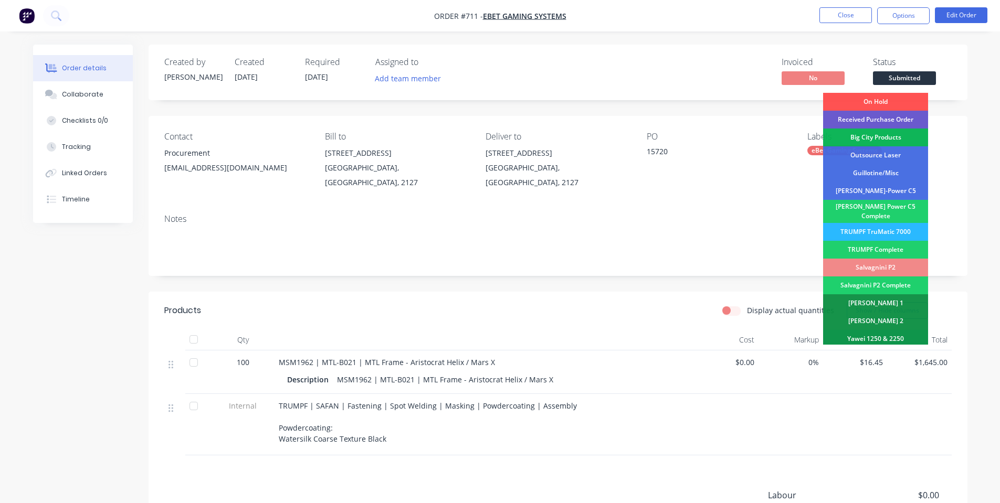
click at [890, 117] on div "Received Purchase Order" at bounding box center [875, 120] width 105 height 18
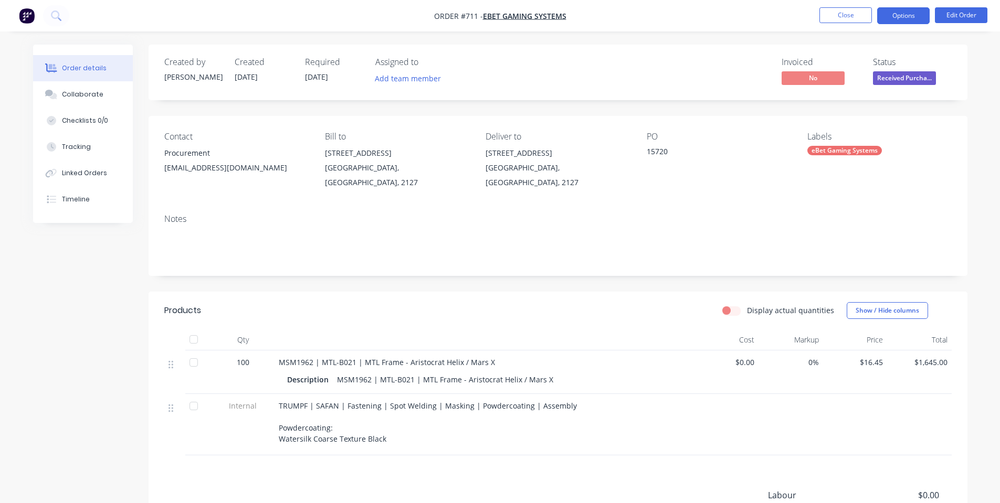
click at [915, 13] on button "Options" at bounding box center [903, 15] width 52 height 17
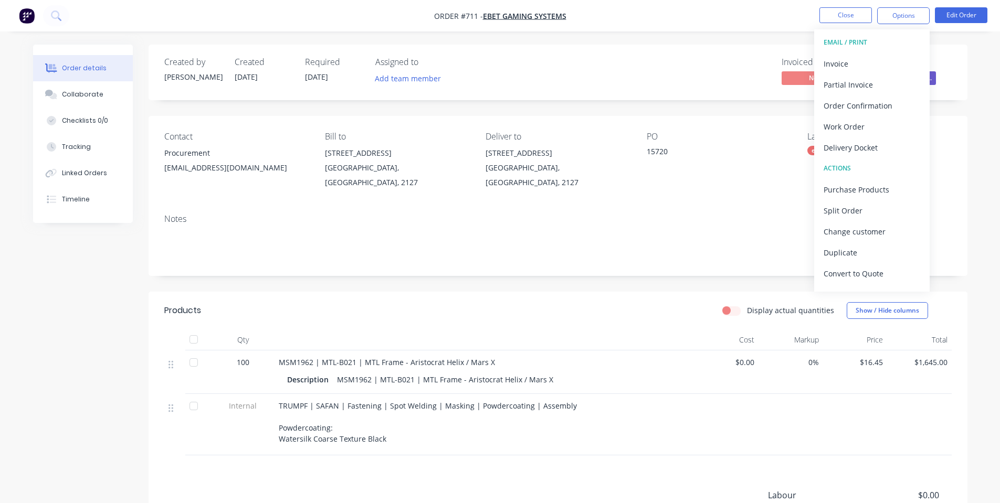
click at [745, 311] on header "Products Display actual quantities Show / Hide columns" at bounding box center [558, 311] width 819 height 38
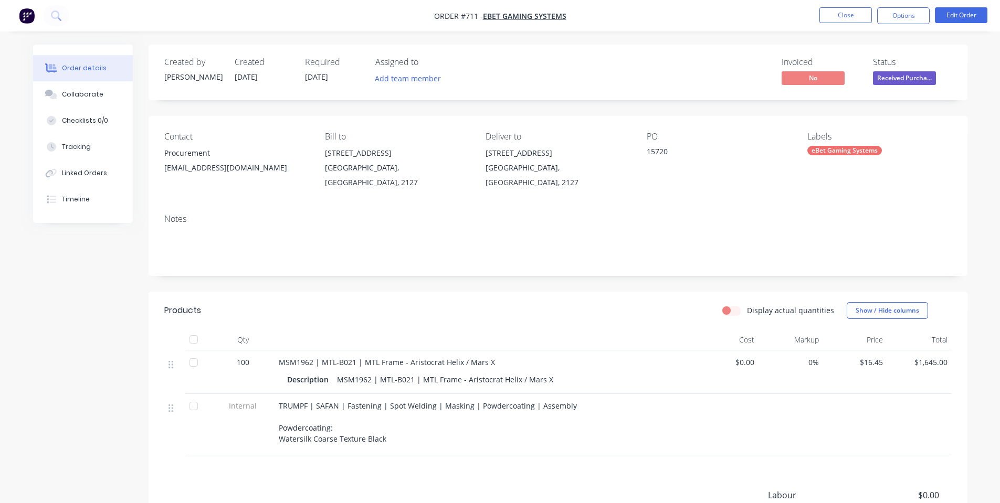
click at [723, 206] on div "Notes" at bounding box center [558, 241] width 819 height 70
click at [899, 20] on button "Options" at bounding box center [903, 15] width 52 height 17
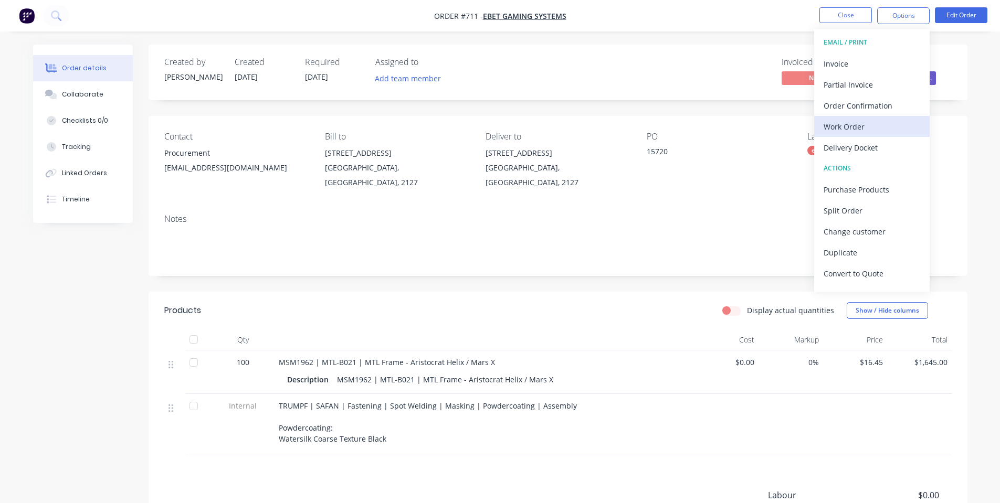
click at [875, 125] on div "Work Order" at bounding box center [872, 126] width 97 height 15
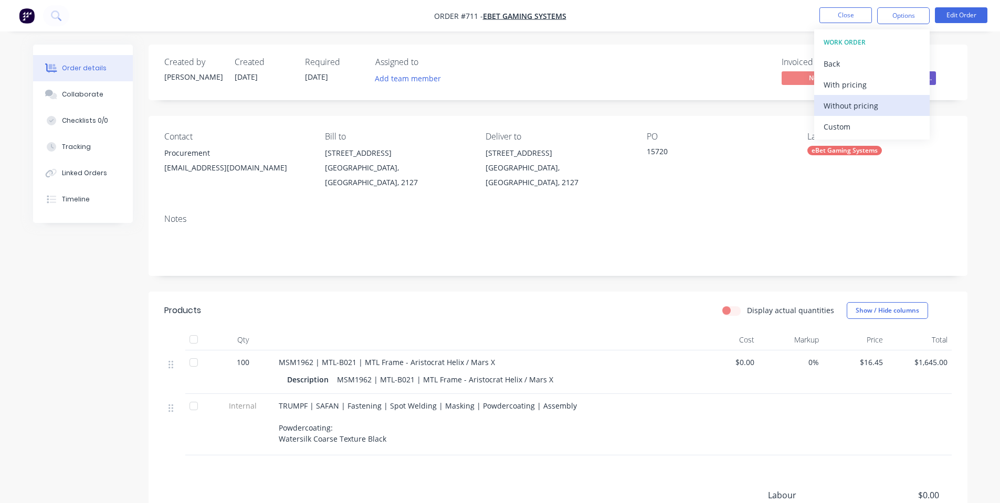
click at [849, 109] on div "Without pricing" at bounding box center [872, 105] width 97 height 15
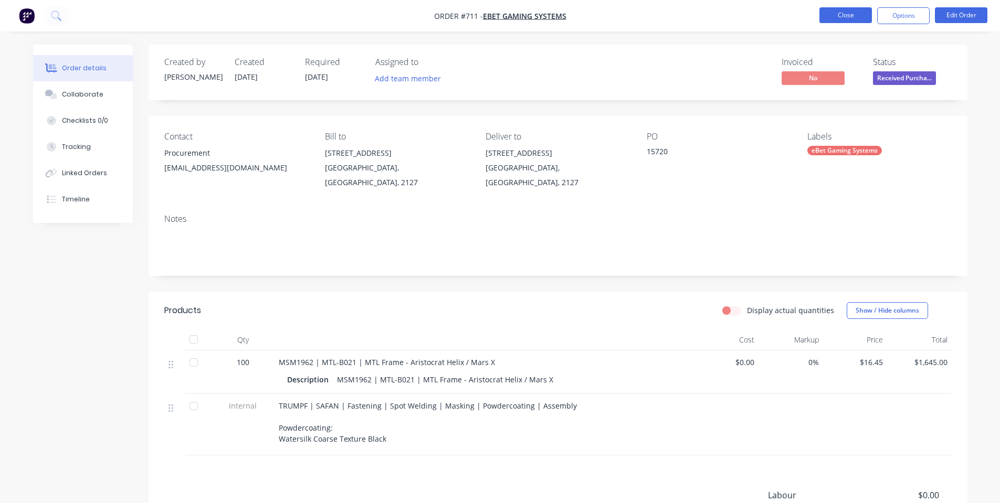
click at [838, 18] on button "Close" at bounding box center [845, 15] width 52 height 16
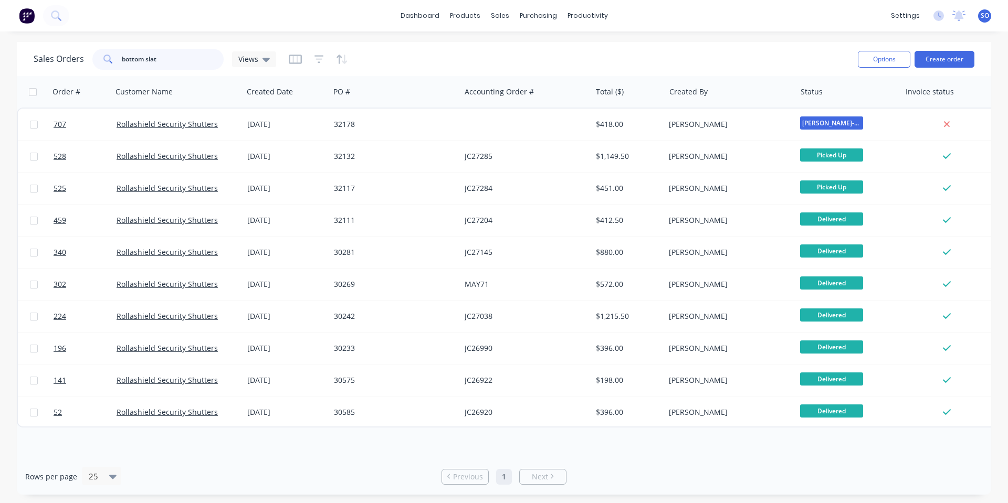
drag, startPoint x: 150, startPoint y: 55, endPoint x: 1, endPoint y: 52, distance: 149.6
click at [0, 55] on div "Sales Orders bottom slat Views Options Create order Order # Customer Name Creat…" at bounding box center [504, 268] width 1008 height 453
type input "t"
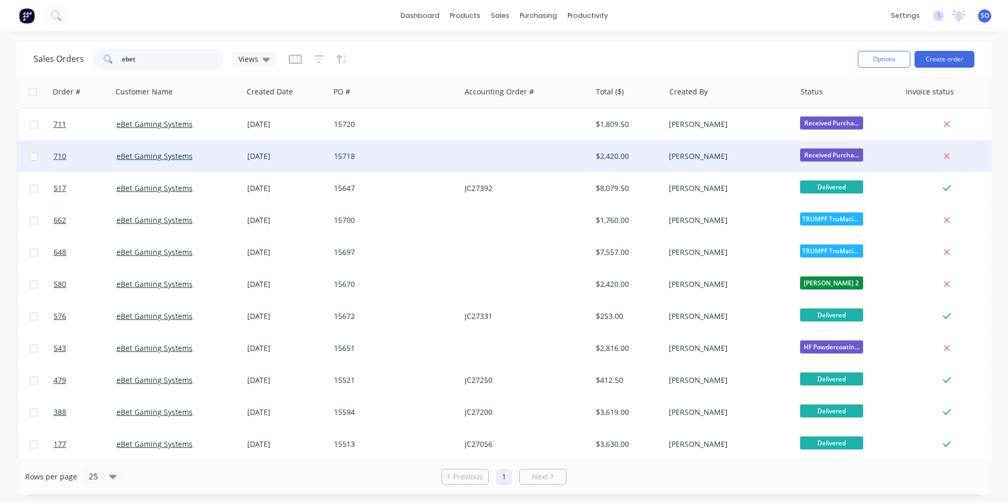
type input "ebet"
click at [249, 147] on div "[DATE]" at bounding box center [286, 156] width 87 height 31
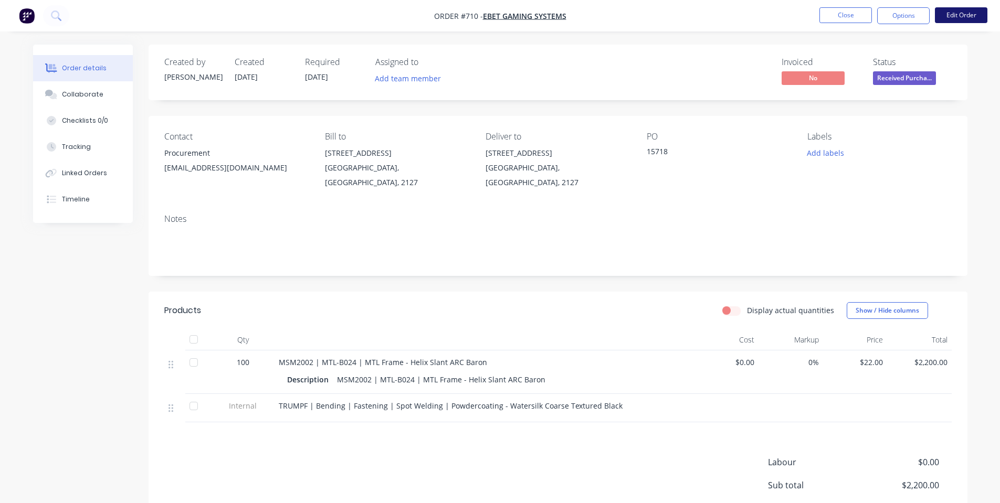
click at [973, 10] on button "Edit Order" at bounding box center [961, 15] width 52 height 16
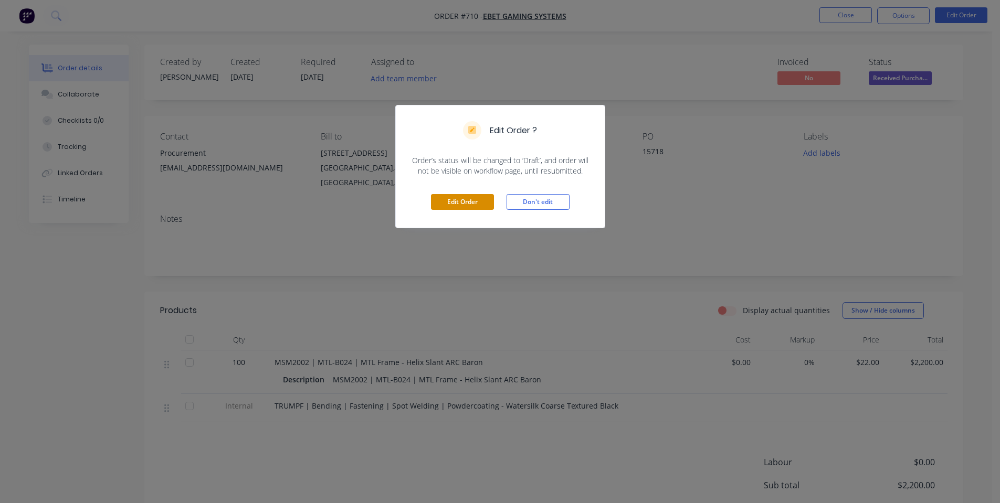
click at [453, 204] on button "Edit Order" at bounding box center [462, 202] width 63 height 16
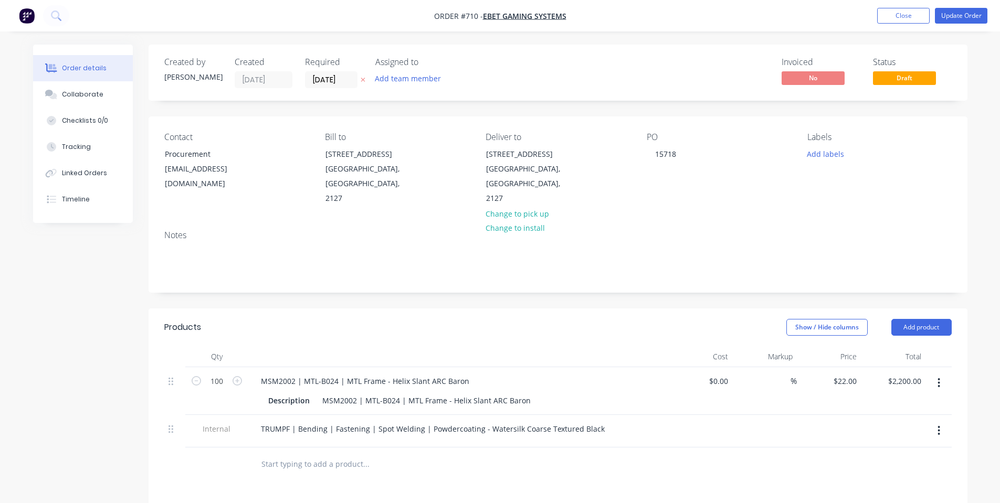
click at [616, 421] on div "TRUMPF | Bending | Fastening | Spot Welding | Powdercoating - Watersilk Coarse …" at bounding box center [458, 428] width 412 height 15
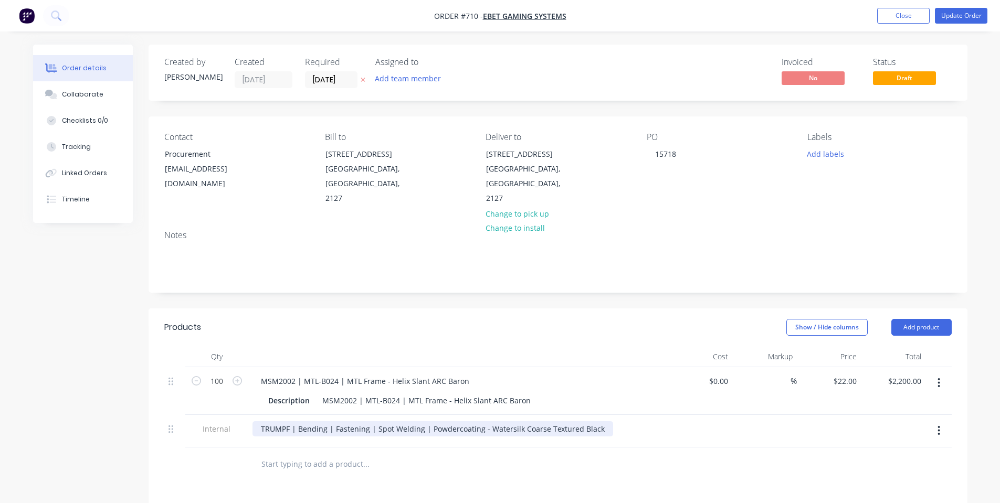
click at [582, 421] on div "TRUMPF | Bending | Fastening | Spot Welding | Powdercoating - Watersilk Coarse …" at bounding box center [432, 428] width 361 height 15
paste div
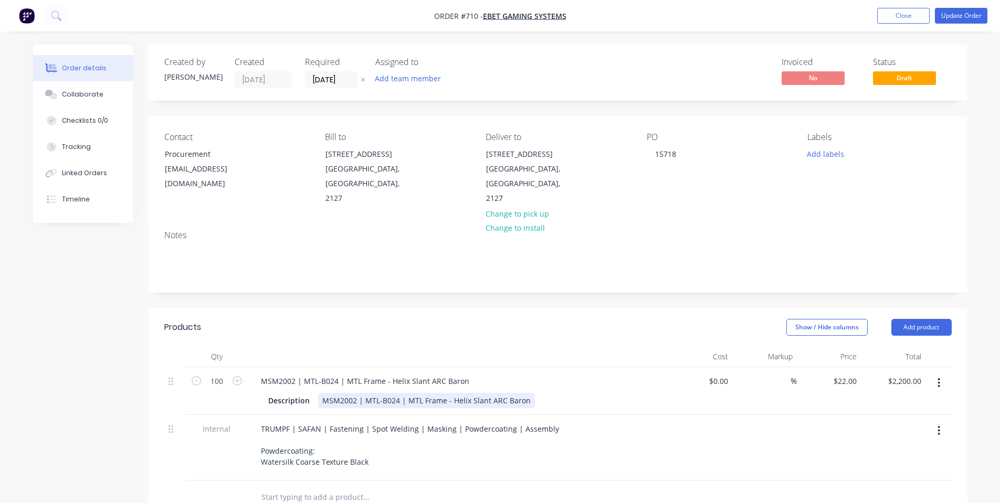
click at [632, 398] on div "MSM2002 | MTL-B024 | MTL Frame - Helix Slant ARC Baron Description MSM2002 | MT…" at bounding box center [458, 391] width 420 height 48
click at [947, 17] on button "Update Order" at bounding box center [961, 16] width 52 height 16
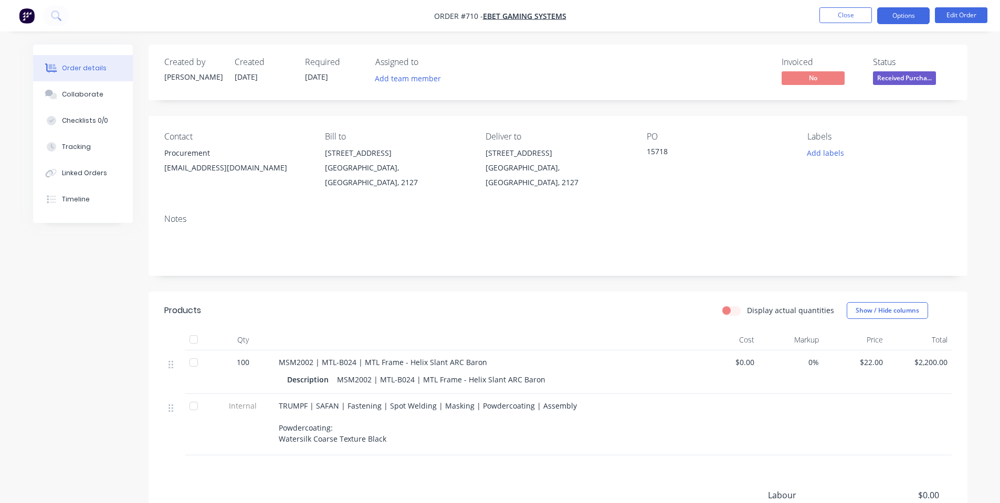
click at [890, 24] on nav "Order #710 - eBet Gaming Systems Close Options Edit Order" at bounding box center [500, 15] width 1000 height 31
click at [905, 13] on button "Options" at bounding box center [903, 15] width 52 height 17
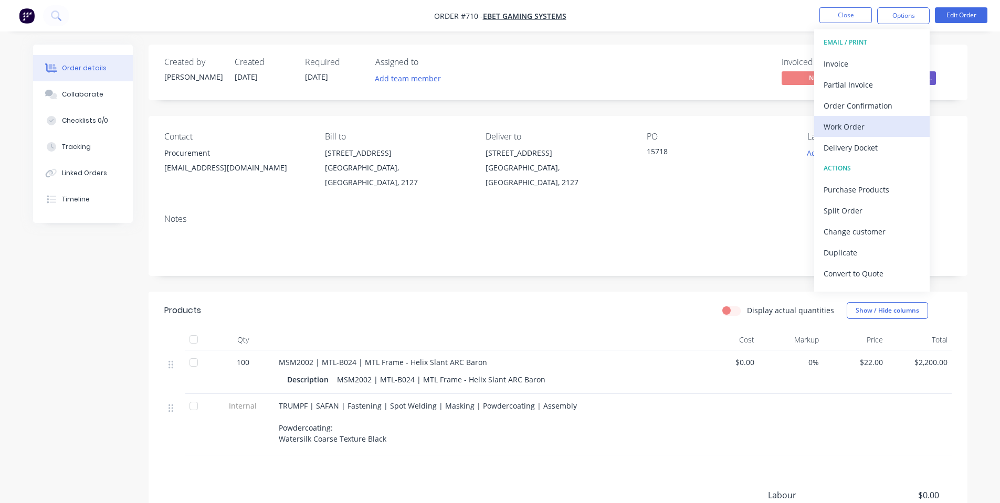
click at [871, 125] on div "Work Order" at bounding box center [872, 126] width 97 height 15
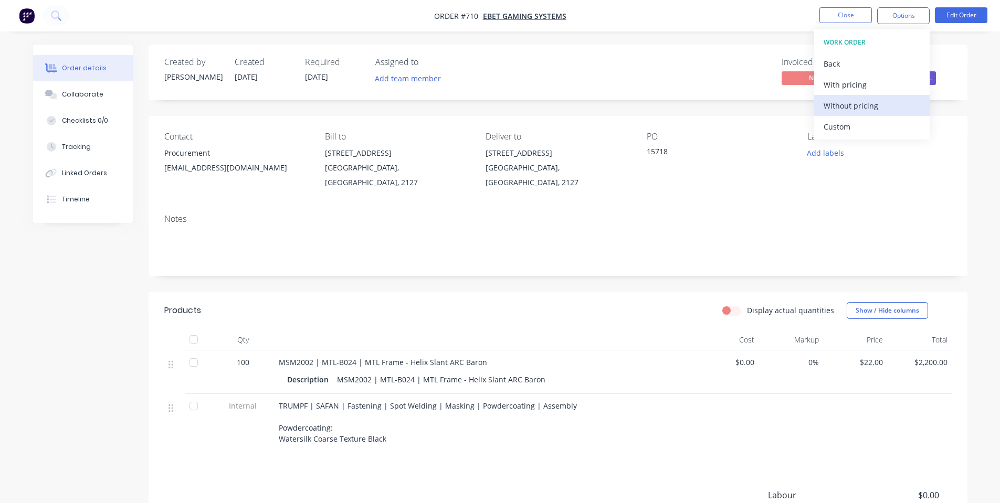
click at [868, 109] on div "Without pricing" at bounding box center [872, 105] width 97 height 15
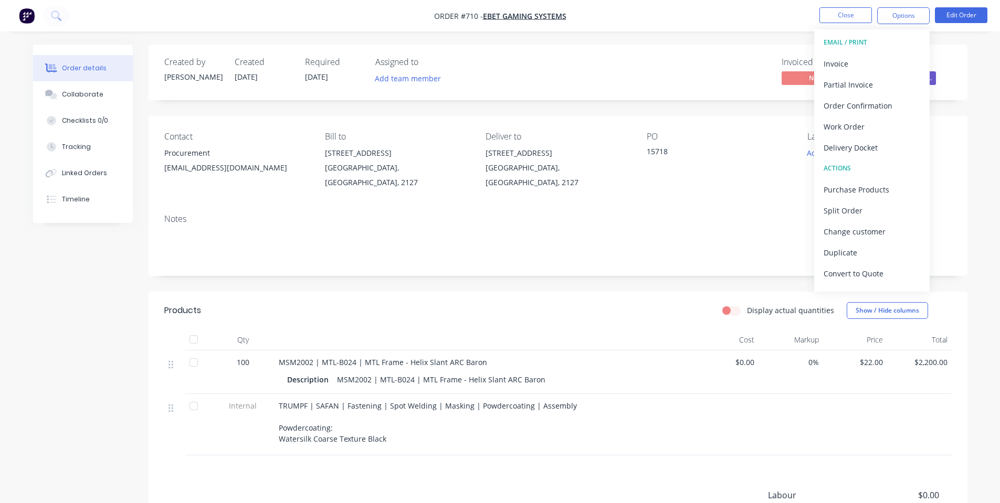
drag, startPoint x: 625, startPoint y: 19, endPoint x: 690, endPoint y: 59, distance: 76.3
click at [627, 21] on nav "Order #710 - eBet Gaming Systems Close Options EMAIL / PRINT Invoice Partial In…" at bounding box center [500, 15] width 1000 height 31
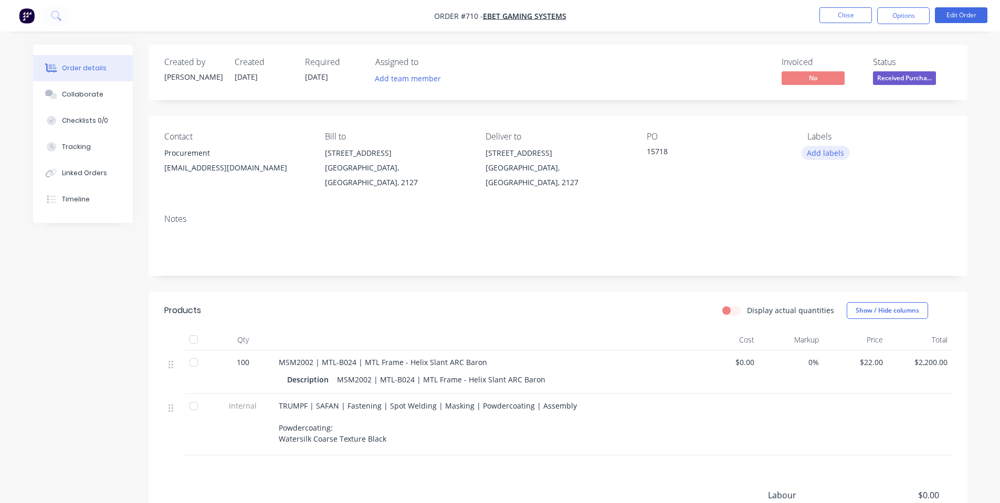
click at [843, 153] on button "Add labels" at bounding box center [826, 153] width 48 height 14
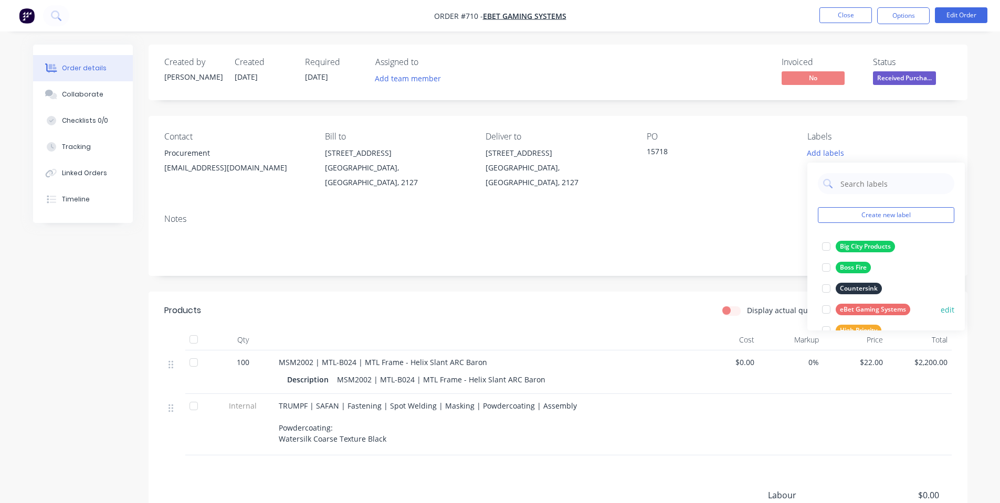
click at [855, 307] on div "eBet Gaming Systems" at bounding box center [873, 310] width 75 height 12
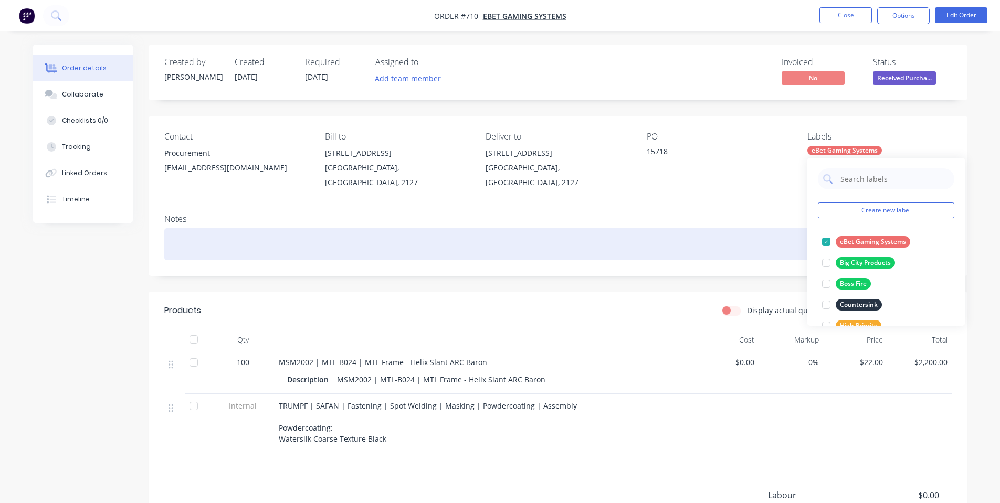
click at [668, 240] on div at bounding box center [557, 244] width 787 height 32
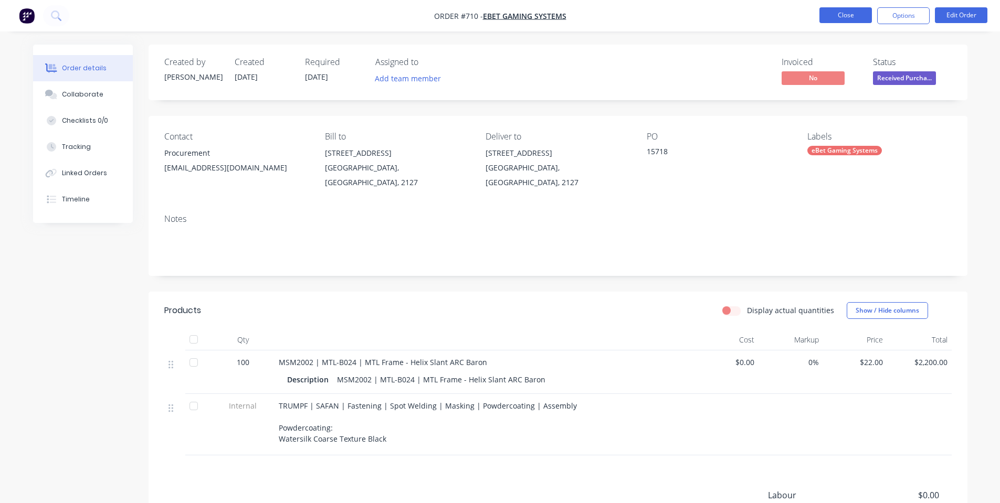
click at [836, 16] on button "Close" at bounding box center [845, 15] width 52 height 16
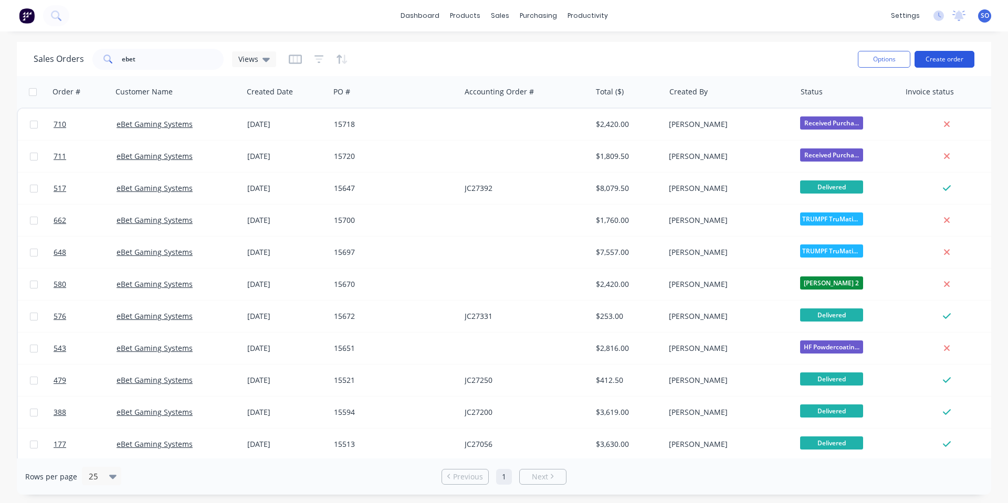
click at [942, 58] on button "Create order" at bounding box center [944, 59] width 60 height 17
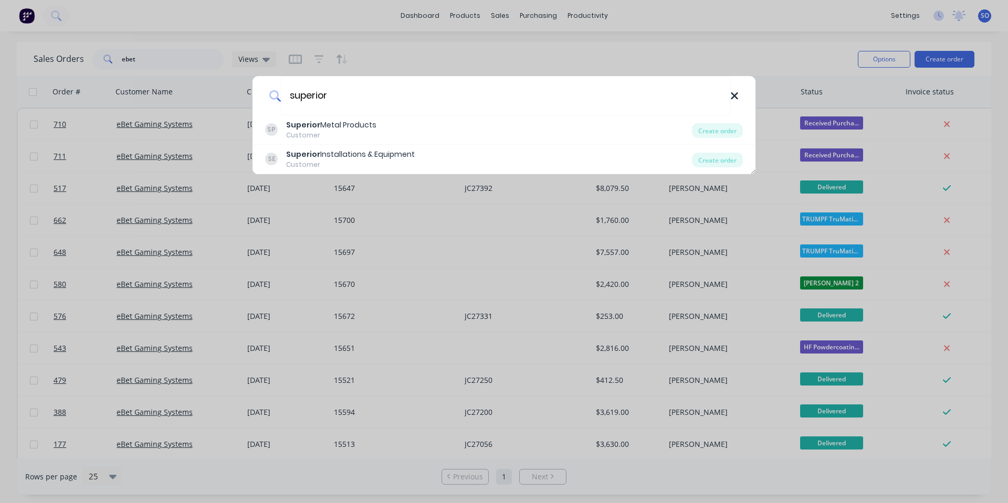
type input "superior"
click at [735, 97] on icon at bounding box center [734, 95] width 7 height 7
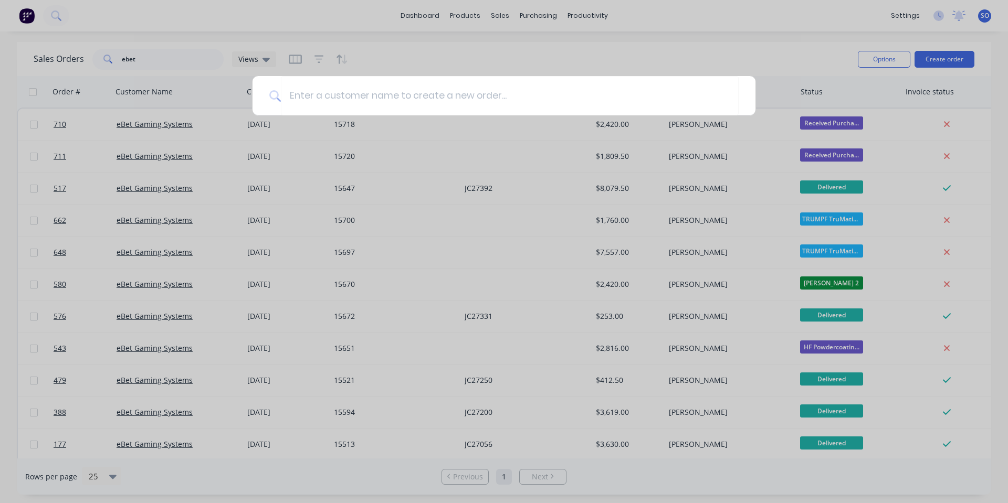
click at [176, 59] on div at bounding box center [504, 251] width 1008 height 503
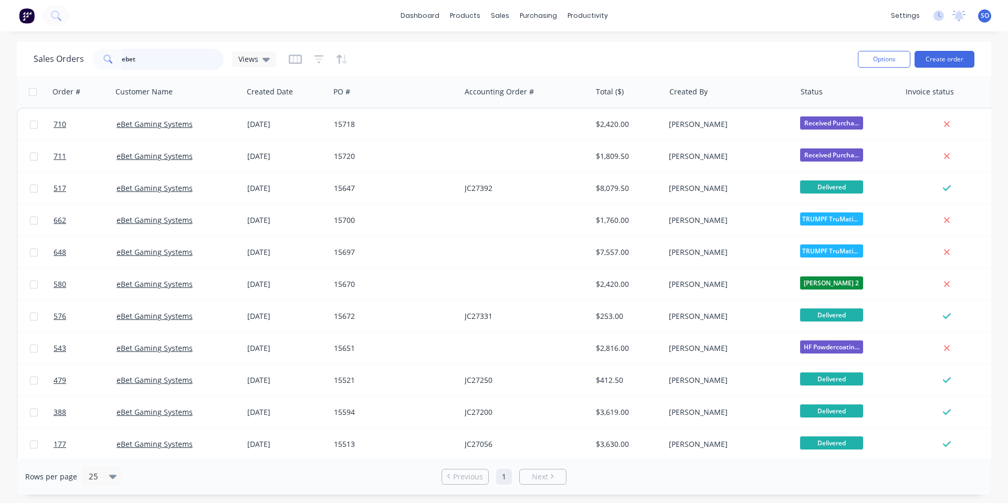
click at [176, 59] on input "ebet" at bounding box center [173, 59] width 102 height 21
type input "1"
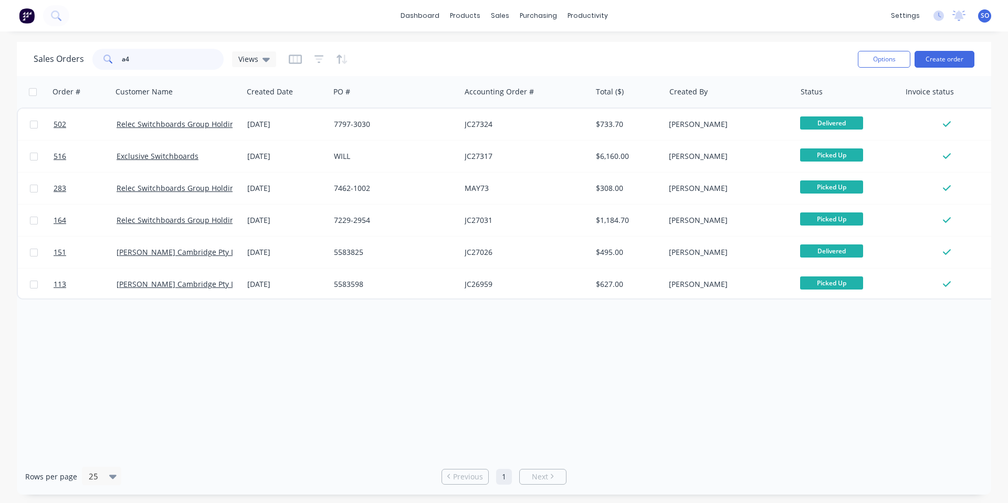
drag, startPoint x: 197, startPoint y: 64, endPoint x: 19, endPoint y: 56, distance: 178.1
click at [19, 56] on div "Sales Orders a4 Views Options Create order" at bounding box center [504, 59] width 974 height 34
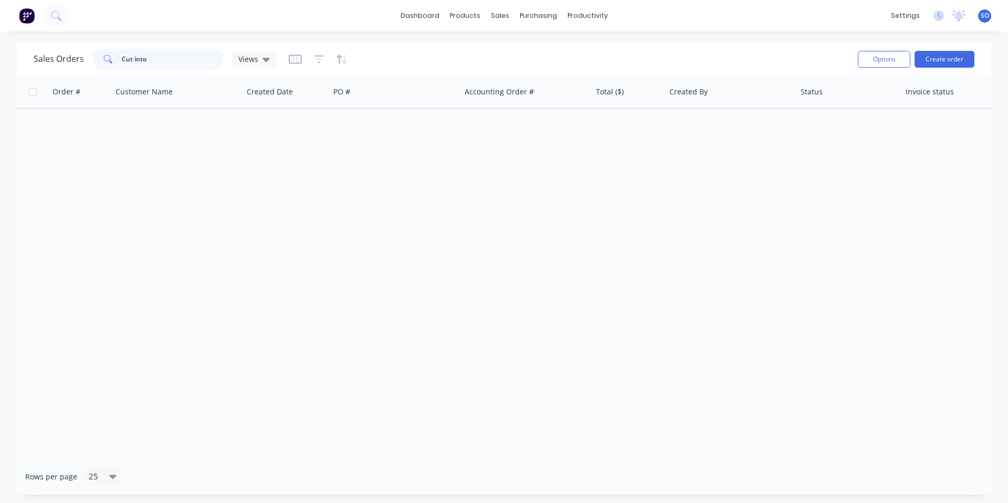
drag, startPoint x: 171, startPoint y: 58, endPoint x: 0, endPoint y: 24, distance: 174.5
click at [0, 60] on div "Sales Orders Cut into Views Options Create order Order # Customer Name Created …" at bounding box center [504, 268] width 1008 height 453
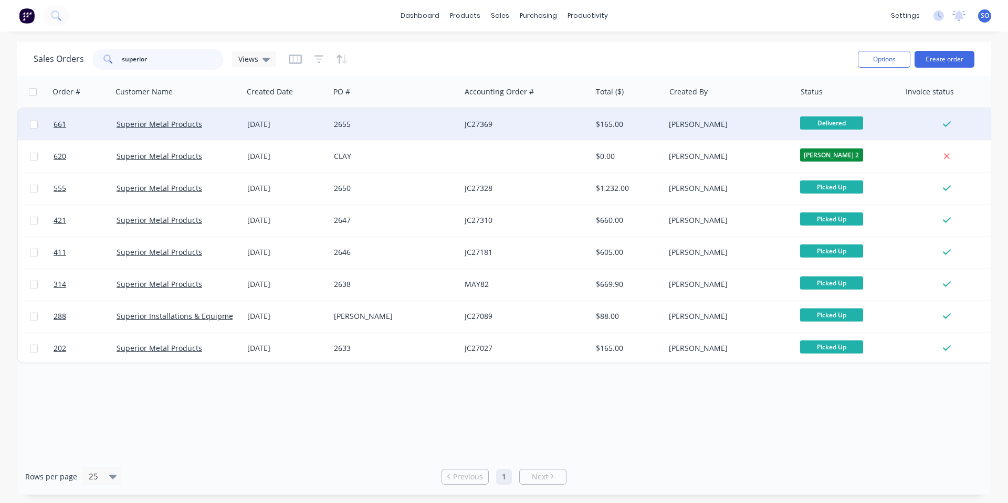
type input "superior"
click at [592, 119] on div "$165.00" at bounding box center [628, 124] width 73 height 31
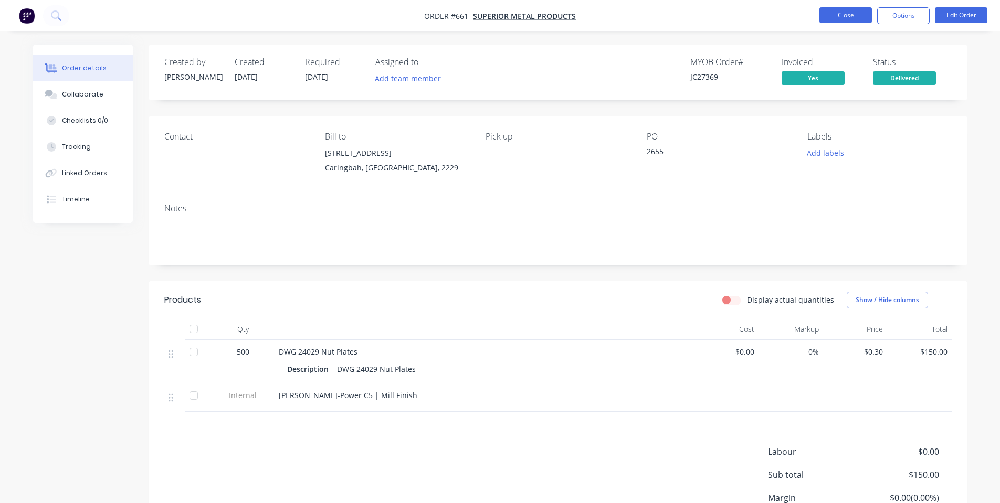
click at [825, 18] on button "Close" at bounding box center [845, 15] width 52 height 16
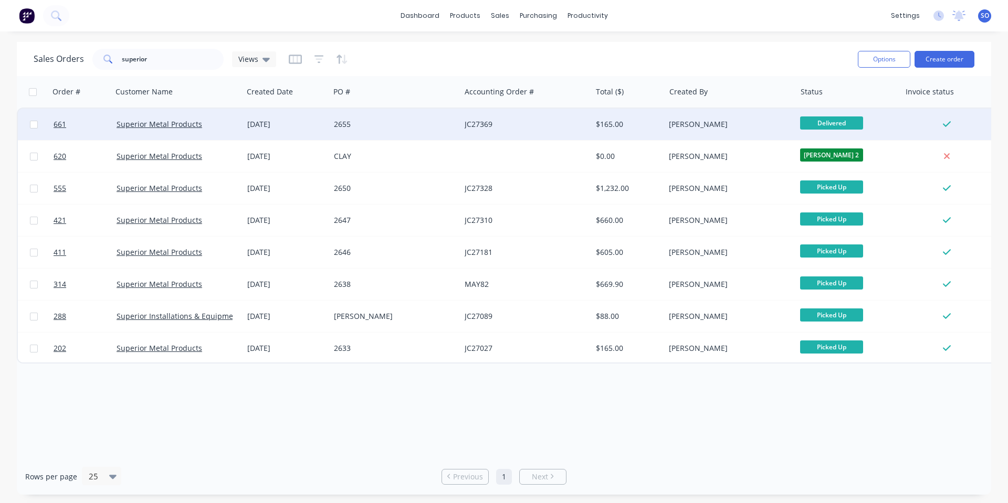
click at [344, 125] on div "2655" at bounding box center [392, 124] width 117 height 10
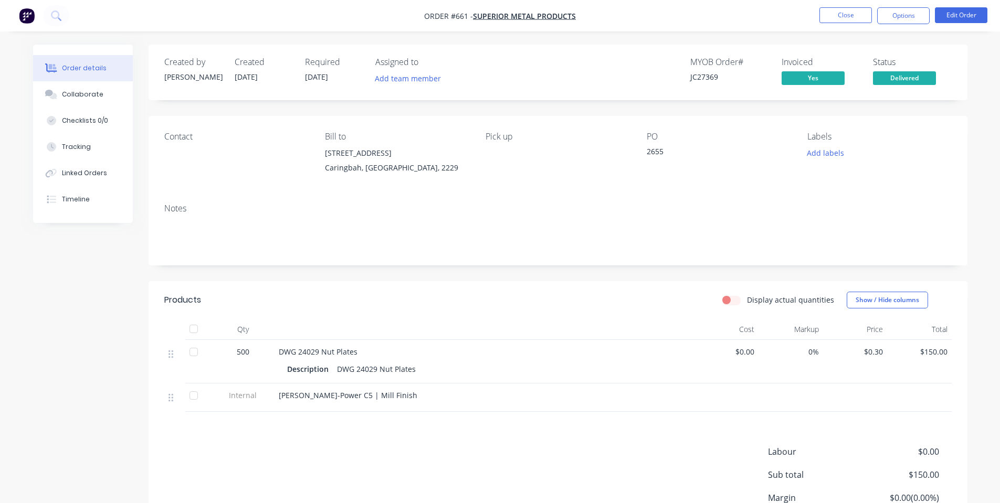
click at [822, 24] on ul "Close Options Edit Order" at bounding box center [903, 15] width 193 height 17
click at [826, 18] on button "Close" at bounding box center [845, 15] width 52 height 16
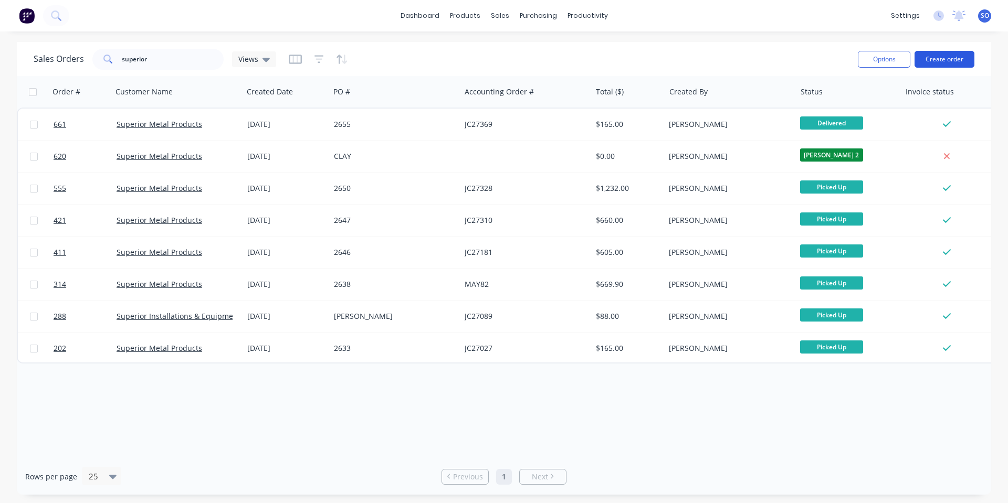
click at [935, 61] on button "Create order" at bounding box center [944, 59] width 60 height 17
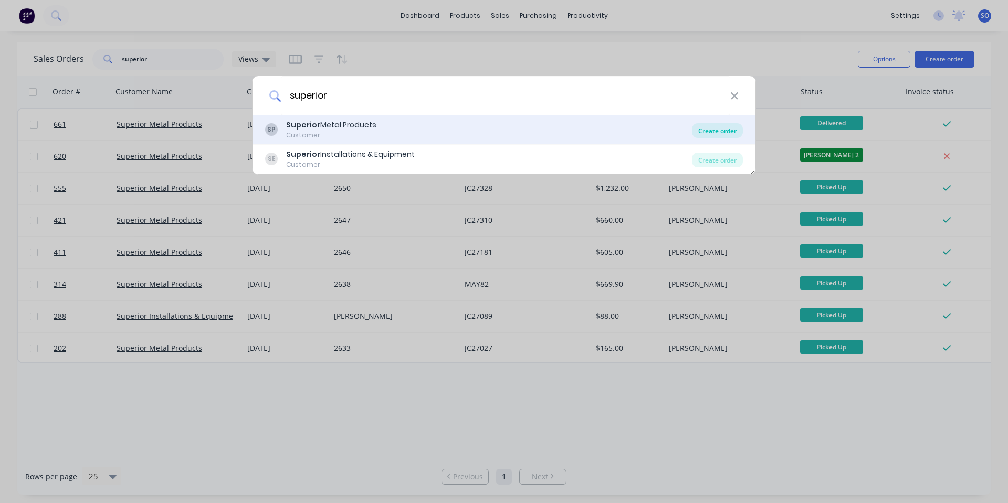
type input "superior"
click at [737, 125] on div "Create order" at bounding box center [717, 130] width 51 height 15
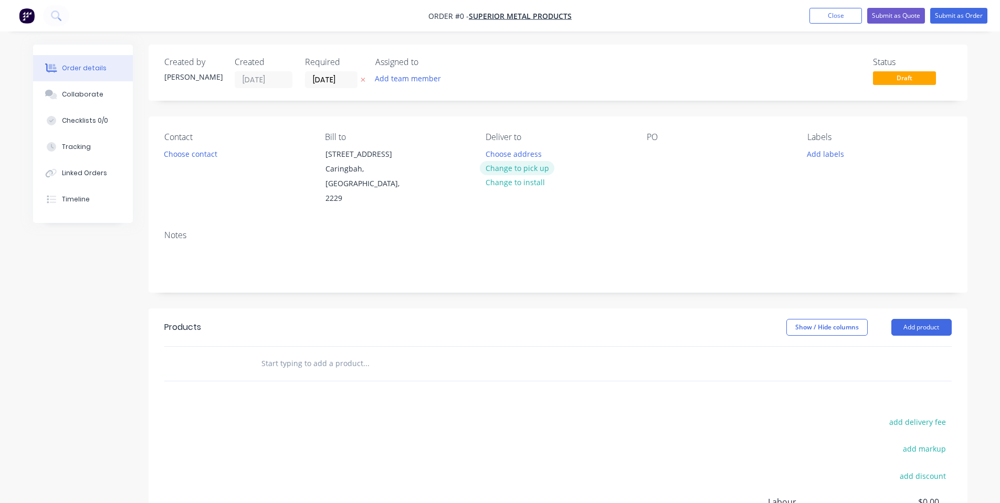
click at [488, 170] on button "Change to pick up" at bounding box center [517, 168] width 75 height 14
click at [659, 153] on div at bounding box center [655, 153] width 17 height 15
click at [328, 75] on input "[DATE]" at bounding box center [330, 80] width 51 height 16
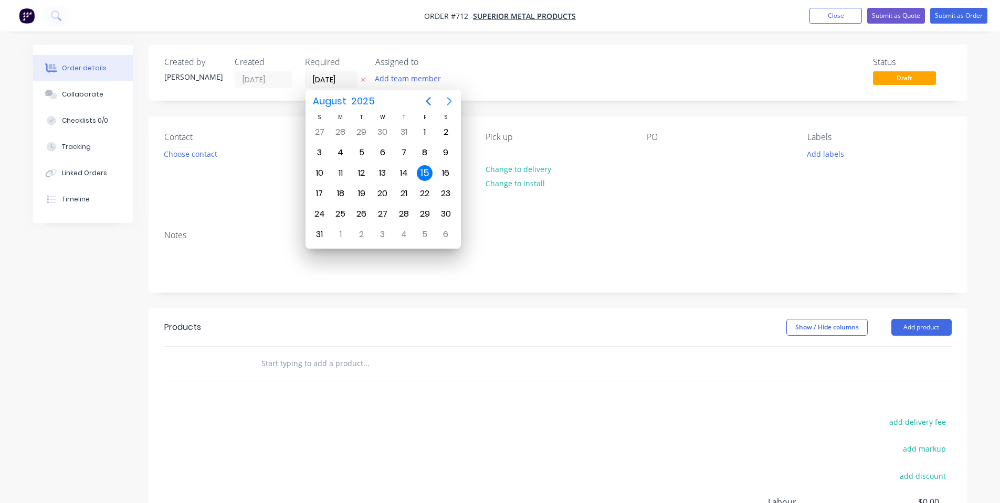
click at [447, 102] on icon "Next page" at bounding box center [449, 101] width 13 height 13
click at [423, 153] on div "12" at bounding box center [425, 153] width 16 height 16
type input "[DATE]"
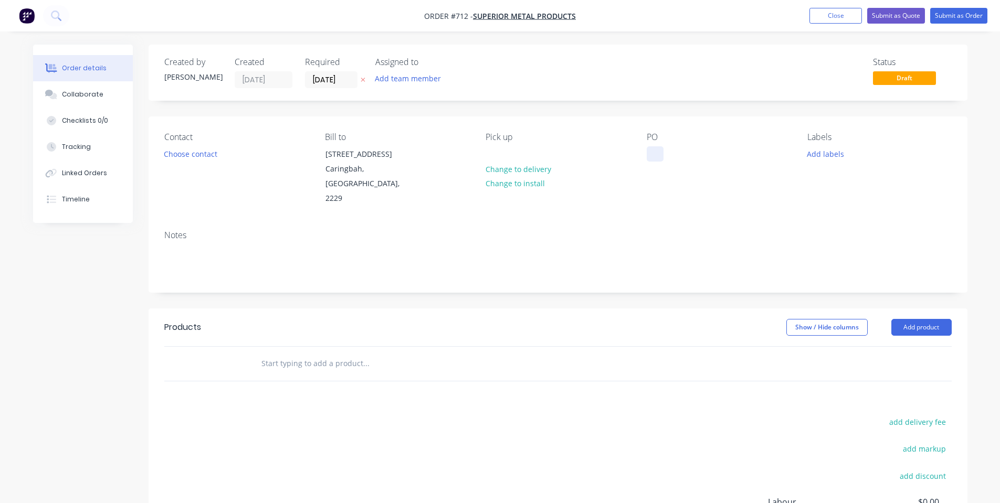
click at [655, 155] on div at bounding box center [655, 153] width 17 height 15
click at [838, 154] on button "Add labels" at bounding box center [826, 153] width 48 height 14
click at [764, 194] on div "Contact Choose contact [PERSON_NAME] to [STREET_ADDRESS] Pick up Change to deli…" at bounding box center [558, 170] width 819 height 106
click at [287, 353] on input "text" at bounding box center [366, 363] width 210 height 21
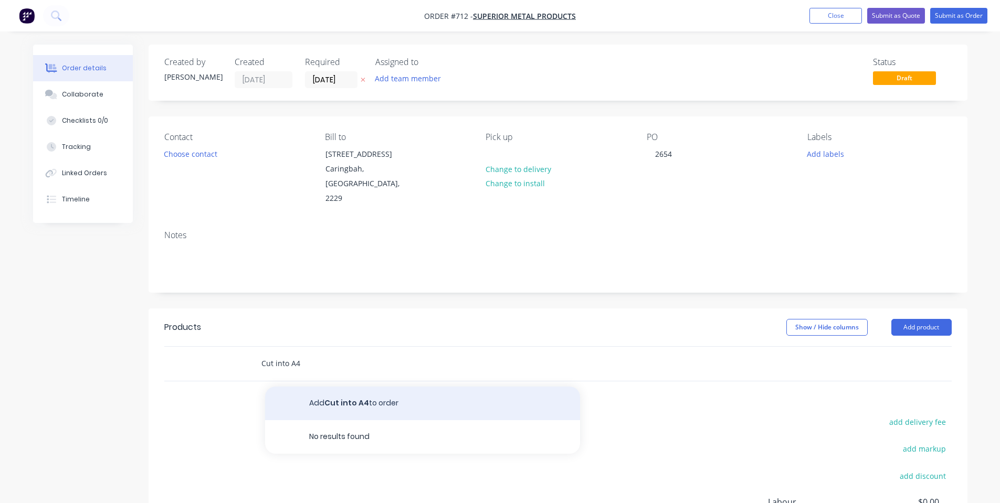
type input "Cut into A4"
click at [297, 387] on button "Add Cut into A4 to order" at bounding box center [422, 404] width 315 height 34
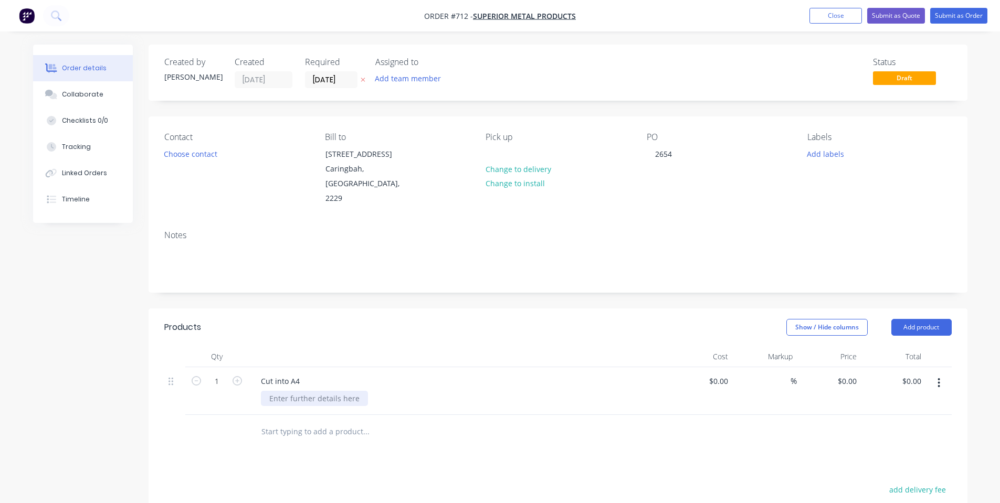
drag, startPoint x: 297, startPoint y: 386, endPoint x: 292, endPoint y: 382, distance: 6.3
click at [296, 391] on div at bounding box center [314, 398] width 107 height 15
click at [210, 374] on input "1" at bounding box center [216, 382] width 27 height 16
type input "5"
click at [361, 346] on div at bounding box center [458, 356] width 420 height 21
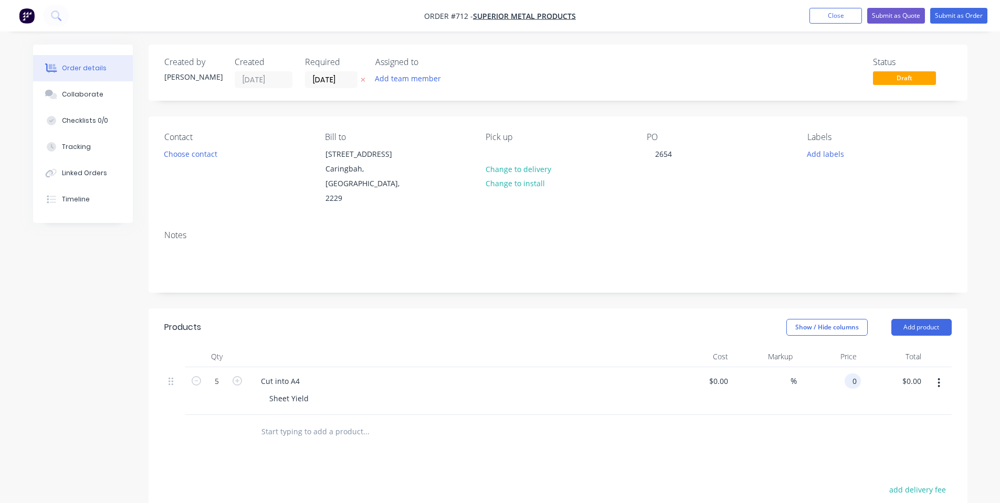
click at [839, 367] on div "0 0" at bounding box center [829, 391] width 65 height 48
click at [849, 374] on input "550" at bounding box center [852, 381] width 18 height 15
type input "$55.00"
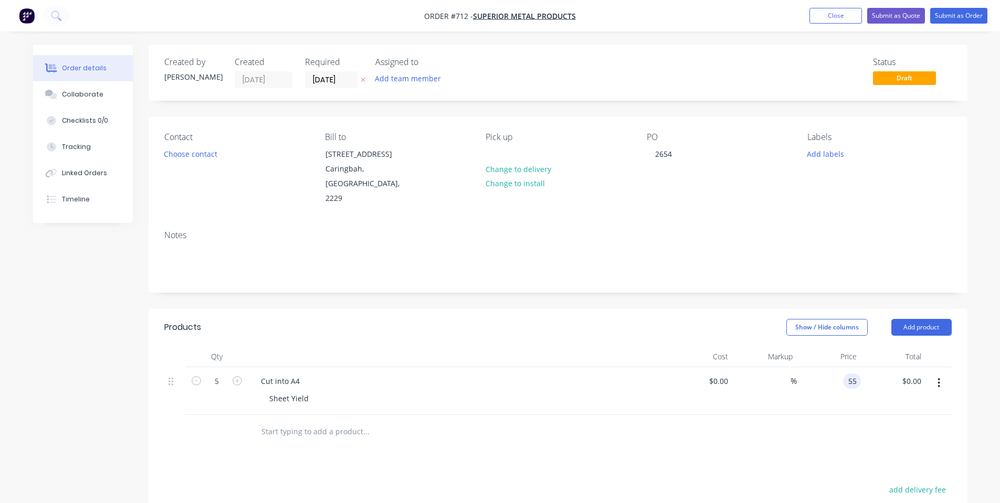
type input "$275.00"
click at [219, 346] on div "Qty" at bounding box center [216, 356] width 63 height 21
click at [380, 328] on header "Products Show / Hide columns Add product" at bounding box center [558, 328] width 819 height 38
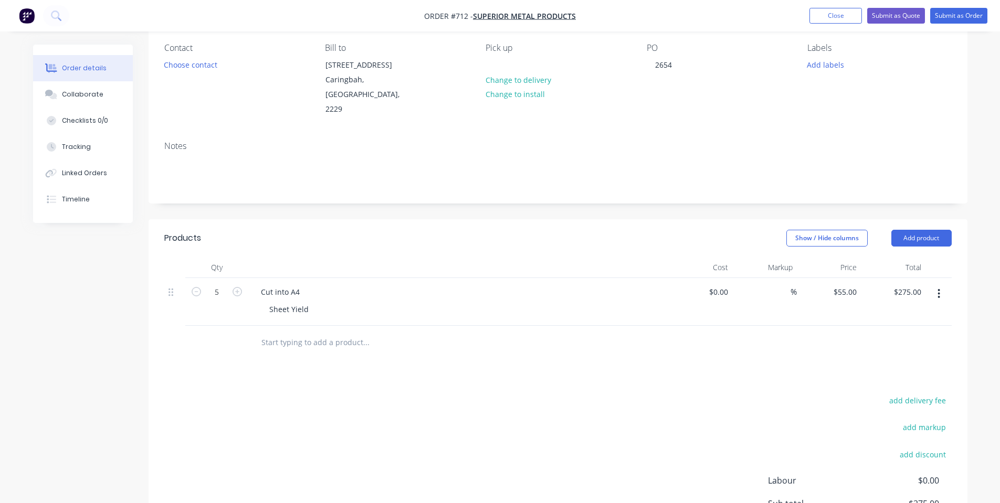
scroll to position [59, 0]
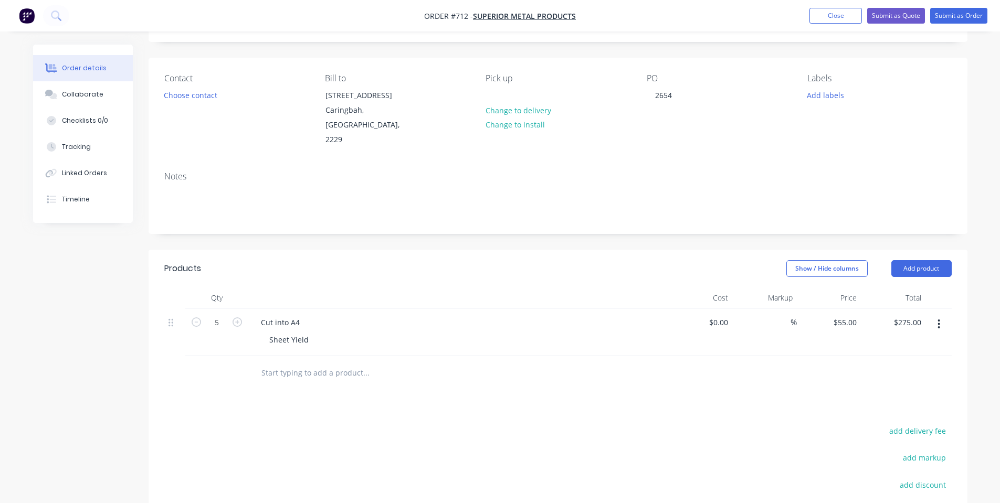
drag, startPoint x: 933, startPoint y: 256, endPoint x: 928, endPoint y: 266, distance: 10.6
click at [933, 260] on button "Add product" at bounding box center [921, 268] width 60 height 17
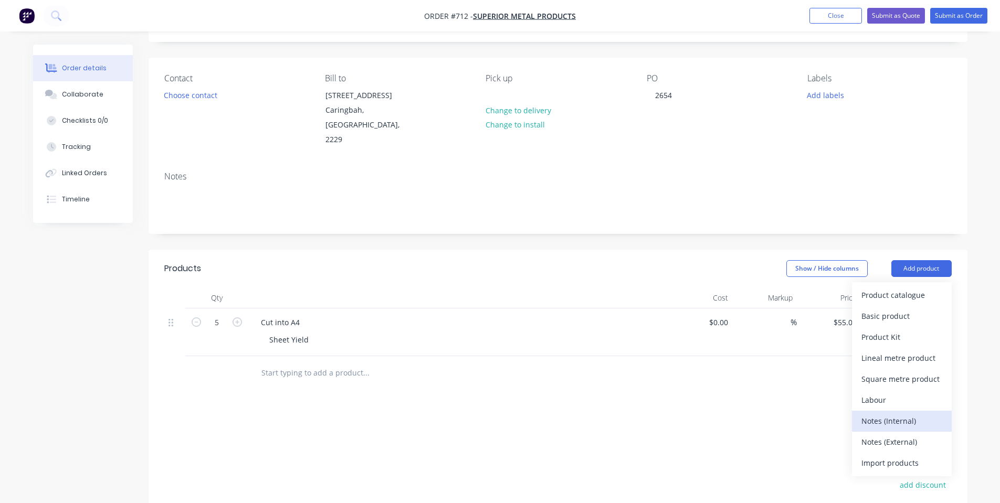
click at [924, 414] on div "Notes (Internal)" at bounding box center [901, 421] width 81 height 15
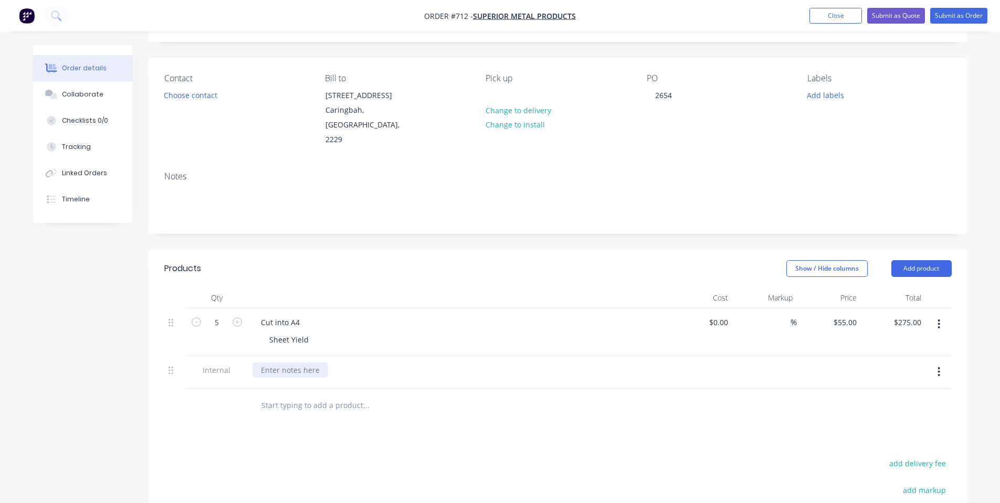
click at [304, 363] on div at bounding box center [290, 370] width 76 height 15
click at [344, 260] on div "Show / Hide columns Add product" at bounding box center [641, 268] width 620 height 17
click at [957, 25] on nav "Order #712 - Superior Metal Products Add product Close Submit as Quote Submit a…" at bounding box center [500, 15] width 1000 height 31
click at [955, 20] on button "Submit as Order" at bounding box center [958, 16] width 57 height 16
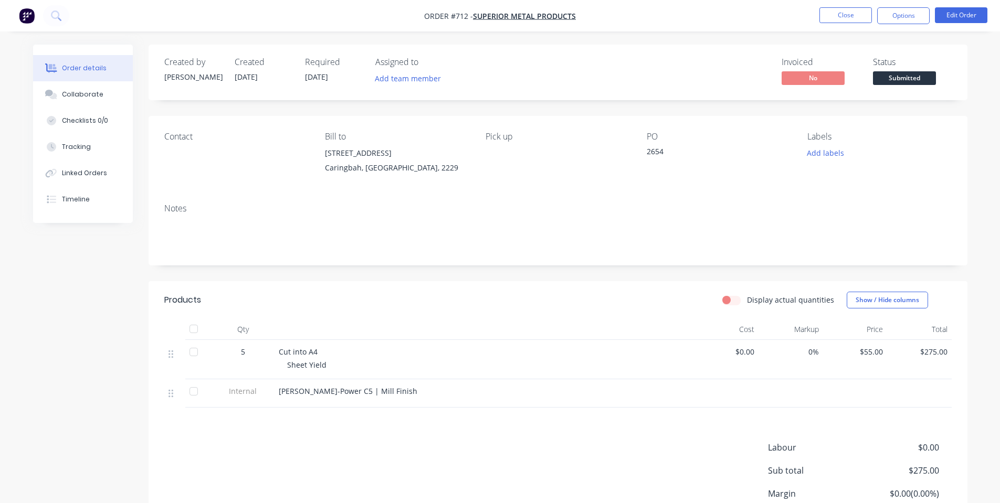
click at [934, 77] on span "Submitted" at bounding box center [904, 77] width 63 height 13
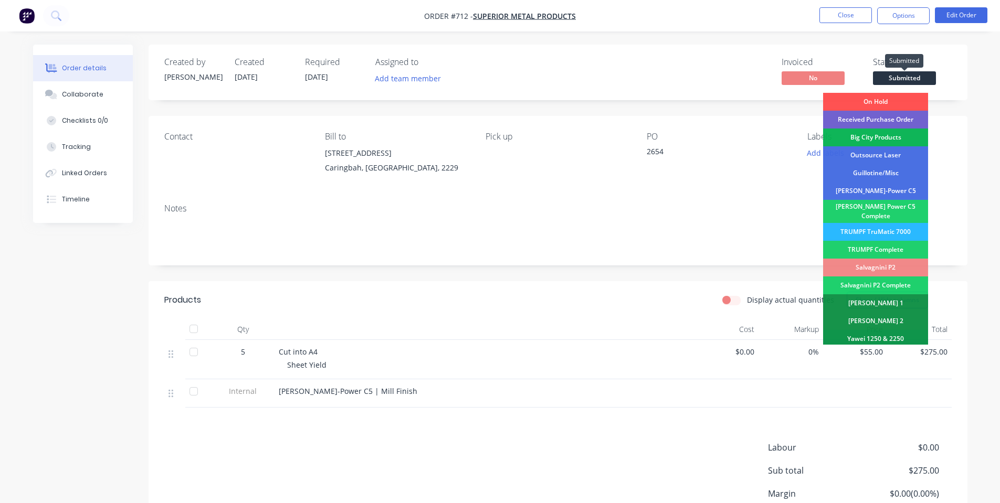
click at [923, 81] on span "Submitted" at bounding box center [904, 77] width 63 height 13
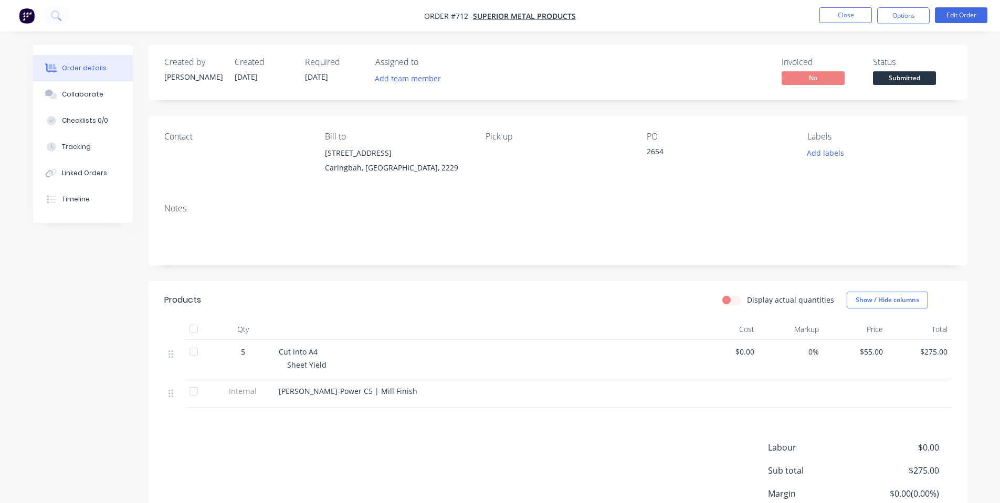
click at [919, 82] on span "Submitted" at bounding box center [904, 77] width 63 height 13
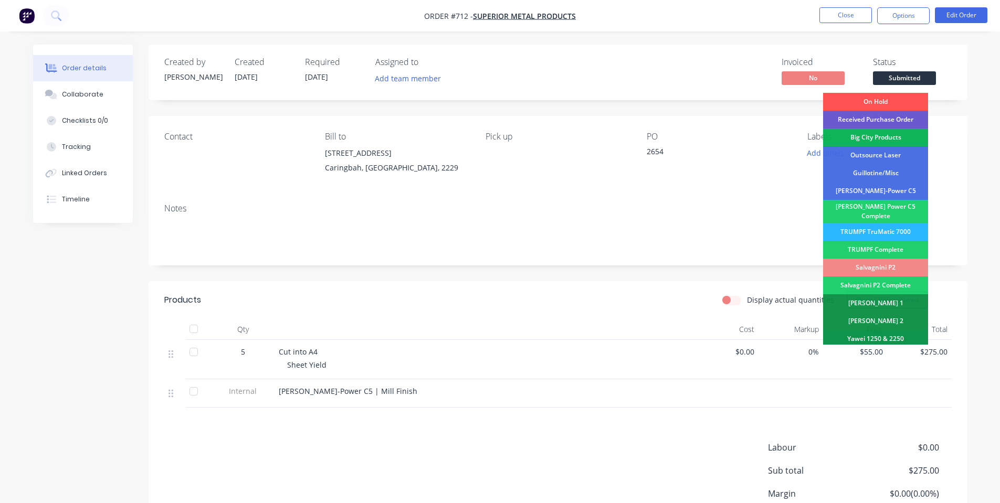
click at [902, 115] on div "Received Purchase Order" at bounding box center [875, 120] width 105 height 18
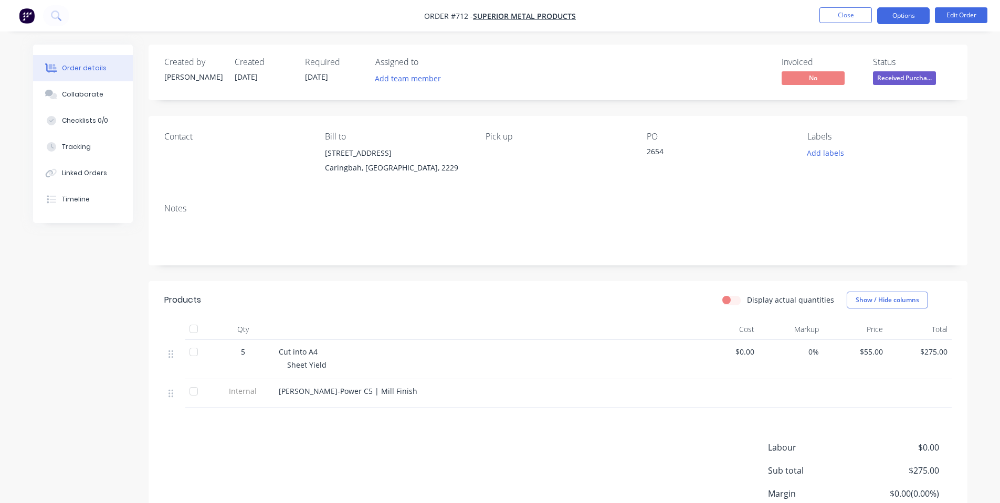
click at [895, 17] on button "Options" at bounding box center [903, 15] width 52 height 17
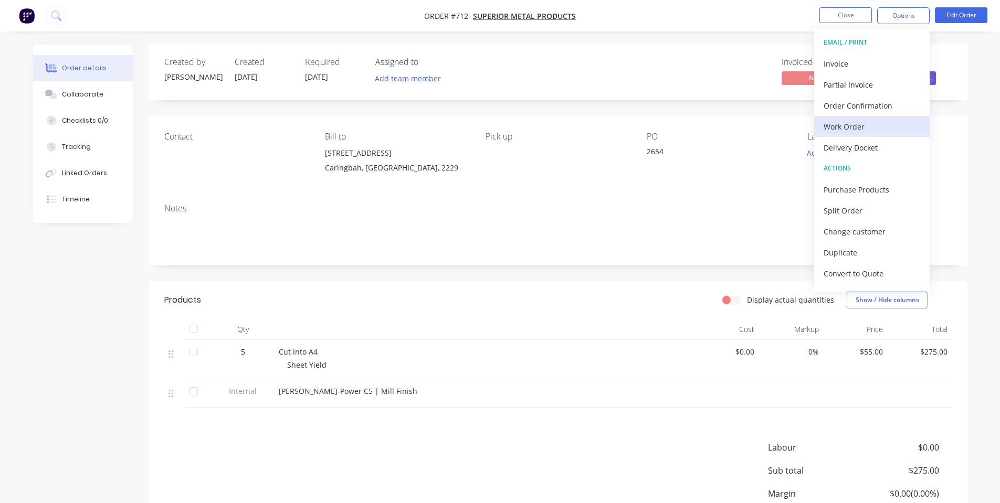
click at [902, 121] on div "Work Order" at bounding box center [872, 126] width 97 height 15
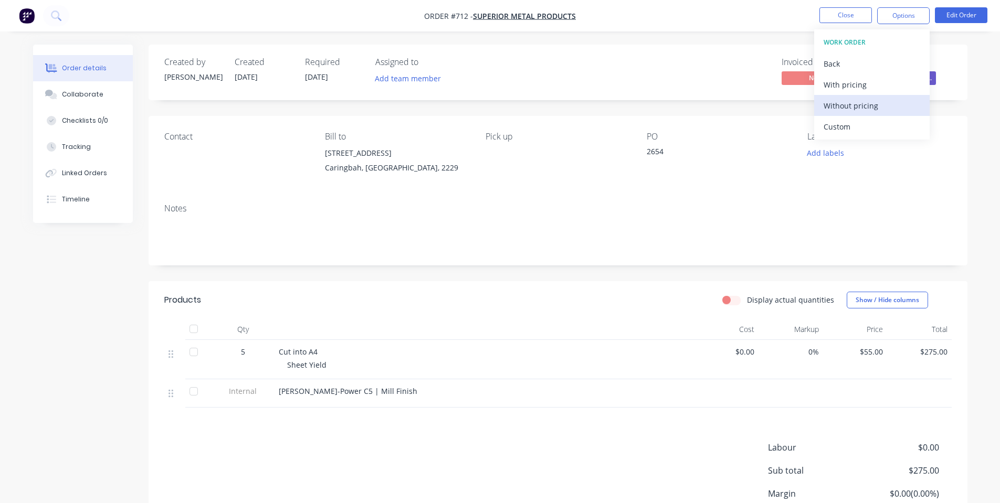
click at [863, 111] on div "Without pricing" at bounding box center [872, 105] width 97 height 15
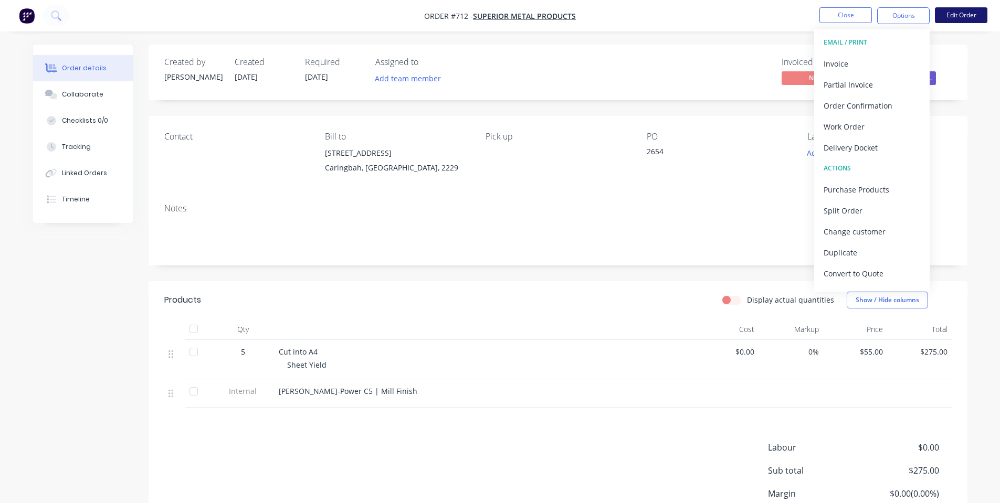
click at [949, 12] on button "Edit Order" at bounding box center [961, 15] width 52 height 16
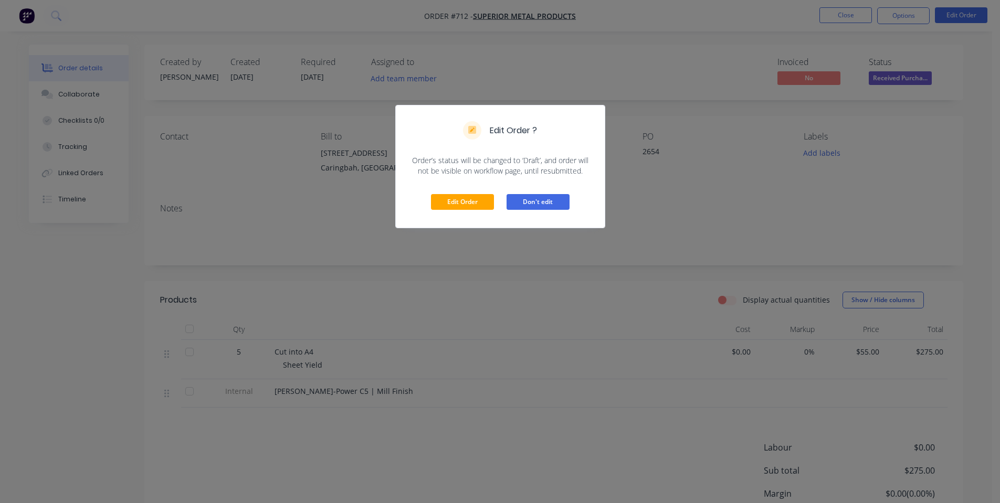
click at [519, 204] on button "Don't edit" at bounding box center [538, 202] width 63 height 16
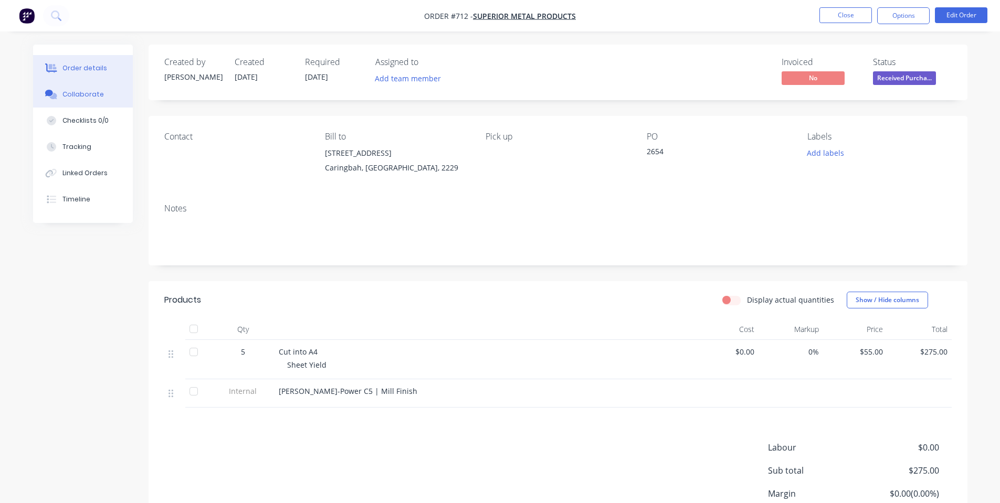
click at [58, 99] on div at bounding box center [52, 94] width 16 height 9
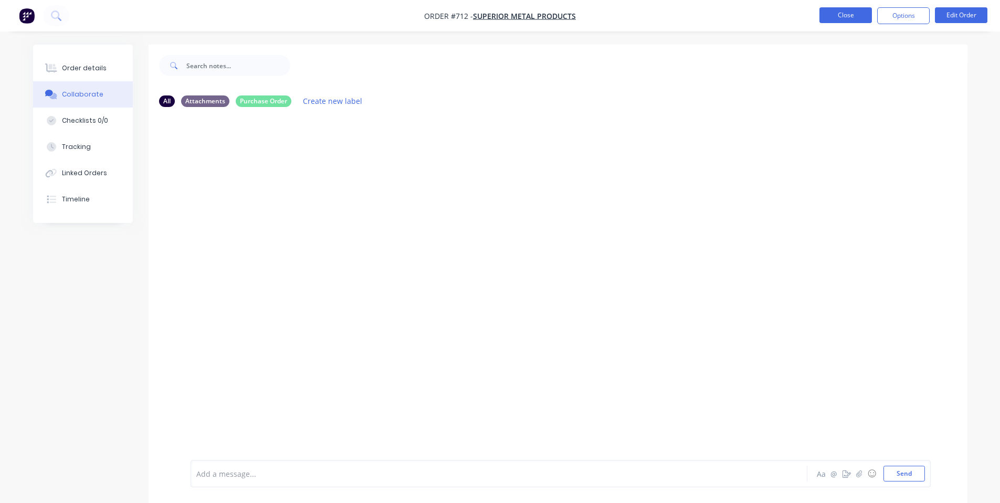
click at [830, 10] on button "Close" at bounding box center [845, 15] width 52 height 16
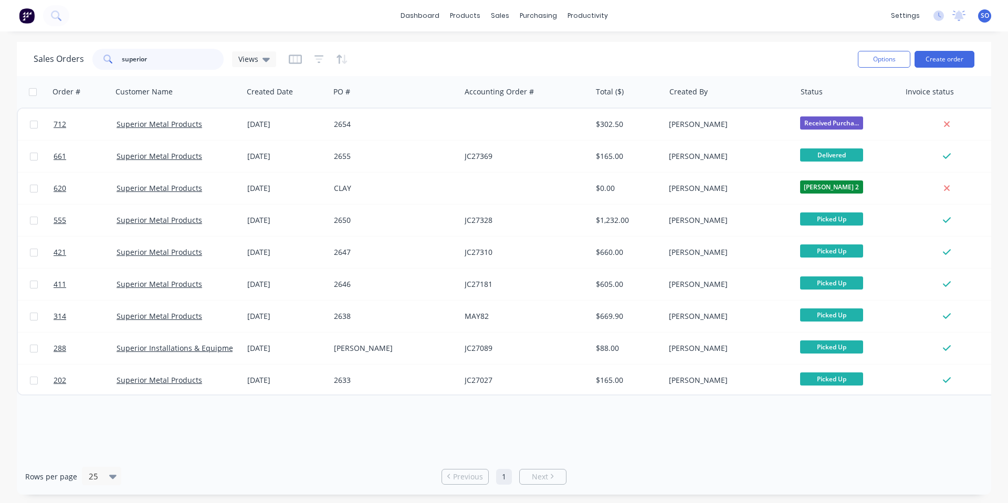
drag, startPoint x: 96, startPoint y: 58, endPoint x: 0, endPoint y: 54, distance: 96.2
click at [7, 58] on div "Sales Orders superior Views Options Create order Order # Customer Name Created …" at bounding box center [504, 268] width 1008 height 453
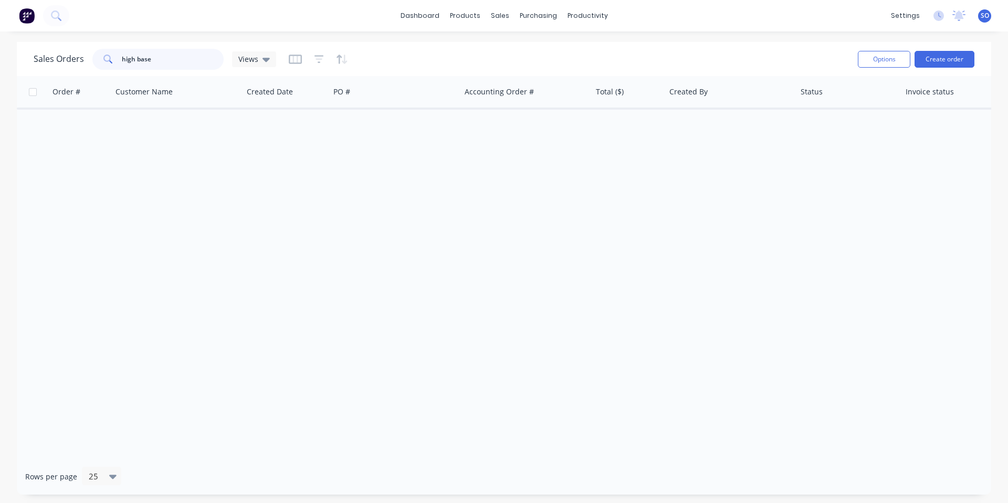
drag, startPoint x: 161, startPoint y: 54, endPoint x: 73, endPoint y: 20, distance: 93.7
click at [73, 24] on div "dashboard products sales purchasing productivity dashboard products Product Cat…" at bounding box center [504, 251] width 1008 height 503
type input "24273"
click at [920, 54] on button "Create order" at bounding box center [944, 59] width 60 height 17
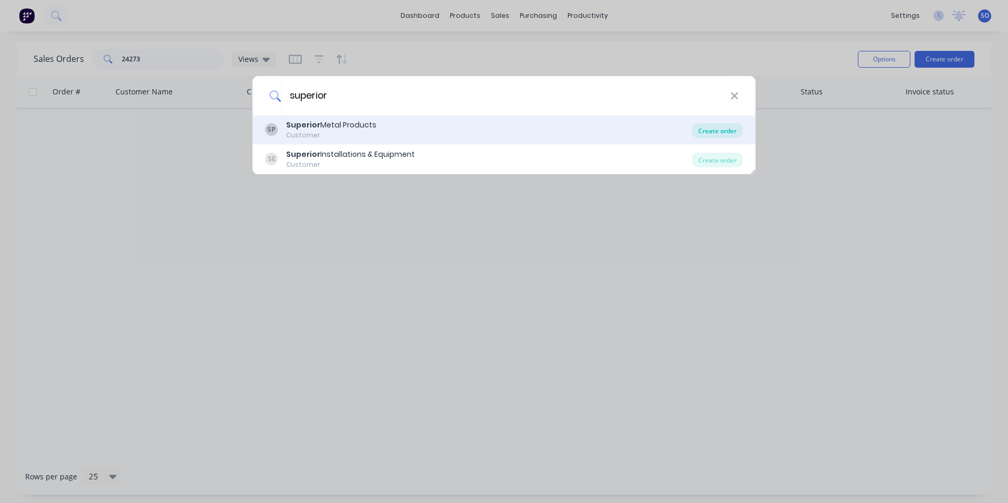
type input "superior"
click at [729, 133] on div "Create order" at bounding box center [717, 130] width 51 height 15
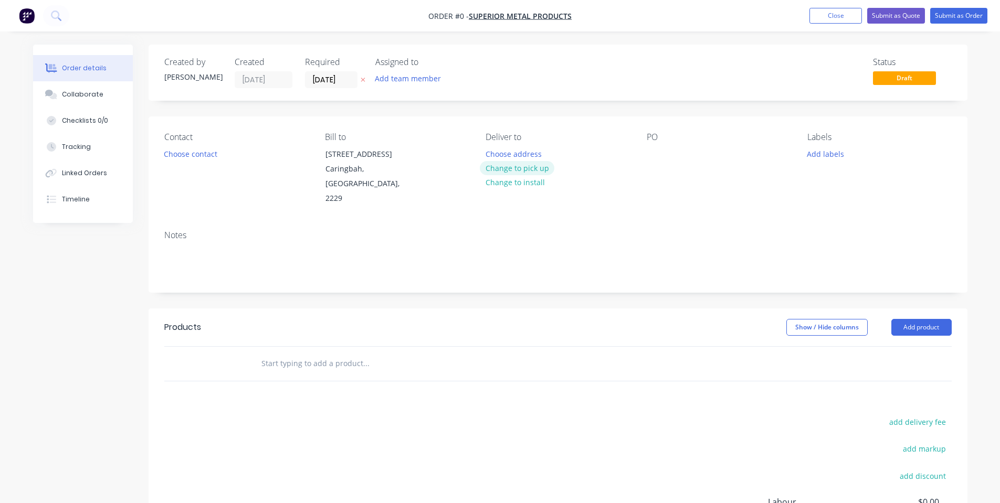
click at [492, 171] on button "Change to pick up" at bounding box center [517, 168] width 75 height 14
click at [655, 159] on div at bounding box center [655, 153] width 17 height 15
click at [640, 160] on div "Contact Choose contact [PERSON_NAME] to [STREET_ADDRESS] Pick up Change to deli…" at bounding box center [558, 170] width 819 height 106
click at [315, 78] on input "[DATE]" at bounding box center [330, 80] width 51 height 16
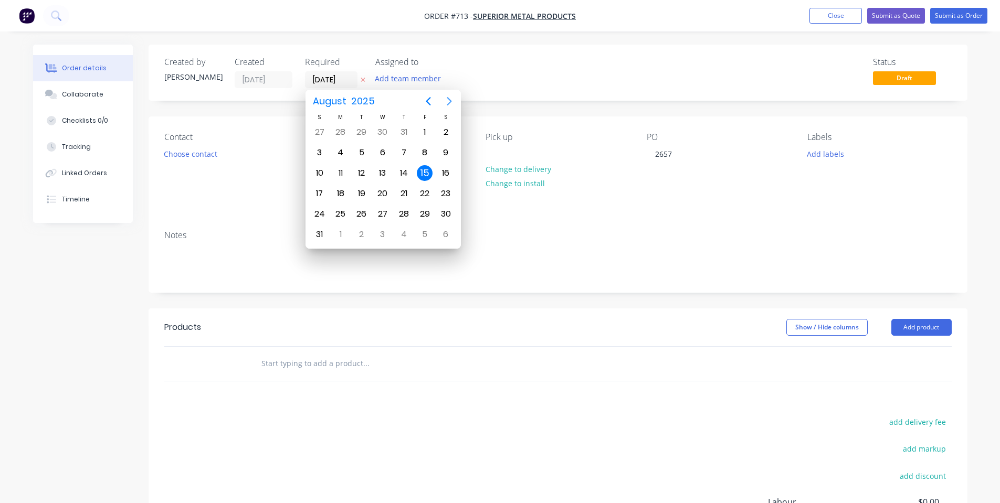
click at [450, 102] on icon "Next page" at bounding box center [449, 101] width 5 height 8
click at [431, 101] on icon "Previous page" at bounding box center [428, 101] width 13 height 13
click at [444, 105] on icon "Next page" at bounding box center [449, 101] width 13 height 13
click at [425, 155] on div "12" at bounding box center [425, 153] width 16 height 16
type input "[DATE]"
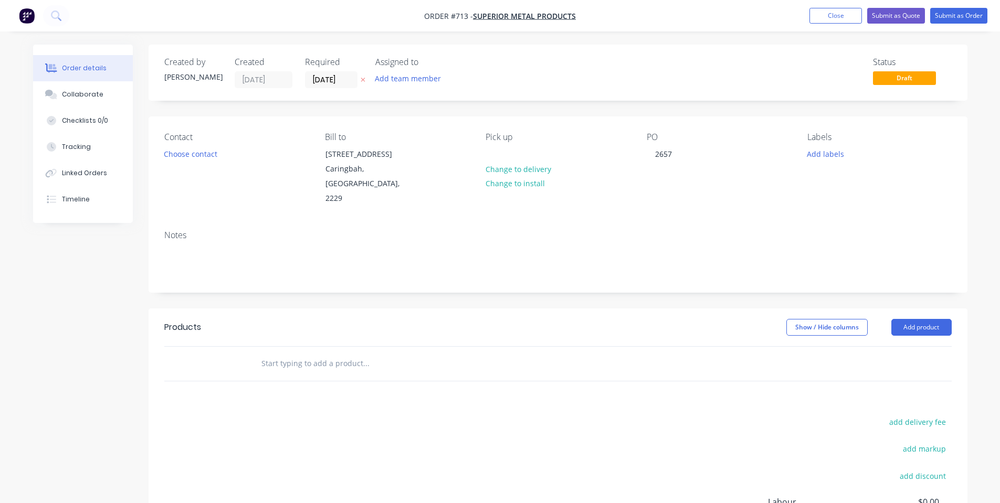
click at [267, 353] on input "text" at bounding box center [366, 363] width 210 height 21
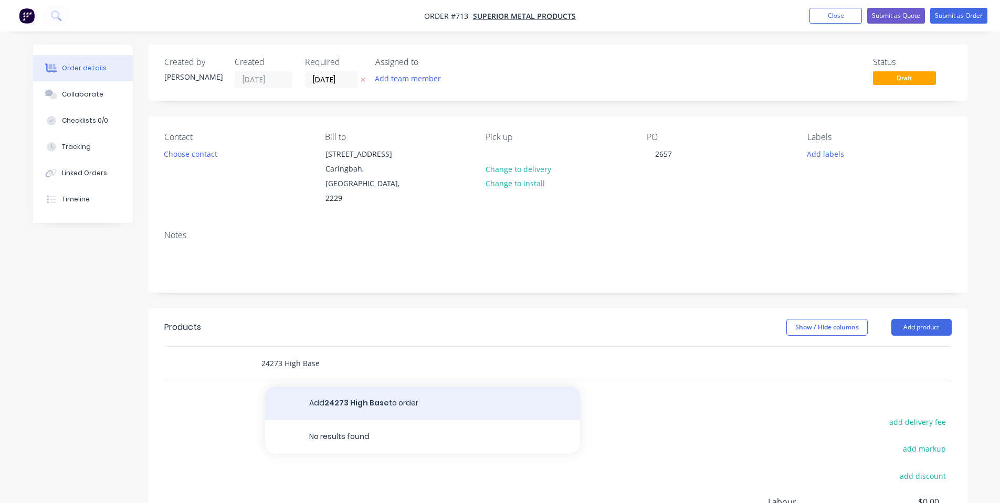
type input "24273 High Base"
click at [342, 395] on button "Add 24273 High Base to order" at bounding box center [422, 404] width 315 height 34
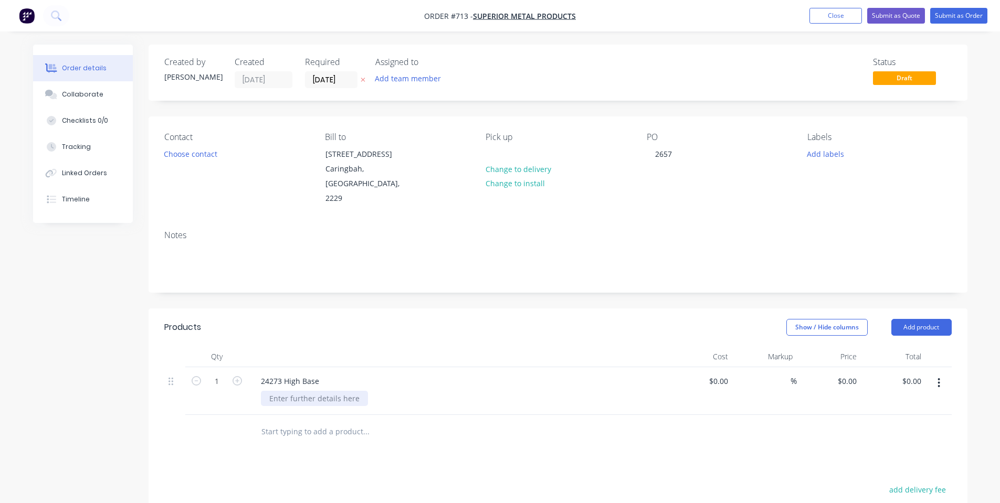
click at [333, 391] on div at bounding box center [314, 398] width 107 height 15
click at [214, 374] on input "1" at bounding box center [216, 382] width 27 height 16
type input "300"
click at [847, 374] on div "0 $0.00" at bounding box center [846, 381] width 28 height 15
type input "$3.60"
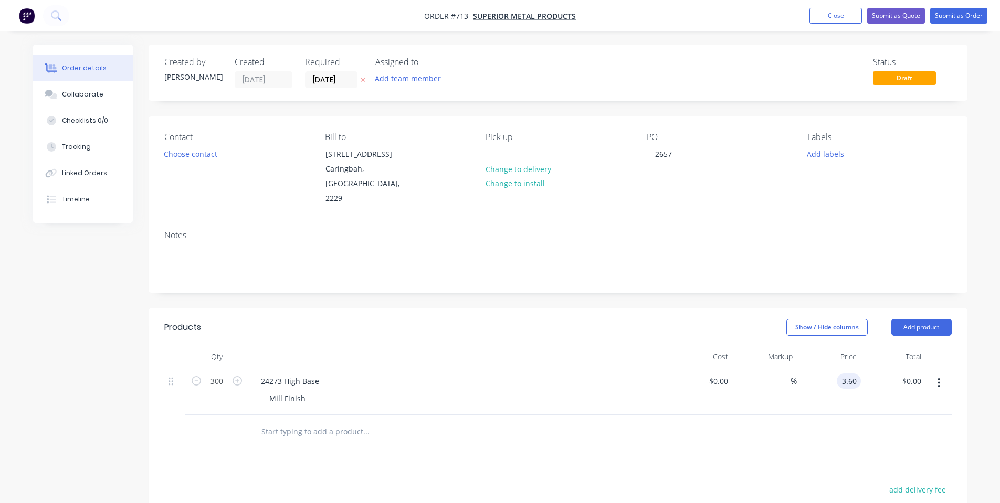
type input "$1,080.00"
click at [941, 319] on button "Add product" at bounding box center [921, 327] width 60 height 17
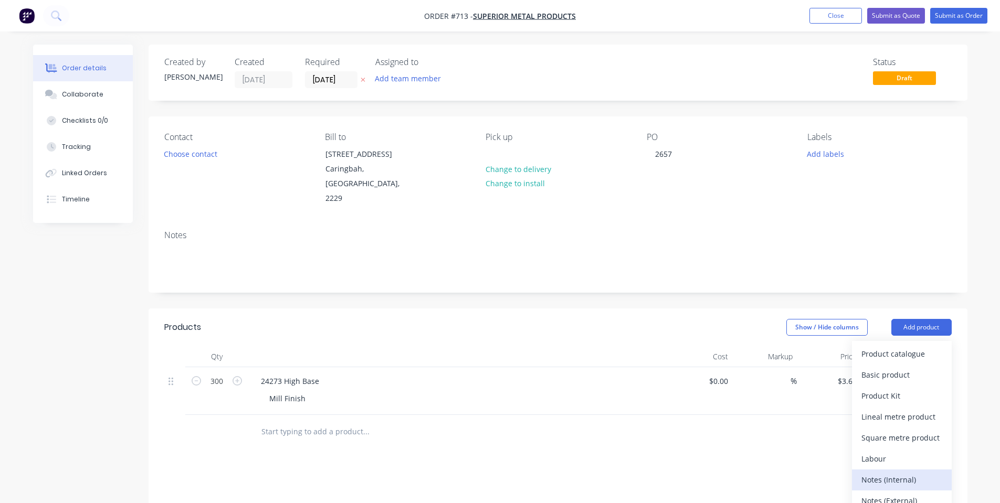
click at [907, 472] on div "Notes (Internal)" at bounding box center [901, 479] width 81 height 15
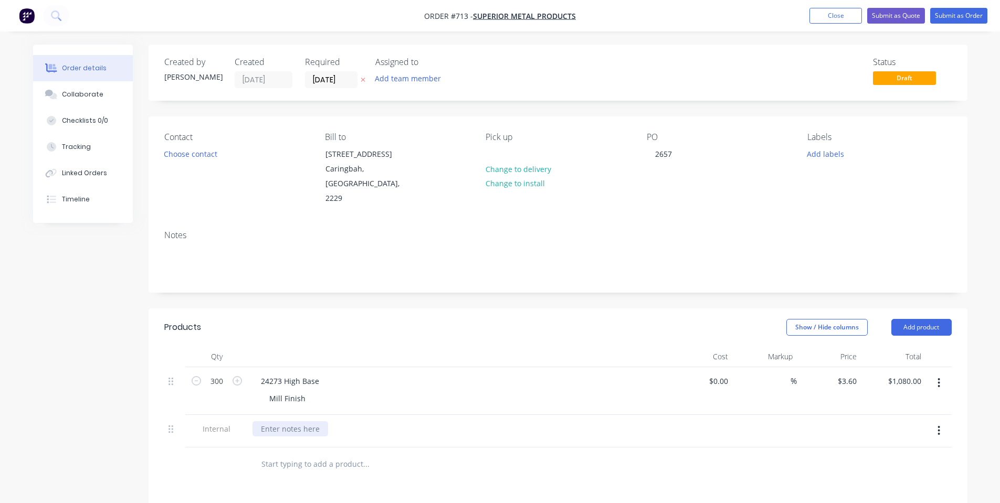
click at [309, 421] on div at bounding box center [290, 428] width 76 height 15
click at [370, 346] on div at bounding box center [458, 356] width 420 height 21
click at [947, 22] on button "Submit as Order" at bounding box center [958, 16] width 57 height 16
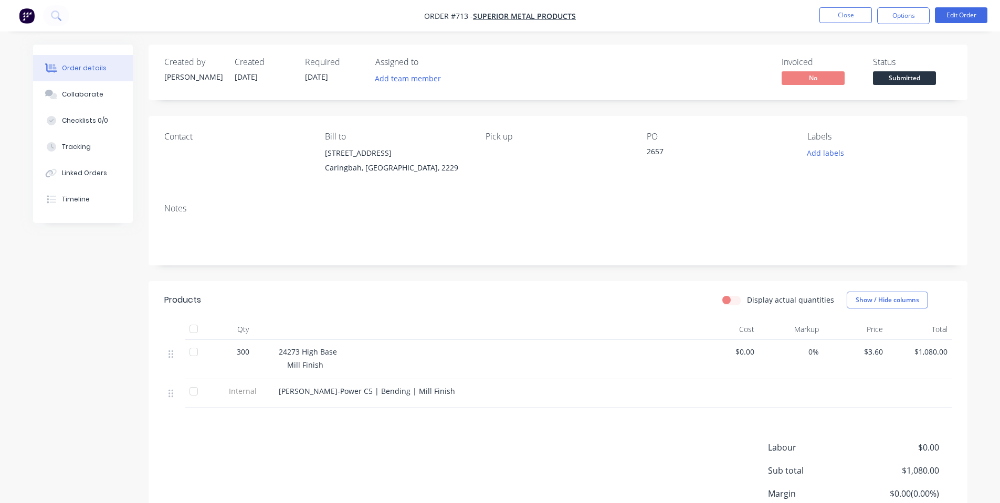
click at [238, 349] on span "300" at bounding box center [243, 351] width 13 height 11
drag, startPoint x: 239, startPoint y: 350, endPoint x: 244, endPoint y: 355, distance: 6.7
click at [239, 351] on span "300" at bounding box center [243, 351] width 13 height 11
click at [248, 353] on span "300" at bounding box center [243, 351] width 13 height 11
click at [971, 12] on button "Edit Order" at bounding box center [961, 15] width 52 height 16
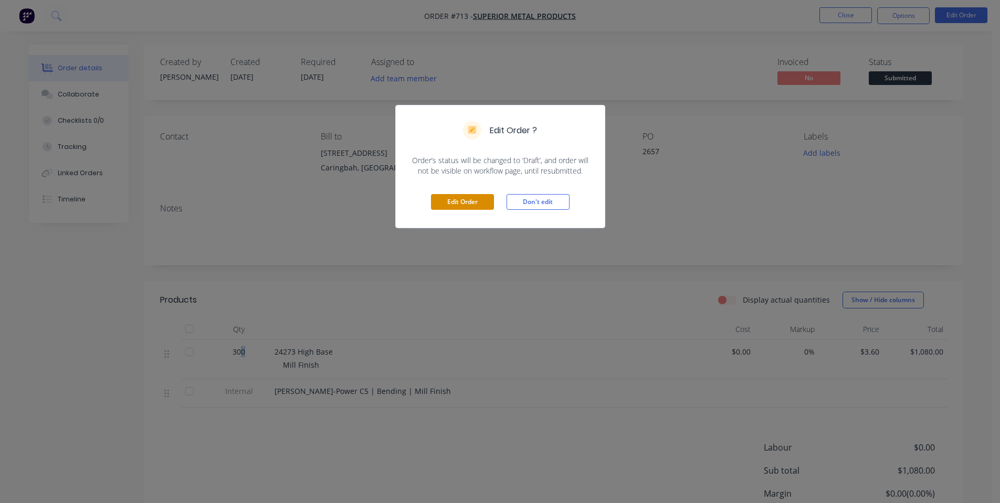
click at [475, 196] on button "Edit Order" at bounding box center [462, 202] width 63 height 16
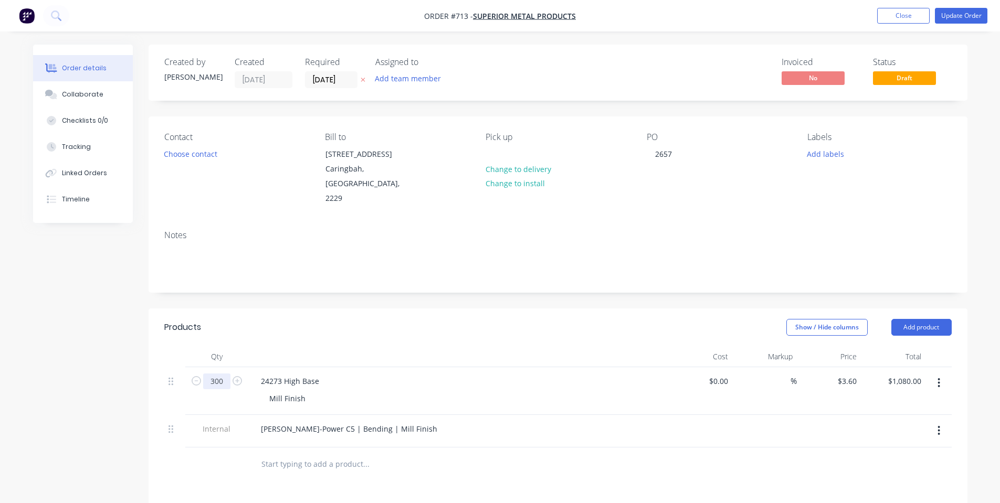
click at [228, 374] on input "300" at bounding box center [216, 382] width 27 height 16
click at [362, 319] on div "Show / Hide columns Add product" at bounding box center [641, 327] width 620 height 17
click at [920, 319] on button "Add product" at bounding box center [921, 327] width 60 height 17
click at [394, 448] on div at bounding box center [437, 465] width 378 height 34
click at [386, 421] on div "[PERSON_NAME]-Power C5 | Bending | Mill Finish" at bounding box center [348, 428] width 193 height 15
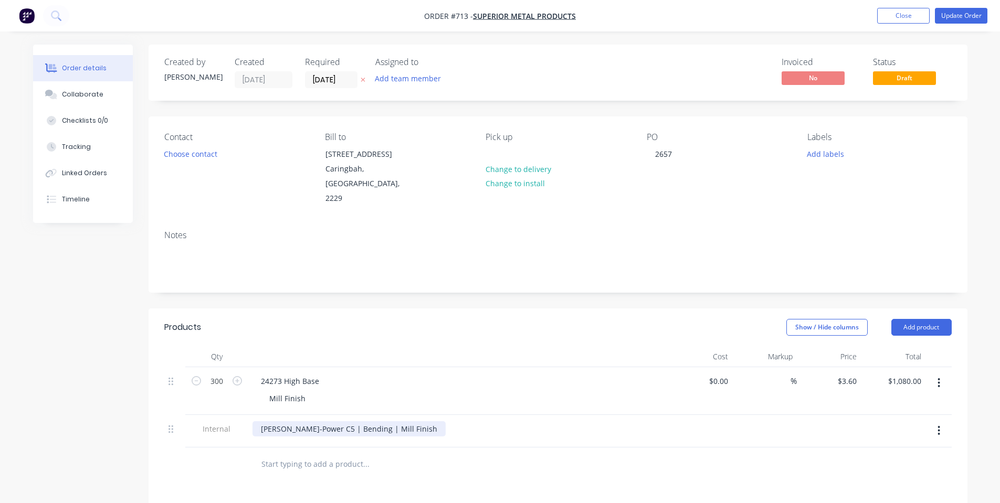
click at [263, 421] on div "[PERSON_NAME]-Power C5 | Bending | Mill Finish" at bounding box center [348, 428] width 193 height 15
click at [390, 421] on div "[PERSON_NAME]-Power C5 | Bending | Mill Finish" at bounding box center [348, 428] width 193 height 15
click at [322, 289] on div "Created by [PERSON_NAME] Created [DATE] Required [DATE] Assigned to Add team me…" at bounding box center [558, 400] width 819 height 711
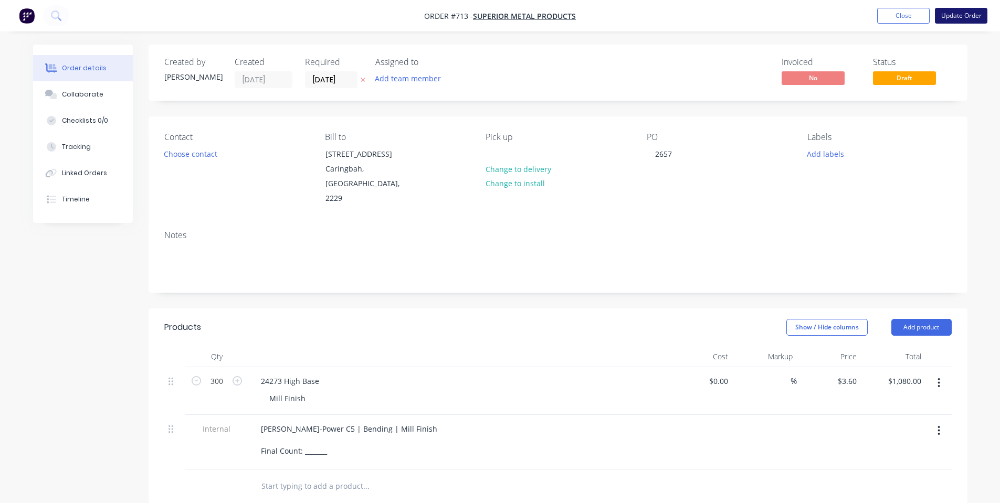
click at [975, 12] on button "Update Order" at bounding box center [961, 16] width 52 height 16
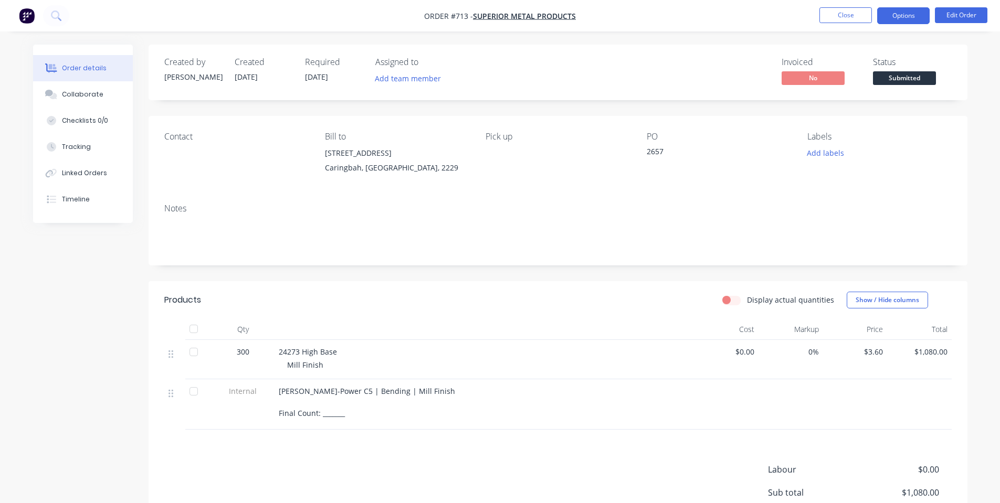
click at [901, 22] on button "Options" at bounding box center [903, 15] width 52 height 17
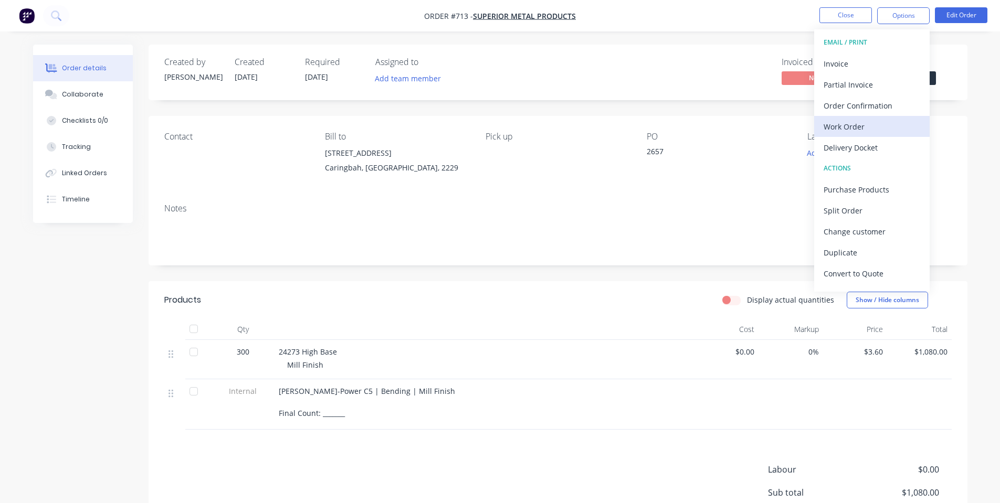
click at [870, 128] on div "Work Order" at bounding box center [872, 126] width 97 height 15
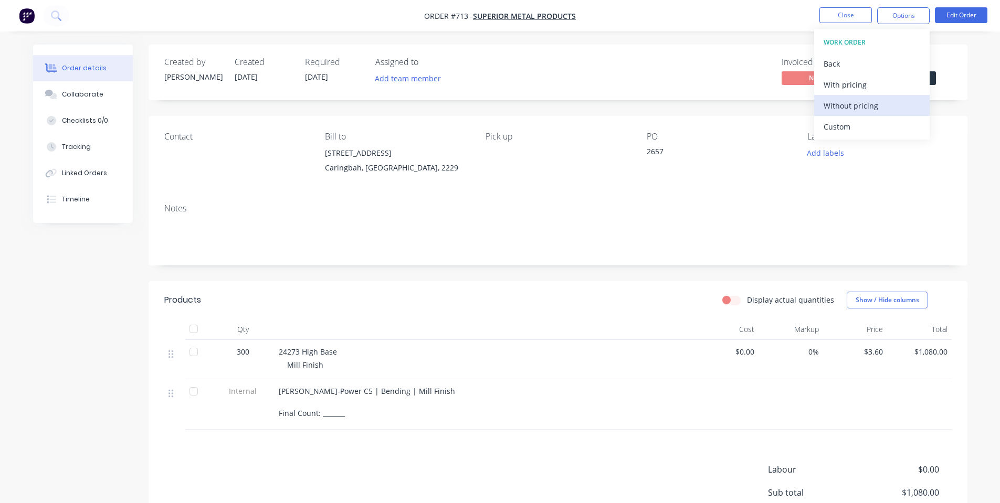
click at [859, 110] on div "Without pricing" at bounding box center [872, 105] width 97 height 15
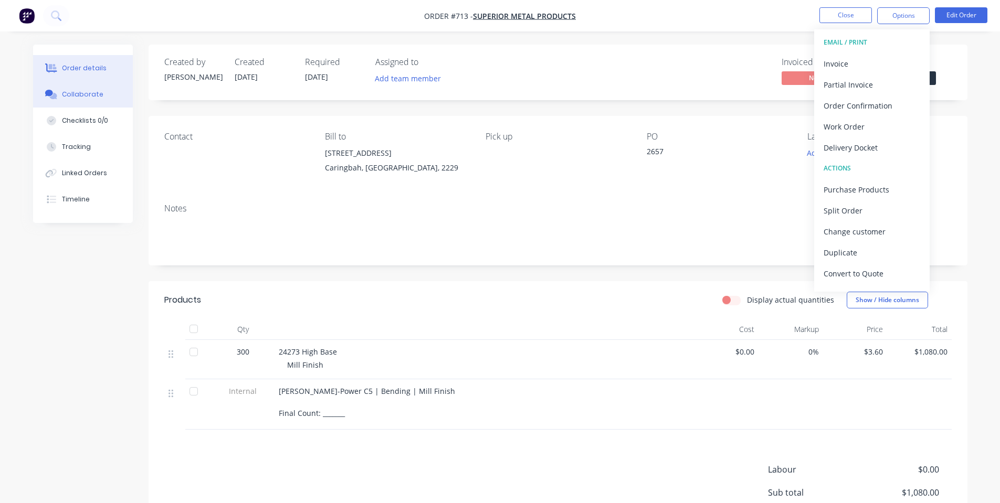
click at [108, 92] on button "Collaborate" at bounding box center [83, 94] width 100 height 26
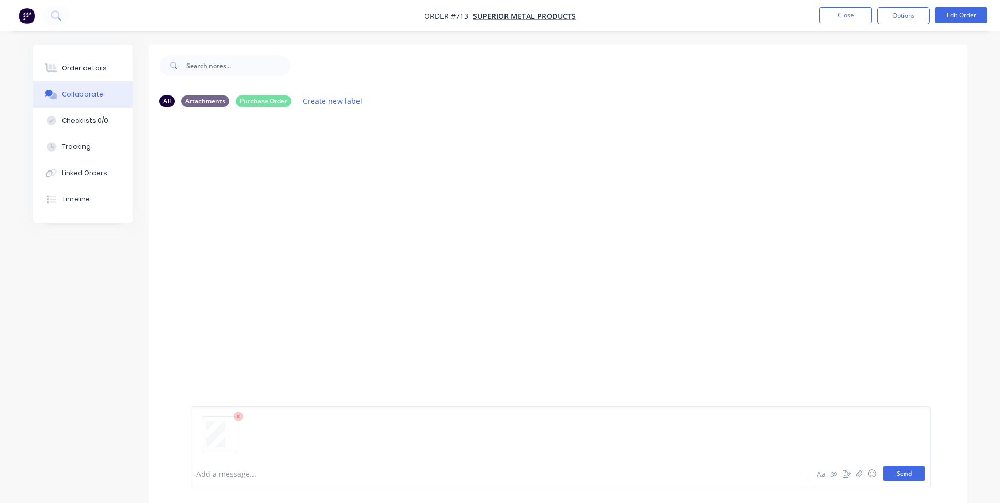
click at [920, 474] on button "Send" at bounding box center [903, 474] width 41 height 16
click at [843, 18] on button "Close" at bounding box center [845, 15] width 52 height 16
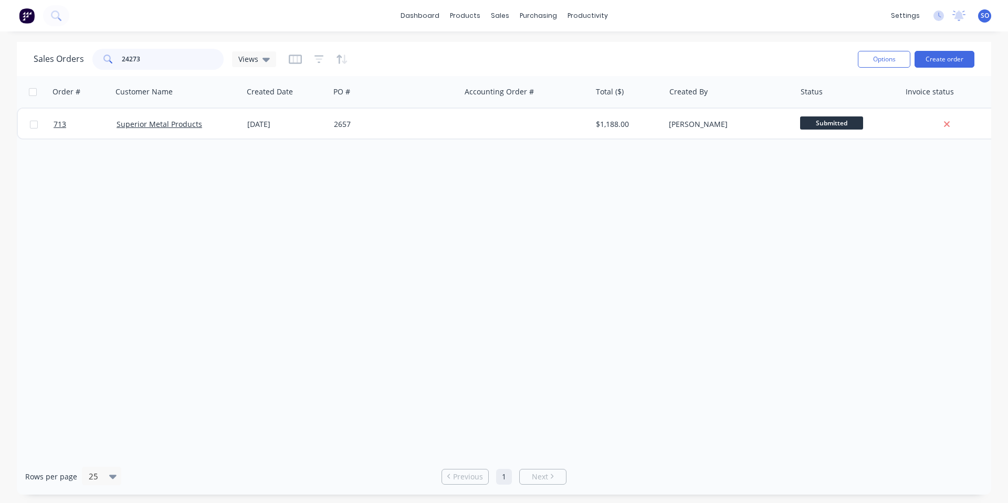
drag, startPoint x: 160, startPoint y: 65, endPoint x: 0, endPoint y: 61, distance: 159.6
click at [18, 81] on div "Sales Orders 24273 Views Options Create order Order # Customer Name Created Dat…" at bounding box center [504, 268] width 974 height 453
type input "superior"
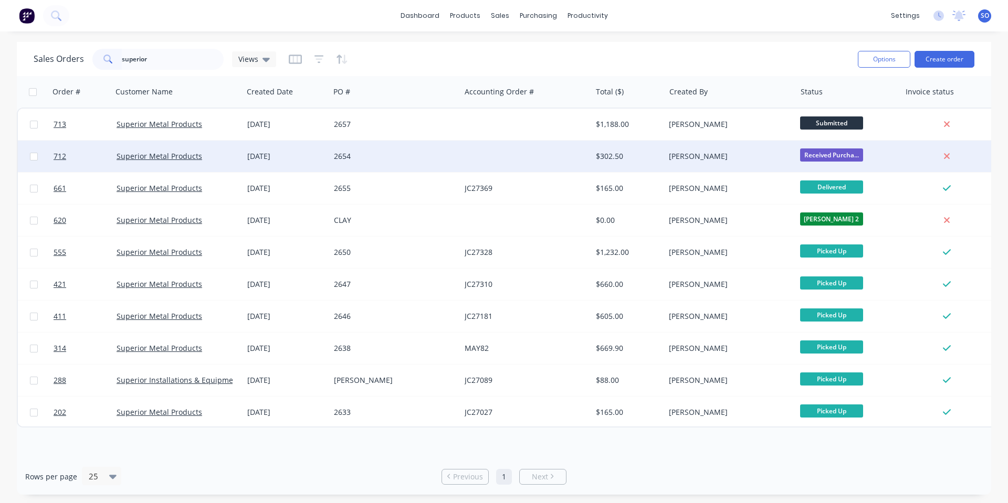
click at [346, 163] on div "2654" at bounding box center [395, 156] width 131 height 31
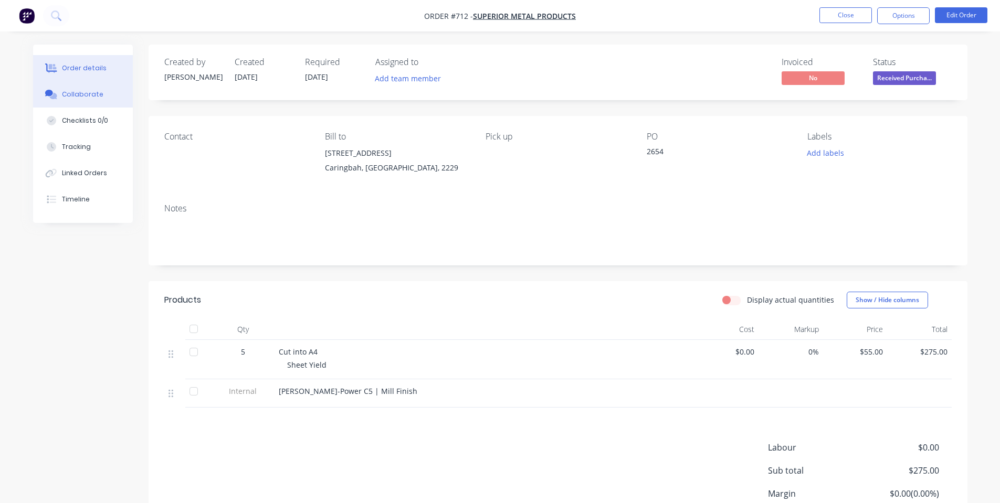
click at [106, 100] on button "Collaborate" at bounding box center [83, 94] width 100 height 26
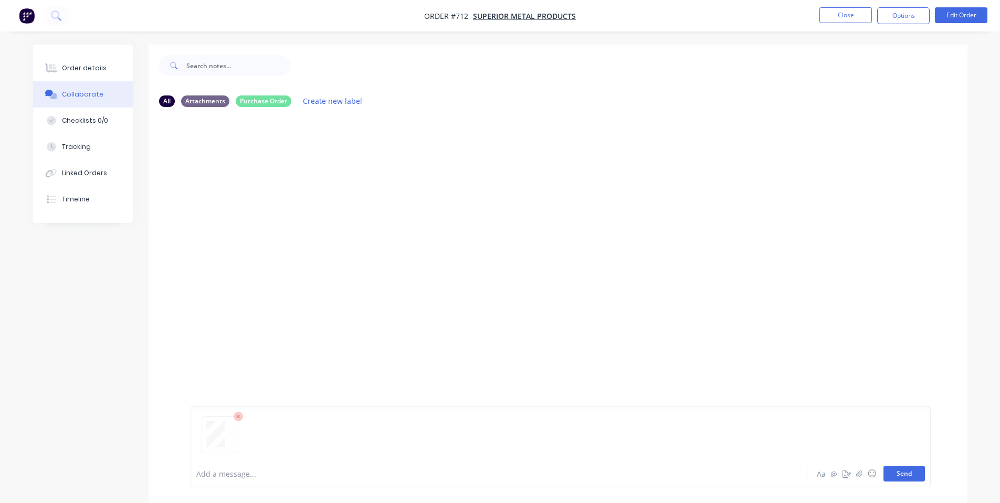
click at [900, 475] on button "Send" at bounding box center [903, 474] width 41 height 16
drag, startPoint x: 87, startPoint y: 68, endPoint x: 495, endPoint y: 27, distance: 409.9
click at [88, 68] on div "Order details" at bounding box center [84, 68] width 45 height 9
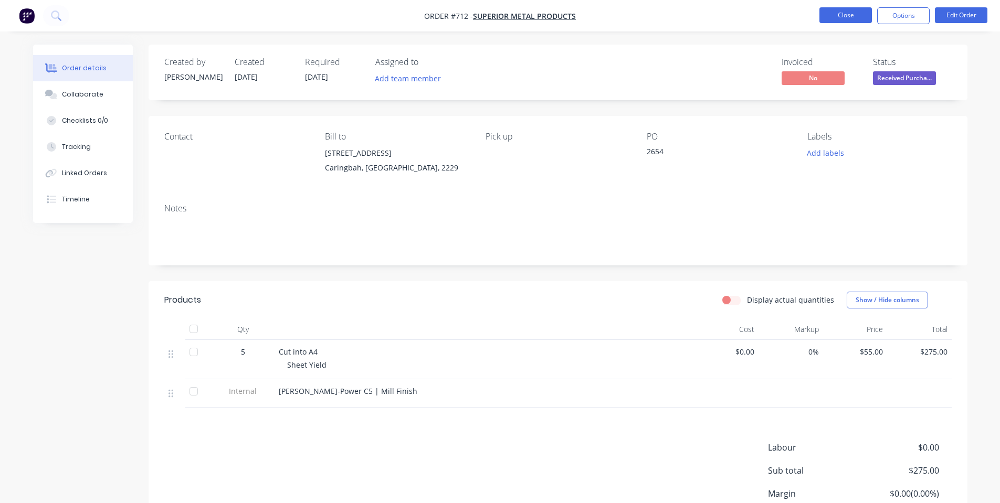
click at [841, 16] on button "Close" at bounding box center [845, 15] width 52 height 16
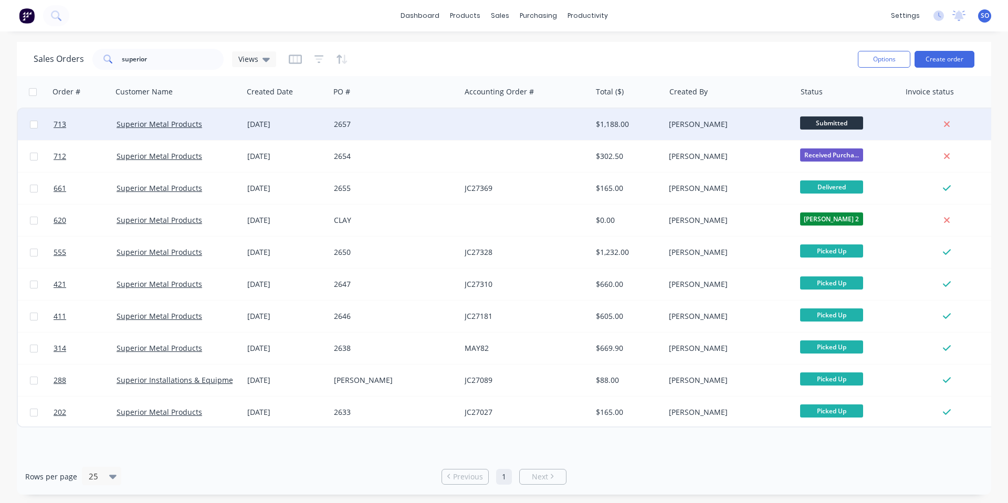
click at [543, 120] on div at bounding box center [525, 124] width 131 height 31
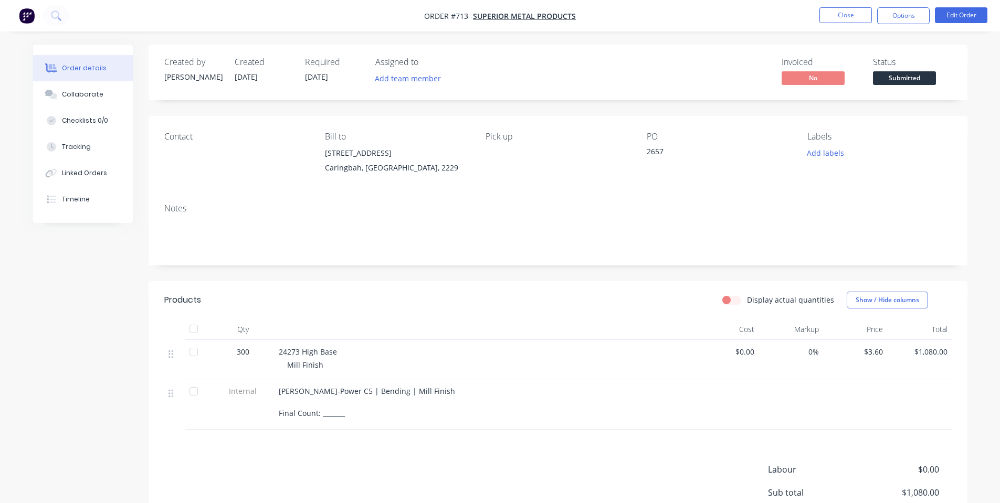
click at [943, 78] on div "Status Submitted" at bounding box center [912, 72] width 79 height 30
click at [896, 83] on span "Submitted" at bounding box center [904, 77] width 63 height 13
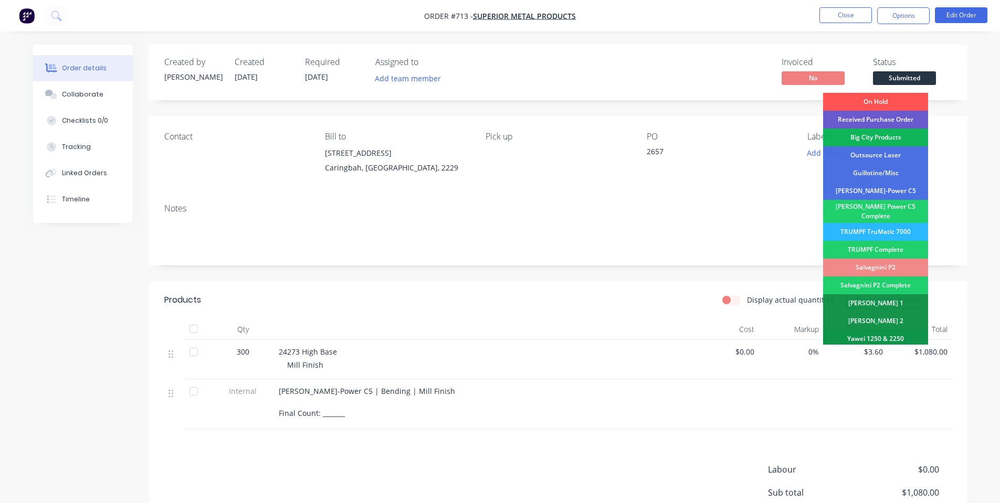
click at [896, 126] on div "Received Purchase Order" at bounding box center [875, 120] width 105 height 18
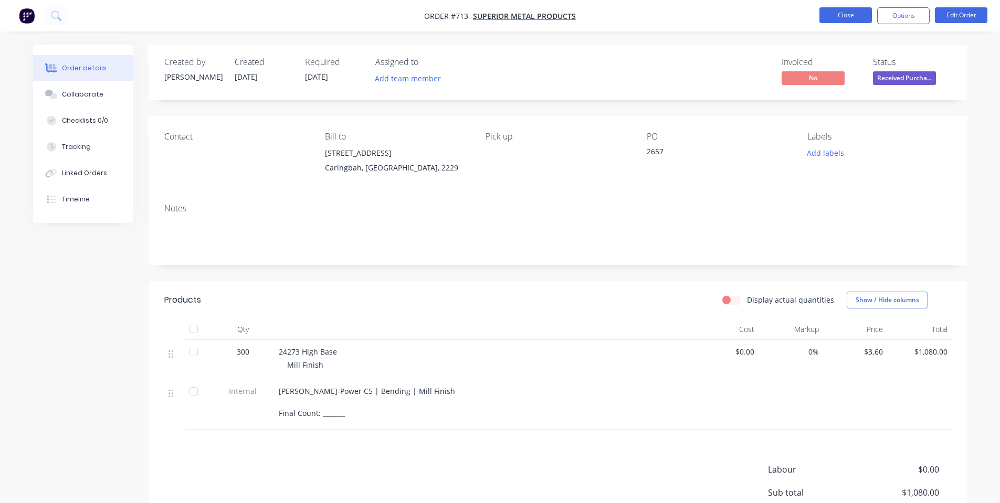
click at [864, 19] on button "Close" at bounding box center [845, 15] width 52 height 16
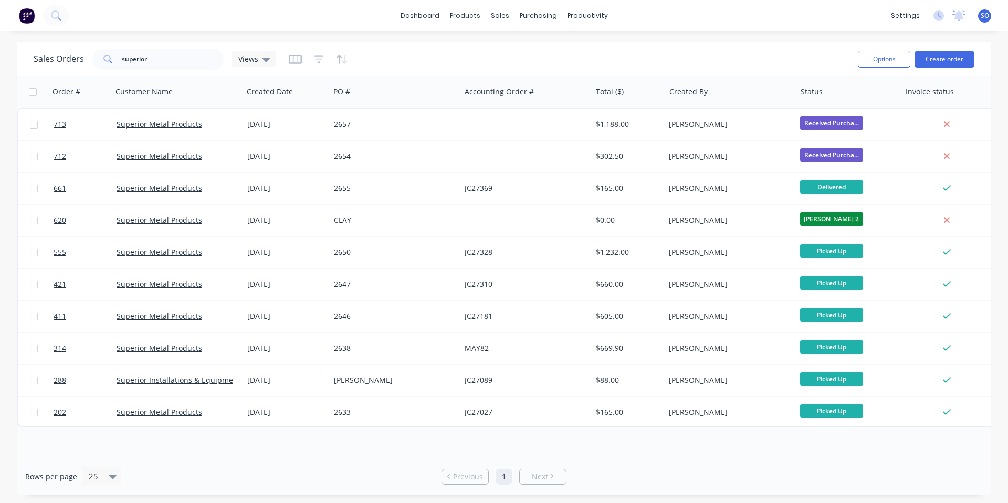
click at [446, 46] on div "Sales Orders superior Views Options Create order" at bounding box center [504, 59] width 974 height 34
click at [932, 58] on button "Create order" at bounding box center [944, 59] width 60 height 17
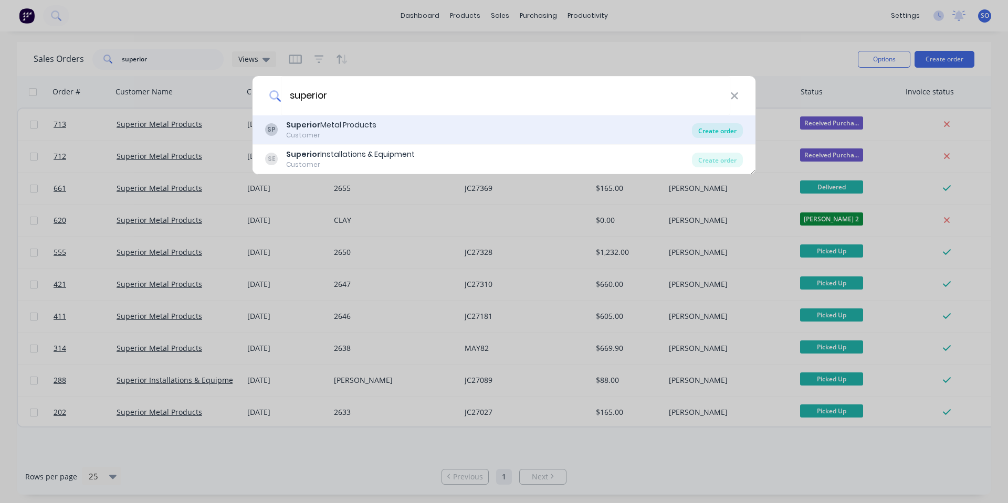
type input "superior"
click at [741, 131] on div "Create order" at bounding box center [717, 130] width 51 height 15
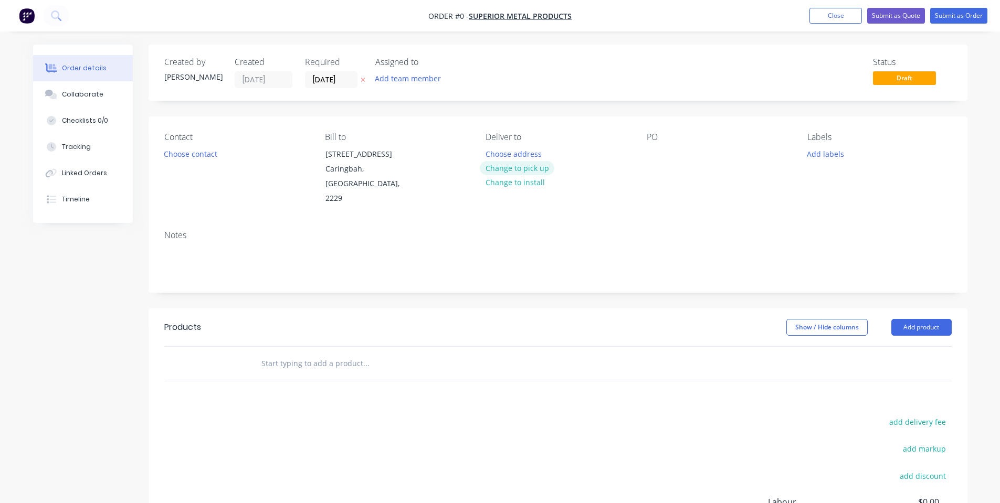
click at [518, 170] on button "Change to pick up" at bounding box center [517, 168] width 75 height 14
click at [170, 150] on button "Choose contact" at bounding box center [190, 153] width 65 height 14
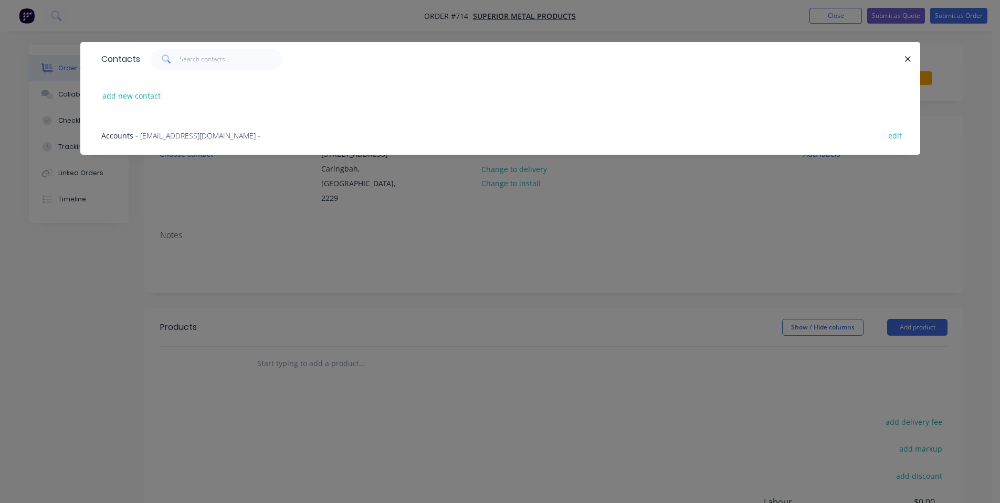
click at [222, 176] on div "Contacts add new contact Accounts - [EMAIL_ADDRESS][DOMAIN_NAME] - edit" at bounding box center [500, 251] width 1000 height 503
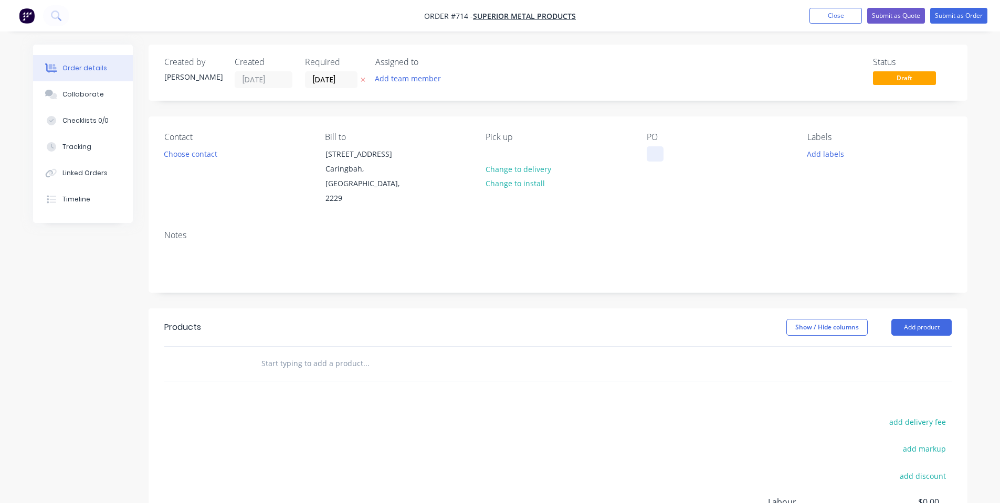
click at [652, 147] on div at bounding box center [655, 153] width 17 height 15
click at [707, 198] on div "Contact Choose contact [PERSON_NAME] to [STREET_ADDRESS] Pick up Change to deli…" at bounding box center [558, 170] width 819 height 106
click at [331, 78] on input "[DATE]" at bounding box center [330, 80] width 51 height 16
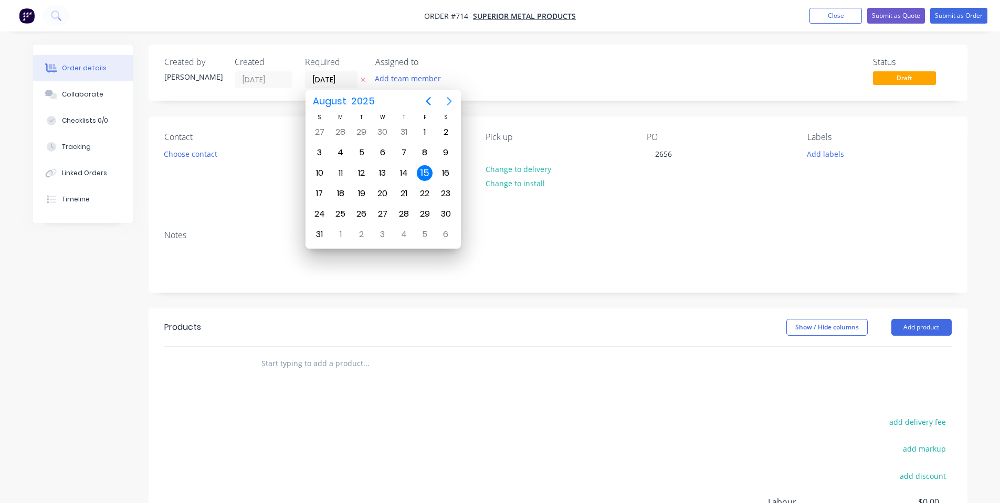
click at [455, 100] on button "Next page" at bounding box center [449, 101] width 21 height 21
click at [426, 155] on div "12" at bounding box center [425, 153] width 16 height 16
type input "[DATE]"
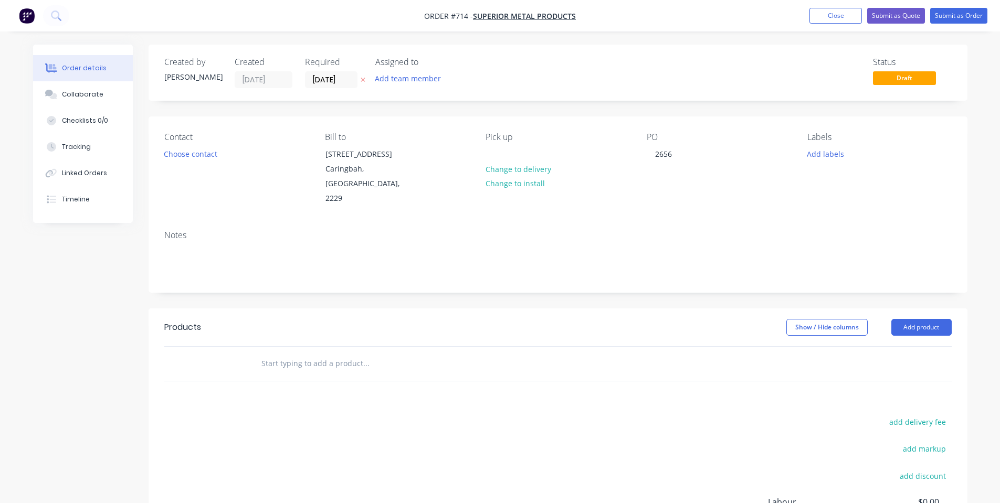
click at [462, 52] on div "Created by [PERSON_NAME] Created [DATE] Required [DATE] Assigned to Add team me…" at bounding box center [558, 73] width 819 height 56
click at [47, 89] on button "Collaborate" at bounding box center [83, 94] width 100 height 26
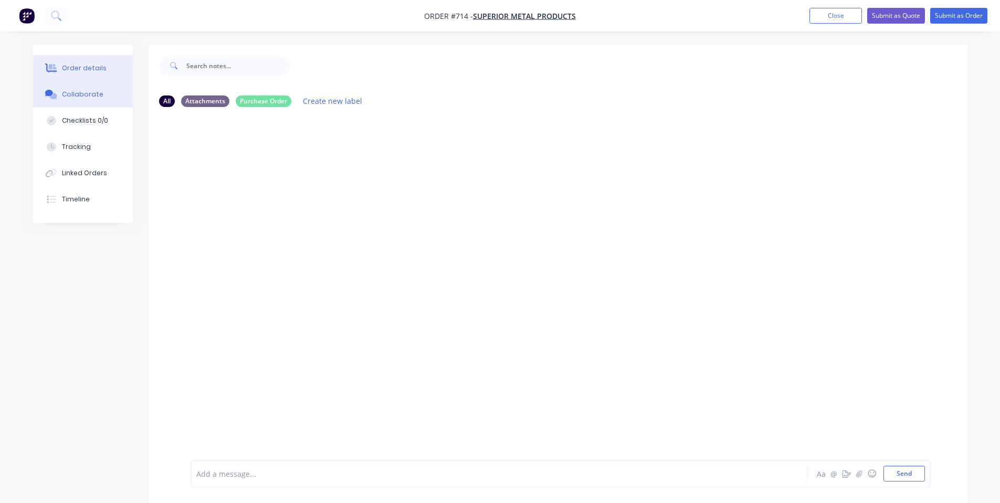
click at [107, 66] on button "Order details" at bounding box center [83, 68] width 100 height 26
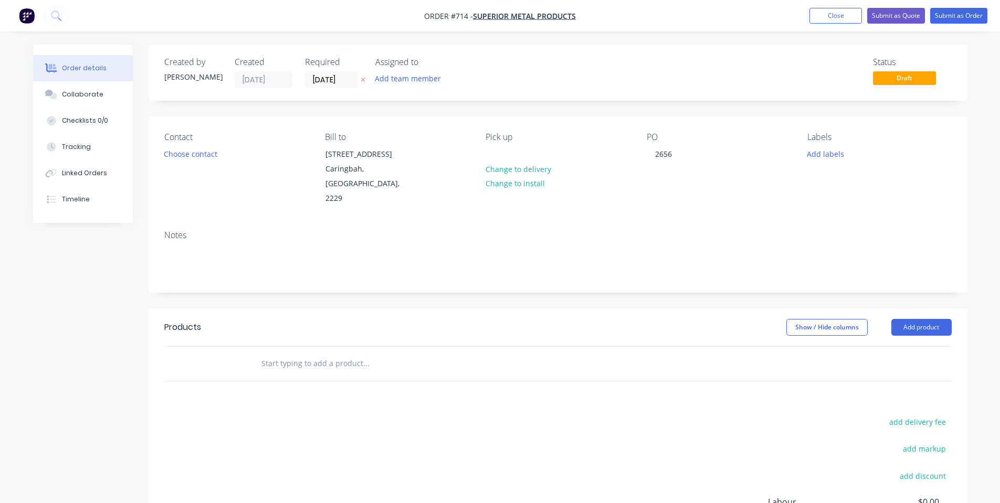
click at [291, 347] on div at bounding box center [437, 364] width 378 height 34
click at [296, 353] on input "text" at bounding box center [366, 363] width 210 height 21
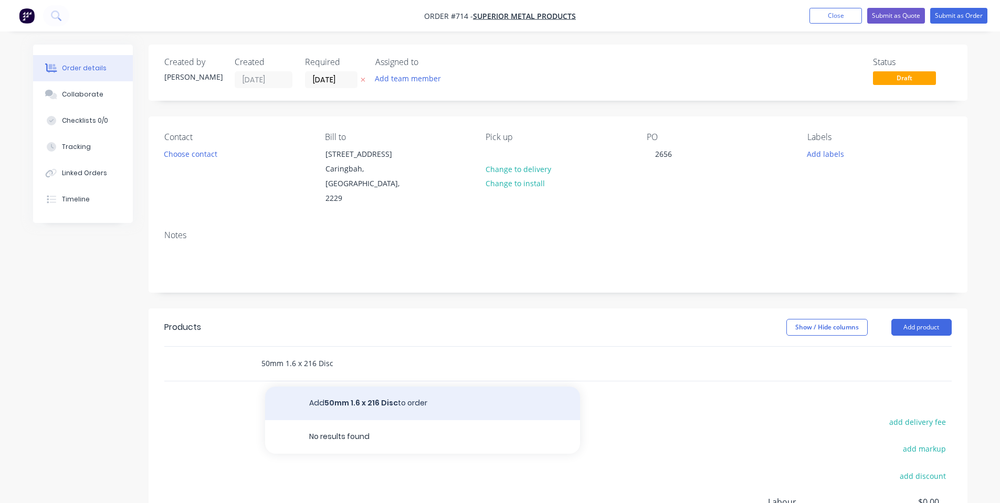
type input "50mm 1.6 x 216 Disc"
click at [312, 389] on button "Add 50mm 1.6 x 216 Disc to order" at bounding box center [422, 404] width 315 height 34
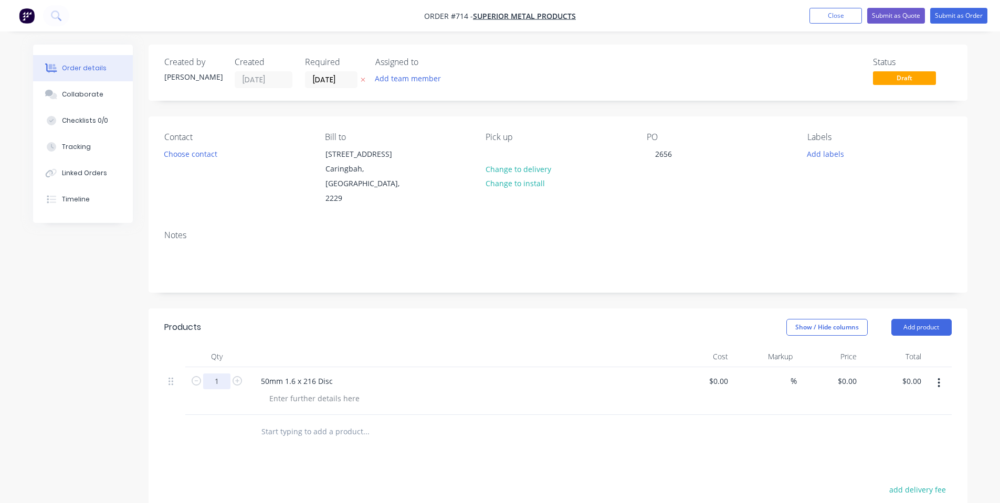
click at [220, 374] on input "1" at bounding box center [216, 382] width 27 height 16
type input "50"
click at [846, 374] on div "0 0" at bounding box center [853, 381] width 16 height 15
type input "$1.50"
type input "$75.00"
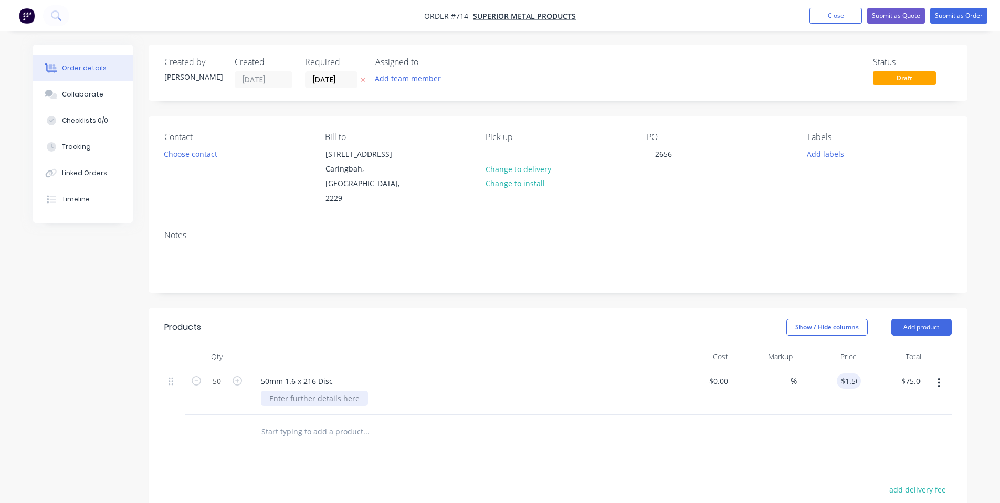
click at [317, 391] on div at bounding box center [314, 398] width 107 height 15
click at [449, 309] on header "Products Show / Hide columns Add product" at bounding box center [558, 328] width 819 height 38
click at [927, 319] on button "Add product" at bounding box center [921, 327] width 60 height 17
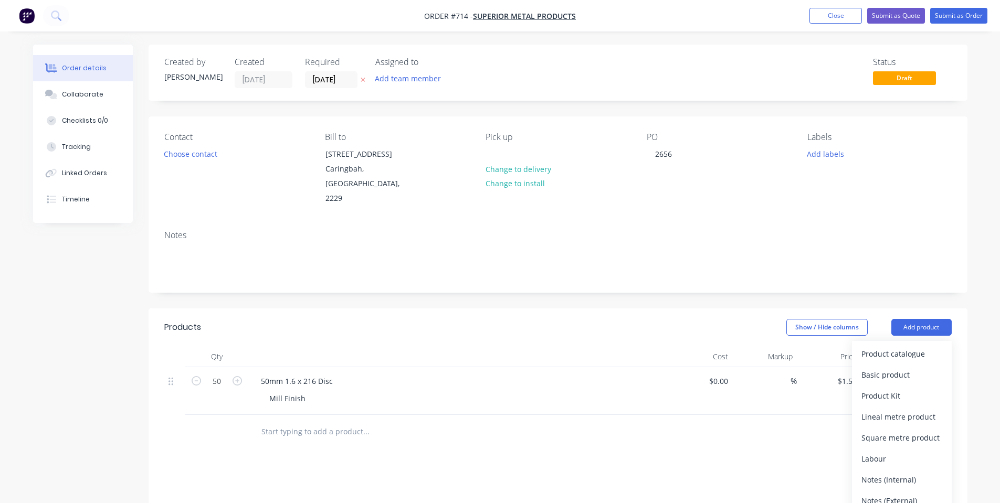
drag, startPoint x: 884, startPoint y: 464, endPoint x: 855, endPoint y: 464, distance: 28.9
click at [884, 472] on div "Notes (Internal)" at bounding box center [901, 479] width 81 height 15
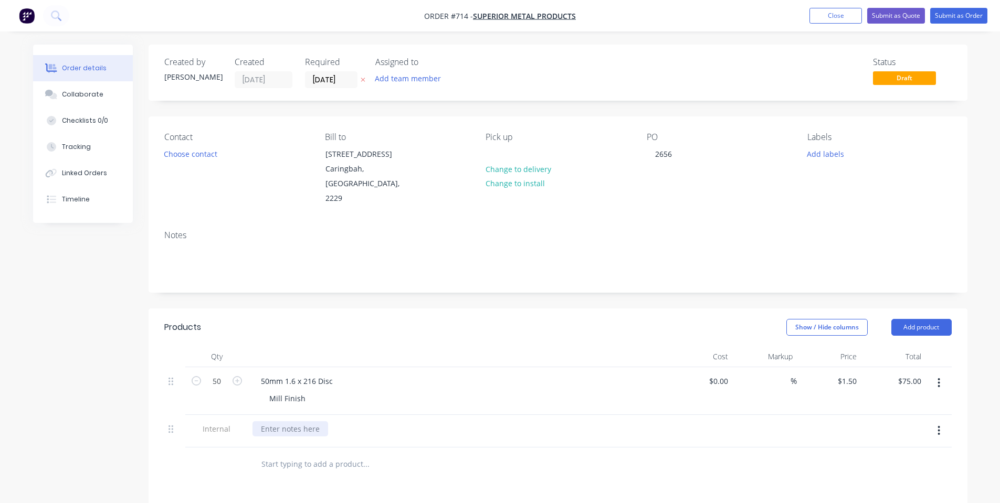
click at [290, 421] on div at bounding box center [290, 428] width 76 height 15
click at [379, 309] on header "Products Show / Hide columns Add product" at bounding box center [558, 328] width 819 height 38
click at [932, 21] on button "Submit as Order" at bounding box center [958, 16] width 57 height 16
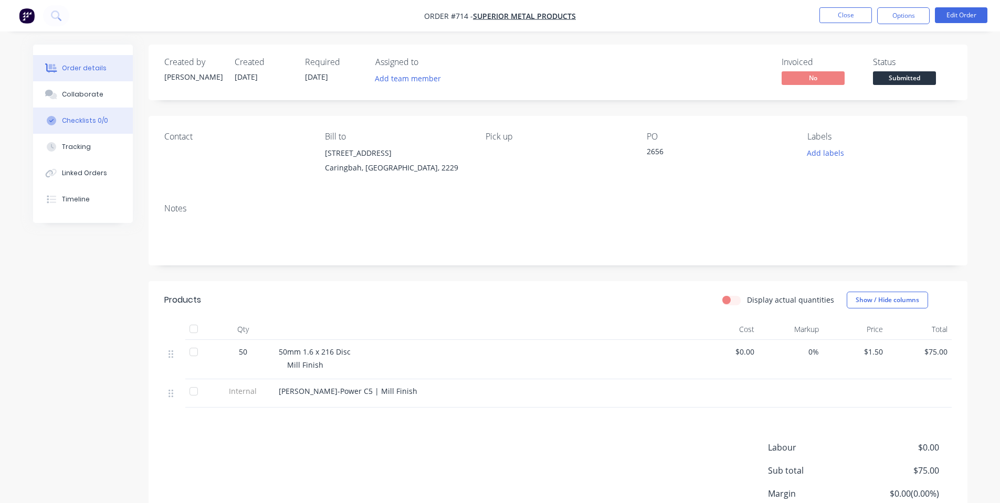
click at [73, 110] on button "Checklists 0/0" at bounding box center [83, 121] width 100 height 26
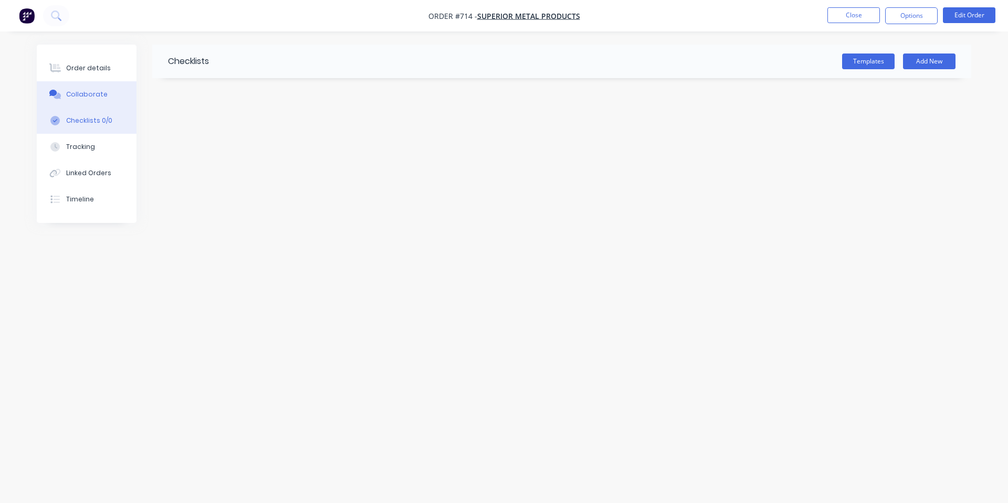
click at [72, 100] on button "Collaborate" at bounding box center [87, 94] width 100 height 26
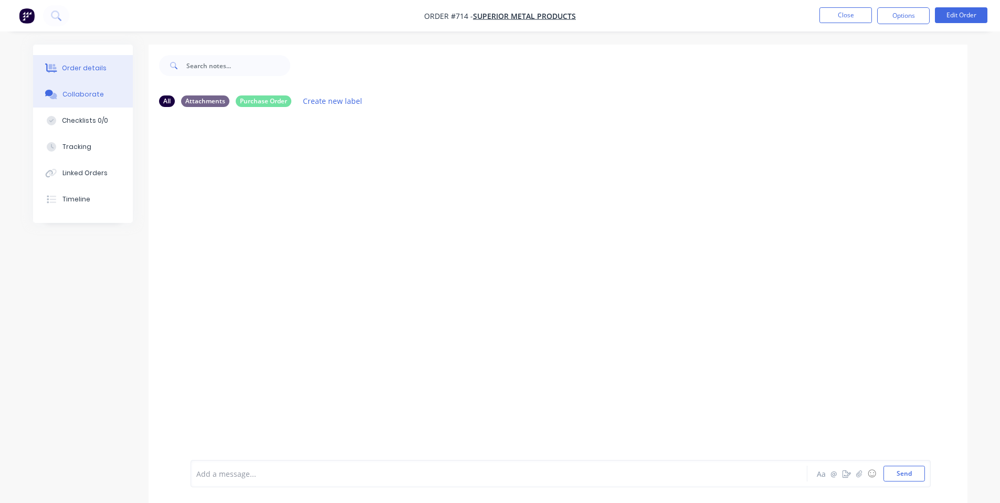
click at [71, 65] on div "Order details" at bounding box center [84, 68] width 45 height 9
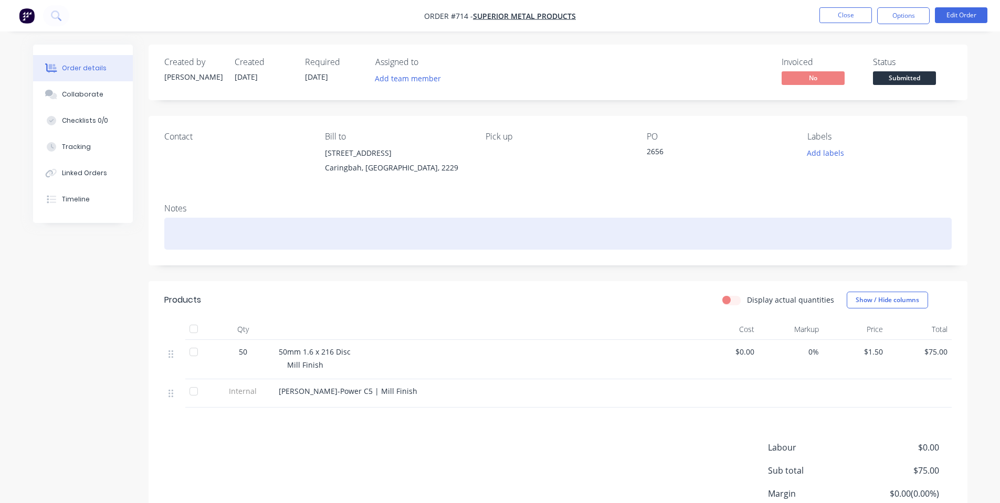
click at [441, 224] on div at bounding box center [557, 234] width 787 height 32
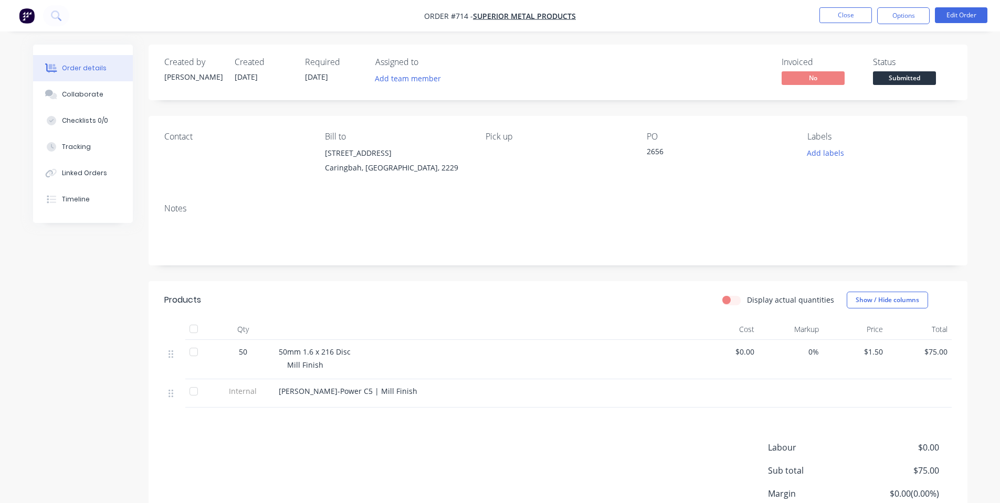
click at [435, 198] on div "Notes" at bounding box center [558, 230] width 819 height 70
click at [899, 78] on span "Submitted" at bounding box center [904, 77] width 63 height 13
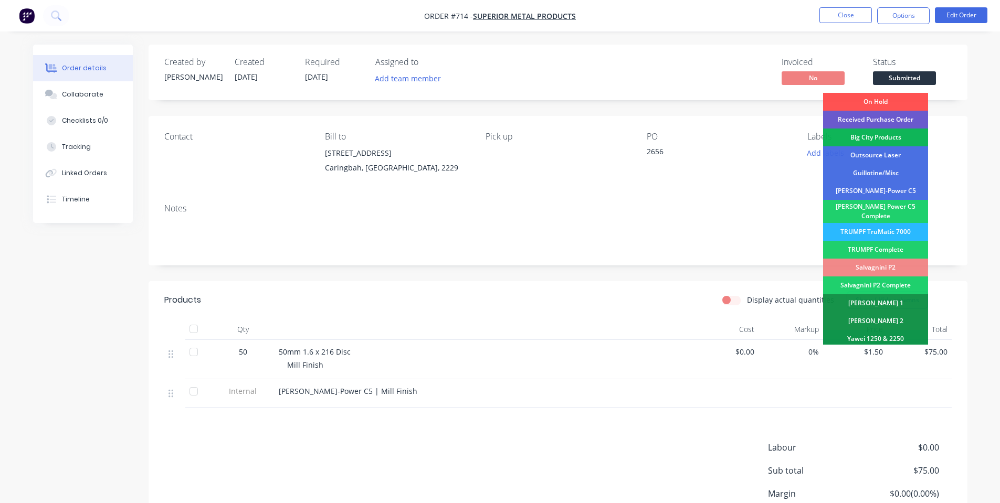
click at [885, 121] on div "Received Purchase Order" at bounding box center [875, 120] width 105 height 18
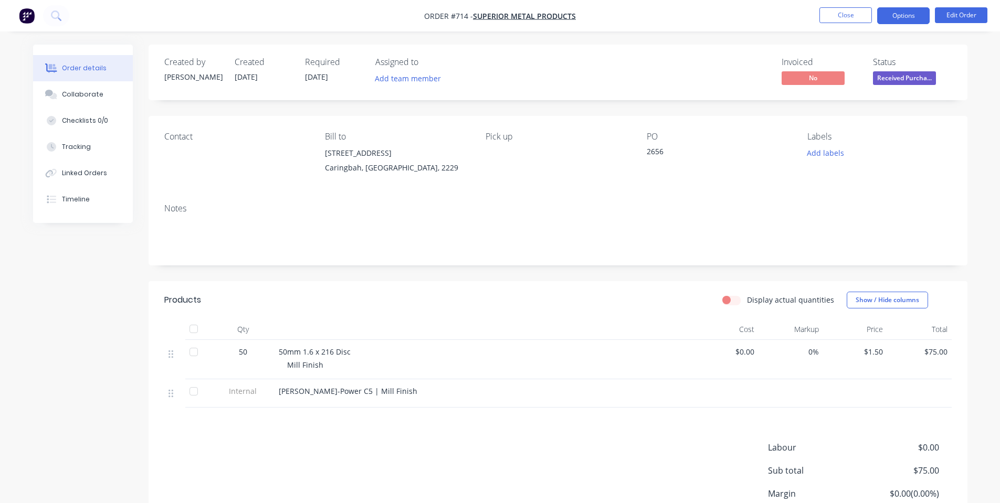
click at [915, 19] on button "Options" at bounding box center [903, 15] width 52 height 17
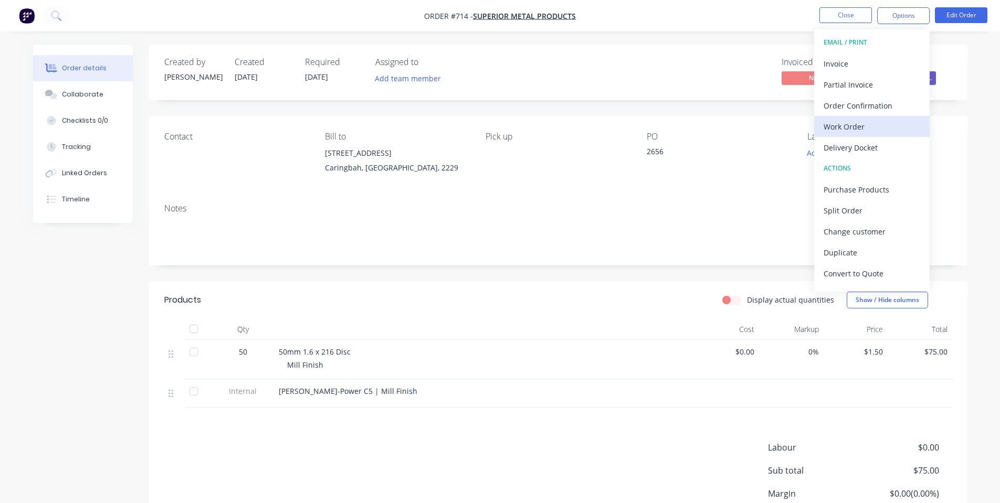
click at [874, 124] on div "Work Order" at bounding box center [872, 126] width 97 height 15
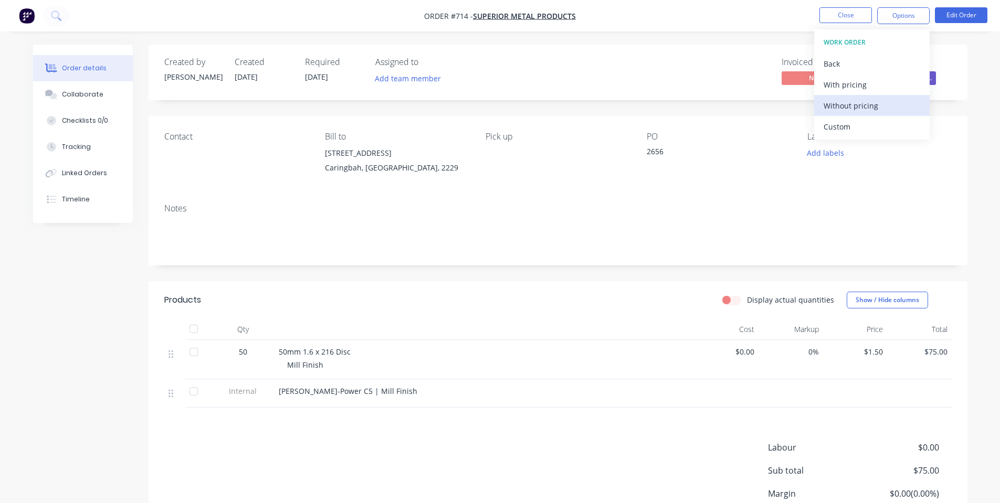
click at [859, 108] on div "Without pricing" at bounding box center [872, 105] width 97 height 15
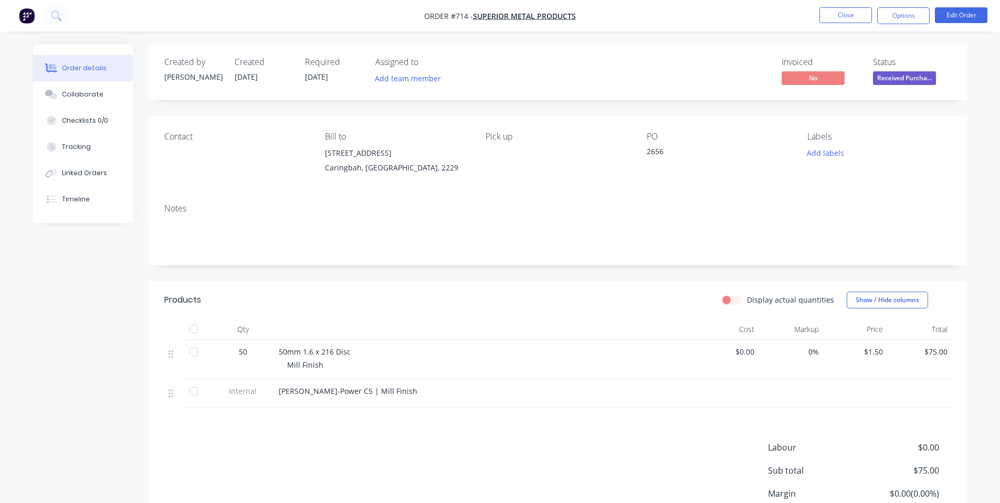
drag, startPoint x: 90, startPoint y: 92, endPoint x: 282, endPoint y: 136, distance: 197.0
click at [90, 92] on div "Collaborate" at bounding box center [82, 94] width 41 height 9
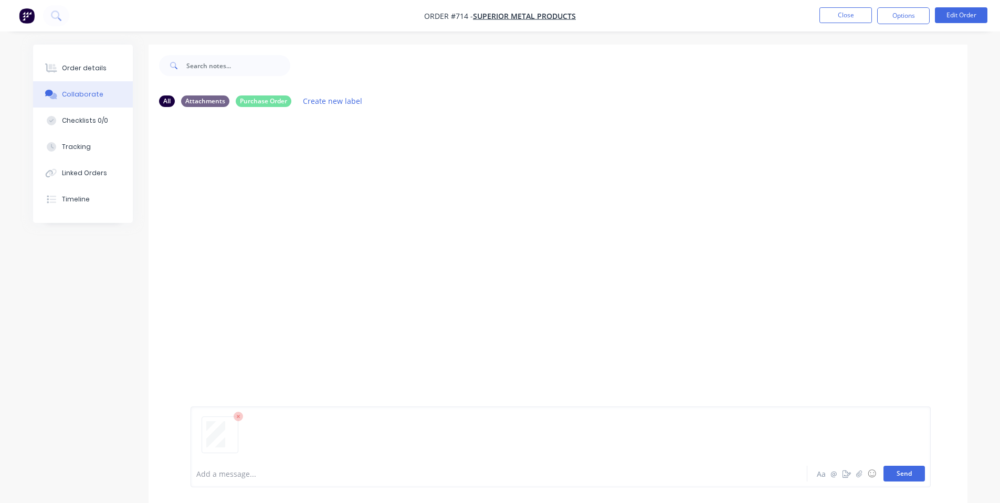
click at [917, 479] on button "Send" at bounding box center [903, 474] width 41 height 16
click at [623, 321] on div "SO You 02:28pm [DATE] img-250815144321-0001.pdf Labels Download Delete" at bounding box center [558, 287] width 819 height 345
click at [93, 82] on button "Collaborate" at bounding box center [83, 94] width 100 height 26
click at [91, 77] on button "Order details" at bounding box center [83, 68] width 100 height 26
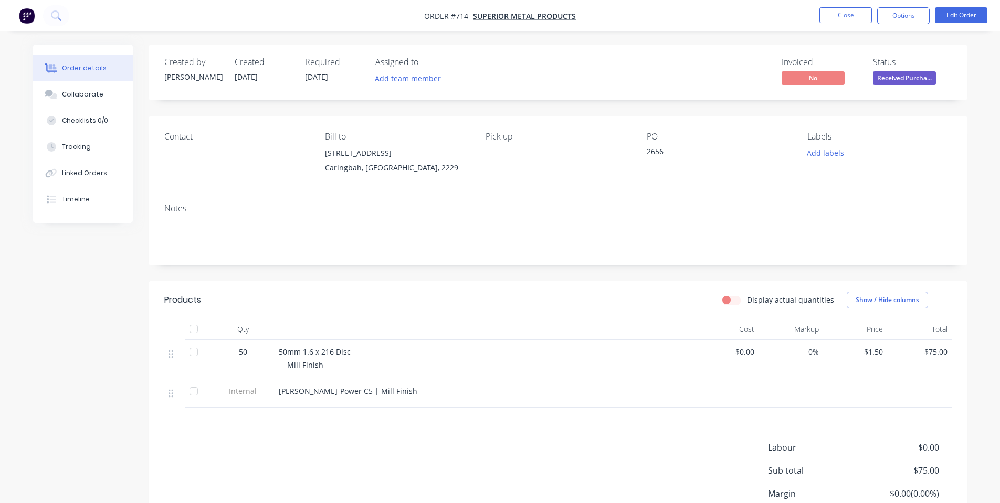
click at [457, 251] on div "Notes" at bounding box center [558, 230] width 819 height 70
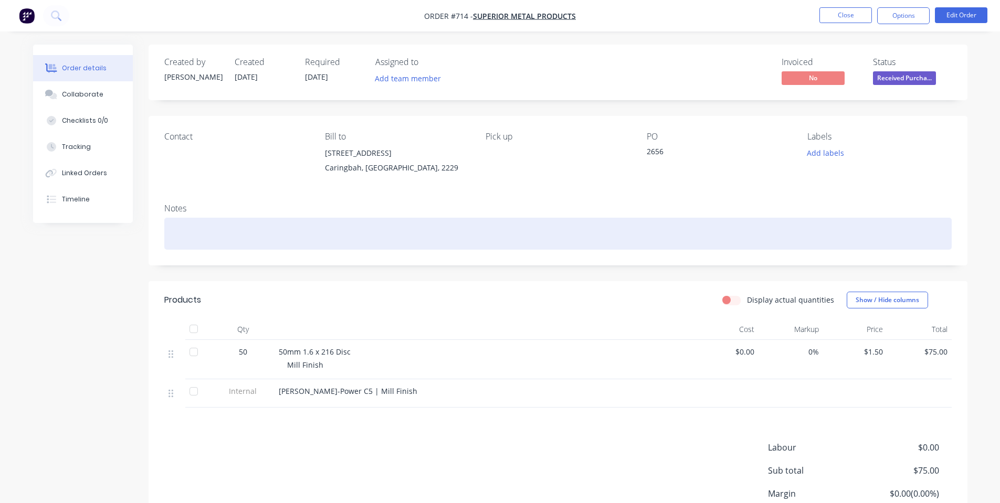
drag, startPoint x: 483, startPoint y: 222, endPoint x: 497, endPoint y: 247, distance: 28.2
click at [486, 222] on div at bounding box center [557, 234] width 787 height 32
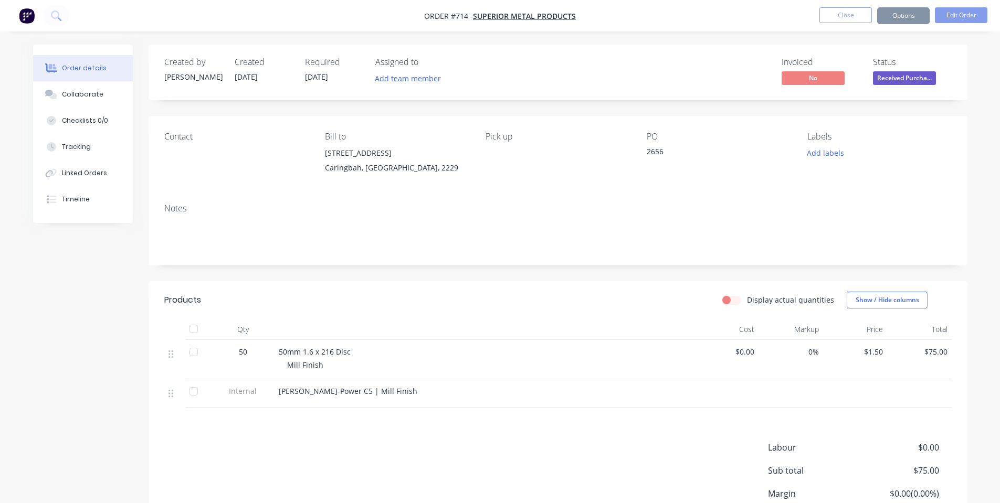
drag, startPoint x: 626, startPoint y: 296, endPoint x: 868, endPoint y: 343, distance: 247.1
click at [641, 309] on header "Products Display actual quantities Show / Hide columns" at bounding box center [558, 300] width 819 height 38
click at [849, 13] on button "Close" at bounding box center [845, 15] width 52 height 16
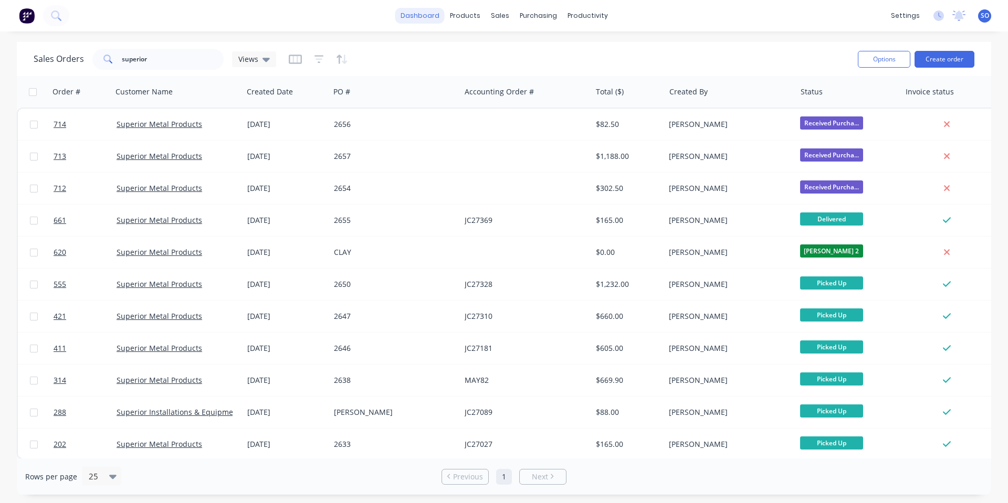
drag, startPoint x: 365, startPoint y: 16, endPoint x: 441, endPoint y: 20, distance: 75.7
click at [368, 16] on div "dashboard products sales purchasing productivity dashboard products Product Cat…" at bounding box center [504, 15] width 1008 height 31
click at [438, 14] on link "dashboard" at bounding box center [419, 16] width 49 height 16
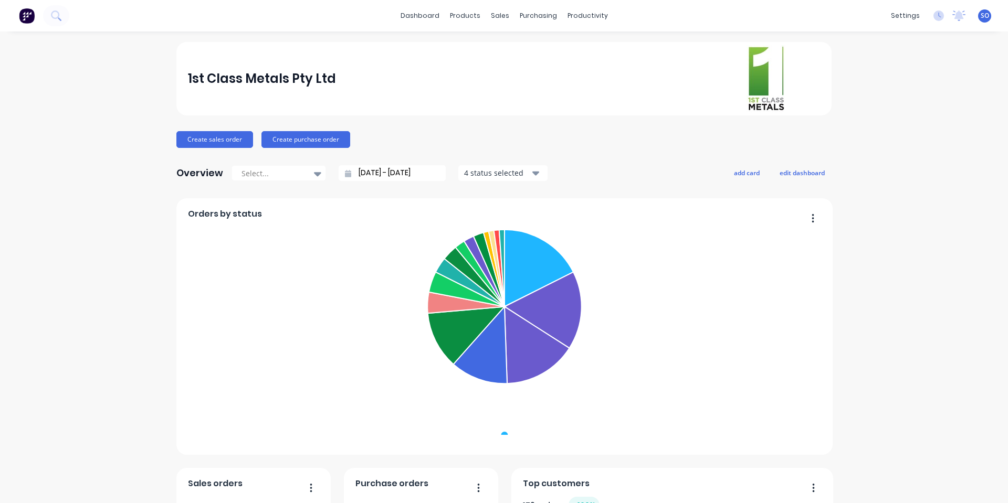
click at [318, 61] on div "1st Class Metals Pty Ltd" at bounding box center [504, 78] width 632 height 67
click at [513, 113] on div "1st Class Metals Pty Ltd" at bounding box center [503, 78] width 655 height 73
click at [25, 151] on div "1st Class Metals Pty Ltd Create sales order Create purchase order Overview Sele…" at bounding box center [504, 451] width 1008 height 818
click at [108, 39] on div "dashboard products sales purchasing productivity dashboard products Product Cat…" at bounding box center [504, 251] width 1008 height 503
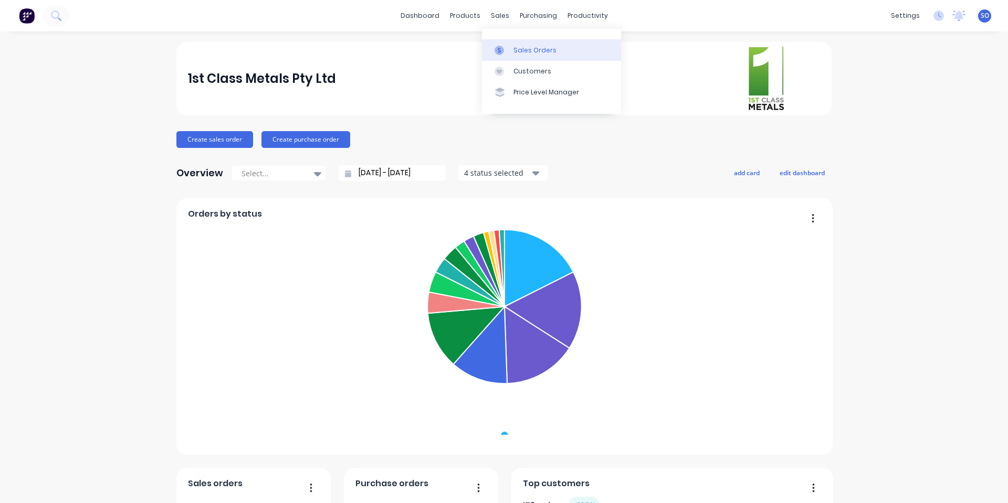
click at [494, 48] on link "Sales Orders" at bounding box center [551, 49] width 139 height 21
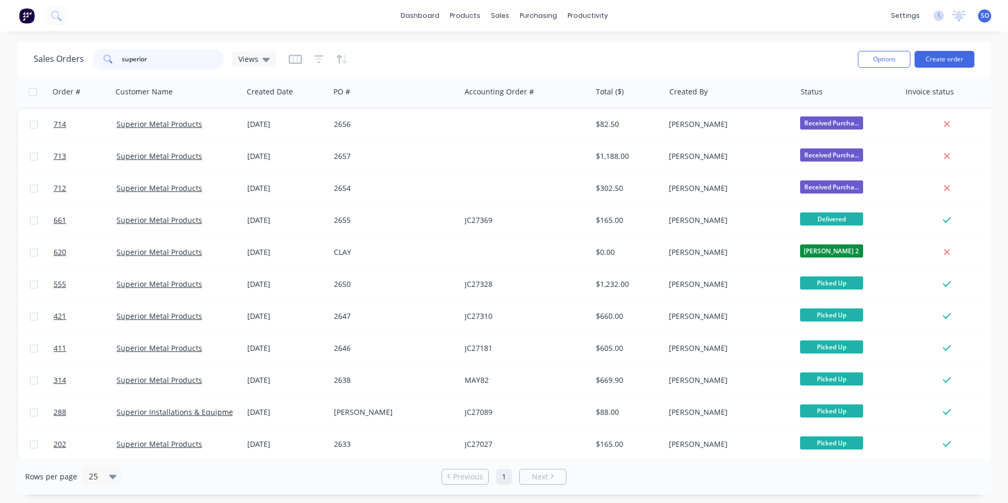
drag, startPoint x: 205, startPoint y: 51, endPoint x: 46, endPoint y: 52, distance: 159.6
click at [99, 57] on div "superior" at bounding box center [157, 59] width 131 height 21
type input "exclu"
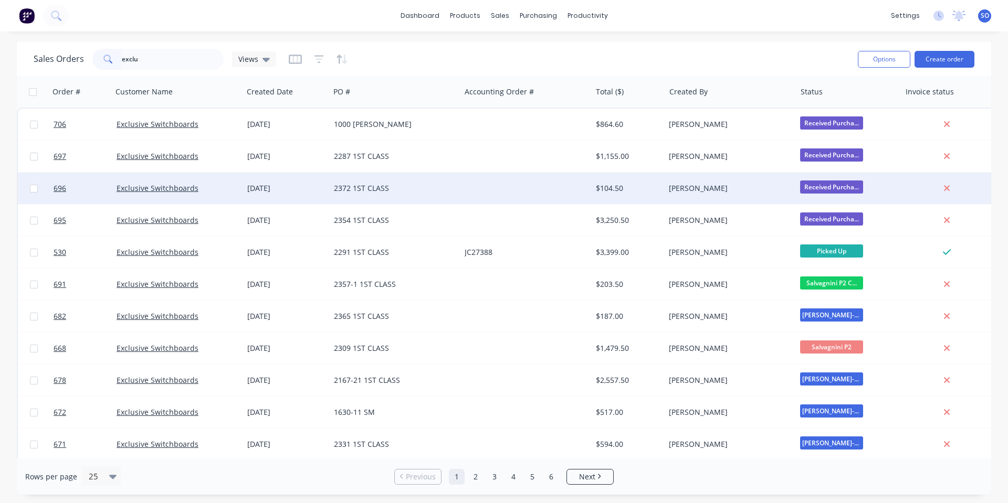
click at [346, 184] on div "2372 1ST CLASS" at bounding box center [392, 188] width 117 height 10
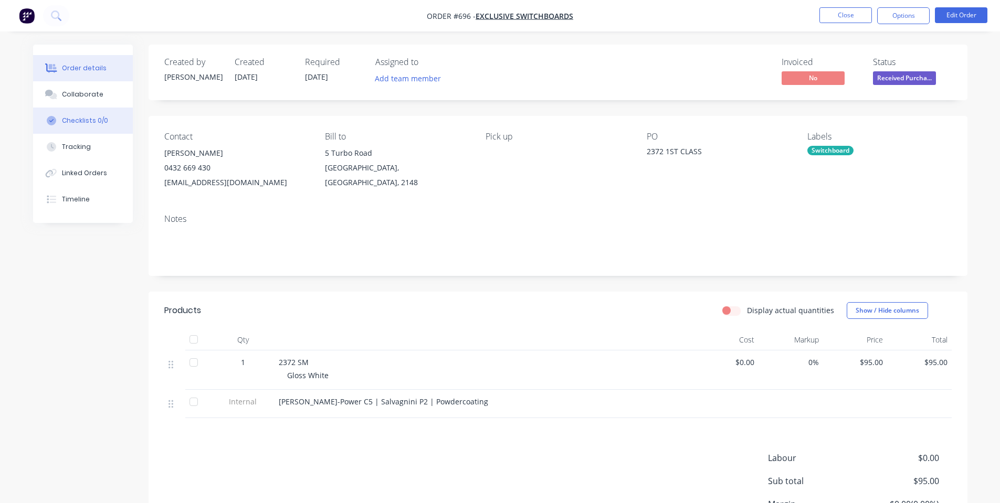
click at [97, 124] on div "Checklists 0/0" at bounding box center [85, 120] width 46 height 9
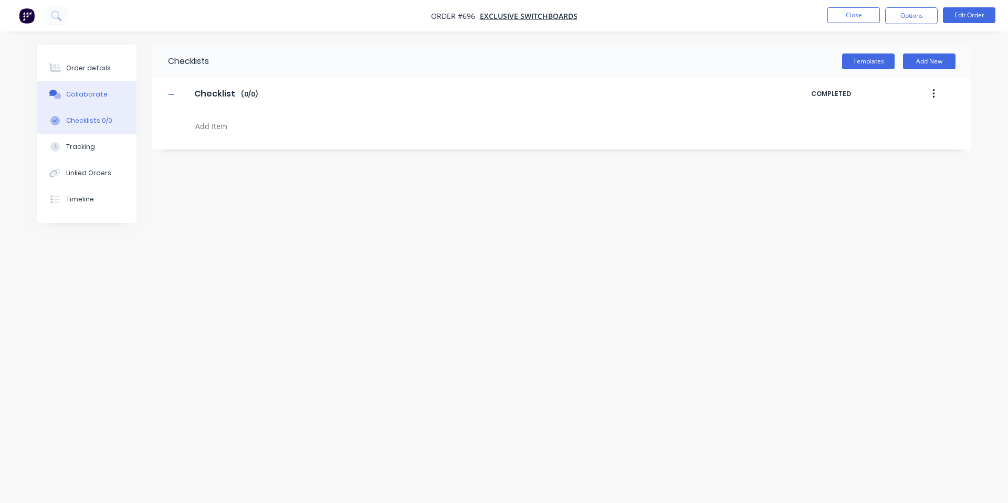
click at [96, 99] on div "Collaborate" at bounding box center [86, 94] width 41 height 9
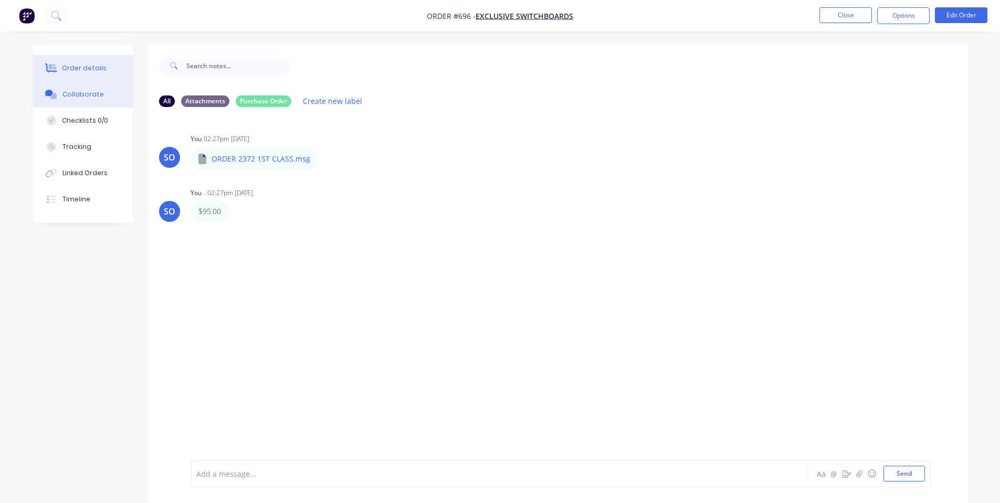
click at [98, 65] on button "Order details" at bounding box center [83, 68] width 100 height 26
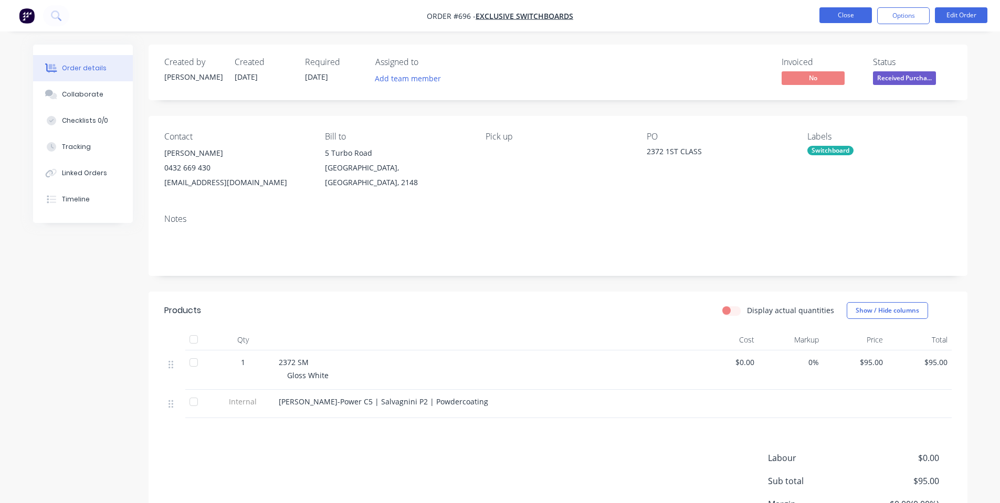
click at [835, 16] on button "Close" at bounding box center [845, 15] width 52 height 16
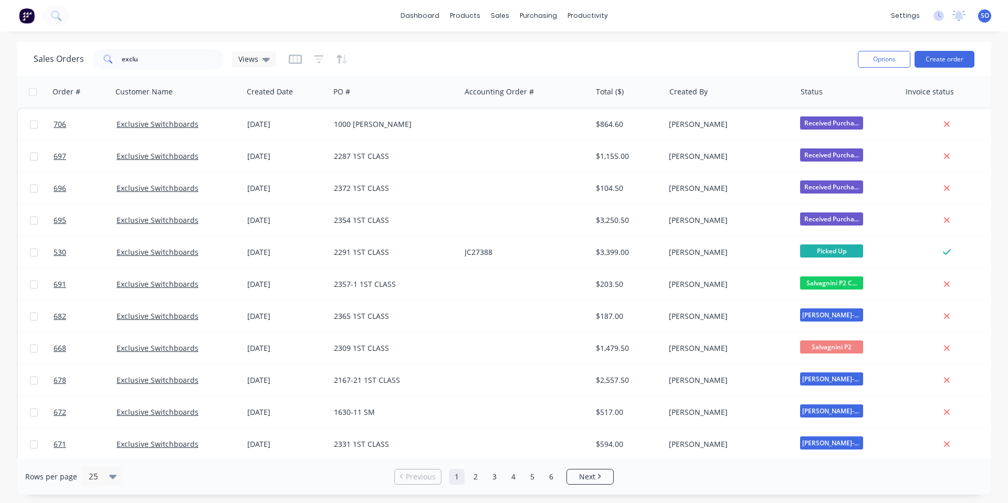
click at [408, 55] on div "Sales Orders exclu Views" at bounding box center [442, 59] width 816 height 26
drag, startPoint x: 187, startPoint y: 49, endPoint x: 74, endPoint y: 46, distance: 112.9
click at [76, 47] on div "Sales Orders exclu Views" at bounding box center [442, 59] width 816 height 26
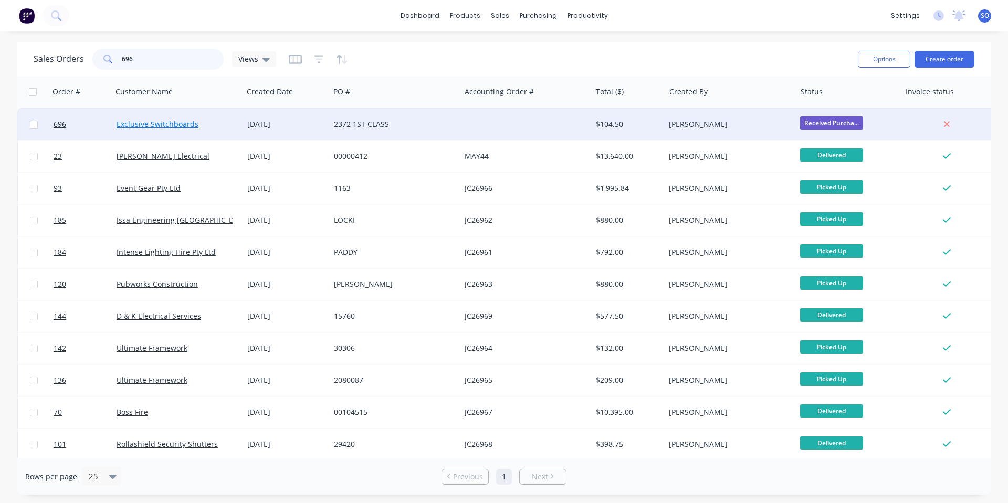
type input "696"
click at [195, 123] on link "Exclusive Switchboards" at bounding box center [158, 124] width 82 height 10
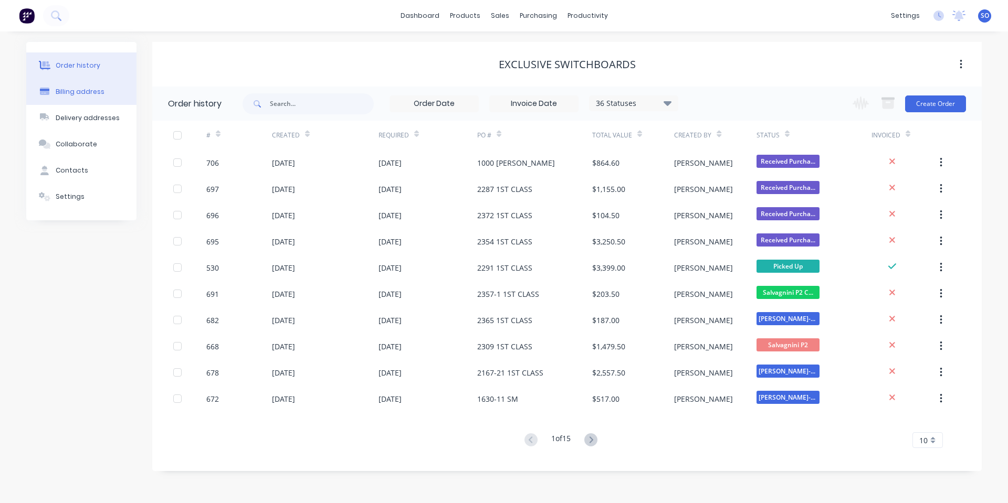
click at [98, 99] on button "Billing address" at bounding box center [81, 92] width 110 height 26
select select "AU"
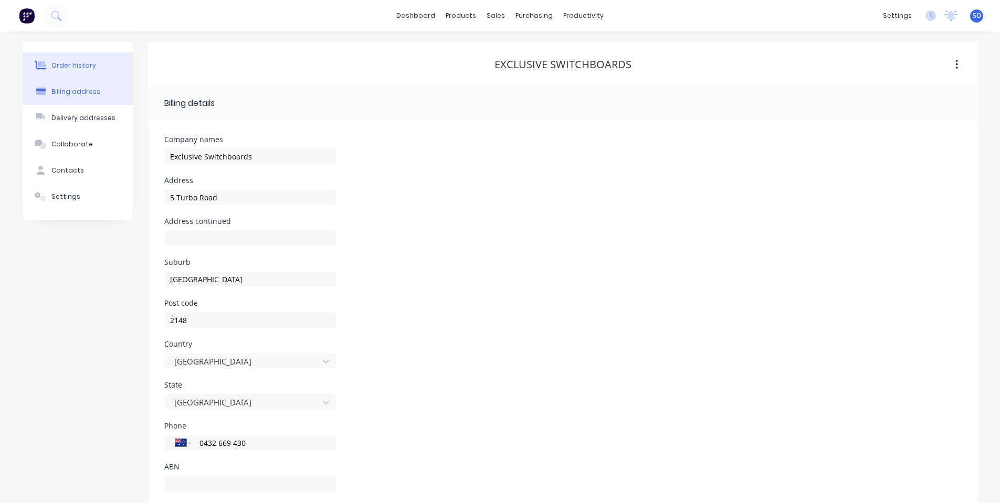
click at [91, 71] on button "Order history" at bounding box center [78, 65] width 110 height 26
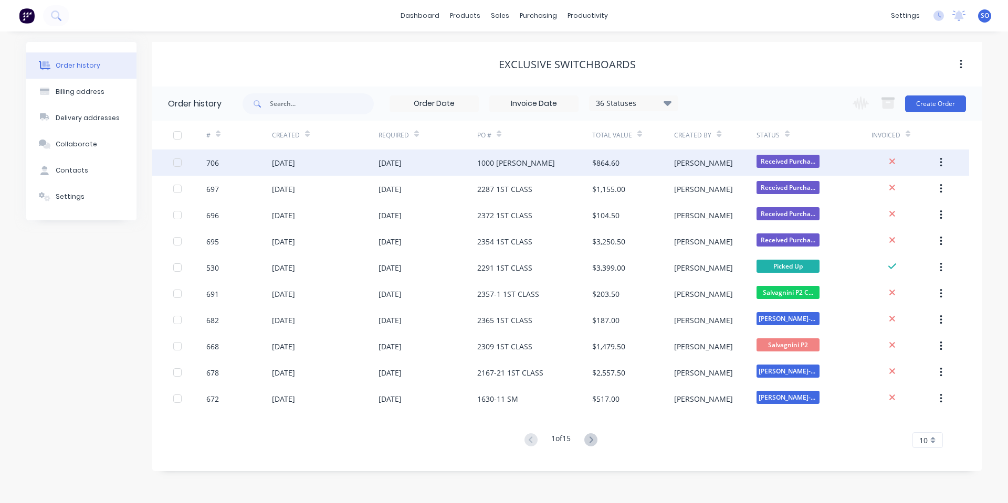
click at [349, 164] on div "[DATE]" at bounding box center [325, 163] width 107 height 26
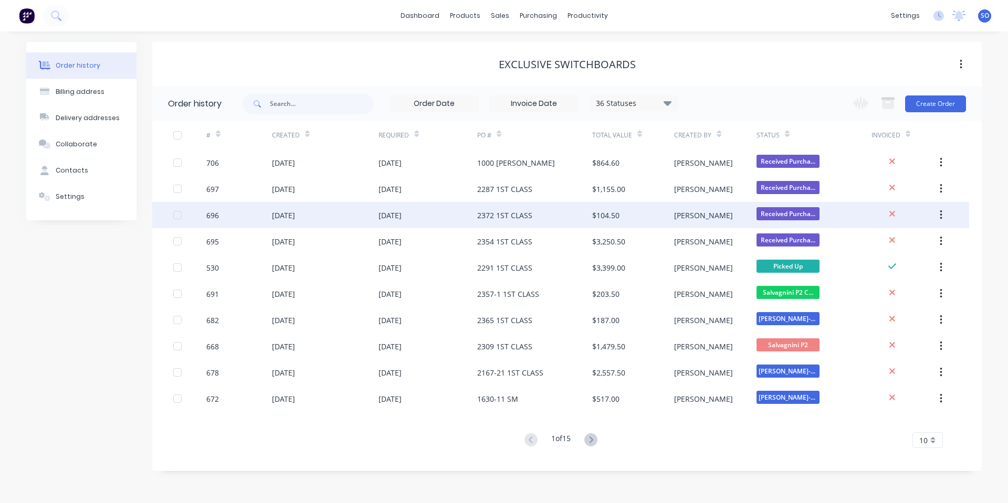
click at [265, 209] on div "696" at bounding box center [239, 215] width 66 height 26
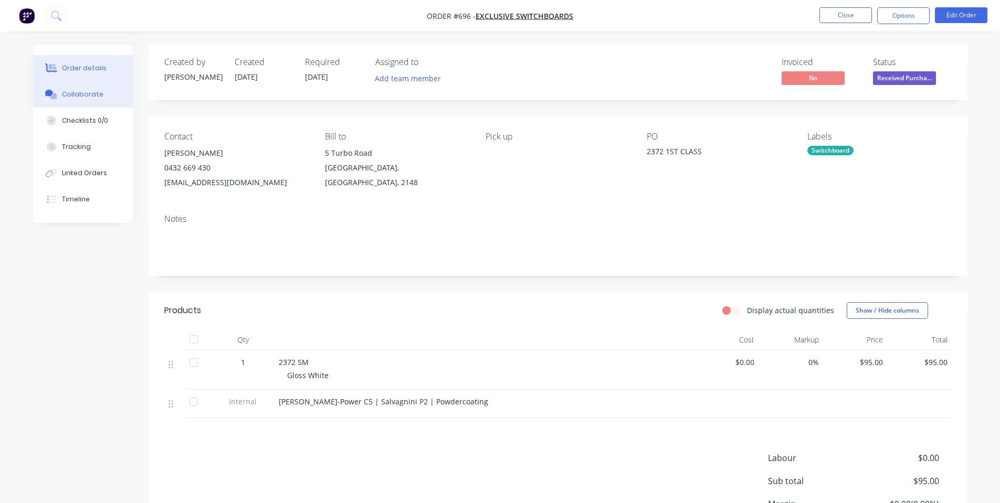
click at [94, 96] on div "Collaborate" at bounding box center [82, 94] width 41 height 9
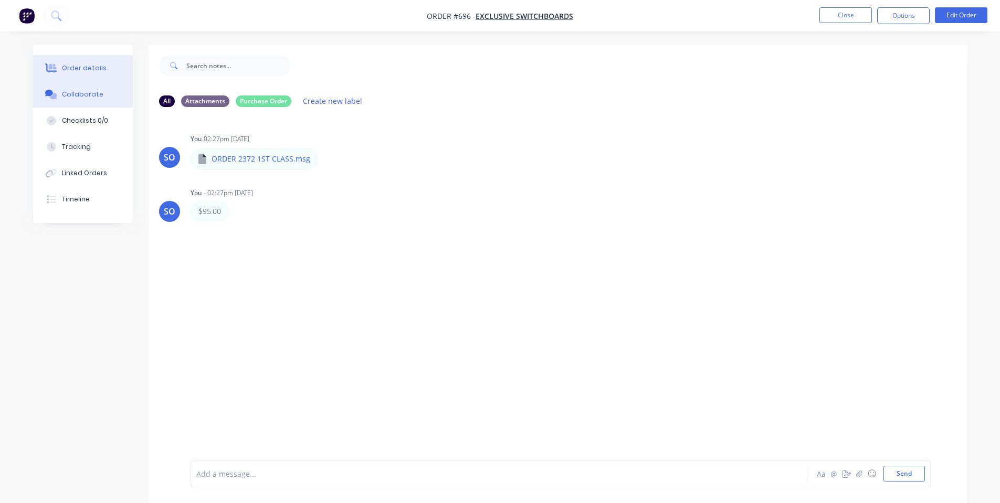
click at [48, 75] on button "Order details" at bounding box center [83, 68] width 100 height 26
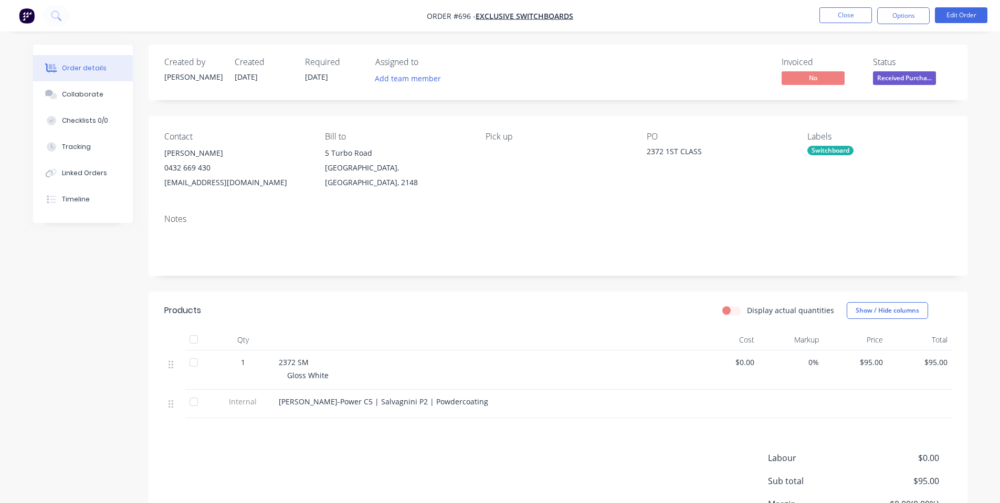
click at [29, 14] on img "button" at bounding box center [27, 16] width 16 height 16
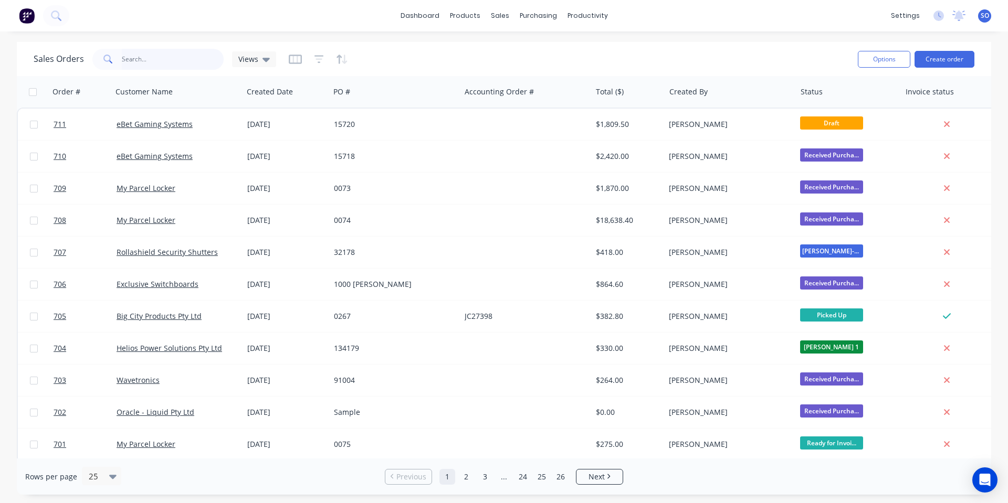
click at [133, 61] on input "text" at bounding box center [173, 59] width 102 height 21
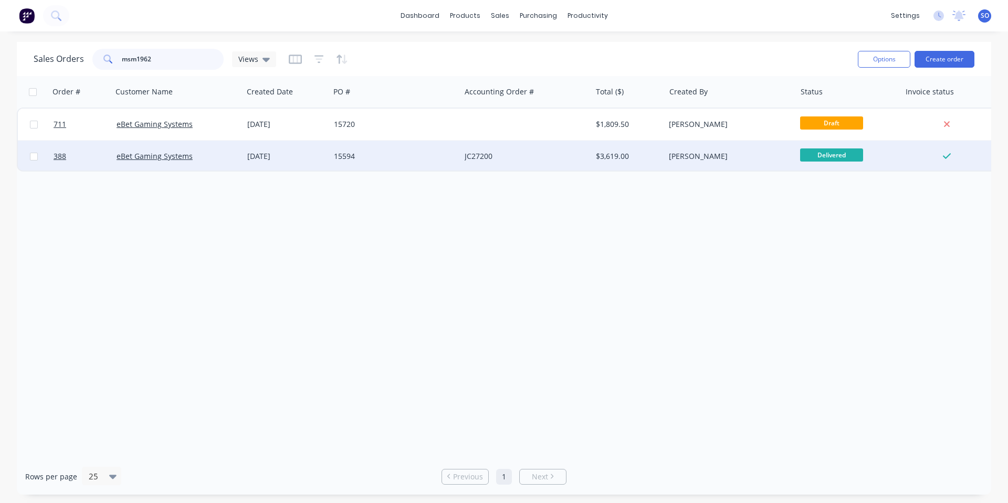
type input "msm1962"
click at [234, 150] on div "eBet Gaming Systems" at bounding box center [177, 156] width 131 height 31
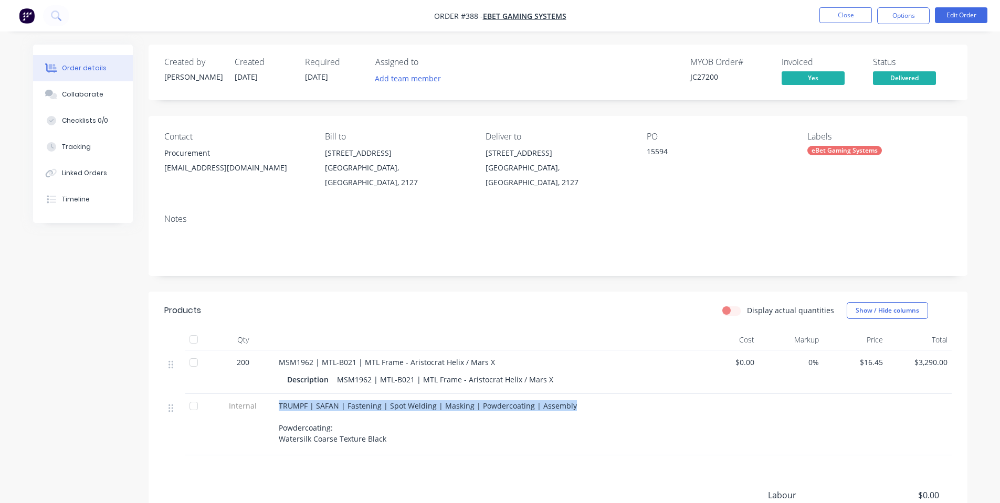
drag, startPoint x: 508, startPoint y: 392, endPoint x: 272, endPoint y: 397, distance: 236.3
click at [272, 397] on div "Internal TRUMPF | SAFAN | Fastening | Spot Welding | Masking | Powdercoating | …" at bounding box center [557, 424] width 787 height 61
drag, startPoint x: 398, startPoint y: 424, endPoint x: 287, endPoint y: 398, distance: 114.2
click at [287, 400] on div "TRUMPF | SAFAN | Fastening | Spot Welding | Masking | Powdercoating | Assembly …" at bounding box center [485, 422] width 412 height 44
copy span "UMPF | SAFAN | Fastening | Spot Welding | Masking | Powdercoating | Assembly Po…"
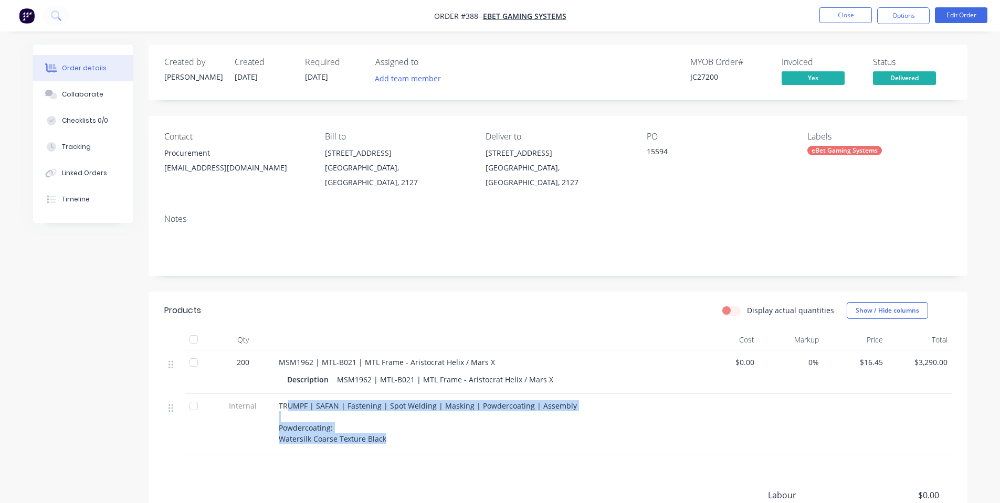
click at [340, 409] on div "TRUMPF | SAFAN | Fastening | Spot Welding | Masking | Powdercoating | Assembly …" at bounding box center [485, 422] width 412 height 44
drag, startPoint x: 352, startPoint y: 418, endPoint x: 276, endPoint y: 394, distance: 80.5
click at [276, 394] on div "TRUMPF | SAFAN | Fastening | Spot Welding | Masking | Powdercoating | Assembly …" at bounding box center [485, 424] width 420 height 61
copy div "TRUMPF | SAFAN | Fastening | Spot Welding | Masking | Powdercoating | Assembly …"
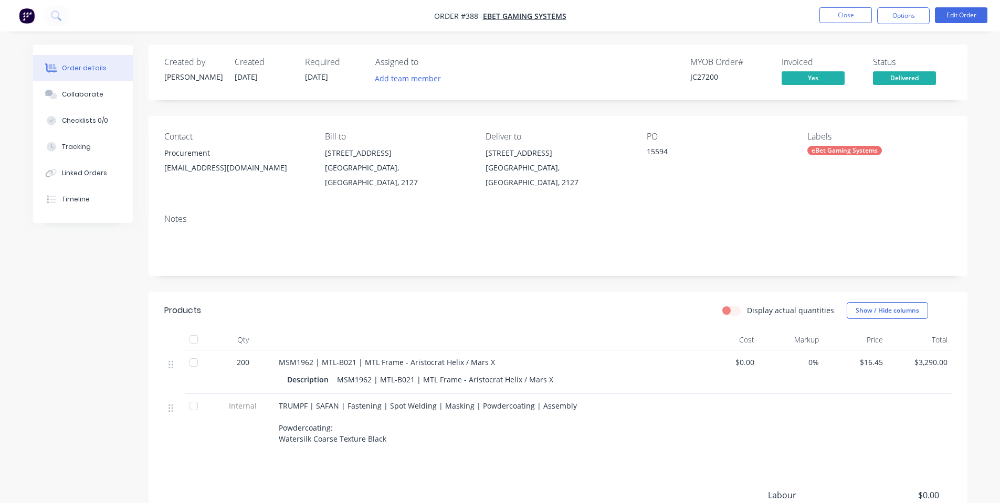
click at [342, 292] on header "Products Display actual quantities Show / Hide columns" at bounding box center [558, 311] width 819 height 38
